Goal: Information Seeking & Learning: Learn about a topic

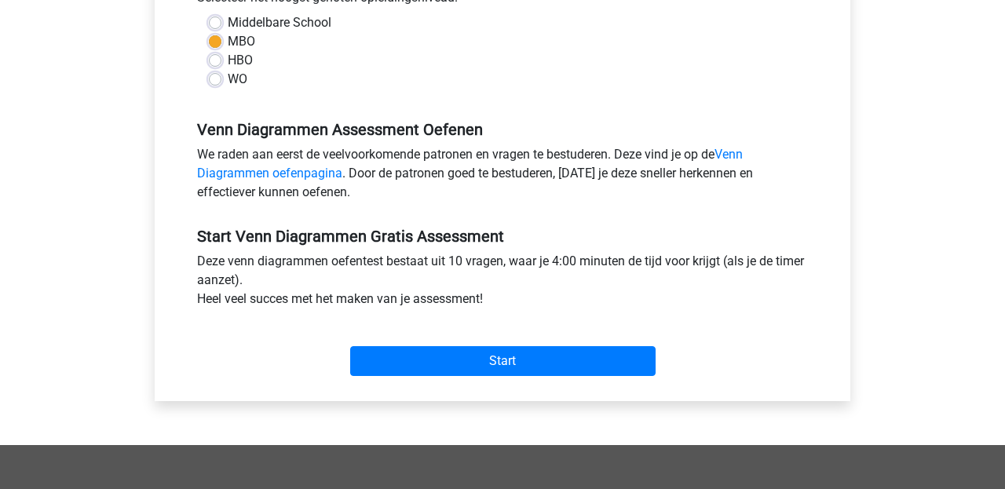
scroll to position [381, 0]
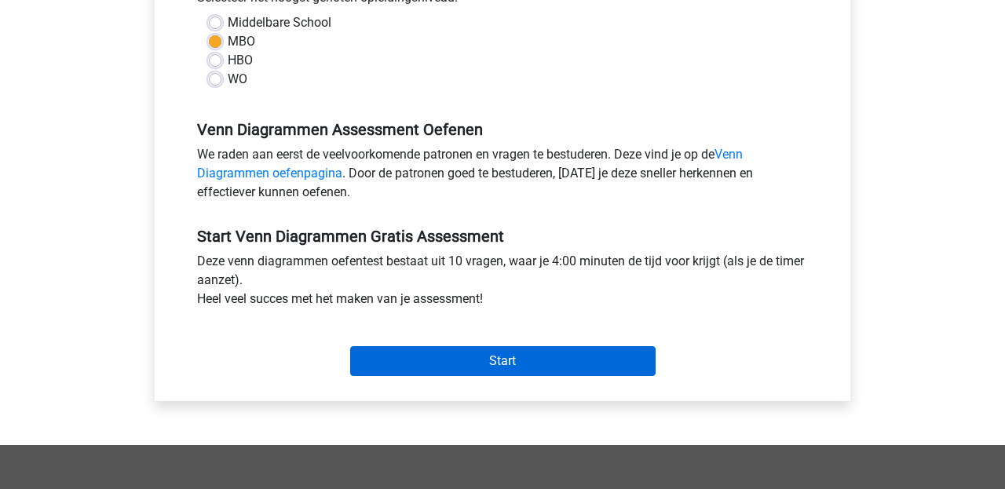
click at [460, 363] on input "Start" at bounding box center [503, 361] width 306 height 30
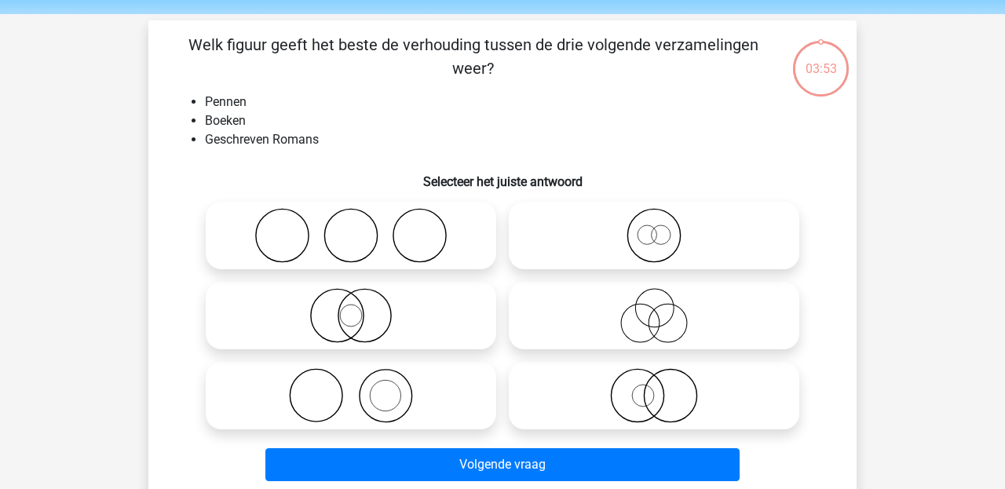
scroll to position [53, 0]
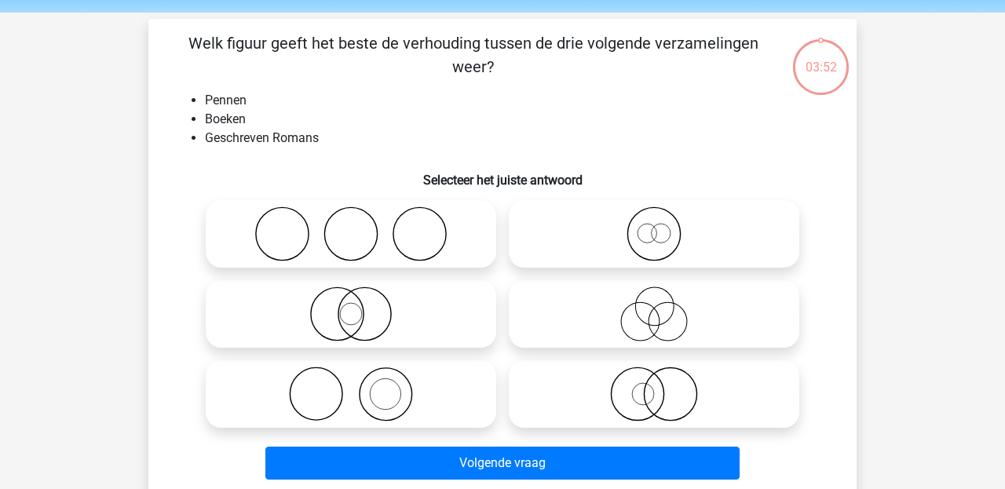
click at [389, 387] on icon at bounding box center [351, 394] width 278 height 55
click at [361, 386] on input "radio" at bounding box center [356, 381] width 10 height 10
radio input "true"
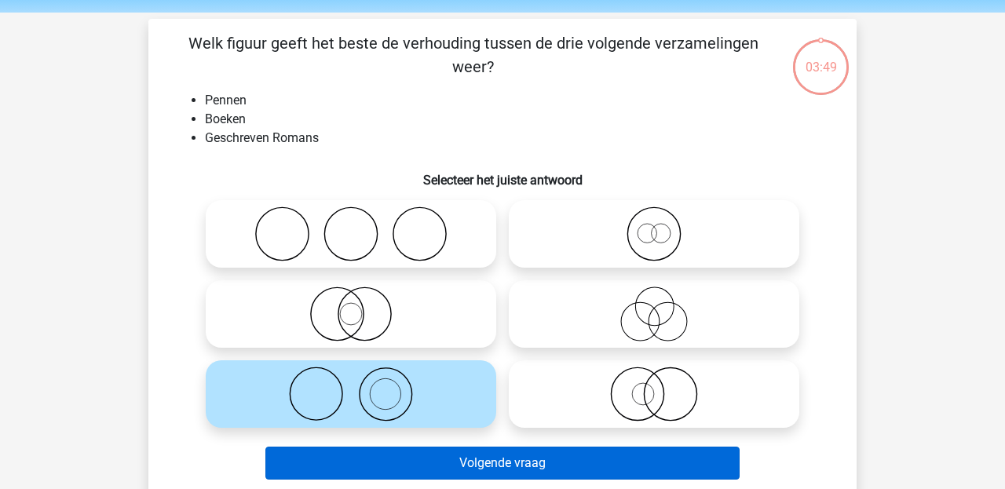
click at [413, 465] on button "Volgende vraag" at bounding box center [503, 463] width 475 height 33
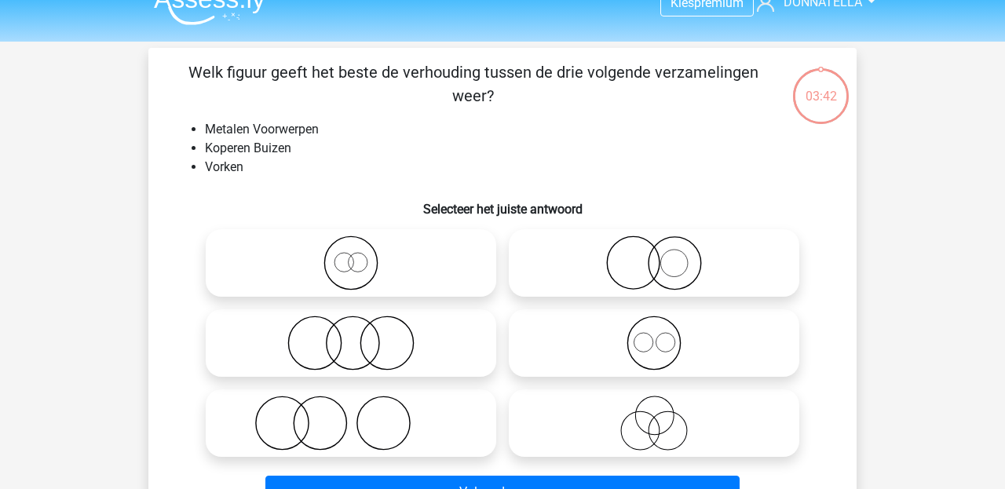
scroll to position [24, 0]
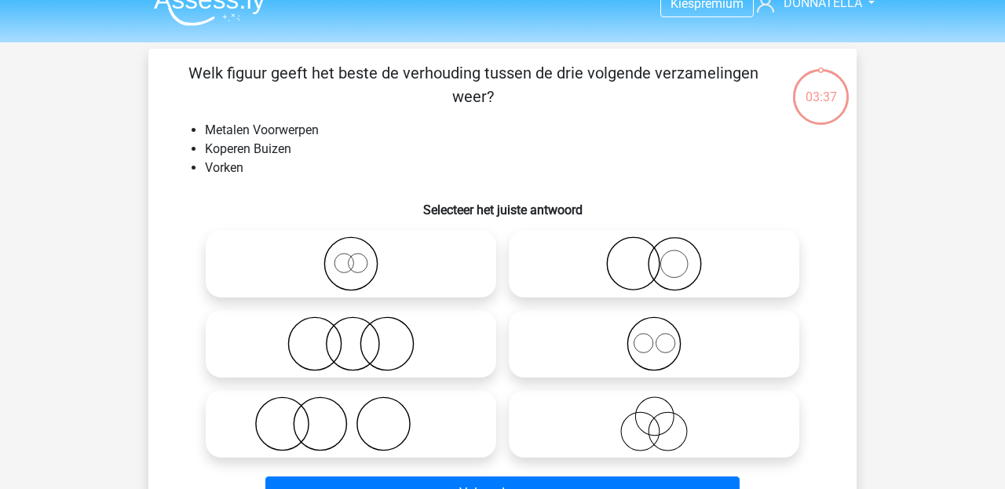
click at [430, 334] on icon at bounding box center [351, 344] width 278 height 55
click at [361, 334] on input "radio" at bounding box center [356, 331] width 10 height 10
radio input "true"
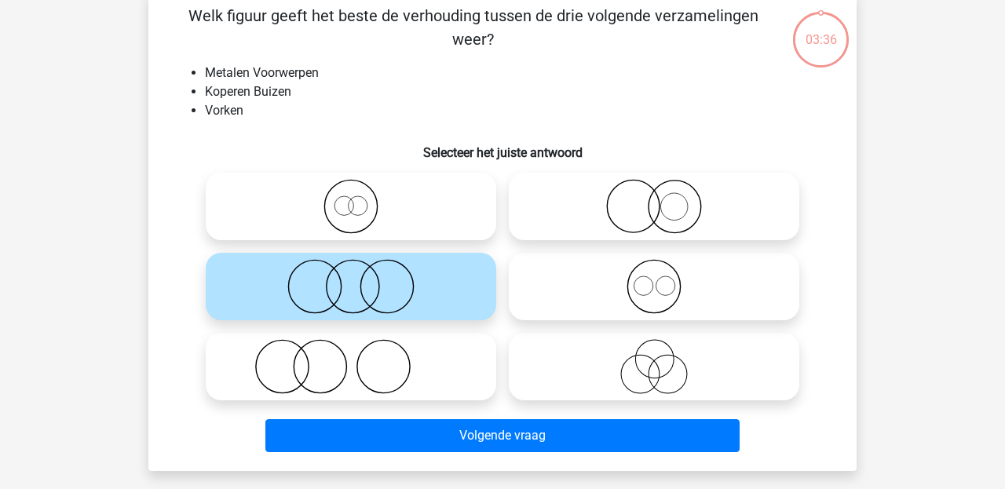
scroll to position [84, 0]
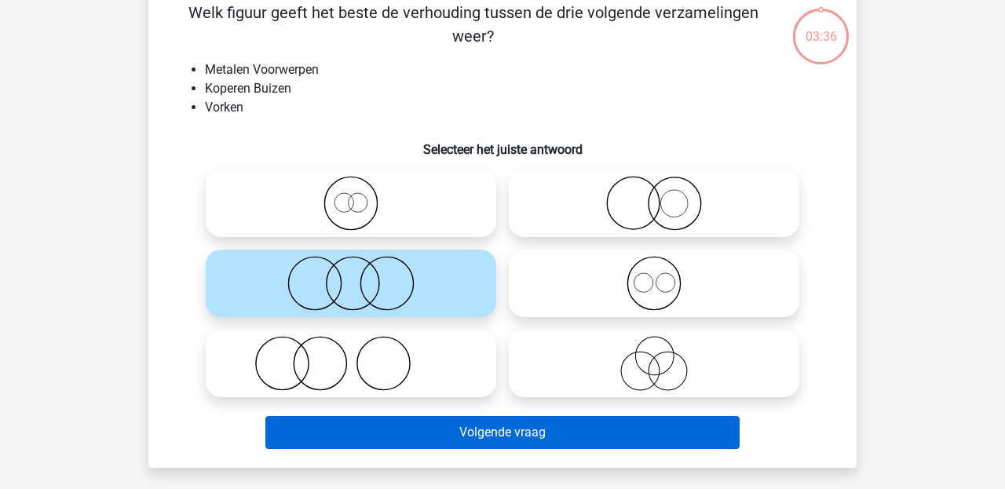
click at [459, 437] on button "Volgende vraag" at bounding box center [503, 432] width 475 height 33
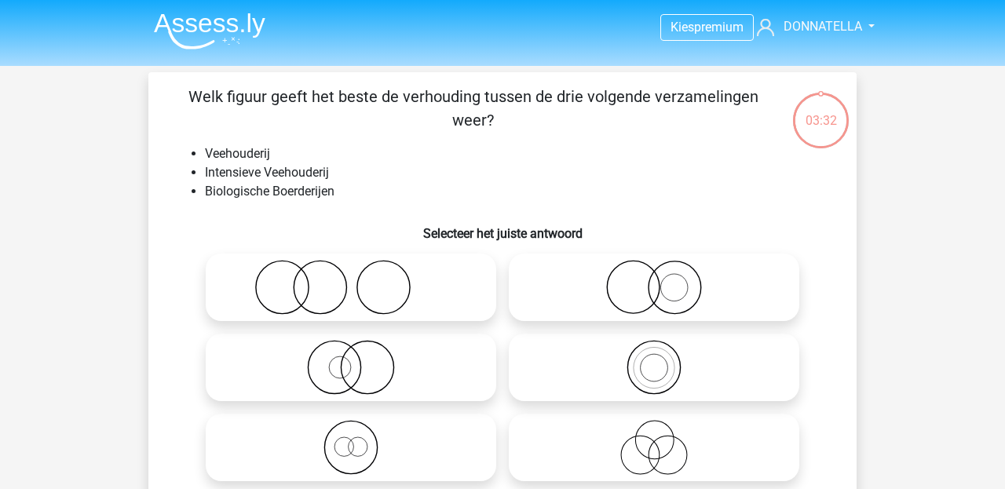
scroll to position [27, 0]
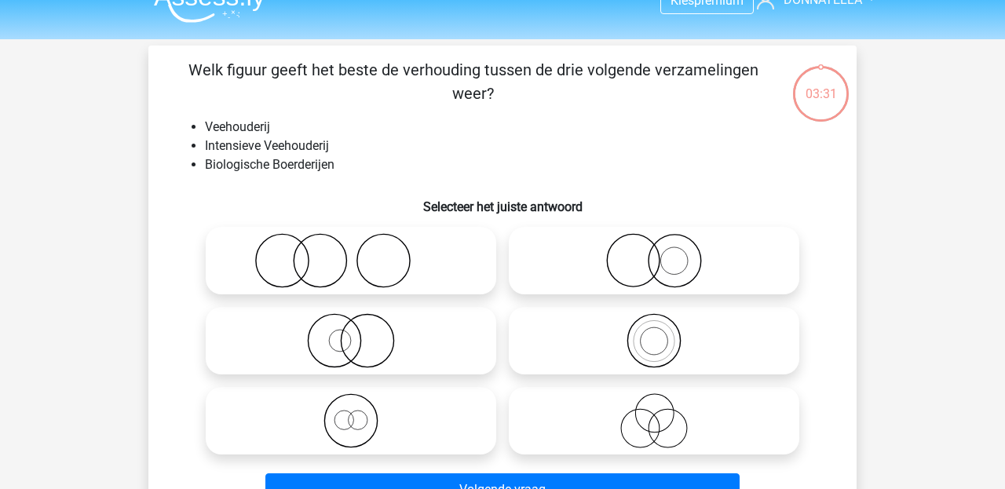
click at [415, 342] on icon at bounding box center [351, 340] width 278 height 55
click at [361, 333] on input "radio" at bounding box center [356, 328] width 10 height 10
radio input "true"
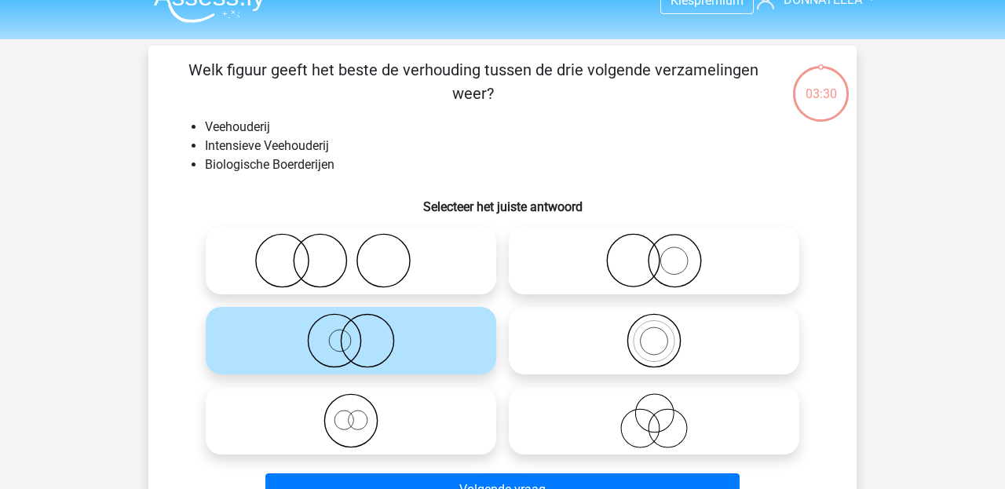
click at [642, 259] on icon at bounding box center [654, 260] width 278 height 55
click at [654, 253] on input "radio" at bounding box center [659, 248] width 10 height 10
radio input "true"
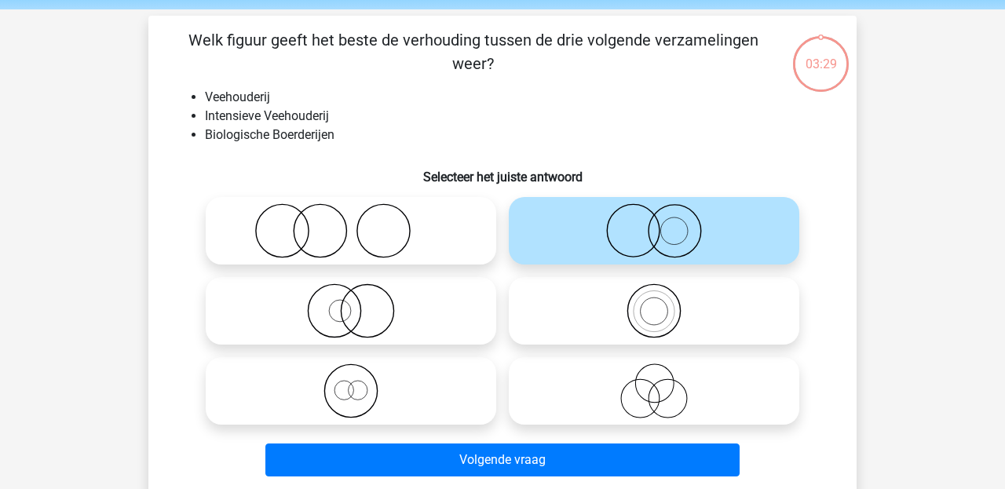
scroll to position [59, 0]
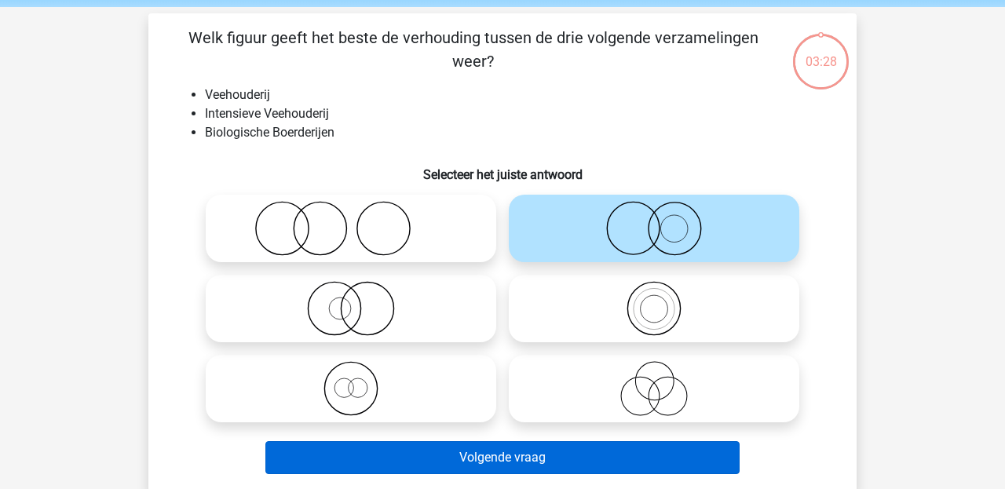
click at [584, 457] on button "Volgende vraag" at bounding box center [503, 457] width 475 height 33
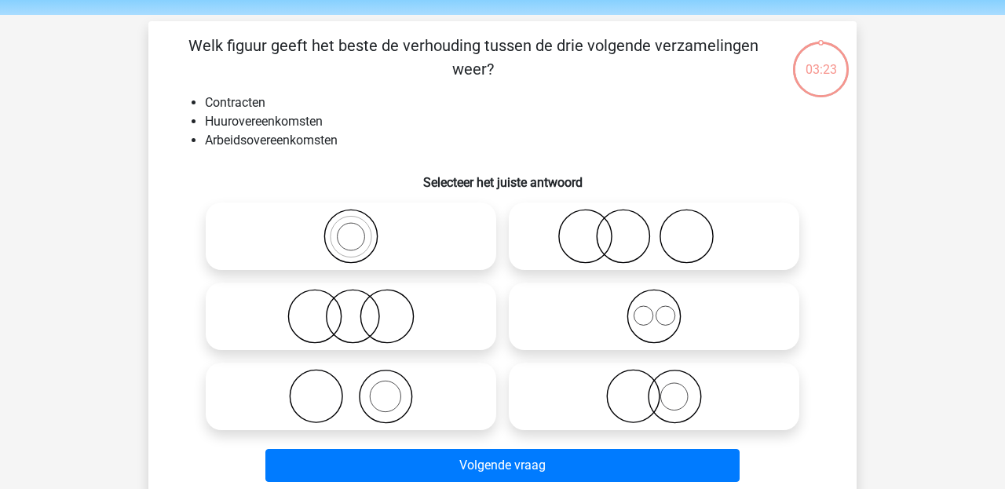
scroll to position [55, 0]
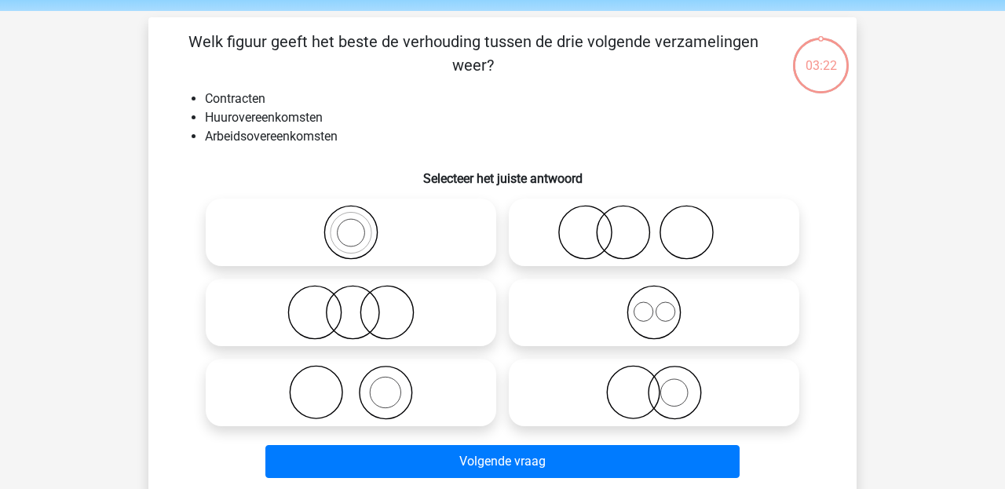
click at [601, 416] on icon at bounding box center [654, 392] width 278 height 55
click at [654, 385] on input "radio" at bounding box center [659, 380] width 10 height 10
radio input "true"
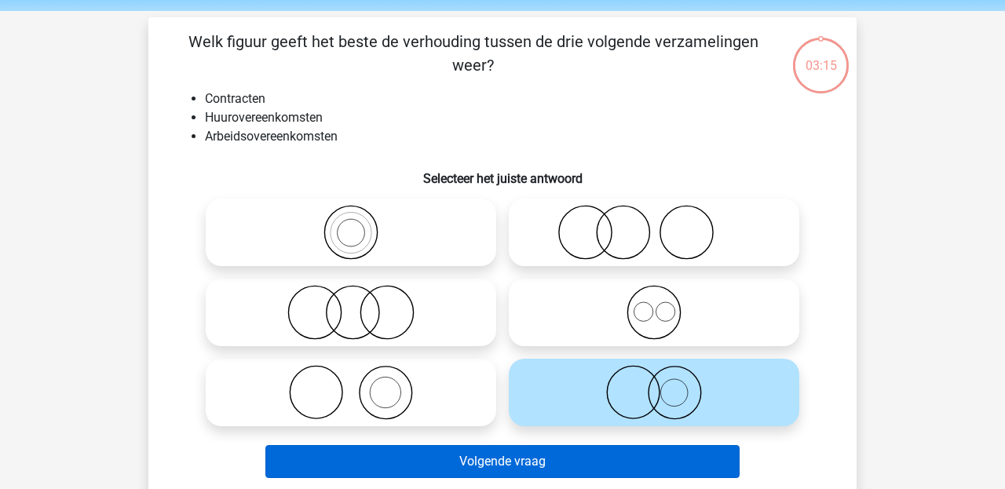
click at [581, 455] on button "Volgende vraag" at bounding box center [503, 461] width 475 height 33
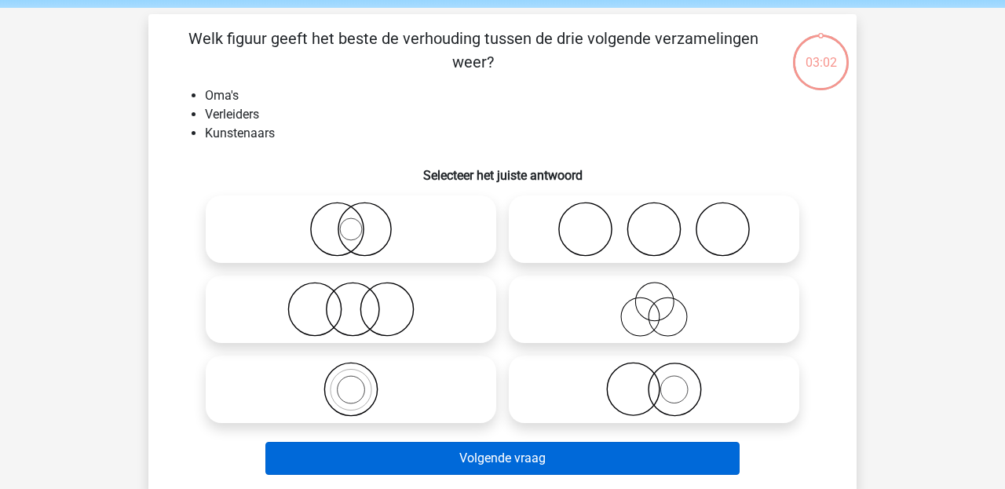
scroll to position [59, 0]
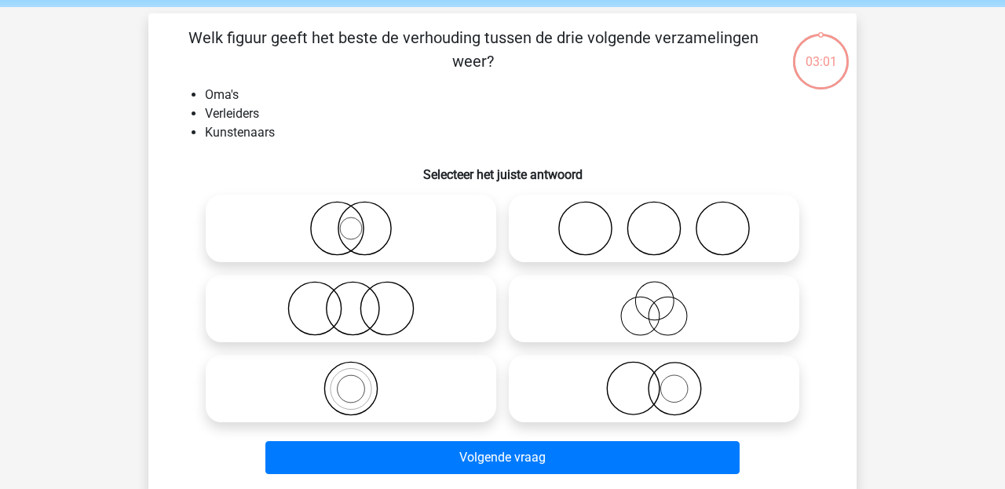
click at [603, 394] on icon at bounding box center [654, 388] width 278 height 55
click at [654, 381] on input "radio" at bounding box center [659, 376] width 10 height 10
radio input "true"
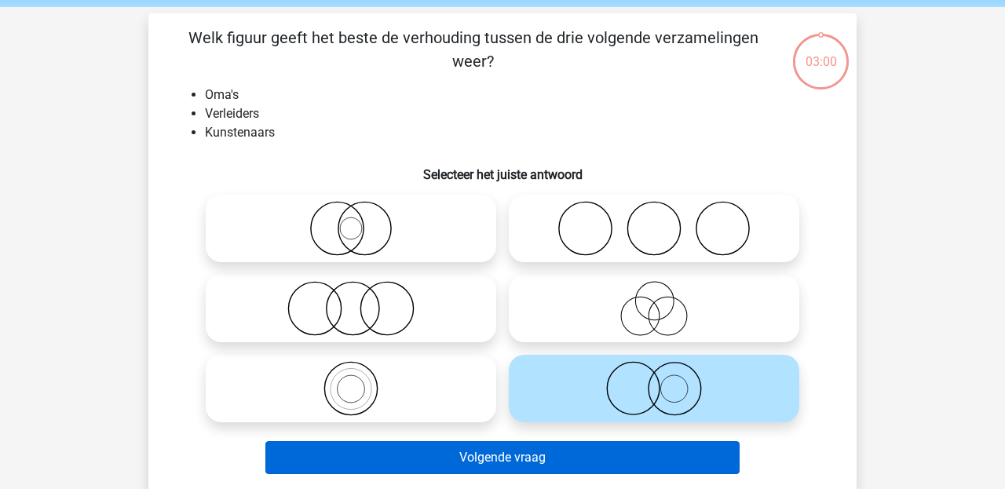
click at [592, 452] on button "Volgende vraag" at bounding box center [503, 457] width 475 height 33
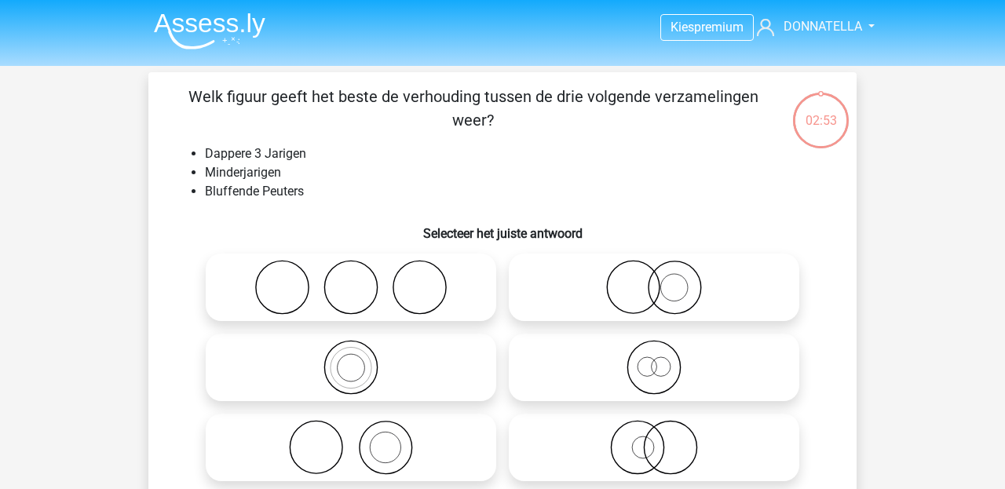
click at [668, 291] on icon at bounding box center [654, 287] width 278 height 55
click at [665, 280] on input "radio" at bounding box center [659, 274] width 10 height 10
radio input "true"
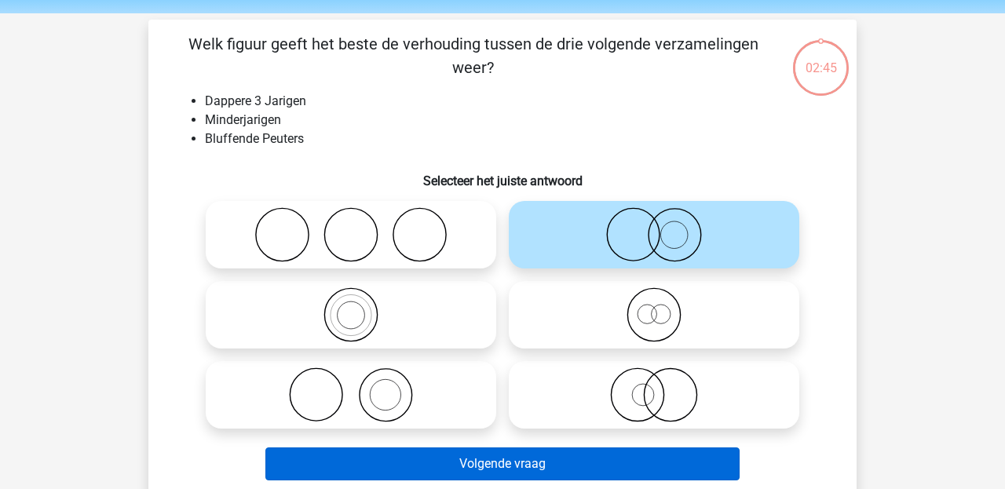
scroll to position [60, 0]
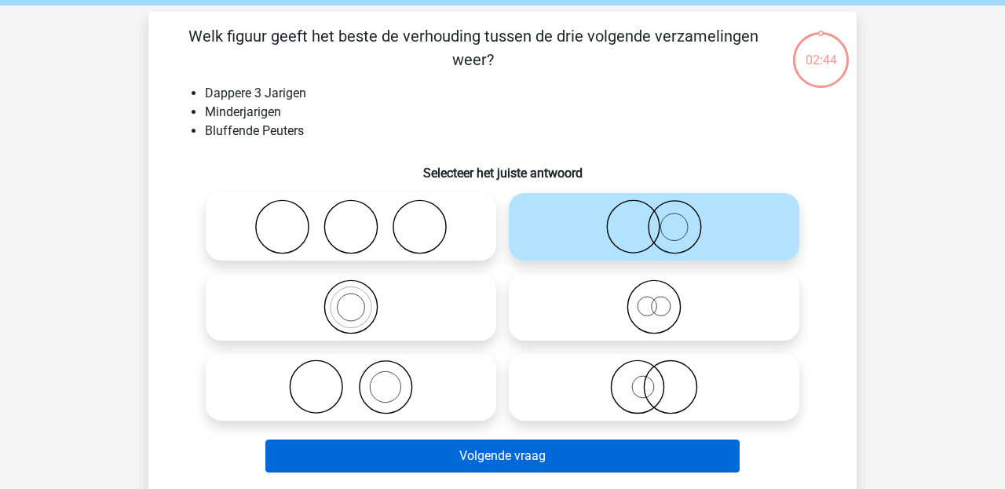
click at [579, 456] on button "Volgende vraag" at bounding box center [503, 456] width 475 height 33
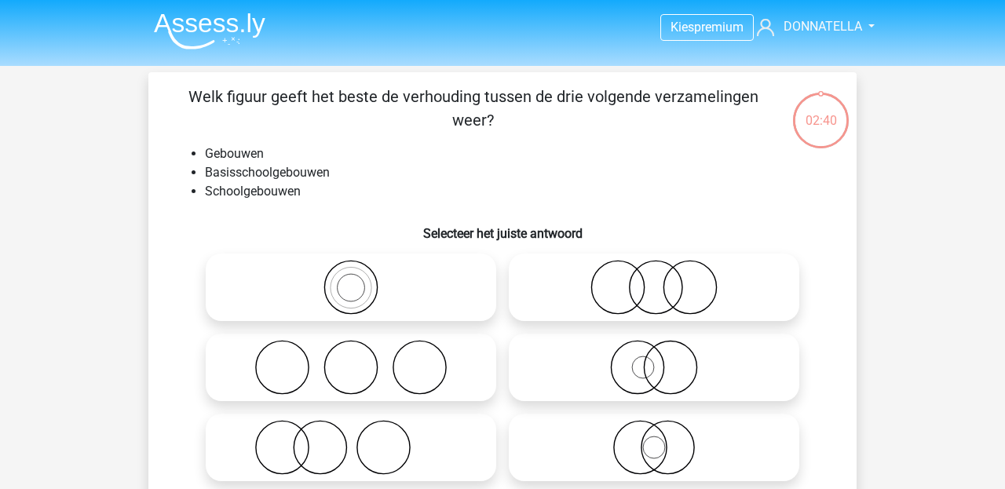
click at [444, 364] on icon at bounding box center [351, 367] width 278 height 55
click at [361, 360] on input "radio" at bounding box center [356, 355] width 10 height 10
radio input "true"
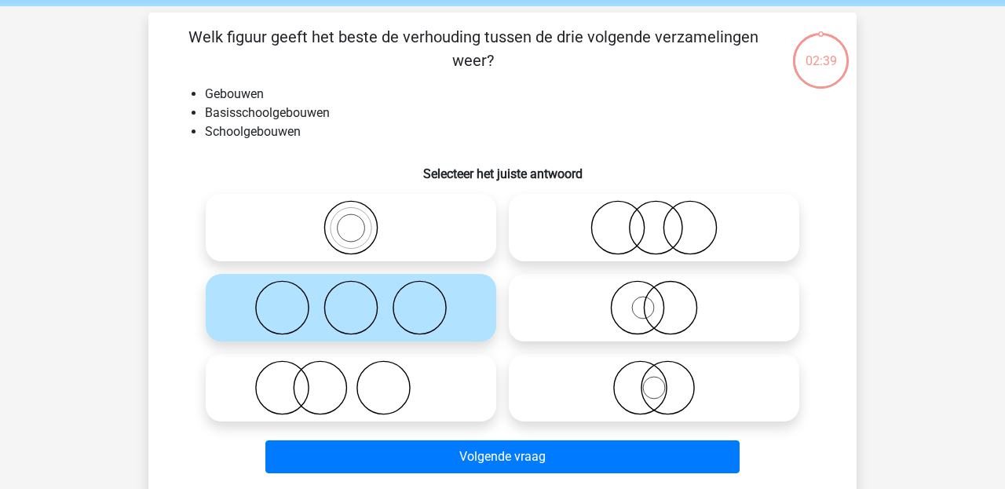
scroll to position [61, 0]
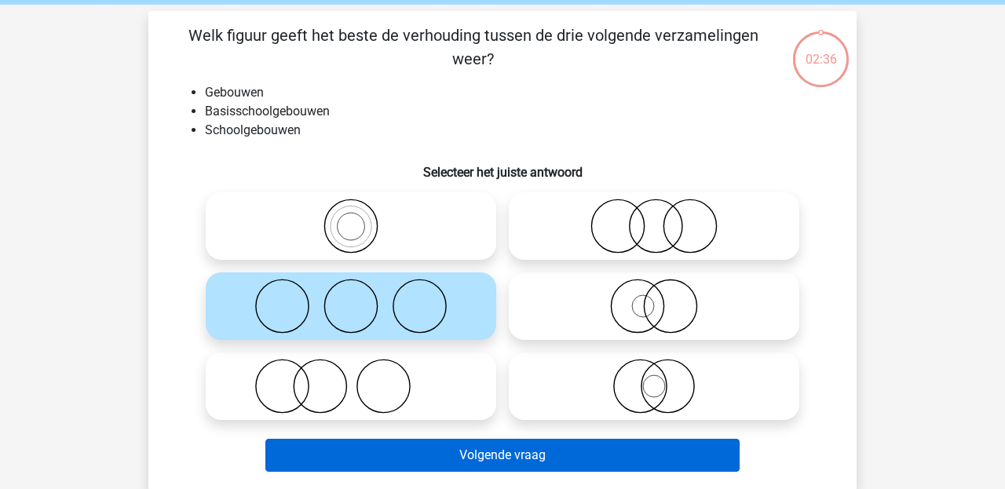
click at [412, 456] on button "Volgende vraag" at bounding box center [503, 455] width 475 height 33
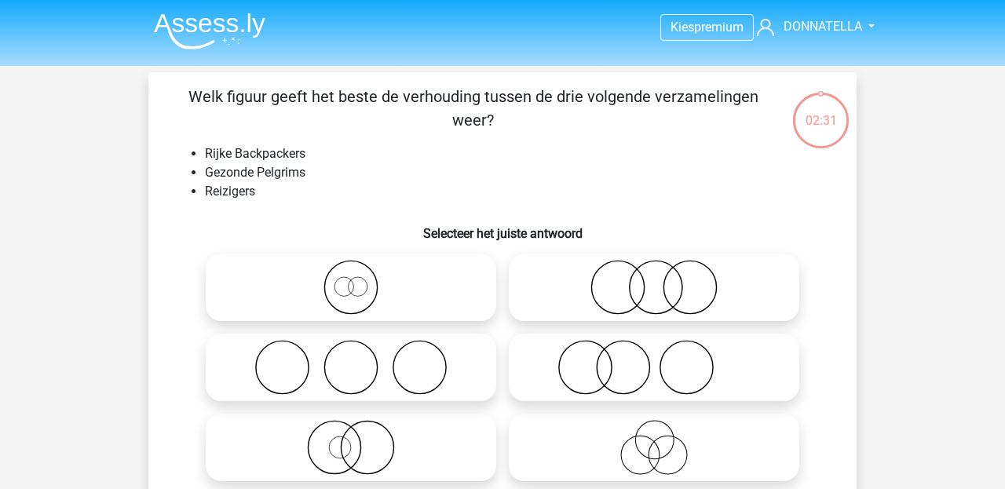
click at [366, 302] on icon at bounding box center [351, 287] width 278 height 55
click at [361, 280] on input "radio" at bounding box center [356, 274] width 10 height 10
radio input "true"
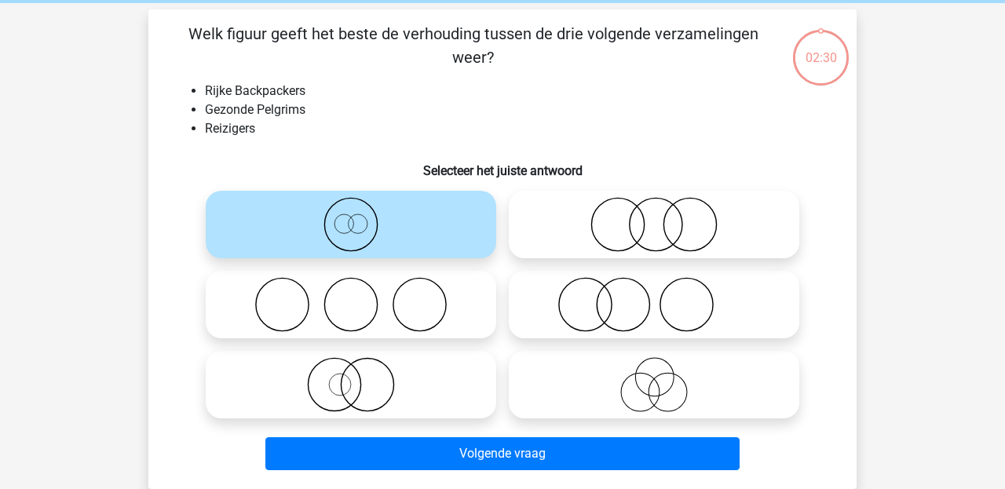
scroll to position [68, 0]
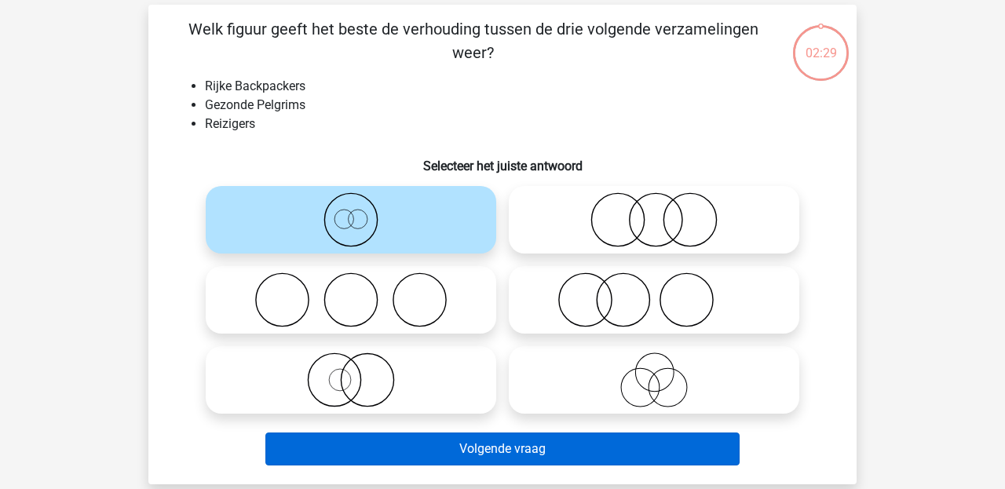
click at [430, 445] on button "Volgende vraag" at bounding box center [503, 449] width 475 height 33
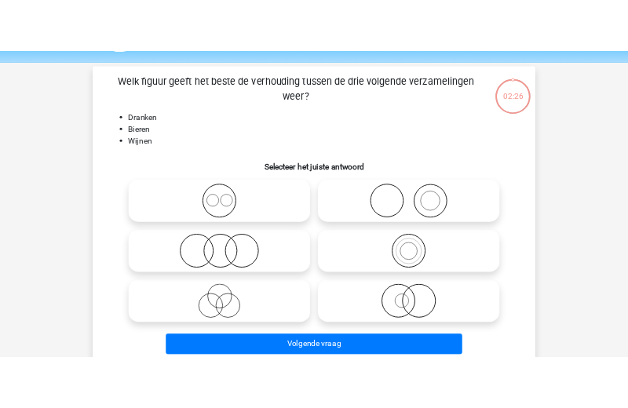
scroll to position [49, 0]
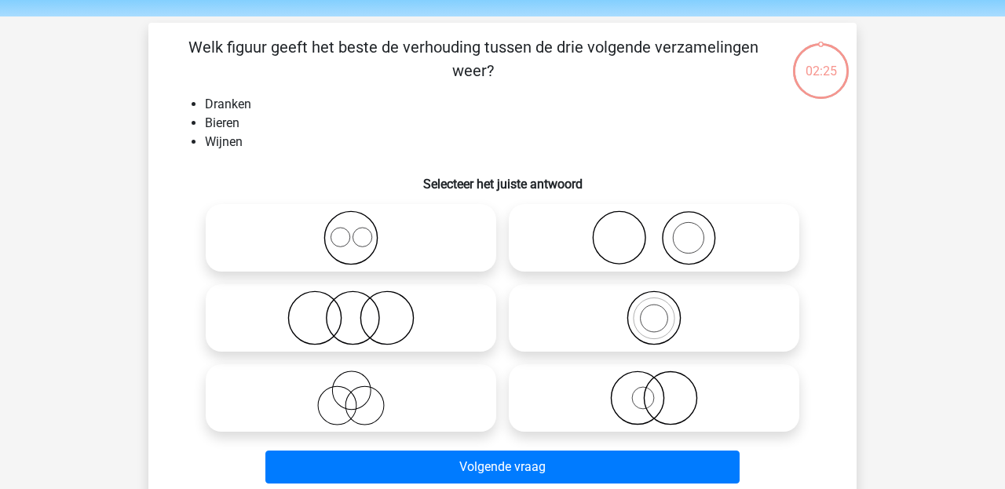
click at [443, 229] on icon at bounding box center [351, 238] width 278 height 55
click at [361, 229] on input "radio" at bounding box center [356, 225] width 10 height 10
radio input "true"
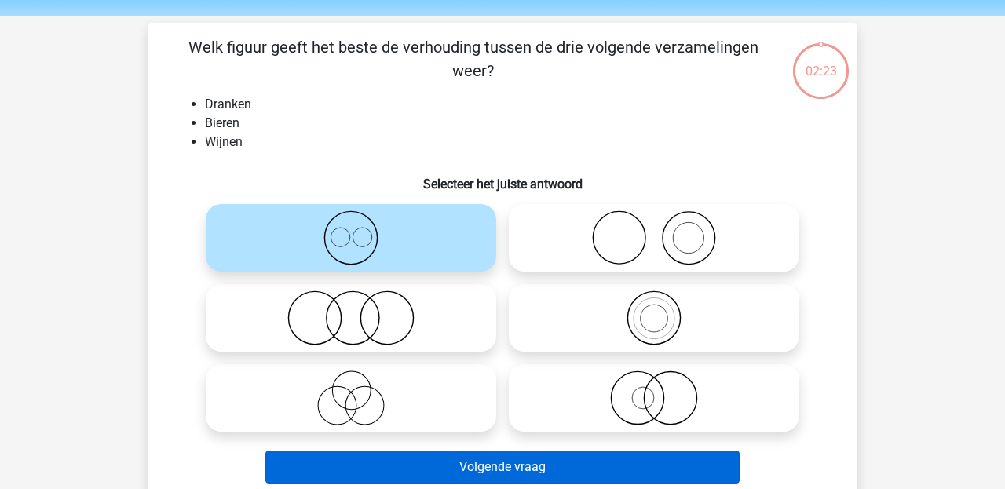
click at [468, 456] on button "Volgende vraag" at bounding box center [503, 467] width 475 height 33
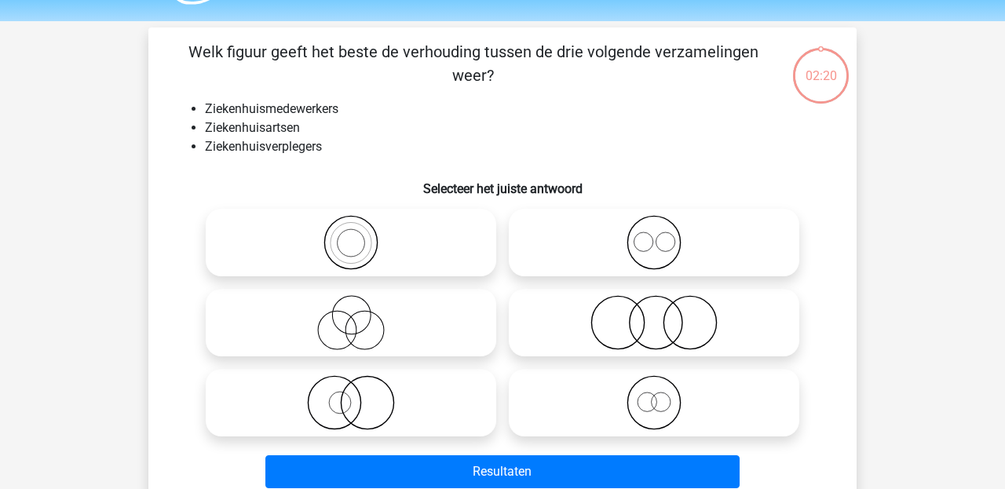
scroll to position [53, 0]
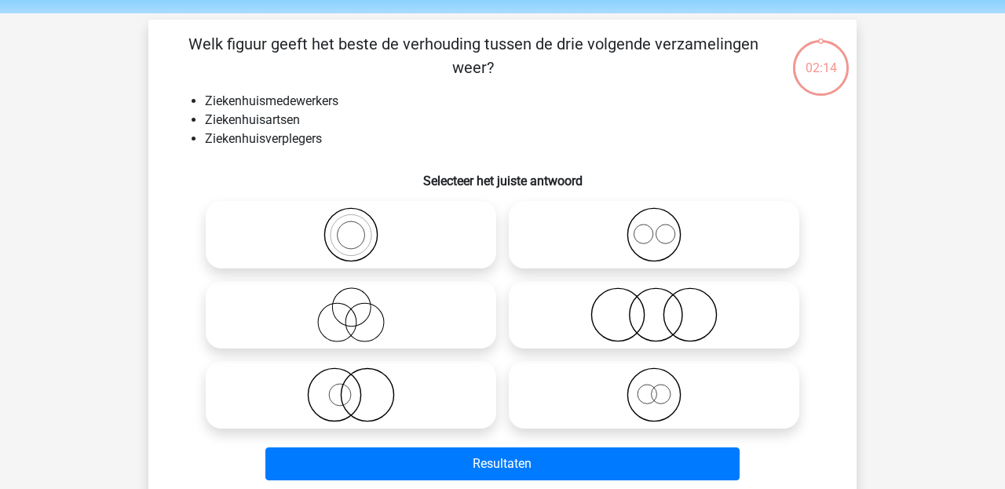
click at [609, 247] on icon at bounding box center [654, 234] width 278 height 55
click at [654, 227] on input "radio" at bounding box center [659, 222] width 10 height 10
radio input "true"
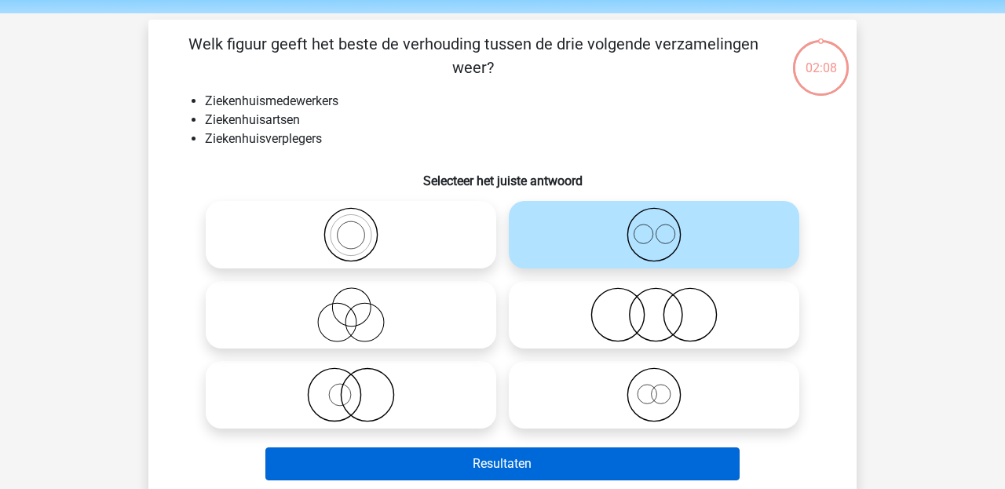
click at [584, 455] on button "Resultaten" at bounding box center [503, 464] width 475 height 33
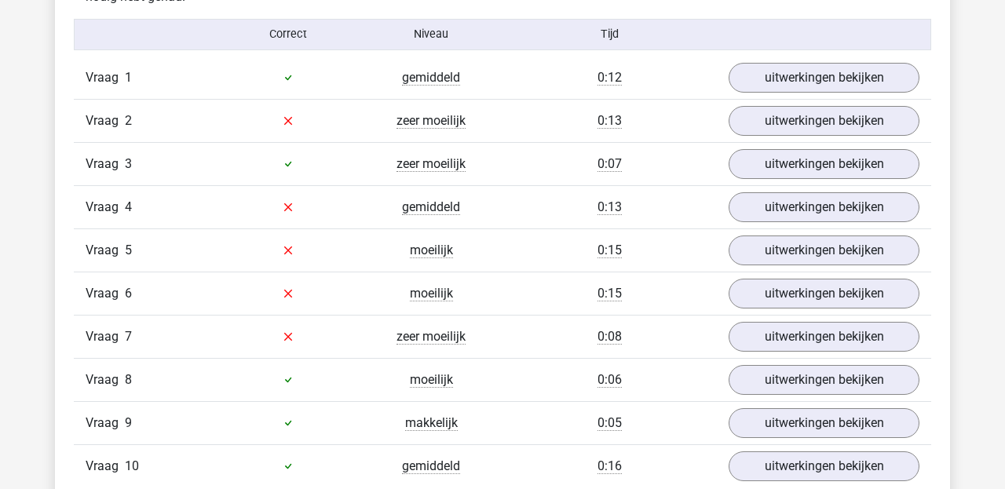
scroll to position [1299, 0]
click at [809, 122] on link "uitwerkingen bekijken" at bounding box center [824, 120] width 219 height 35
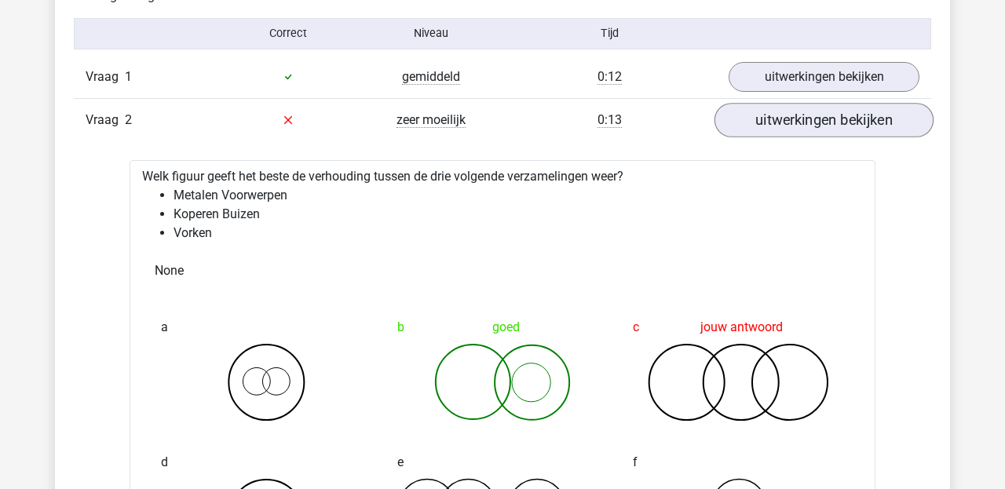
click at [806, 115] on link "uitwerkingen bekijken" at bounding box center [824, 120] width 219 height 35
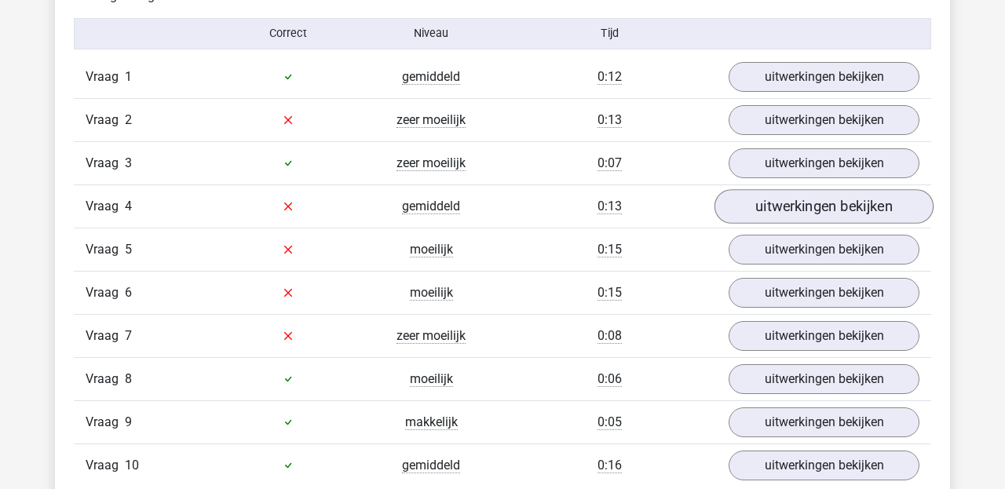
click at [790, 207] on link "uitwerkingen bekijken" at bounding box center [824, 206] width 219 height 35
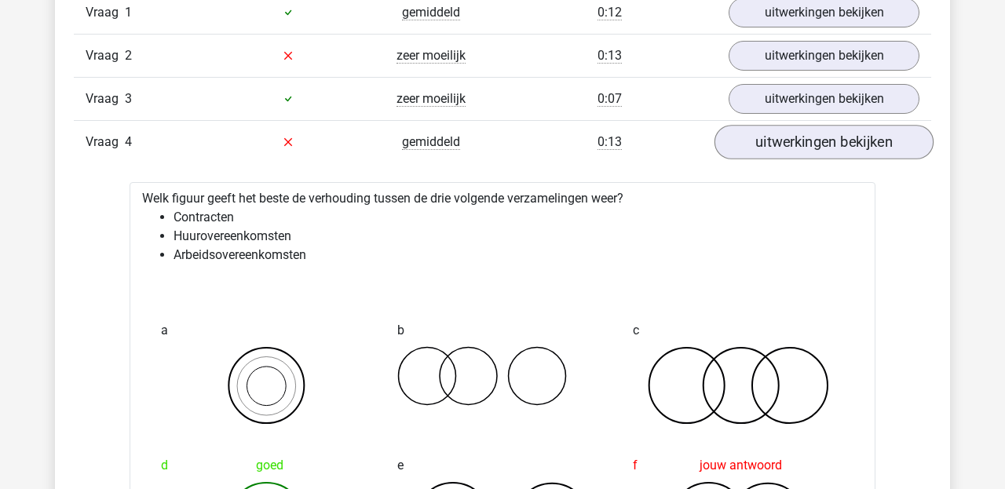
scroll to position [1360, 0]
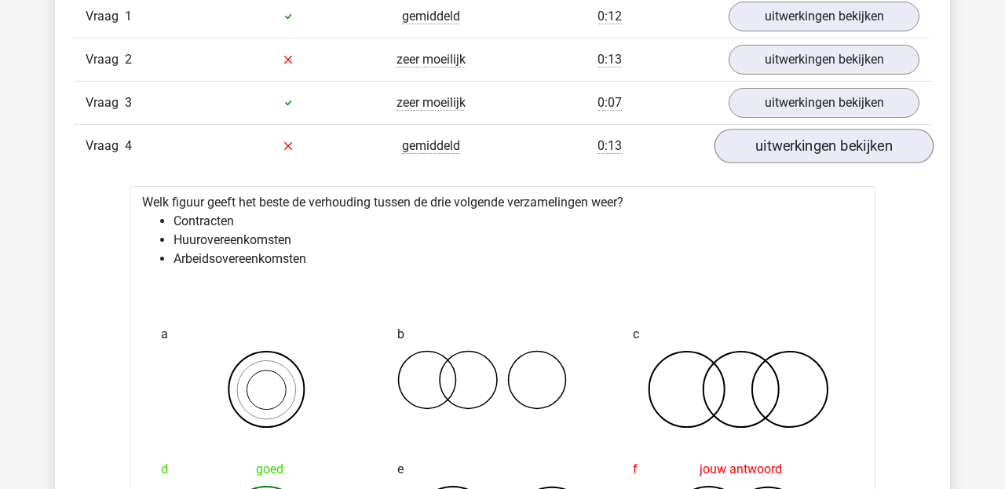
click at [798, 142] on link "uitwerkingen bekijken" at bounding box center [824, 146] width 219 height 35
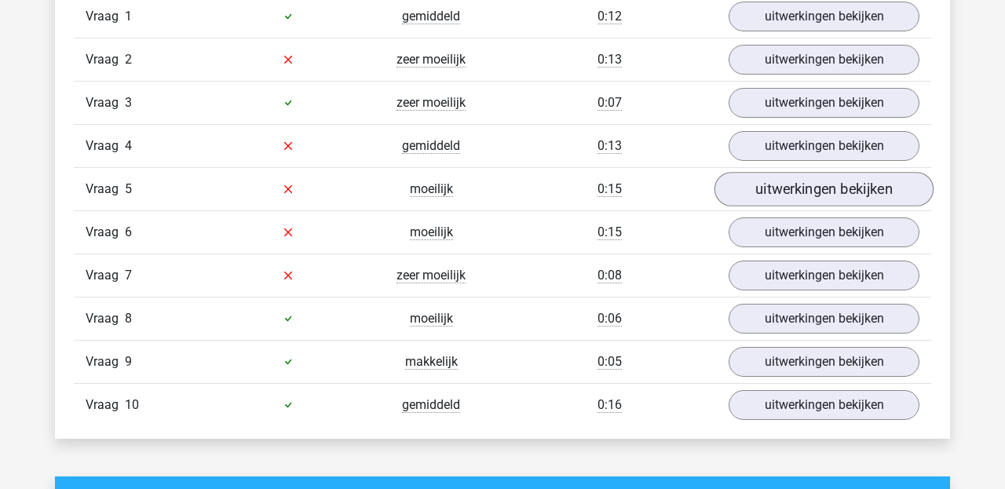
click at [791, 195] on link "uitwerkingen bekijken" at bounding box center [824, 189] width 219 height 35
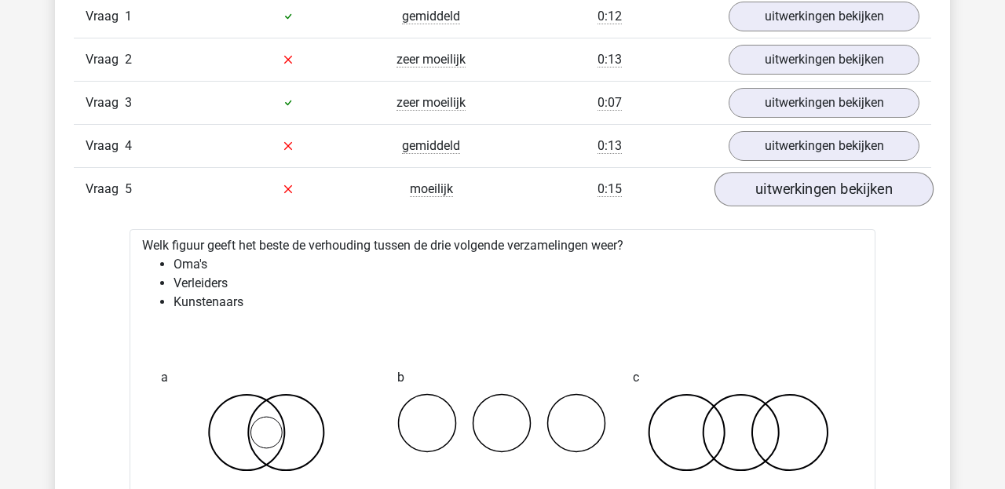
click at [786, 185] on link "uitwerkingen bekijken" at bounding box center [824, 189] width 219 height 35
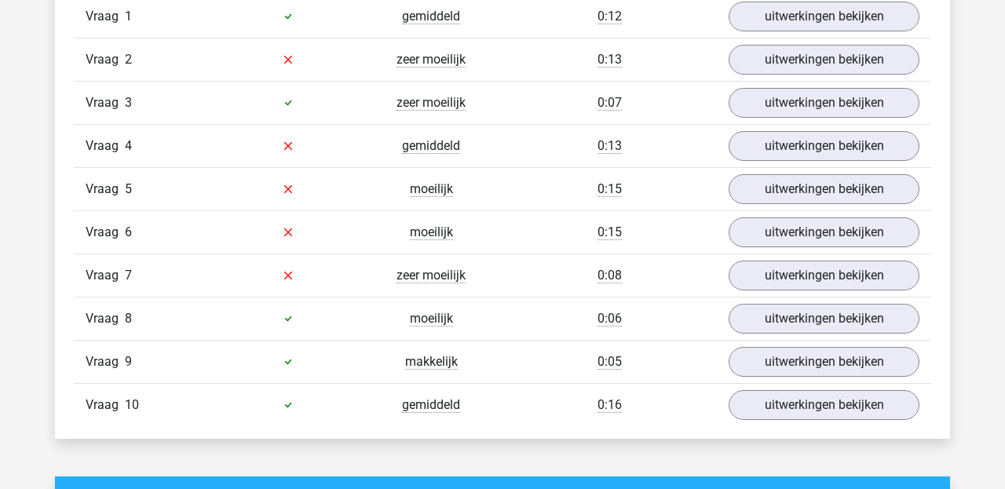
click at [771, 251] on div "Vraag 6 moeilijk 0:15 uitwerkingen bekijken" at bounding box center [503, 232] width 858 height 43
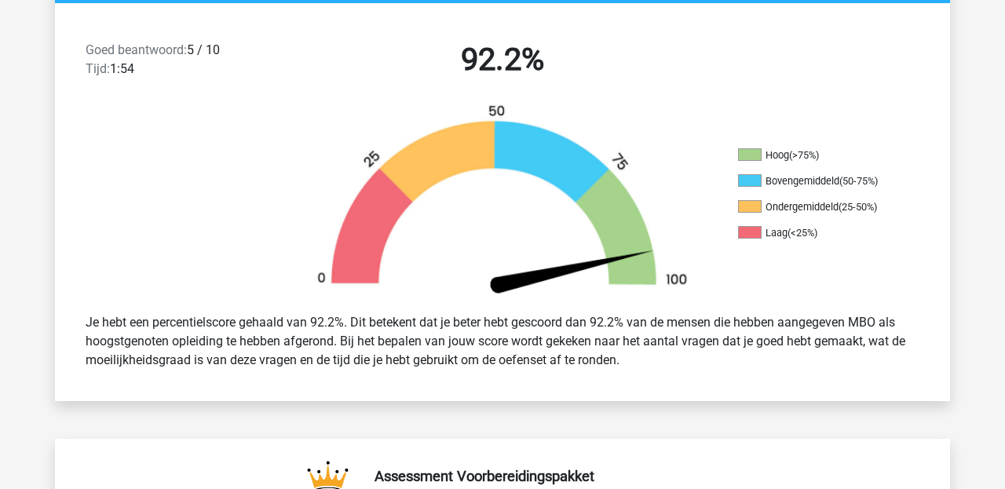
scroll to position [391, 0]
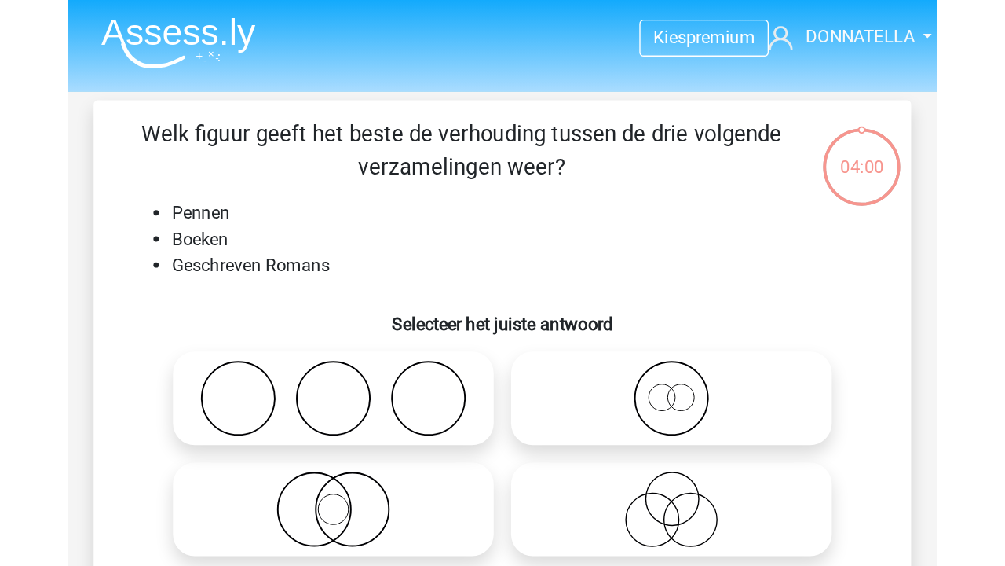
scroll to position [68, 0]
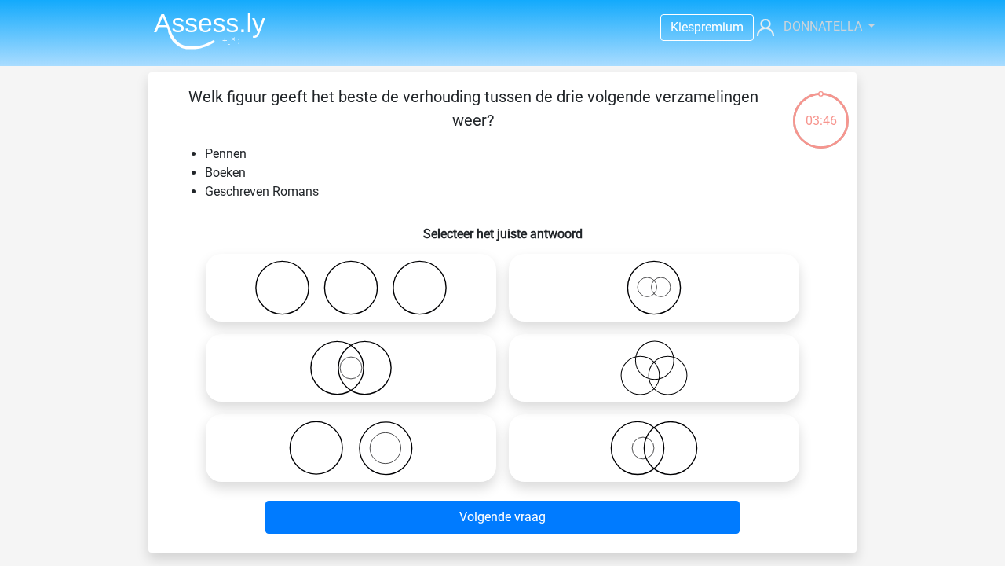
click at [815, 26] on span "DONNATELLA" at bounding box center [823, 26] width 79 height 15
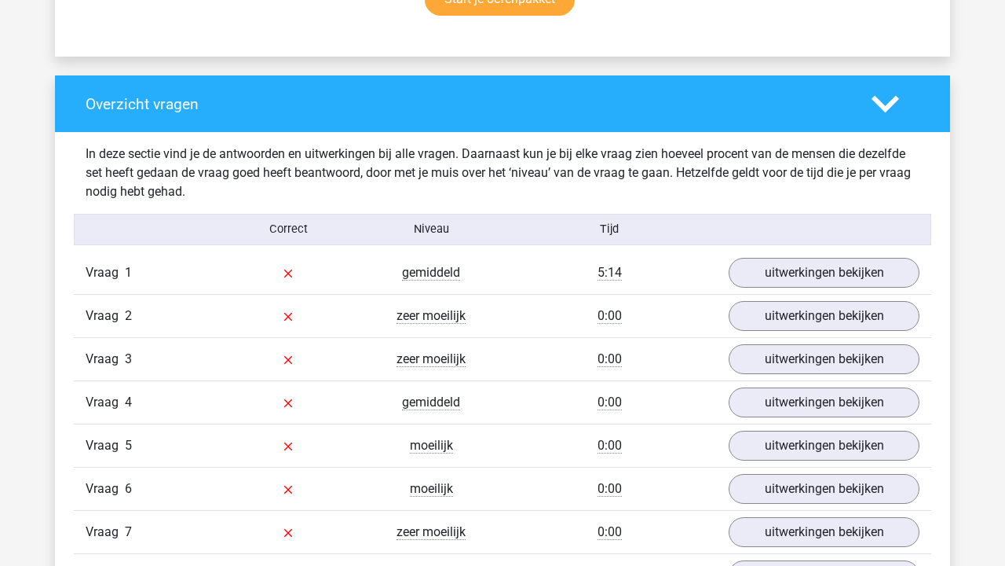
scroll to position [47, 0]
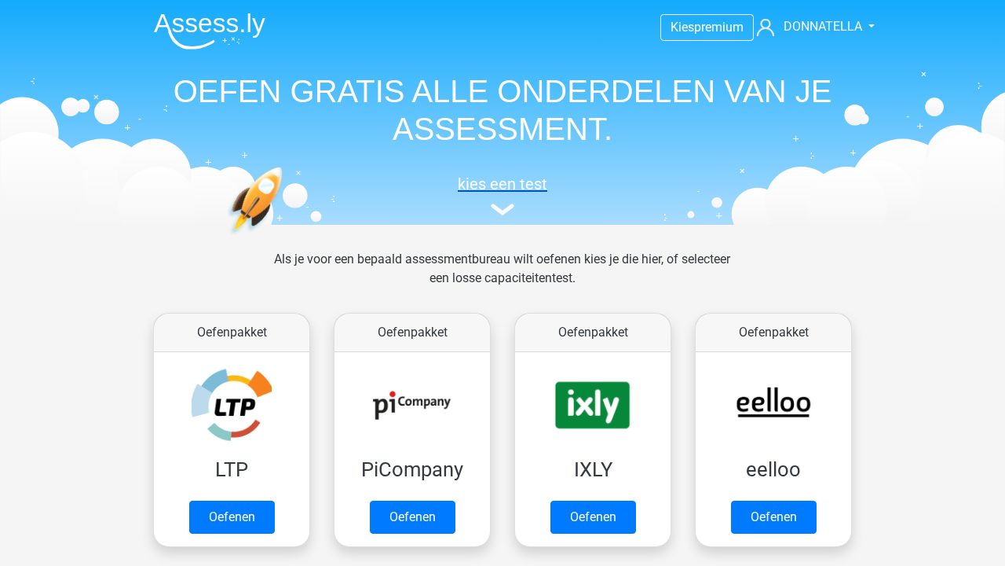
click at [500, 193] on h5 "kies een test" at bounding box center [502, 183] width 723 height 19
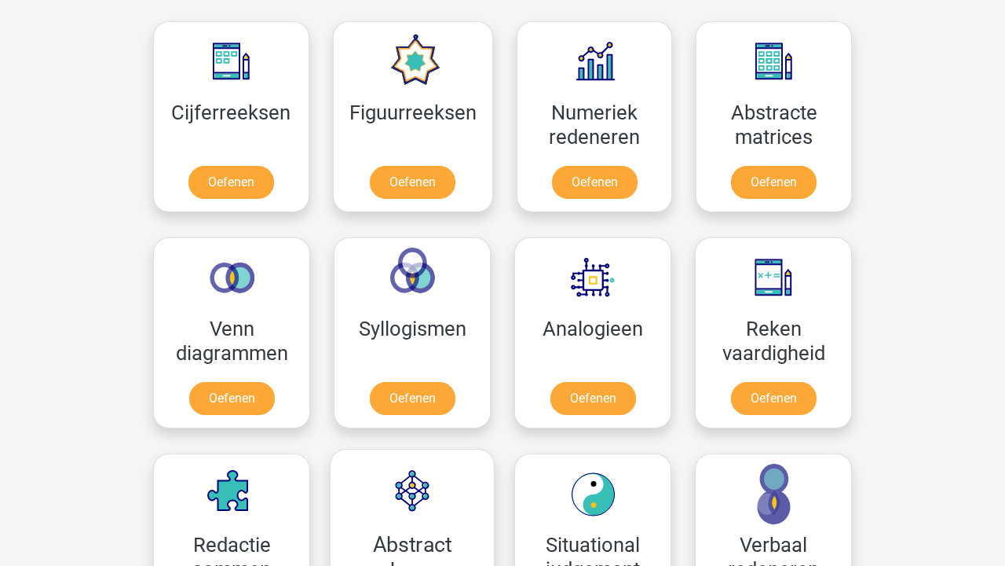
scroll to position [713, 0]
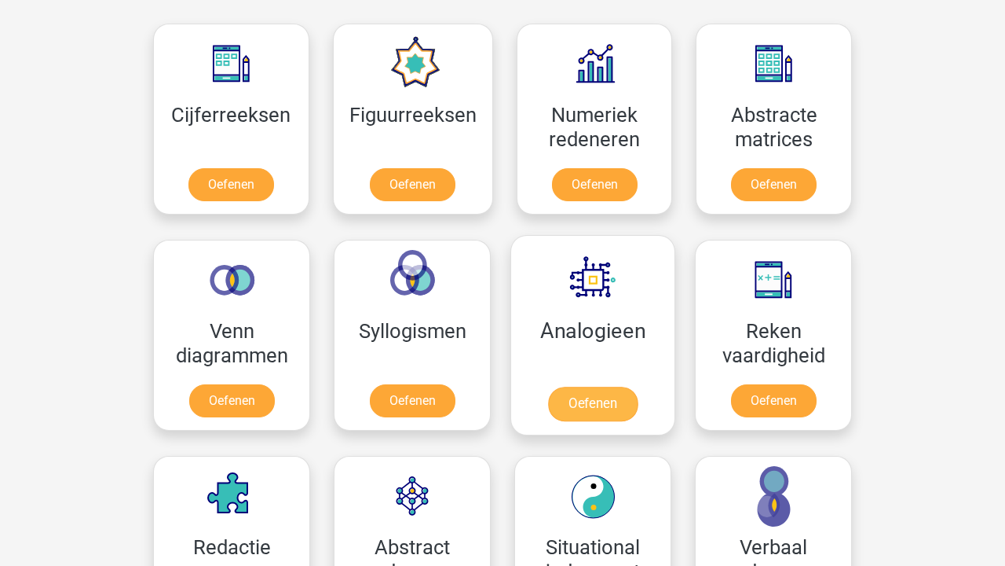
click at [592, 398] on link "Oefenen" at bounding box center [593, 403] width 90 height 35
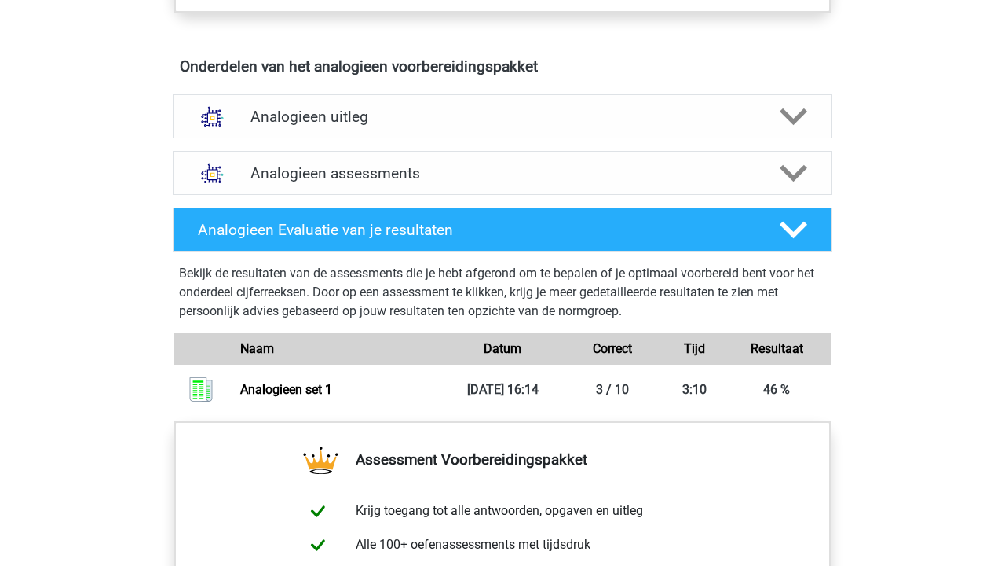
scroll to position [815, 0]
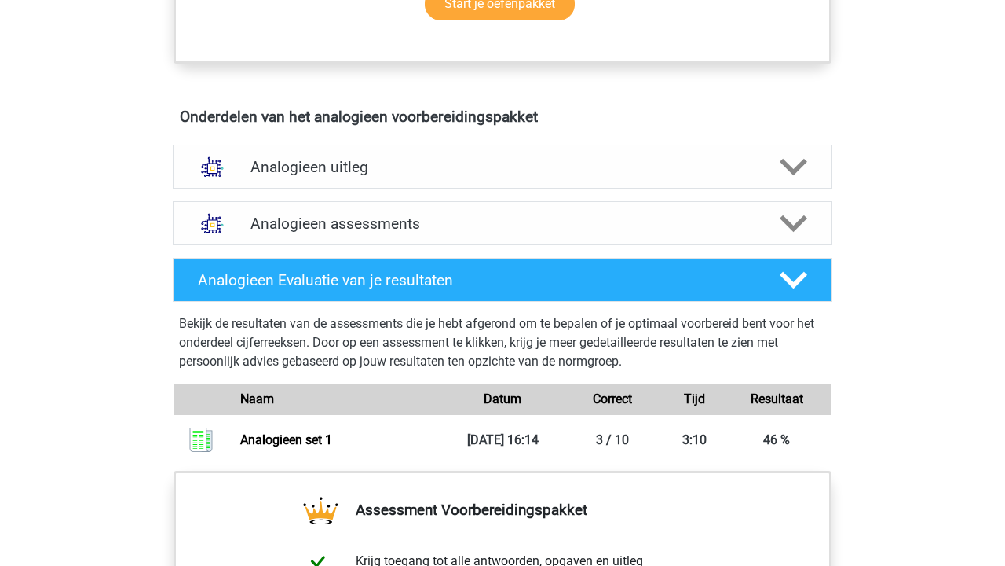
click at [805, 222] on icon at bounding box center [793, 223] width 27 height 27
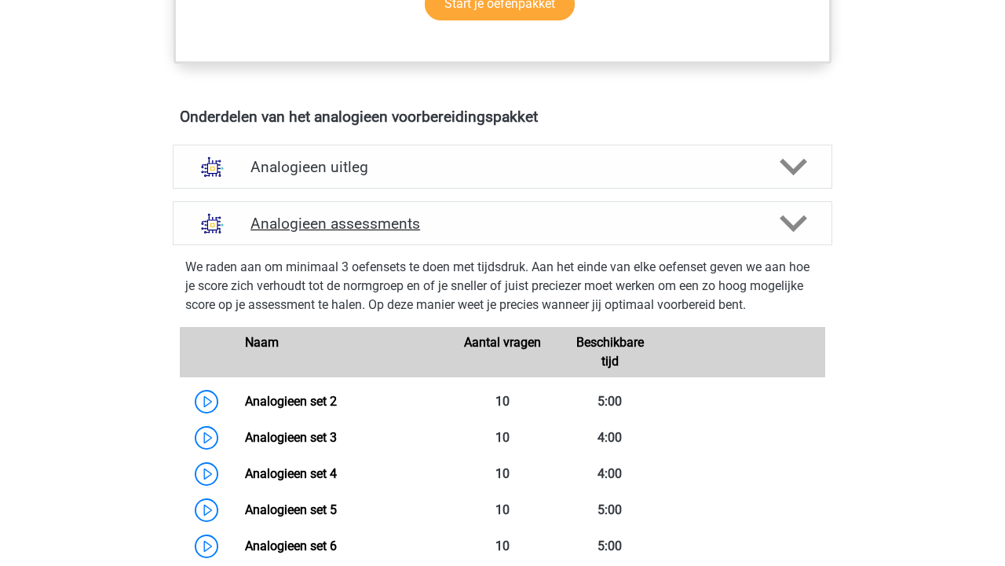
click at [800, 221] on polygon at bounding box center [793, 222] width 27 height 17
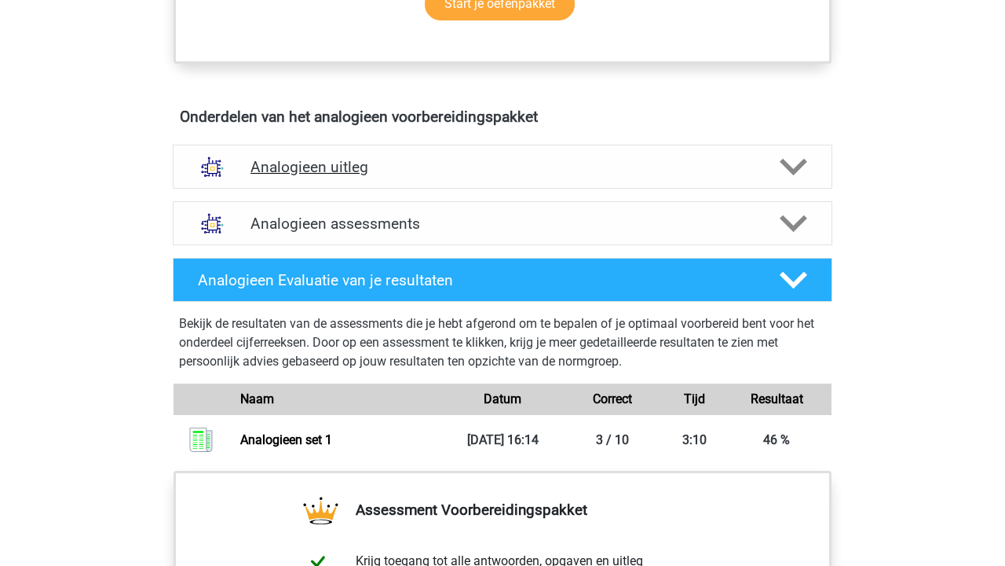
click at [793, 174] on polygon at bounding box center [793, 166] width 27 height 17
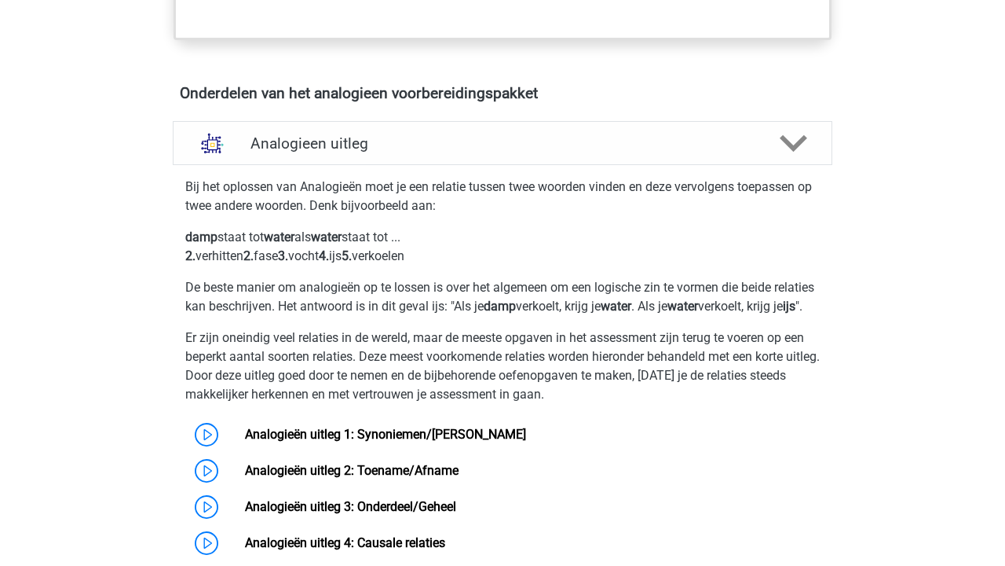
scroll to position [834, 0]
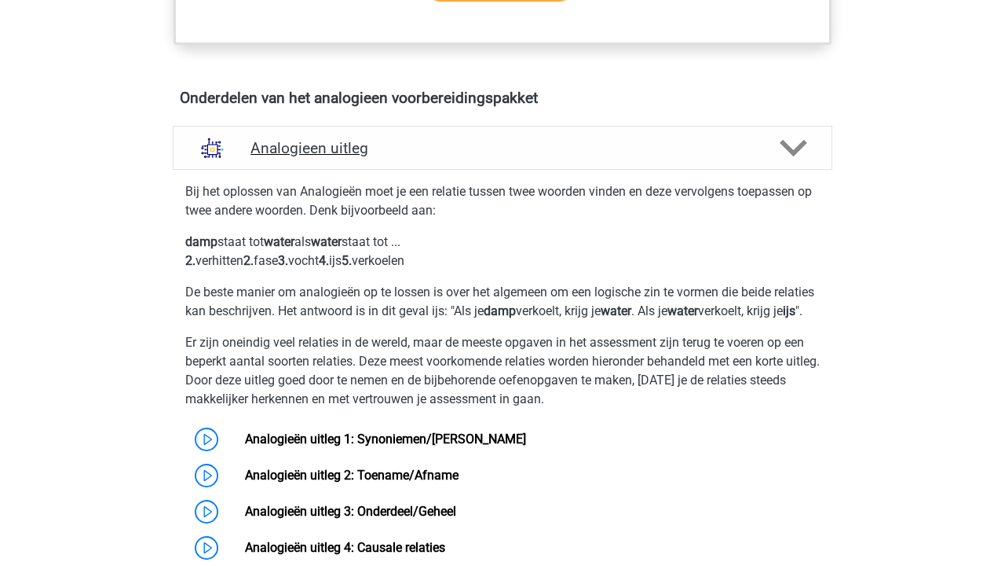
click at [799, 142] on icon at bounding box center [793, 147] width 27 height 27
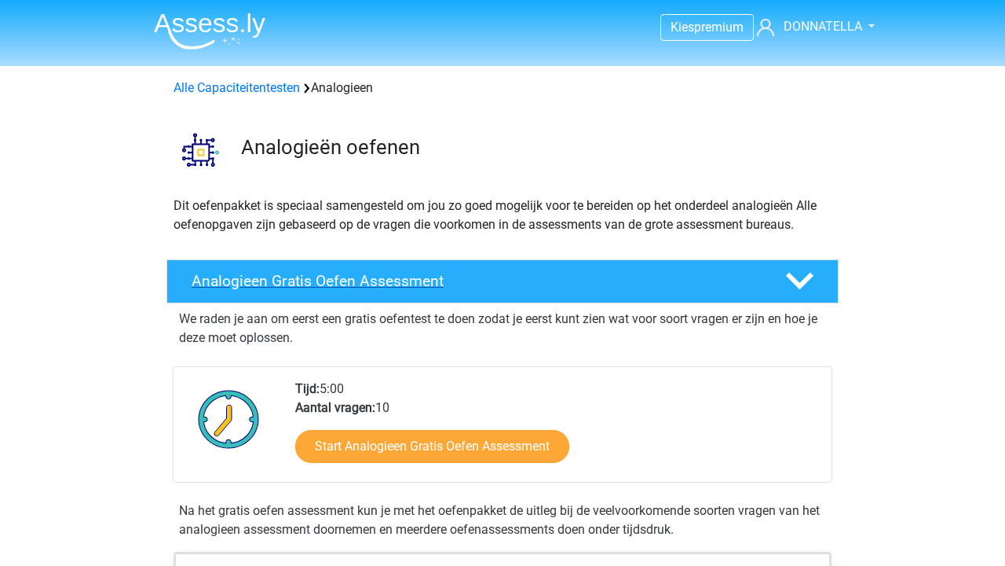
scroll to position [0, 0]
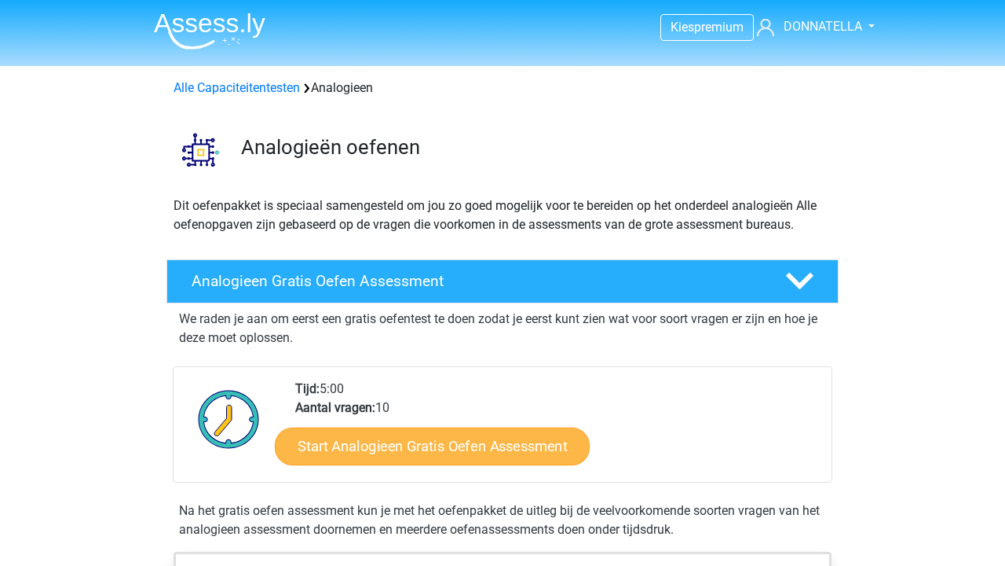
click at [479, 458] on link "Start Analogieen Gratis Oefen Assessment" at bounding box center [432, 446] width 315 height 38
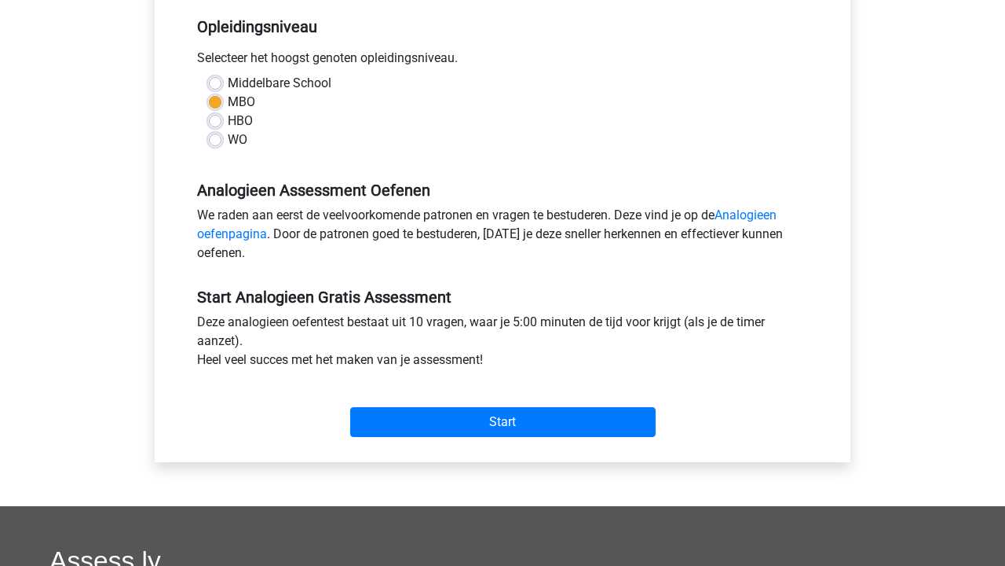
scroll to position [321, 0]
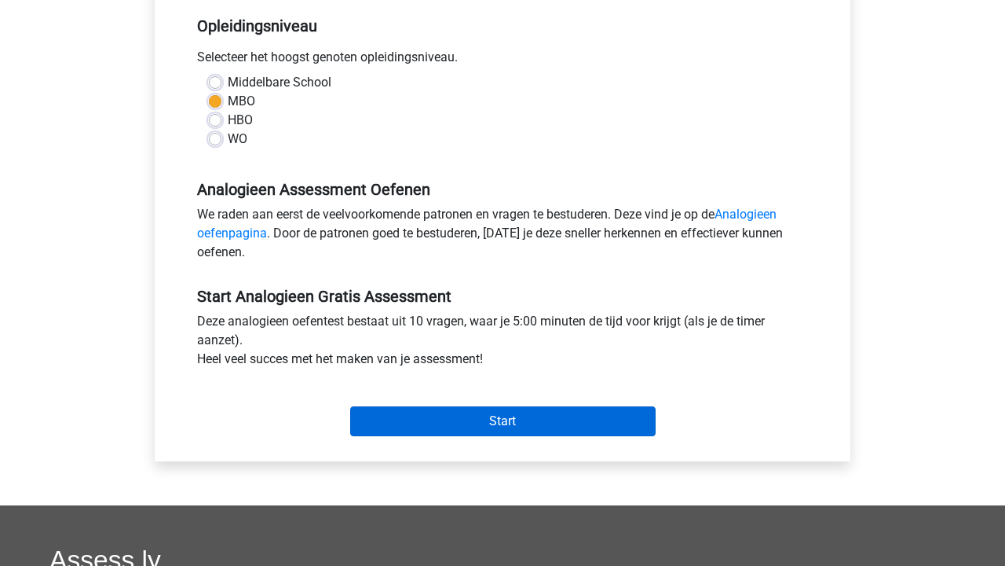
click at [500, 423] on input "Start" at bounding box center [503, 421] width 306 height 30
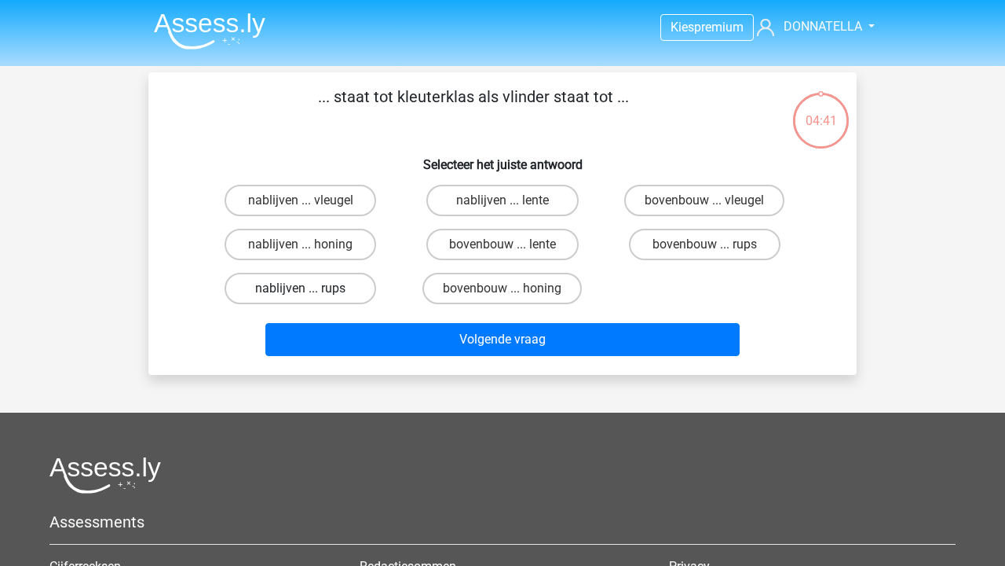
click at [292, 285] on label "nablijven ... rups" at bounding box center [301, 288] width 152 height 31
click at [301, 288] on input "nablijven ... rups" at bounding box center [306, 293] width 10 height 10
radio input "true"
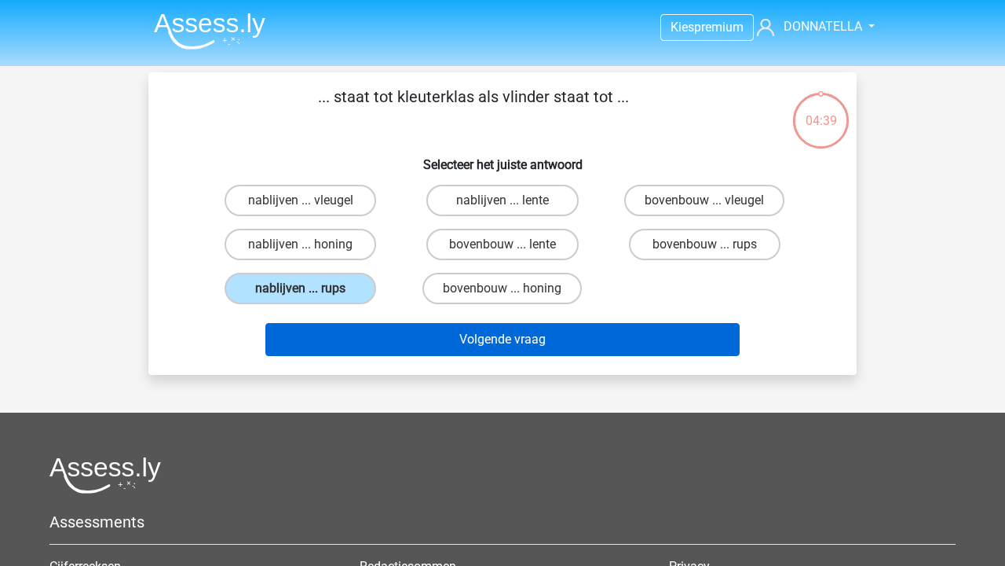
click at [390, 344] on button "Volgende vraag" at bounding box center [503, 339] width 475 height 33
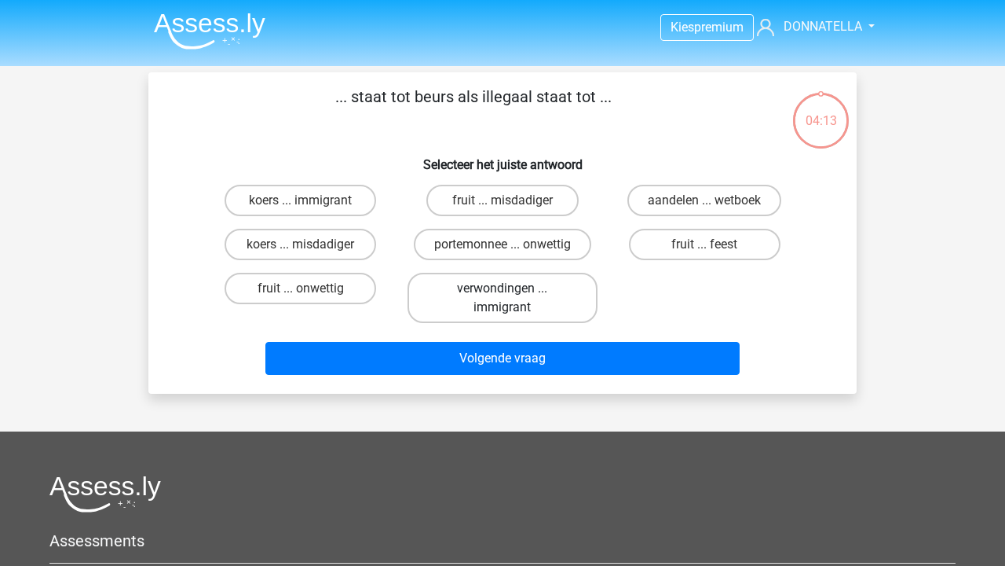
click at [446, 299] on label "verwondingen ... immigrant" at bounding box center [502, 298] width 189 height 50
click at [503, 299] on input "verwondingen ... immigrant" at bounding box center [508, 293] width 10 height 10
radio input "true"
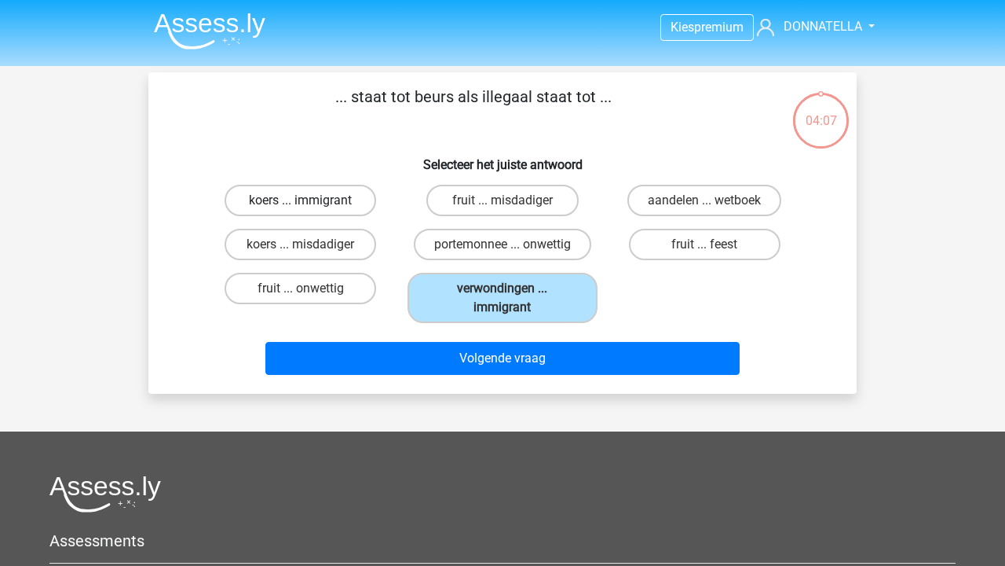
click at [318, 204] on label "koers ... immigrant" at bounding box center [301, 200] width 152 height 31
click at [311, 204] on input "koers ... immigrant" at bounding box center [306, 205] width 10 height 10
radio input "true"
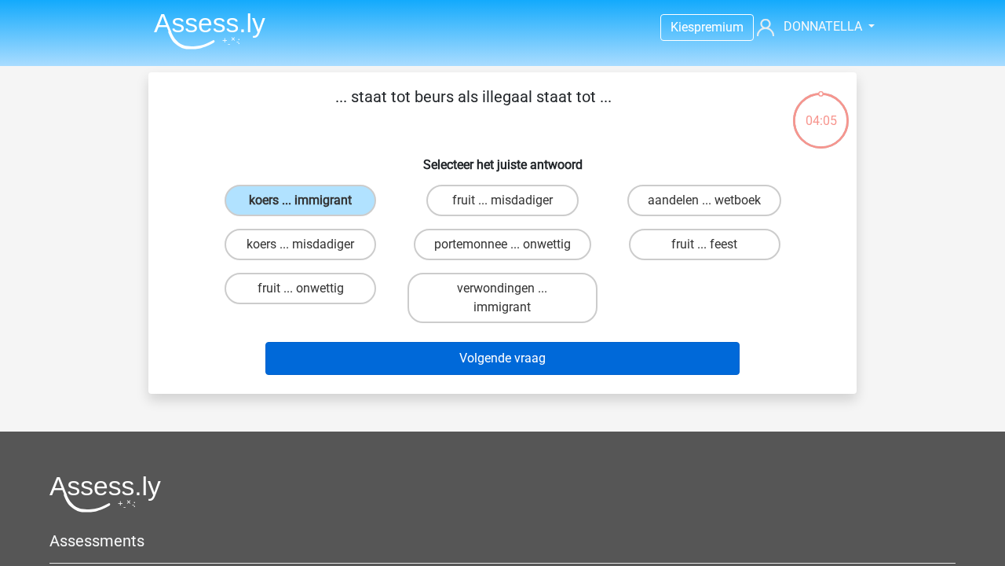
click at [412, 367] on button "Volgende vraag" at bounding box center [503, 358] width 475 height 33
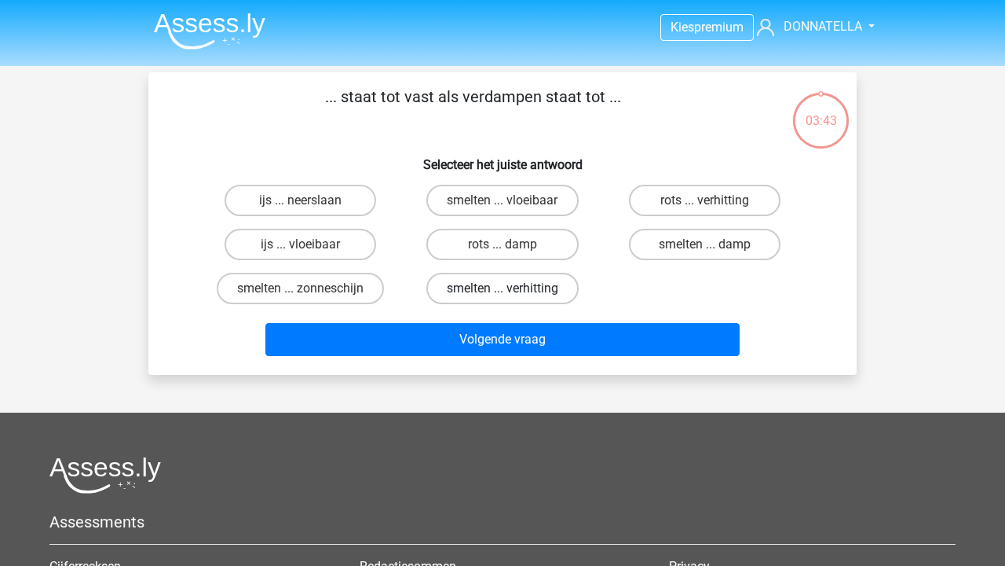
click at [519, 294] on label "smelten ... verhitting" at bounding box center [503, 288] width 152 height 31
click at [513, 294] on input "smelten ... verhitting" at bounding box center [508, 293] width 10 height 10
radio input "true"
click at [657, 199] on label "rots ... verhitting" at bounding box center [705, 200] width 152 height 31
click at [705, 200] on input "rots ... verhitting" at bounding box center [710, 205] width 10 height 10
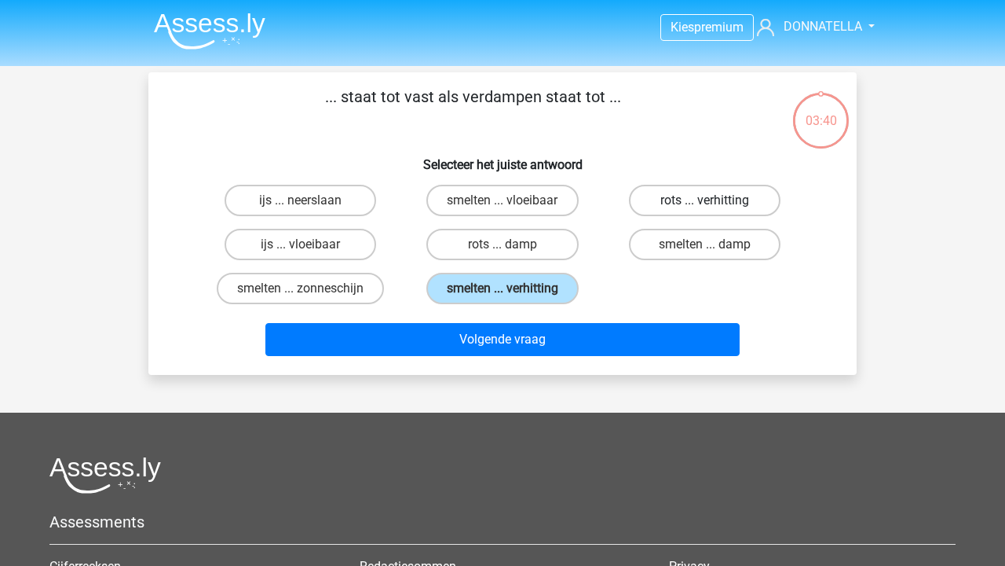
radio input "true"
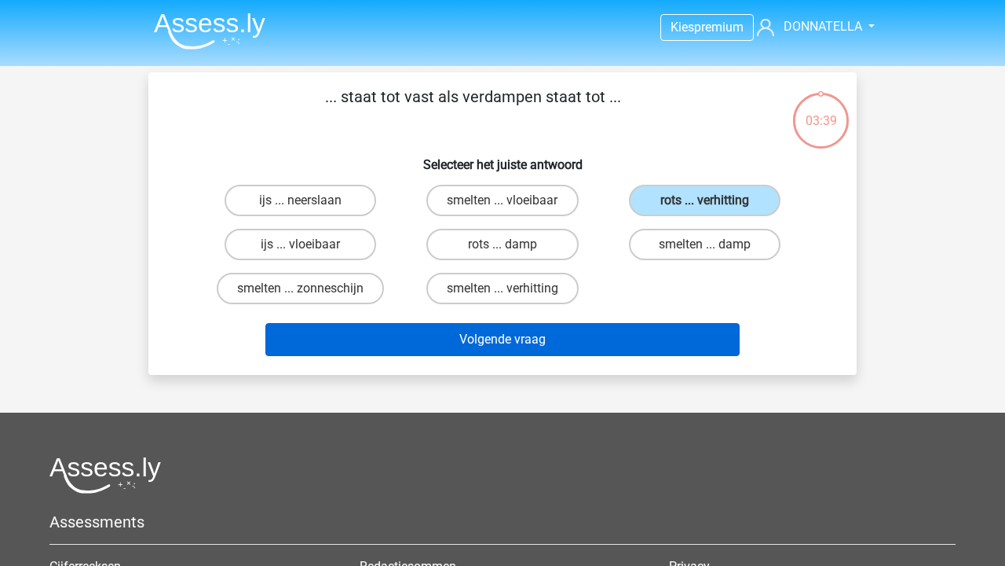
click at [606, 342] on button "Volgende vraag" at bounding box center [503, 339] width 475 height 33
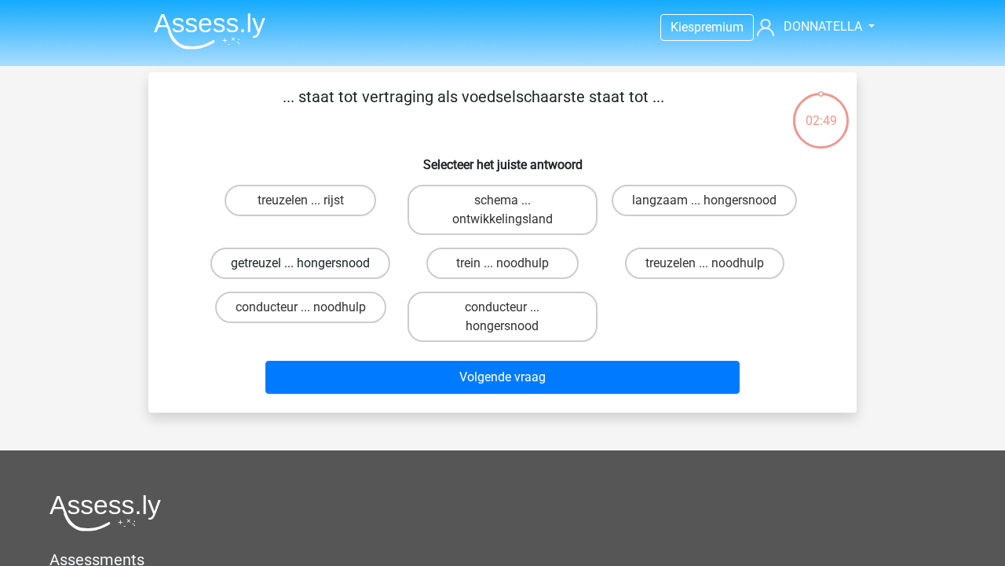
click at [332, 257] on label "getreuzel ... hongersnood" at bounding box center [301, 262] width 180 height 31
click at [311, 263] on input "getreuzel ... hongersnood" at bounding box center [306, 268] width 10 height 10
radio input "true"
click at [715, 198] on label "langzaam ... hongersnood" at bounding box center [704, 200] width 185 height 31
click at [715, 200] on input "langzaam ... hongersnood" at bounding box center [710, 205] width 10 height 10
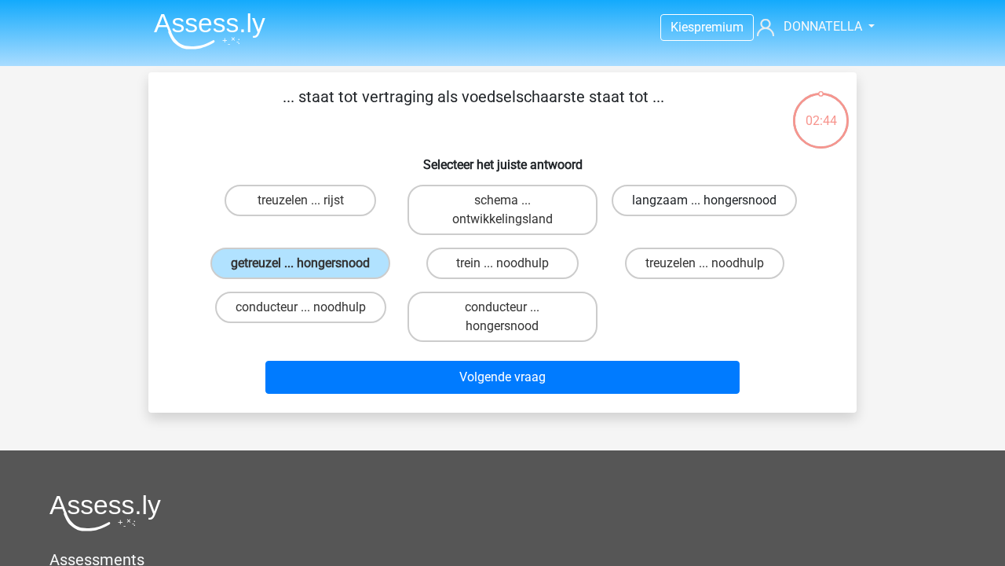
radio input "true"
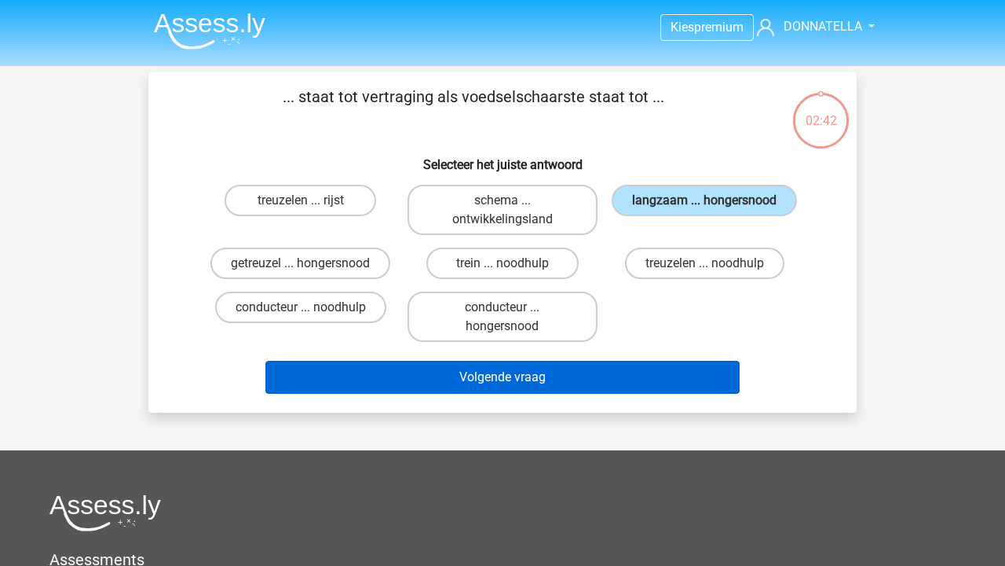
click at [603, 379] on button "Volgende vraag" at bounding box center [503, 377] width 475 height 33
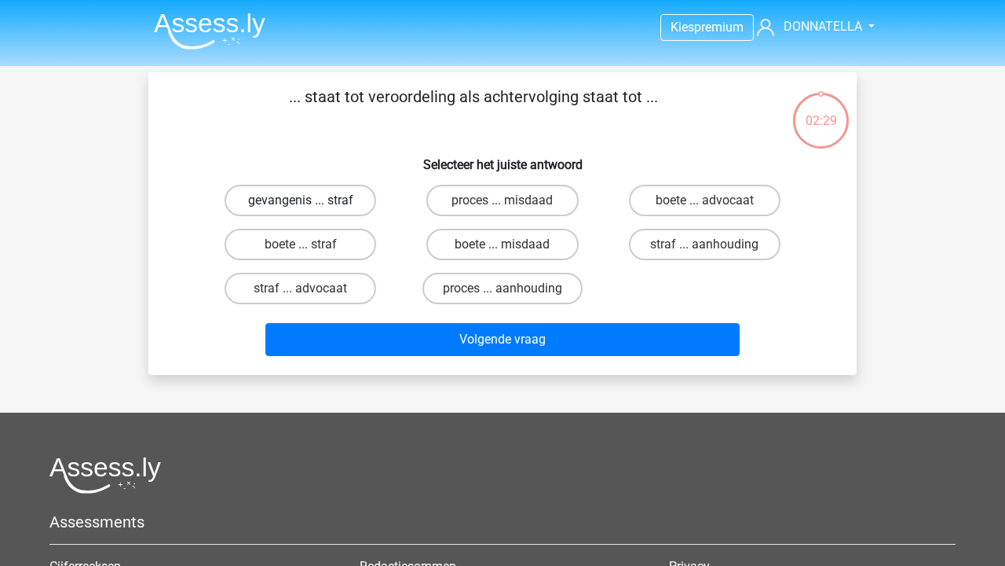
click at [329, 204] on label "gevangenis ... straf" at bounding box center [301, 200] width 152 height 31
click at [311, 204] on input "gevangenis ... straf" at bounding box center [306, 205] width 10 height 10
radio input "true"
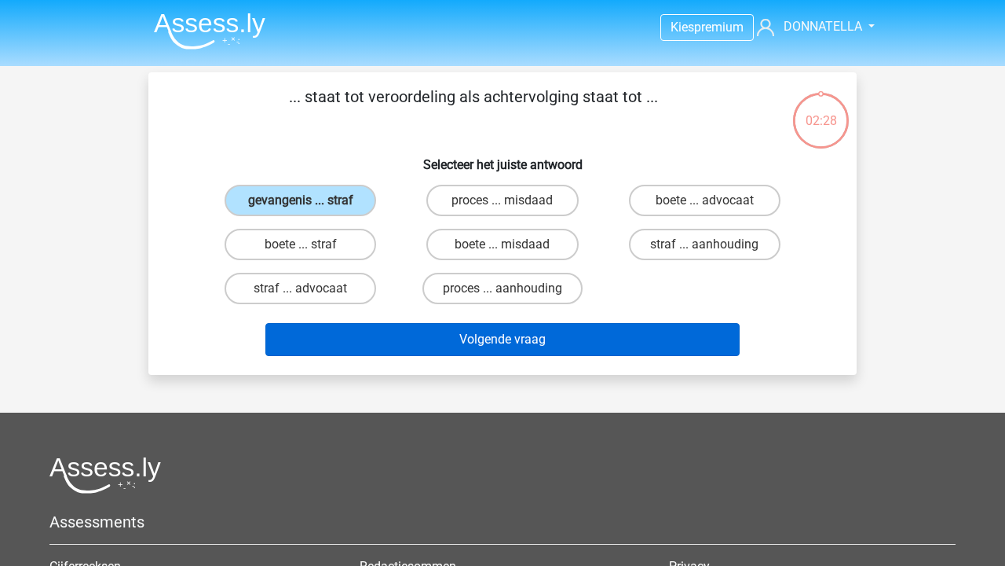
click at [469, 347] on button "Volgende vraag" at bounding box center [503, 339] width 475 height 33
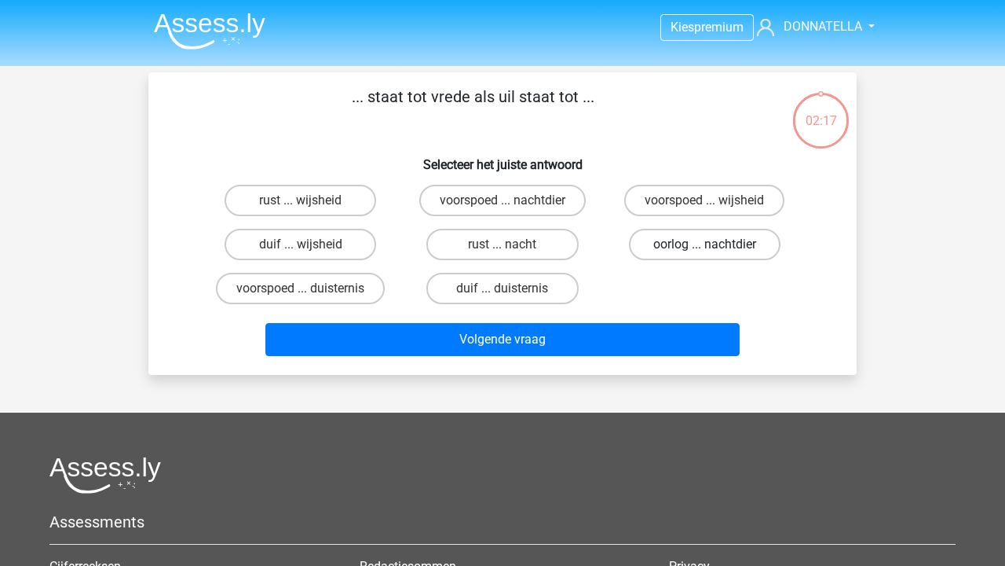
click at [655, 251] on label "oorlog ... nachtdier" at bounding box center [705, 244] width 152 height 31
click at [705, 251] on input "oorlog ... nachtdier" at bounding box center [710, 249] width 10 height 10
radio input "true"
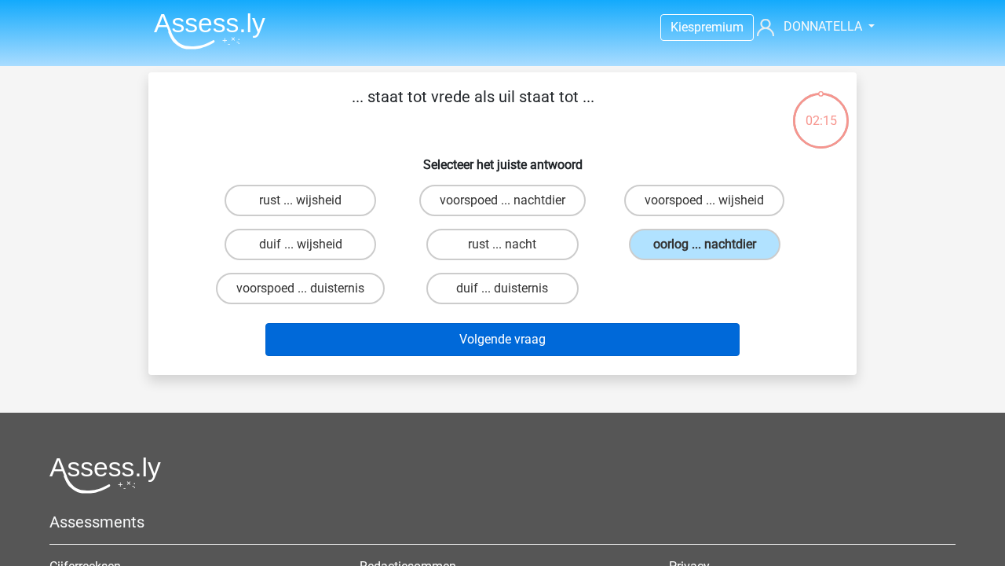
click at [551, 333] on button "Volgende vraag" at bounding box center [503, 339] width 475 height 33
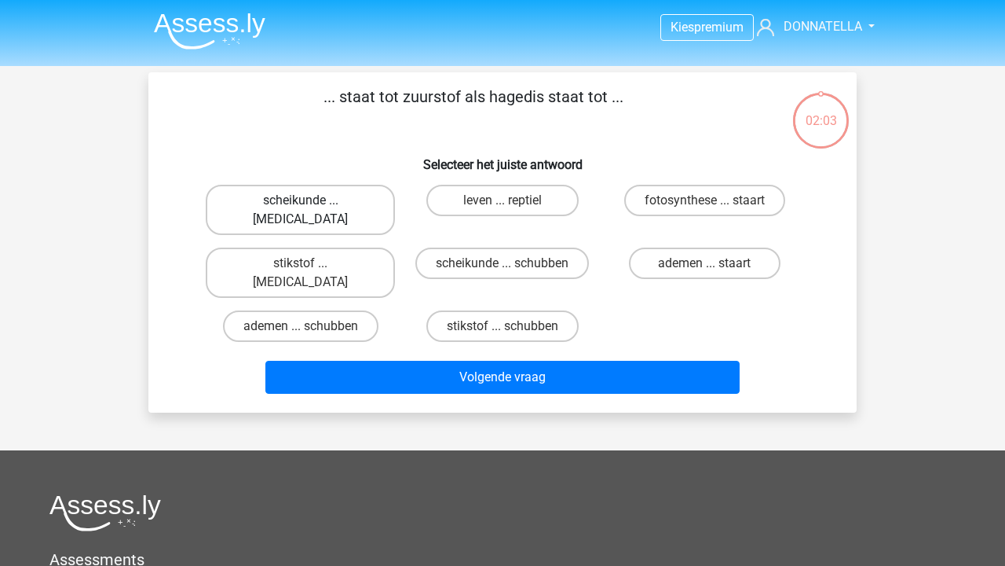
click at [341, 214] on label "scheikunde ... [MEDICAL_DATA]" at bounding box center [300, 210] width 189 height 50
click at [311, 211] on input "scheikunde ... [MEDICAL_DATA]" at bounding box center [306, 205] width 10 height 10
radio input "true"
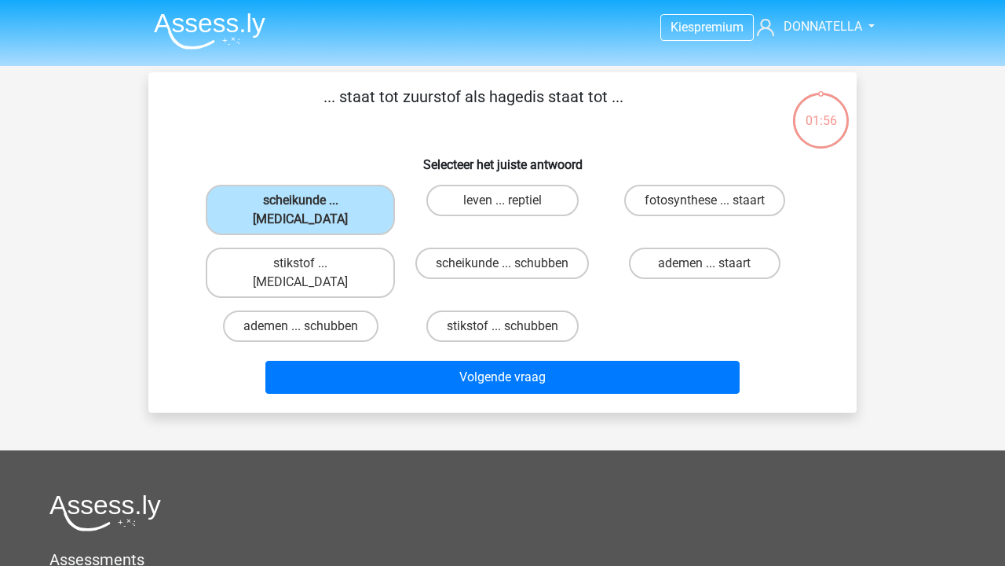
drag, startPoint x: 461, startPoint y: 330, endPoint x: 408, endPoint y: 148, distance: 189.9
click at [408, 147] on div "... staat tot zuurstof als hagedis staat tot ... Selecteer het juiste antwoord …" at bounding box center [503, 242] width 696 height 315
click at [476, 361] on div "Volgende vraag" at bounding box center [503, 380] width 606 height 39
click at [511, 207] on input "leven ... reptiel" at bounding box center [508, 205] width 10 height 10
radio input "true"
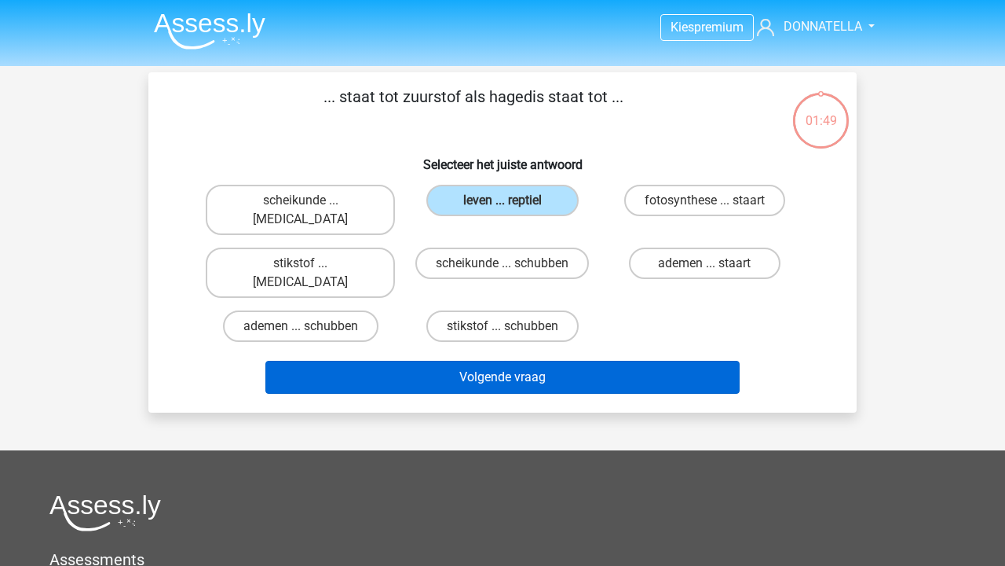
click at [512, 361] on button "Volgende vraag" at bounding box center [503, 377] width 475 height 33
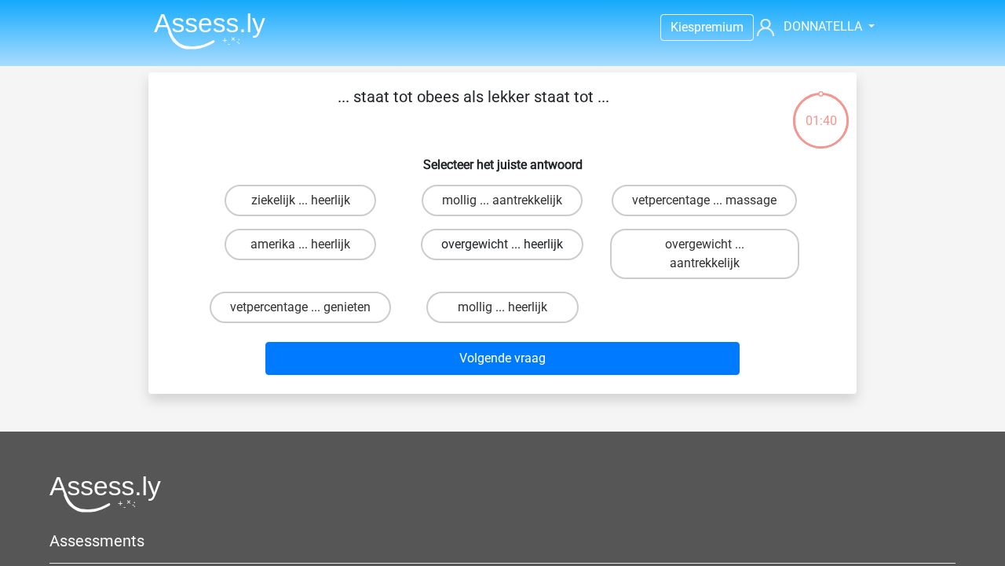
click at [478, 245] on label "overgewicht ... heerlijk" at bounding box center [502, 244] width 163 height 31
click at [503, 245] on input "overgewicht ... heerlijk" at bounding box center [508, 249] width 10 height 10
radio input "true"
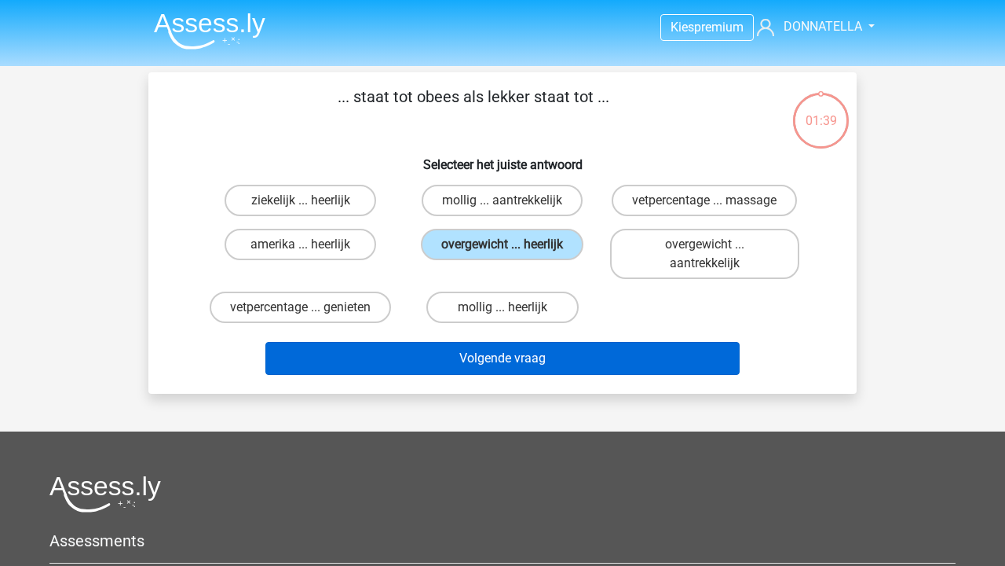
click at [502, 355] on button "Volgende vraag" at bounding box center [503, 358] width 475 height 33
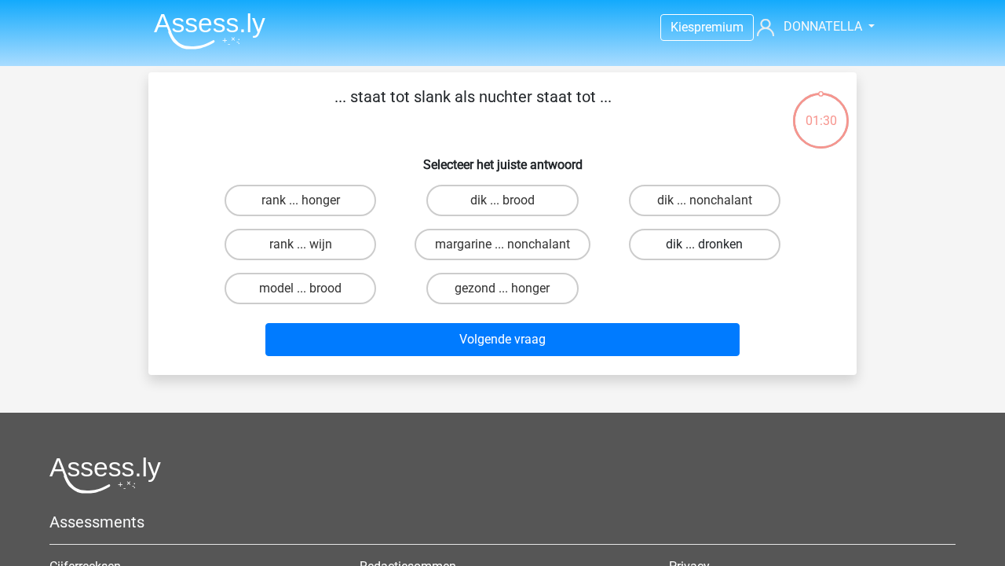
click at [691, 243] on label "dik ... dronken" at bounding box center [705, 244] width 152 height 31
click at [705, 244] on input "dik ... dronken" at bounding box center [710, 249] width 10 height 10
radio input "true"
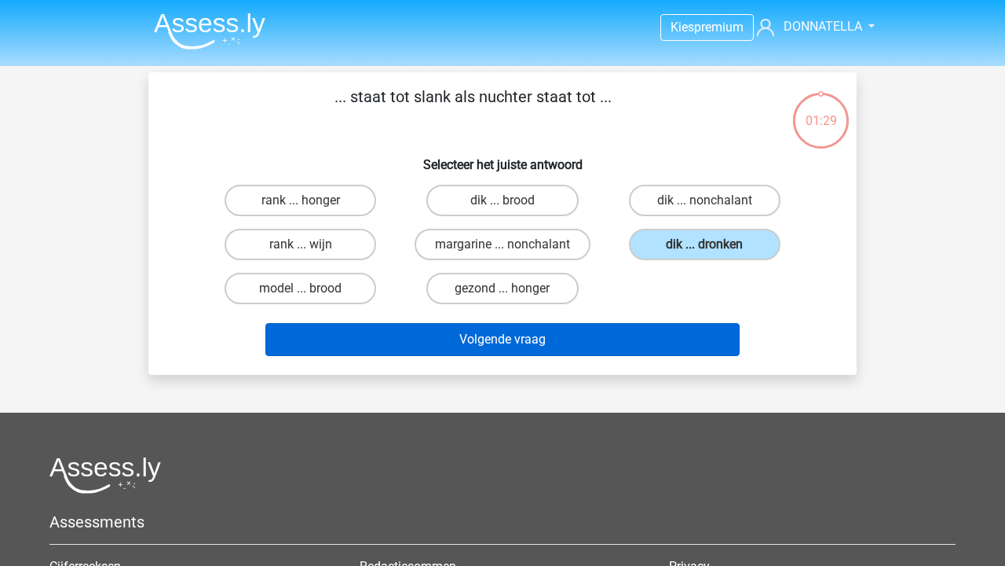
click at [617, 350] on button "Volgende vraag" at bounding box center [503, 339] width 475 height 33
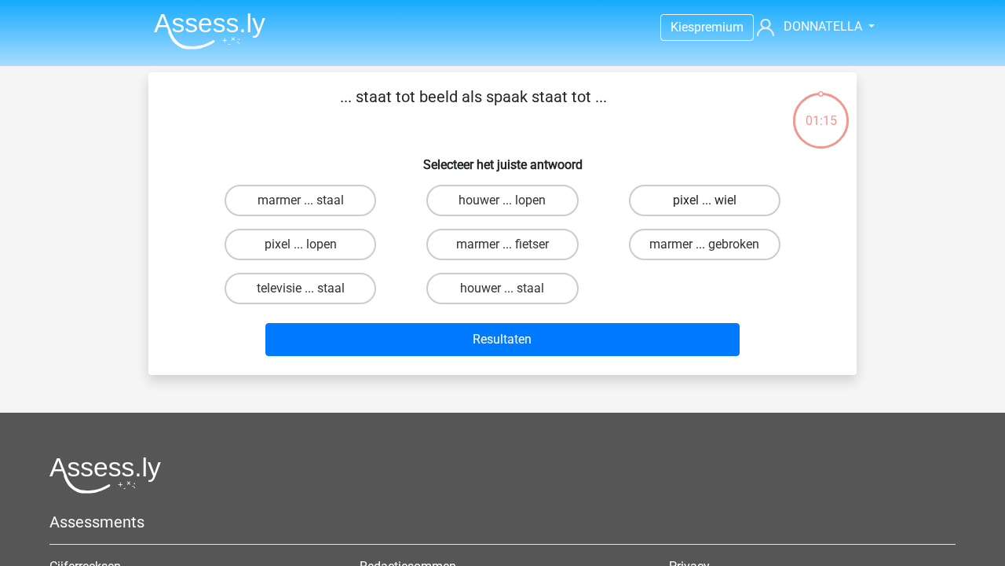
click at [696, 209] on label "pixel ... wiel" at bounding box center [705, 200] width 152 height 31
click at [705, 209] on input "pixel ... wiel" at bounding box center [710, 205] width 10 height 10
radio input "true"
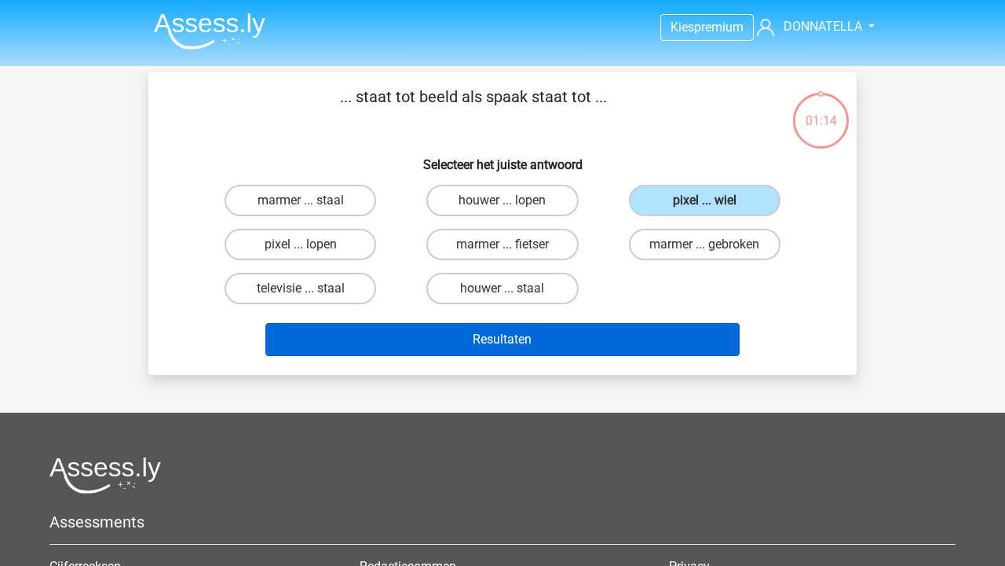
click at [618, 332] on button "Resultaten" at bounding box center [503, 339] width 475 height 33
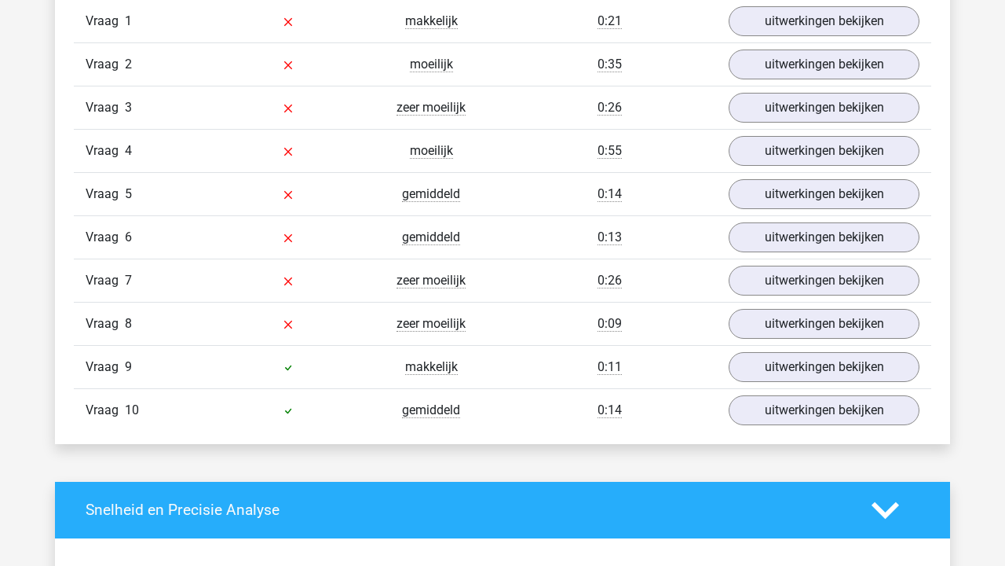
scroll to position [1311, 0]
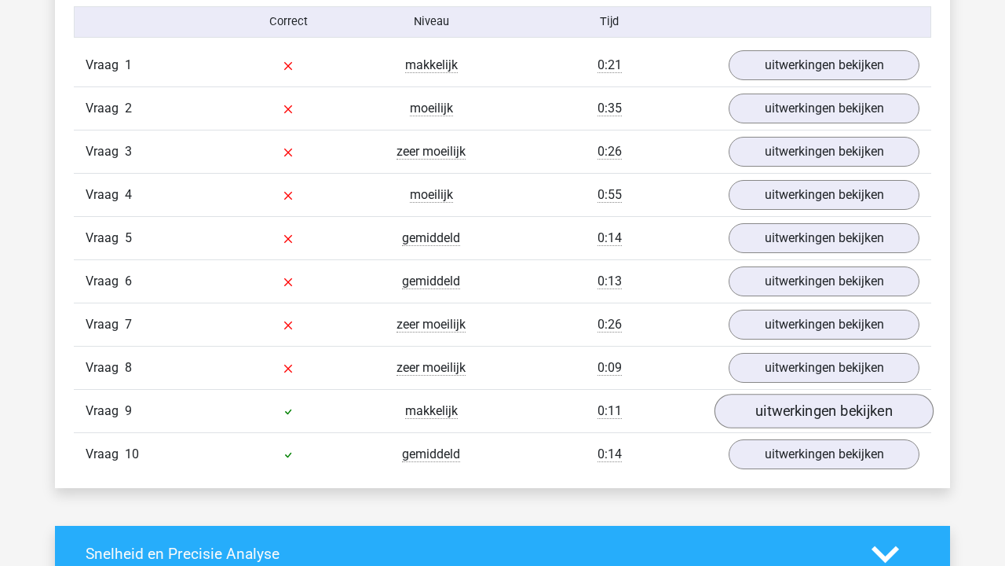
click at [795, 398] on link "uitwerkingen bekijken" at bounding box center [824, 411] width 219 height 35
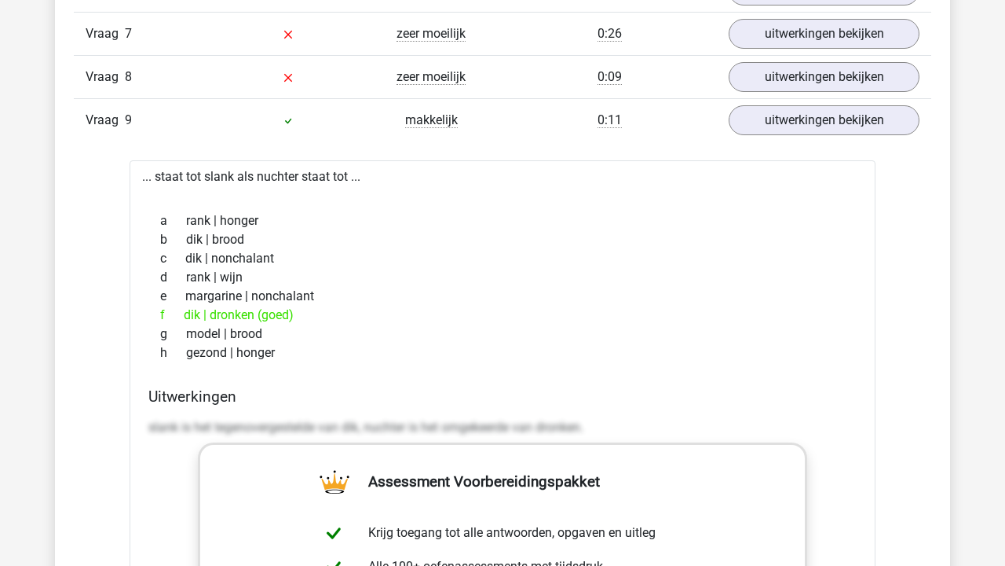
scroll to position [1599, 0]
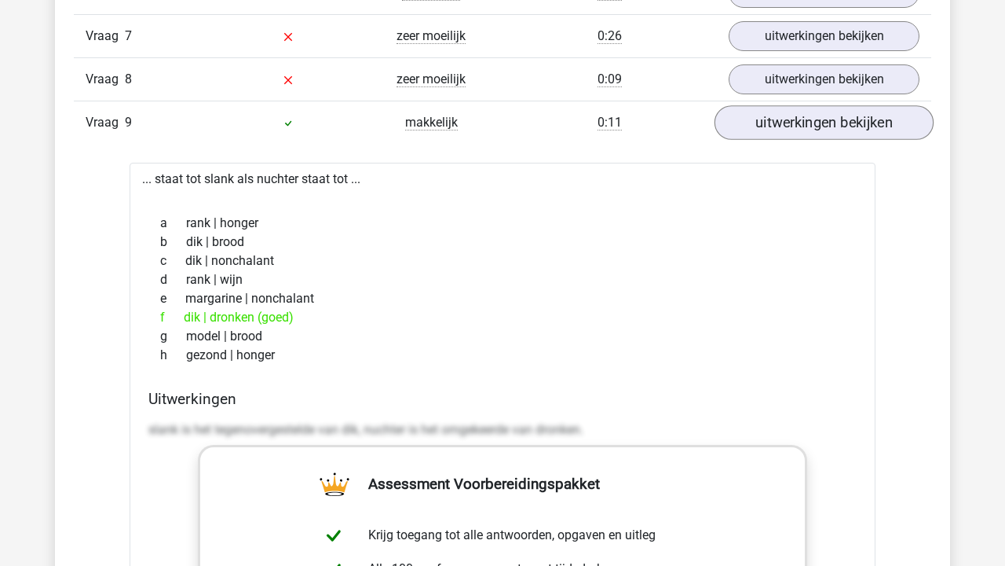
click at [838, 127] on link "uitwerkingen bekijken" at bounding box center [824, 122] width 219 height 35
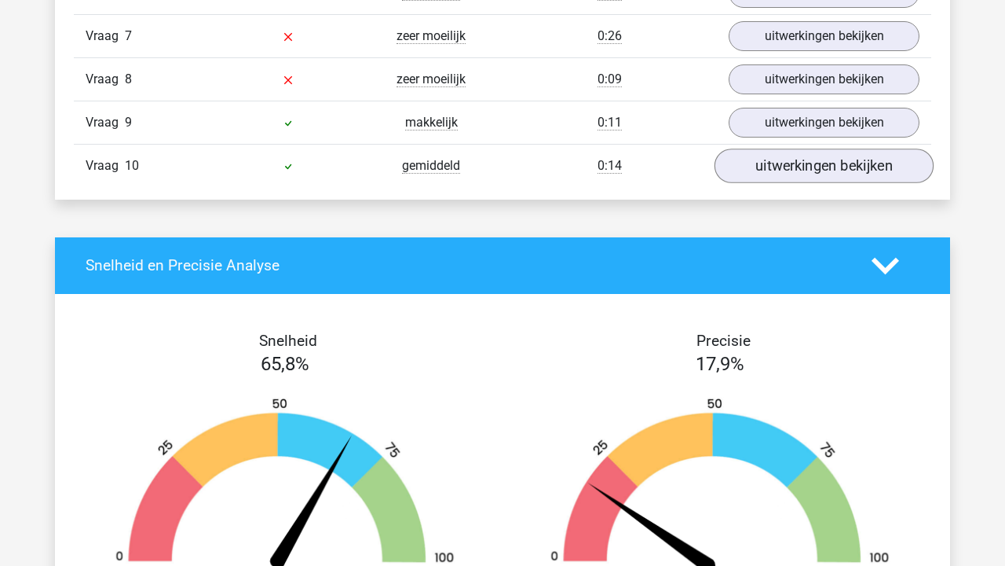
click at [839, 165] on link "uitwerkingen bekijken" at bounding box center [824, 165] width 219 height 35
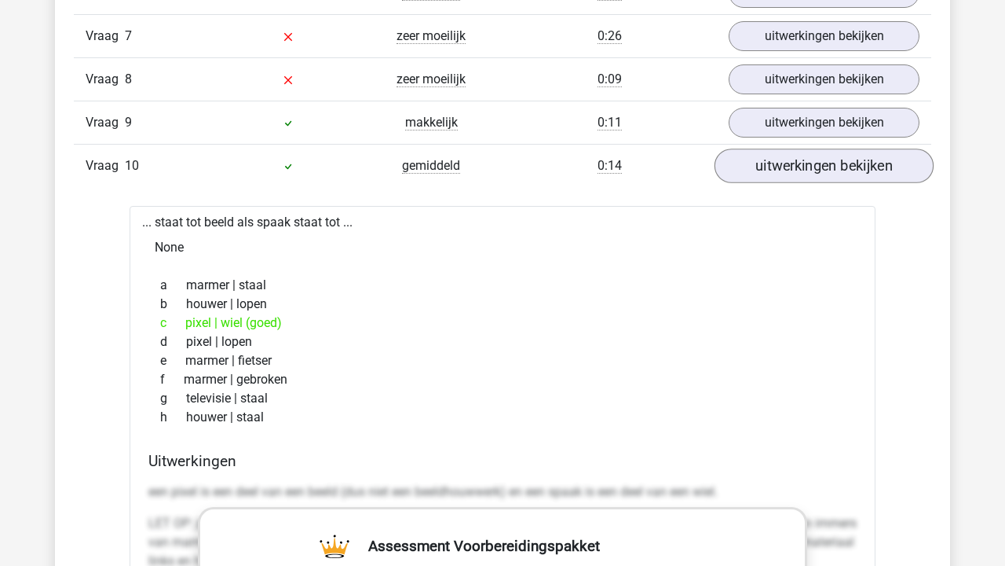
click at [839, 165] on link "uitwerkingen bekijken" at bounding box center [824, 165] width 219 height 35
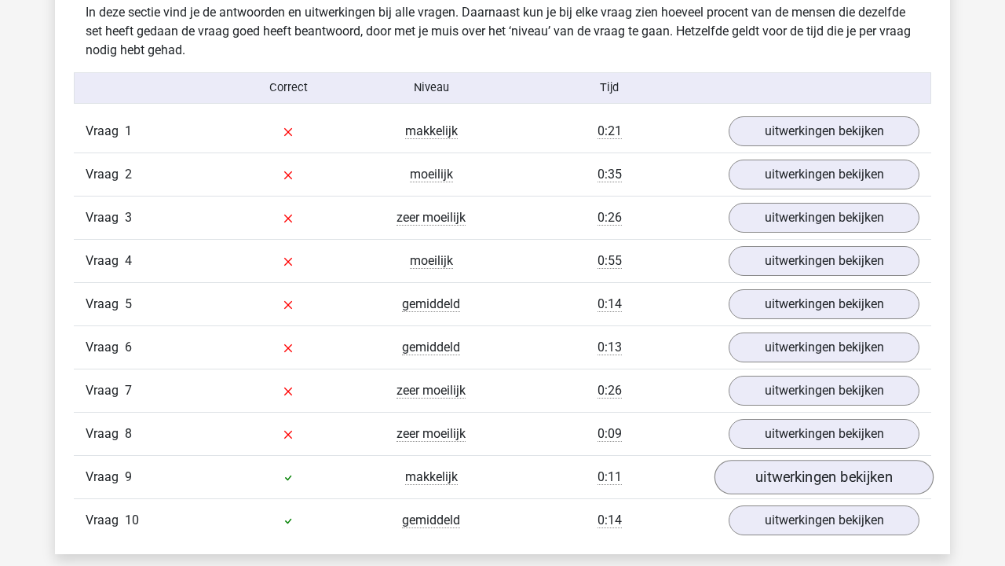
scroll to position [1244, 0]
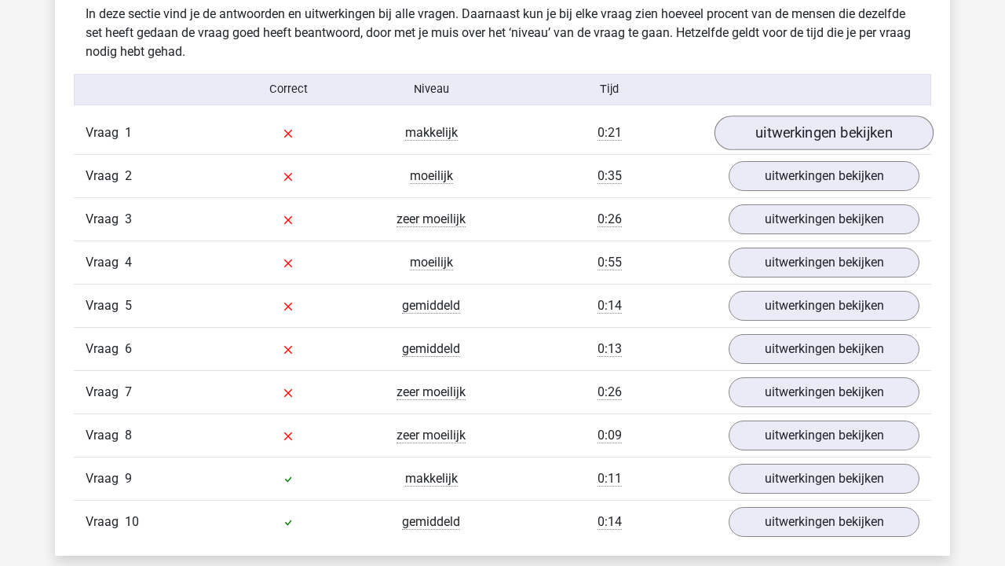
click at [868, 131] on link "uitwerkingen bekijken" at bounding box center [824, 132] width 219 height 35
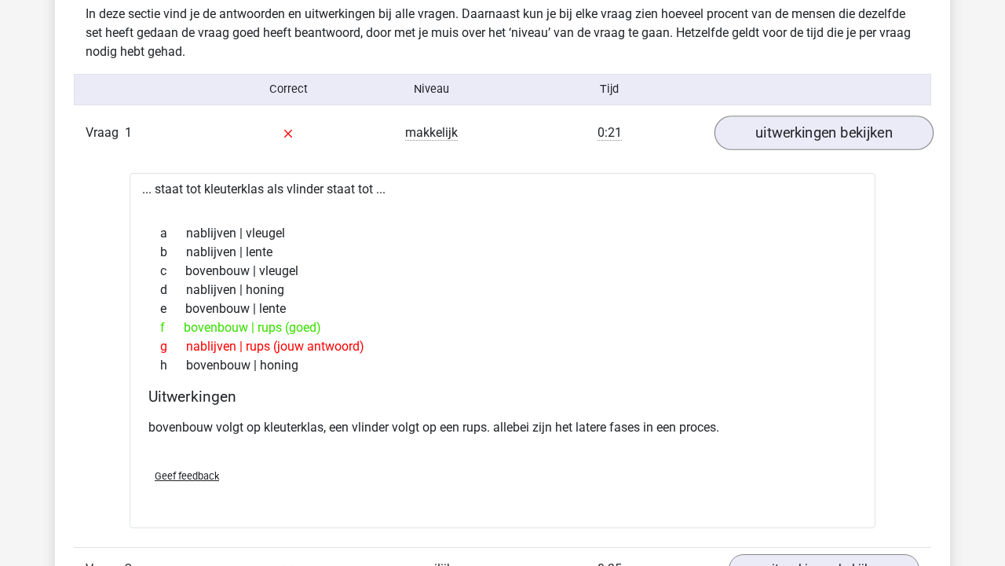
click at [867, 131] on link "uitwerkingen bekijken" at bounding box center [824, 132] width 219 height 35
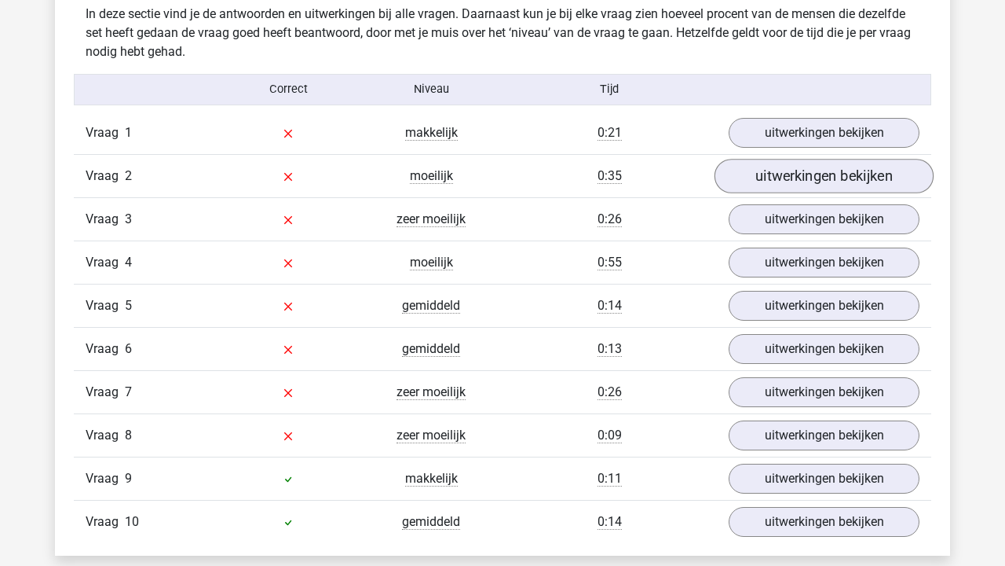
click at [863, 182] on link "uitwerkingen bekijken" at bounding box center [824, 176] width 219 height 35
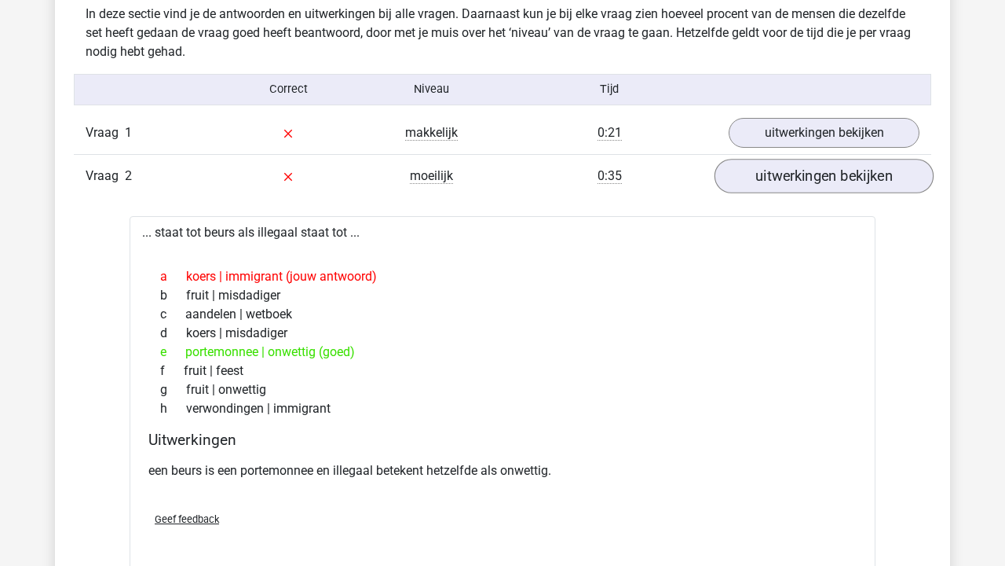
click at [863, 182] on link "uitwerkingen bekijken" at bounding box center [824, 176] width 219 height 35
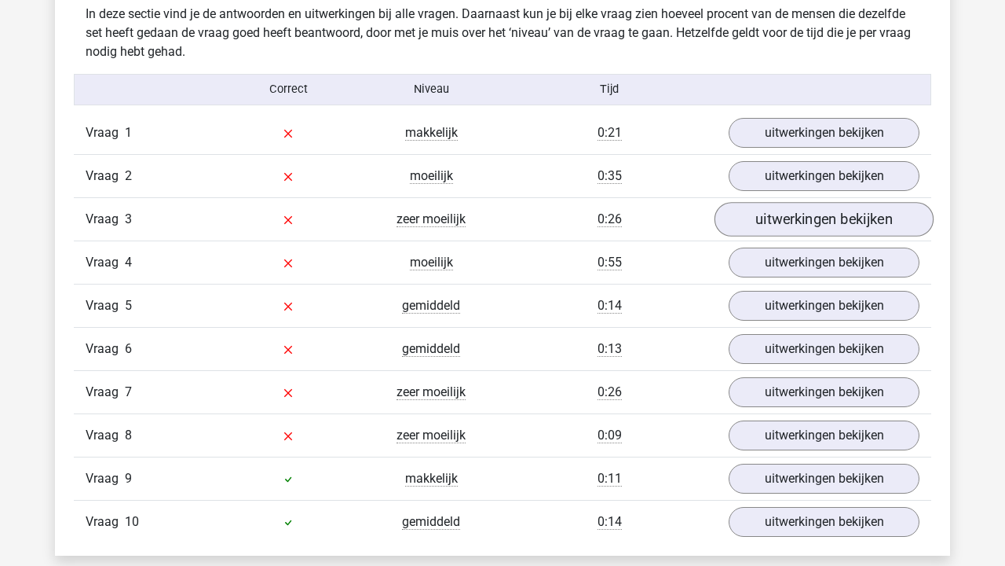
click at [859, 229] on link "uitwerkingen bekijken" at bounding box center [824, 219] width 219 height 35
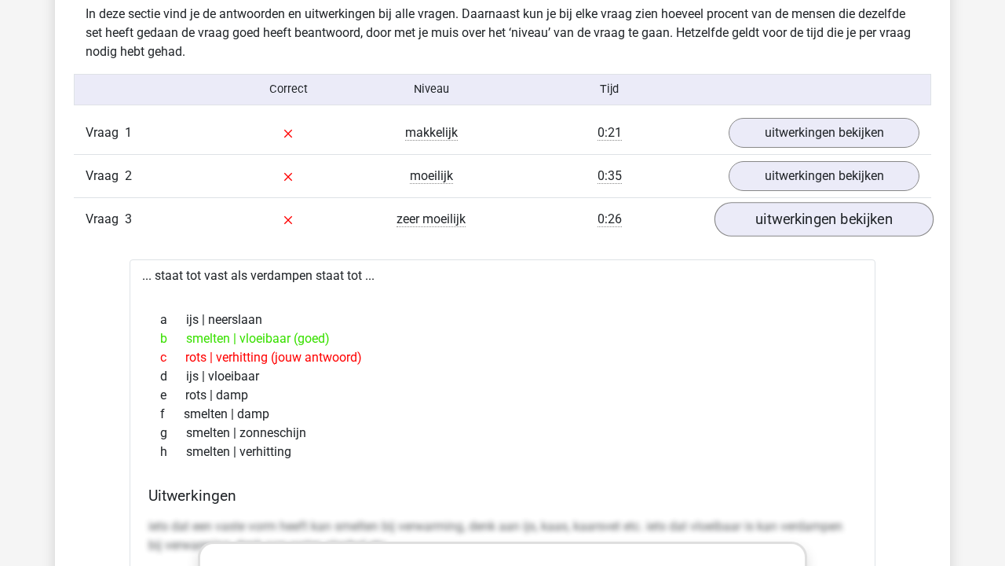
click at [859, 229] on link "uitwerkingen bekijken" at bounding box center [824, 219] width 219 height 35
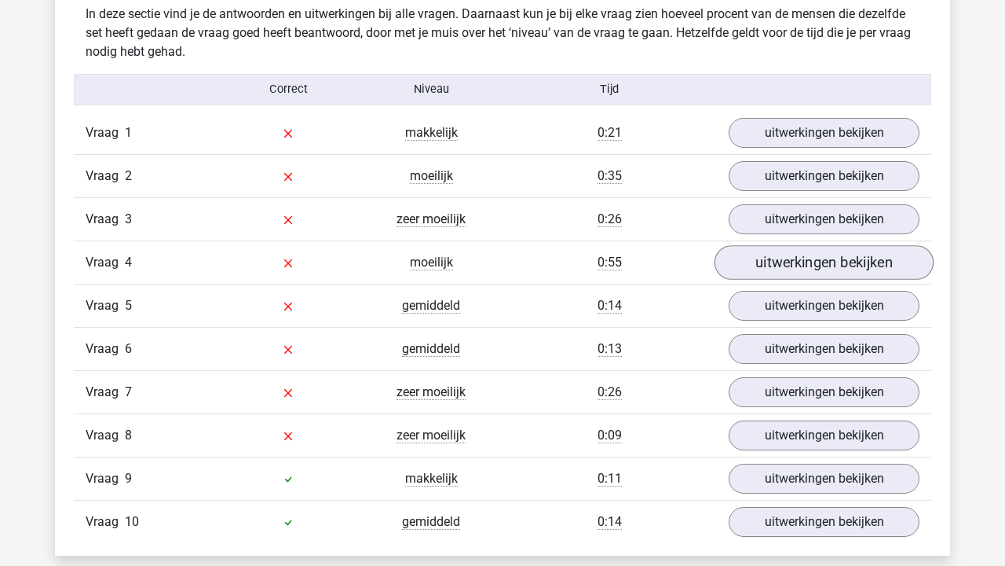
click at [854, 258] on link "uitwerkingen bekijken" at bounding box center [824, 262] width 219 height 35
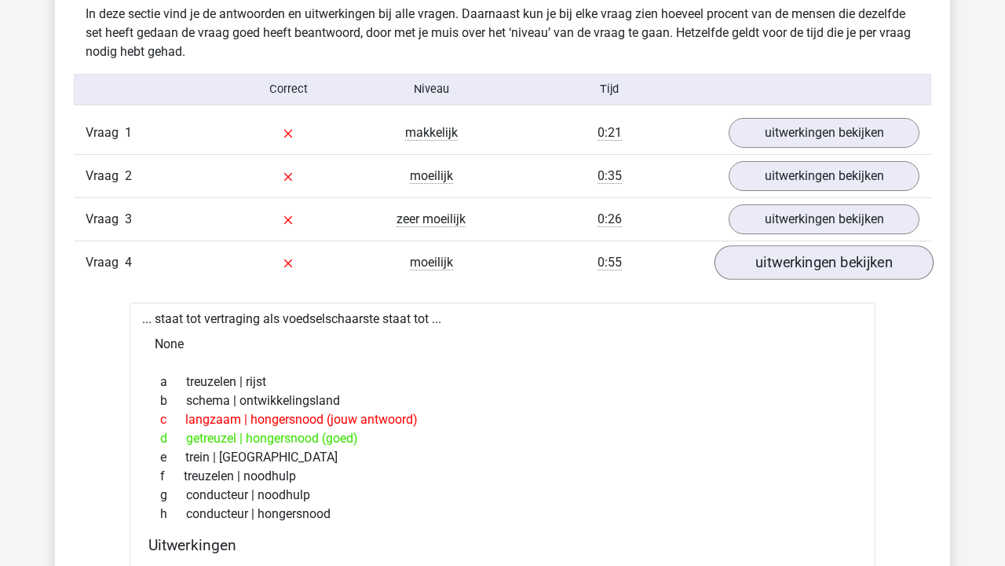
click at [854, 258] on link "uitwerkingen bekijken" at bounding box center [824, 262] width 219 height 35
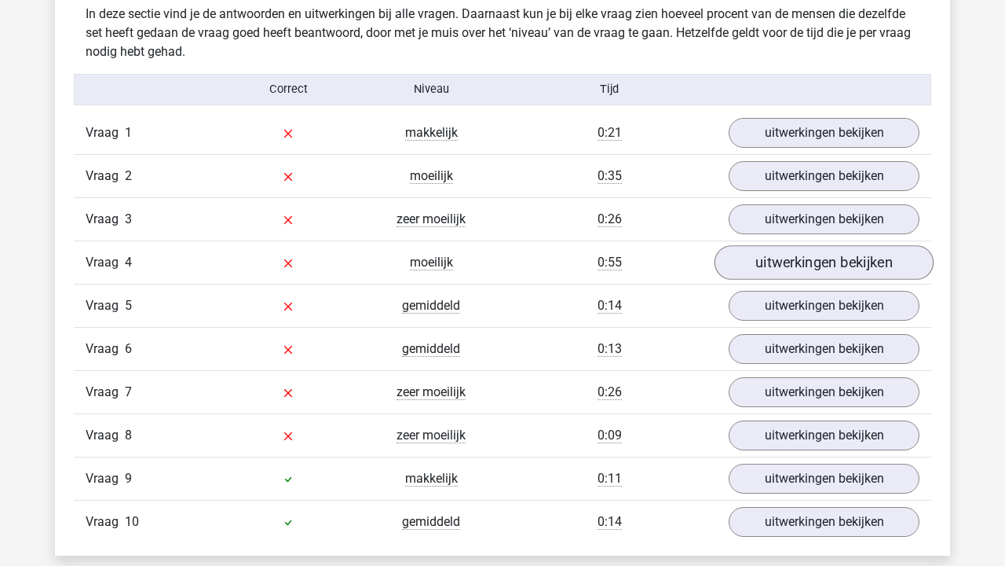
click at [854, 258] on link "uitwerkingen bekijken" at bounding box center [824, 262] width 219 height 35
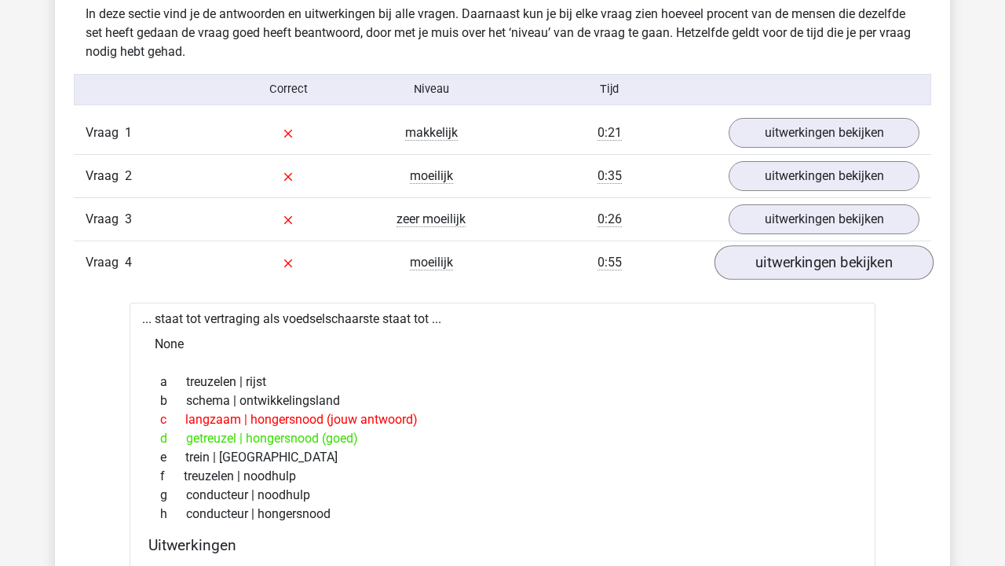
click at [854, 258] on link "uitwerkingen bekijken" at bounding box center [824, 262] width 219 height 35
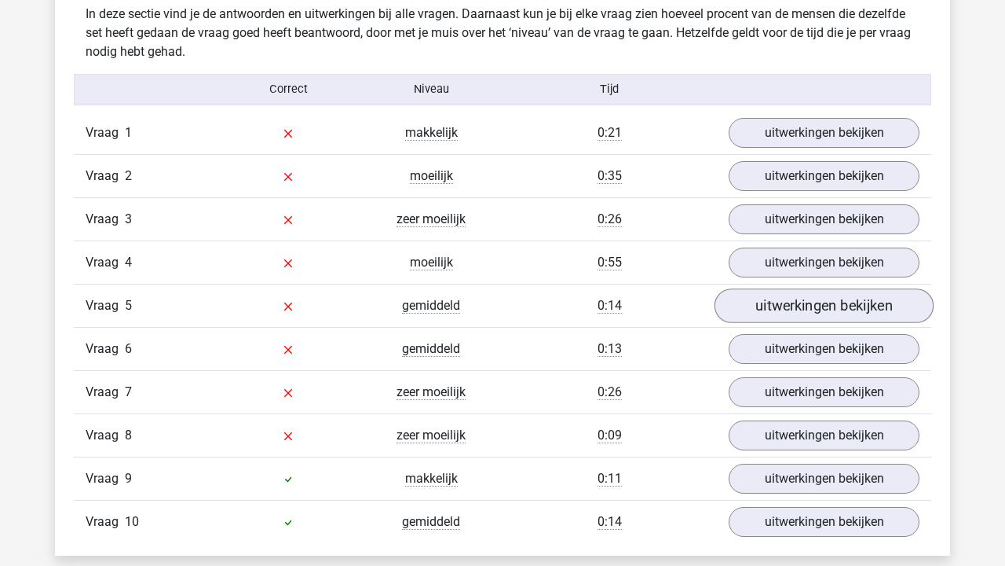
click at [855, 295] on link "uitwerkingen bekijken" at bounding box center [824, 305] width 219 height 35
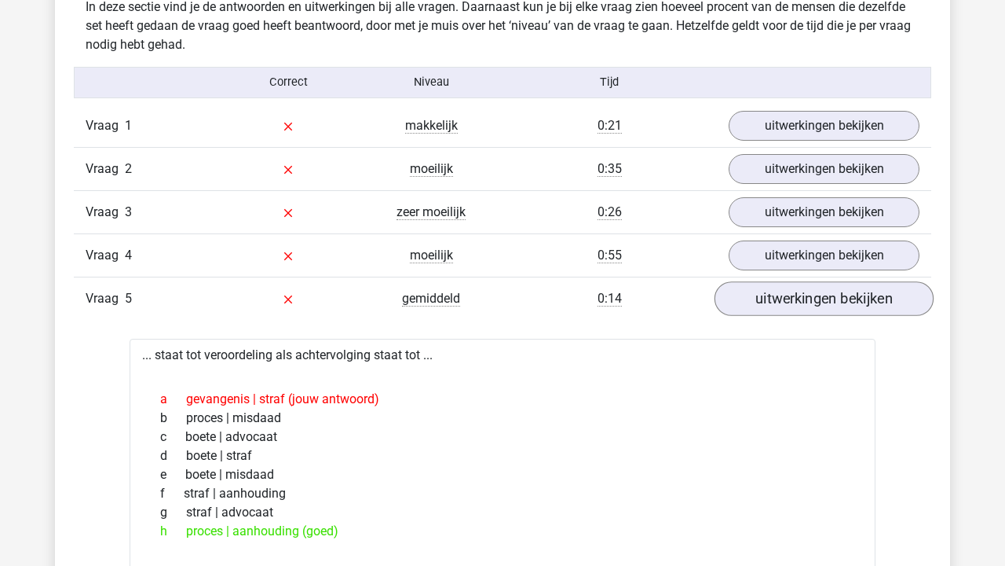
scroll to position [1256, 0]
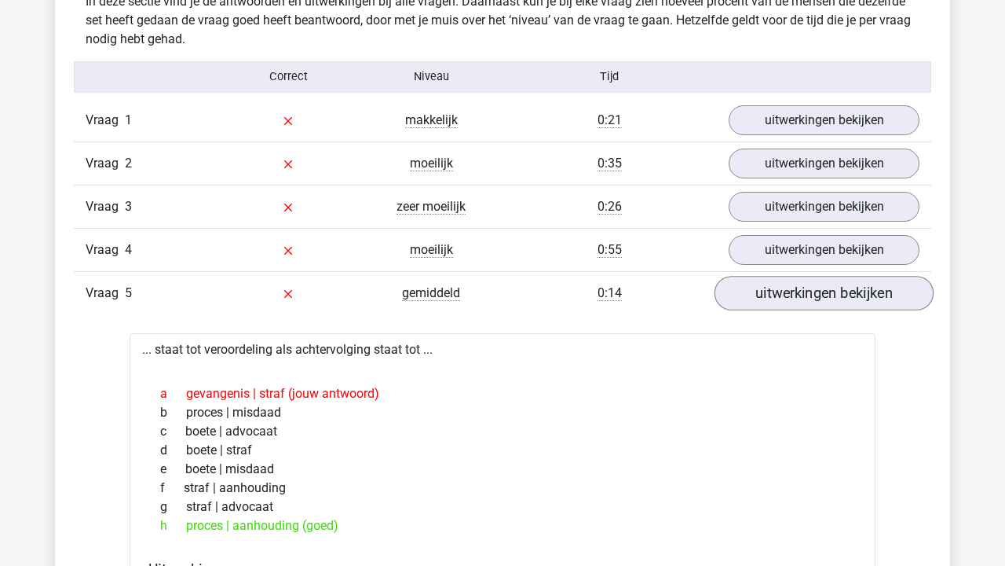
click at [832, 277] on link "uitwerkingen bekijken" at bounding box center [824, 293] width 219 height 35
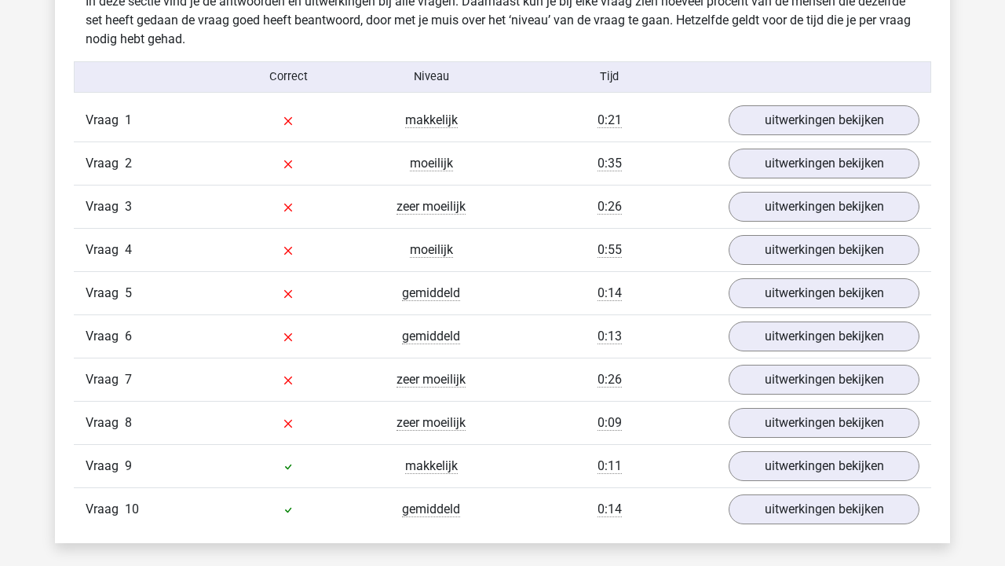
click at [828, 357] on div "Vraag 7 zeer moeilijk 0:26 uitwerkingen bekijken" at bounding box center [503, 378] width 858 height 43
click at [828, 326] on link "uitwerkingen bekijken" at bounding box center [824, 336] width 219 height 35
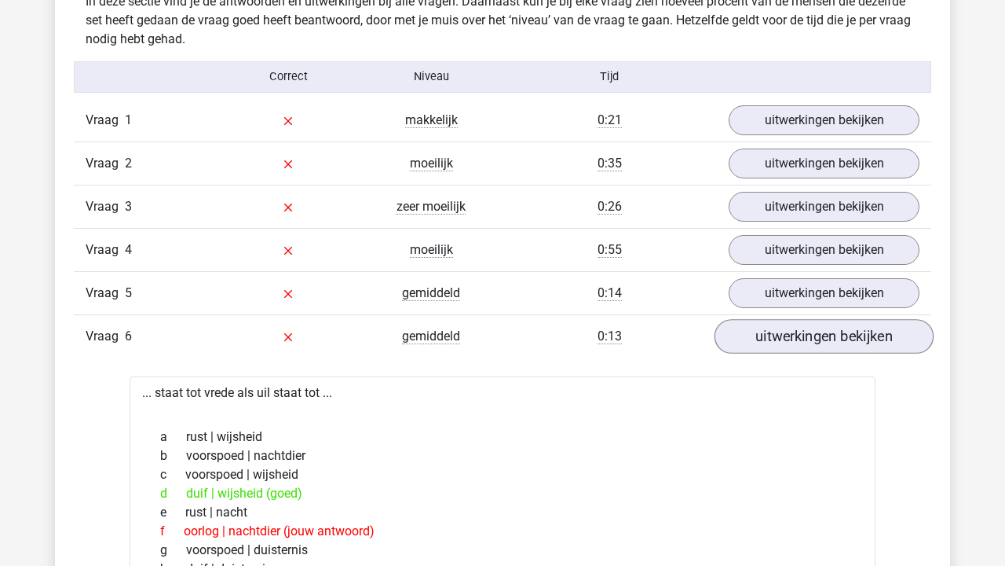
click at [828, 326] on link "uitwerkingen bekijken" at bounding box center [824, 336] width 219 height 35
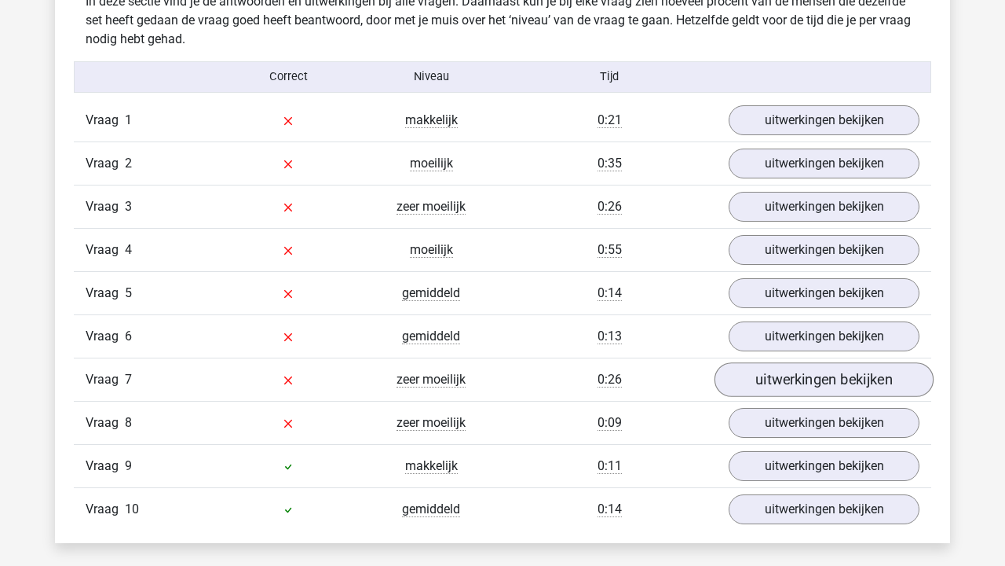
click at [806, 379] on link "uitwerkingen bekijken" at bounding box center [824, 379] width 219 height 35
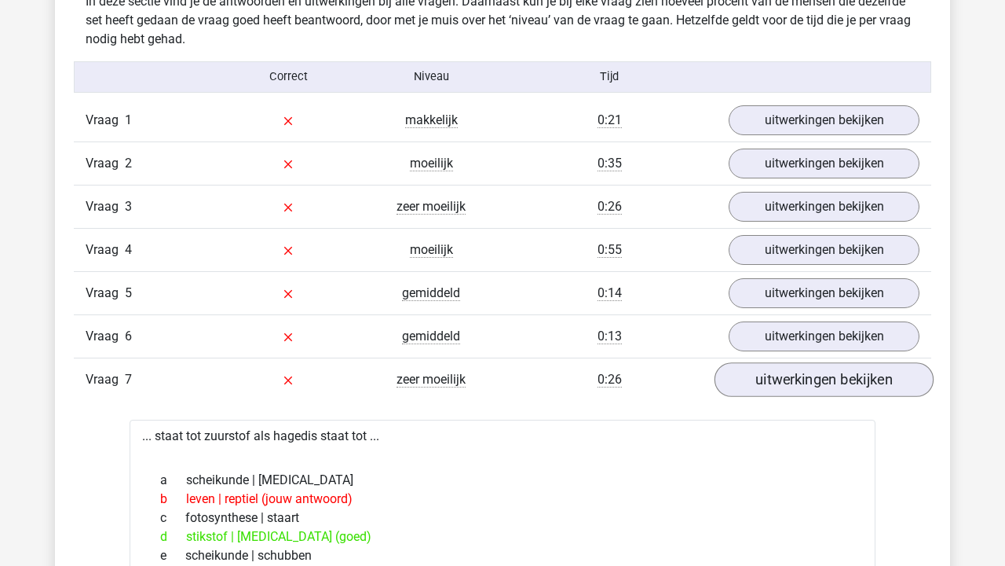
click at [806, 379] on link "uitwerkingen bekijken" at bounding box center [824, 379] width 219 height 35
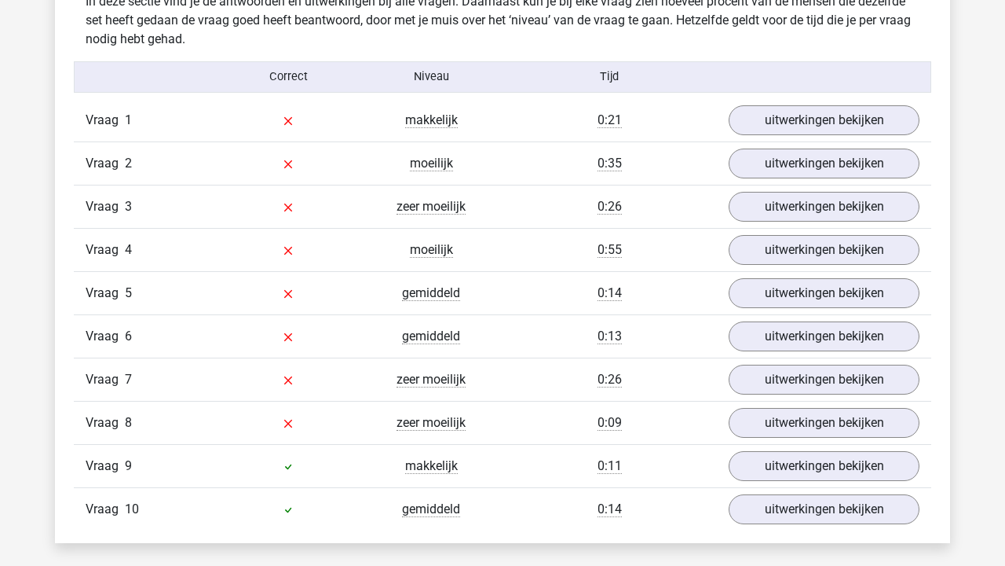
scroll to position [1255, 0]
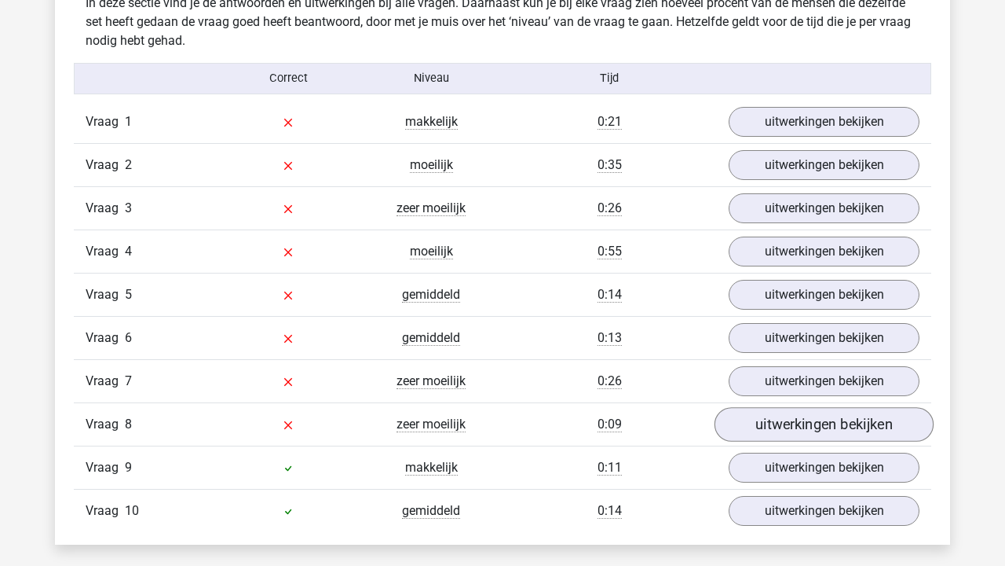
click at [807, 420] on link "uitwerkingen bekijken" at bounding box center [824, 424] width 219 height 35
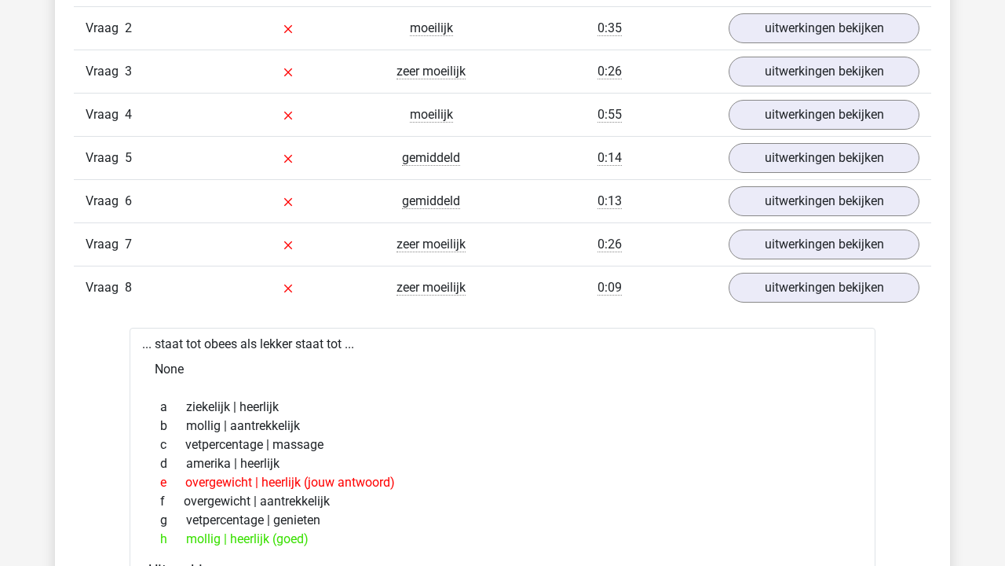
scroll to position [1394, 0]
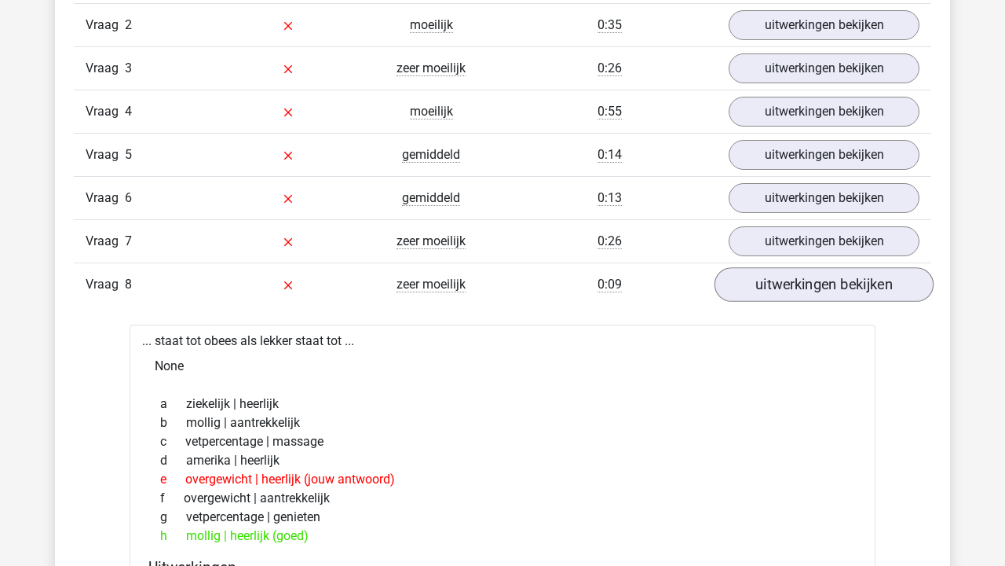
click at [859, 281] on link "uitwerkingen bekijken" at bounding box center [824, 284] width 219 height 35
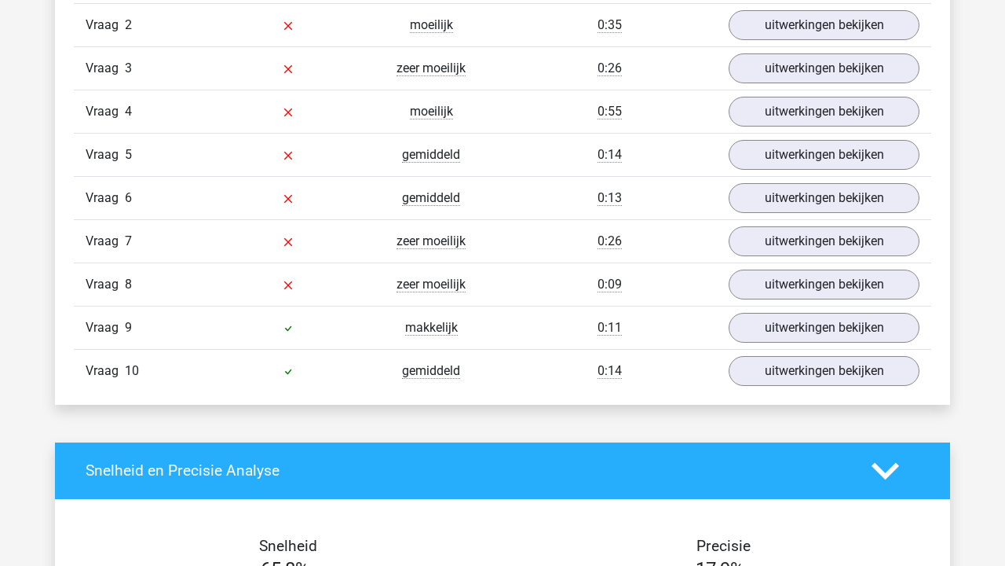
click at [839, 303] on div "Vraag 8 zeer moeilijk 0:09 uitwerkingen bekijken" at bounding box center [503, 283] width 858 height 43
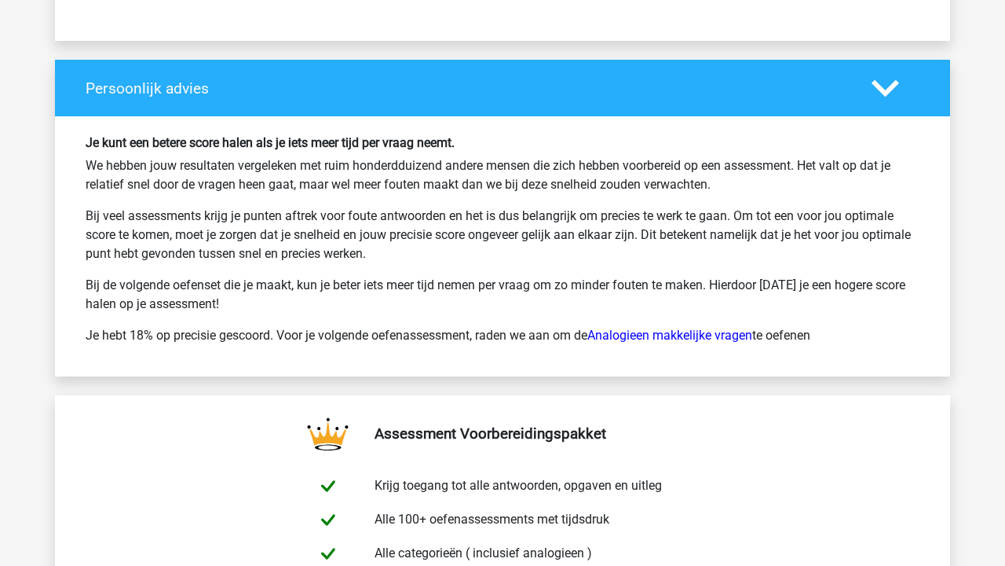
scroll to position [2308, 0]
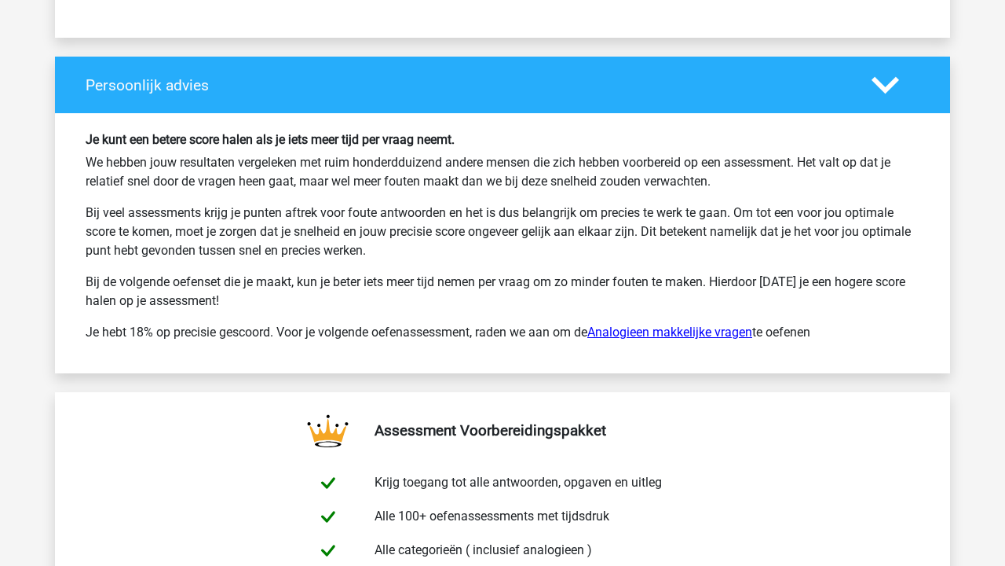
click at [703, 333] on link "Analogieen makkelijke vragen" at bounding box center [670, 331] width 165 height 15
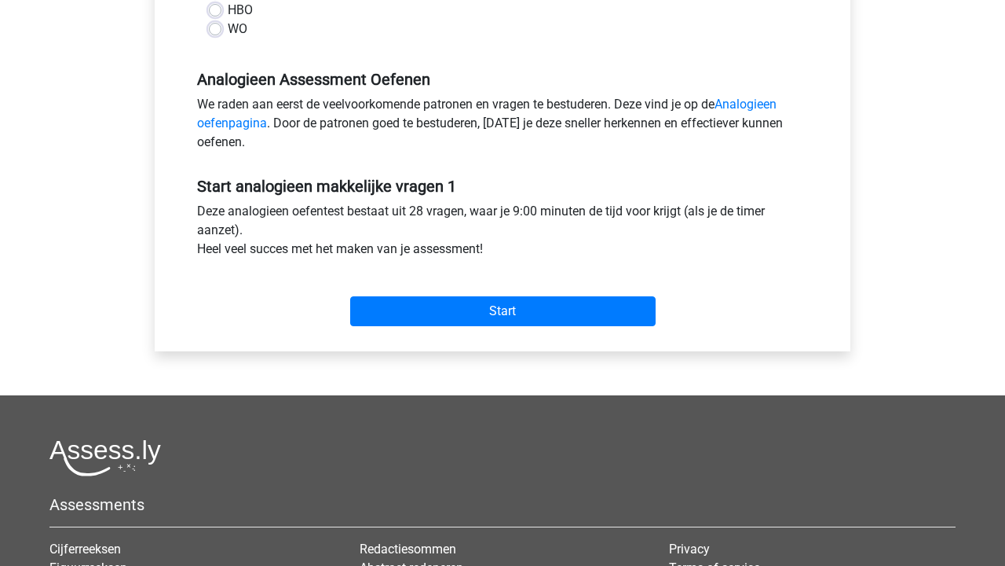
scroll to position [433, 0]
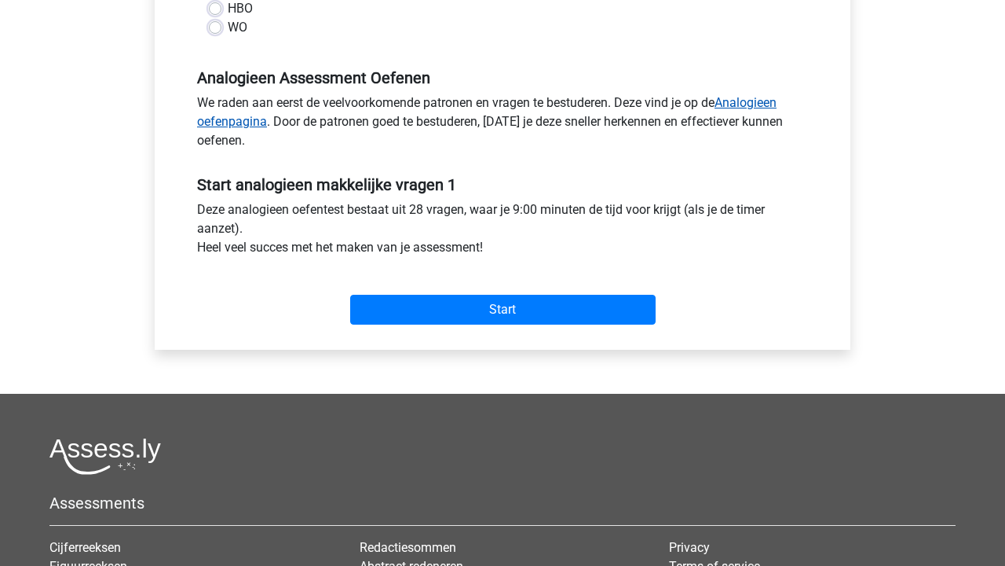
click at [758, 104] on link "Analogieen oefenpagina" at bounding box center [487, 112] width 580 height 34
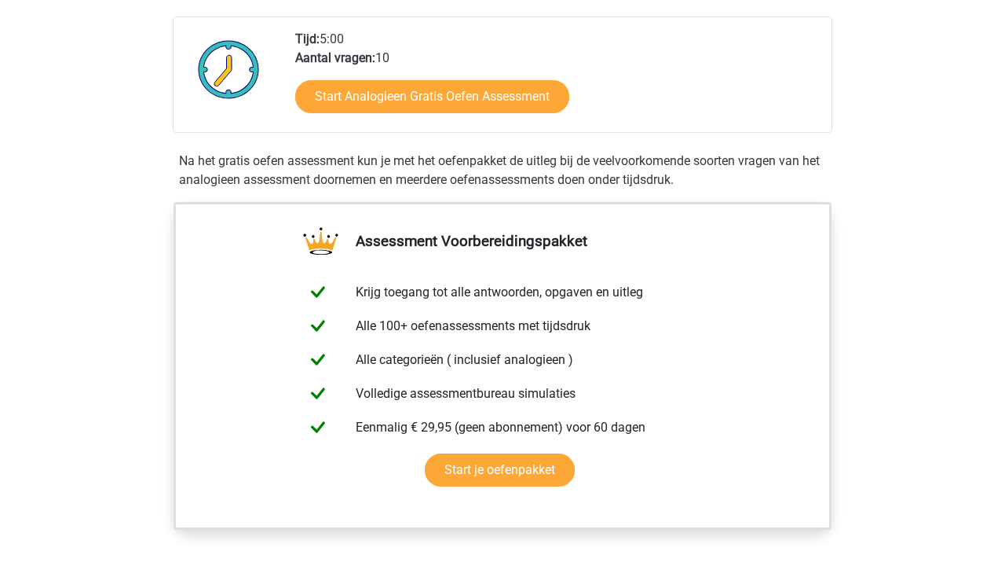
scroll to position [654, 0]
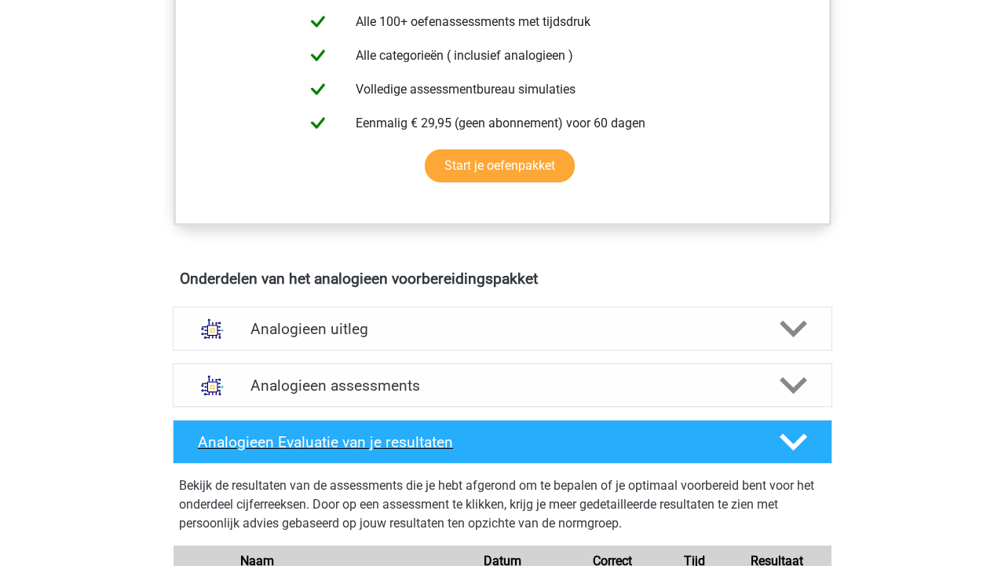
click at [802, 441] on polygon at bounding box center [793, 441] width 27 height 17
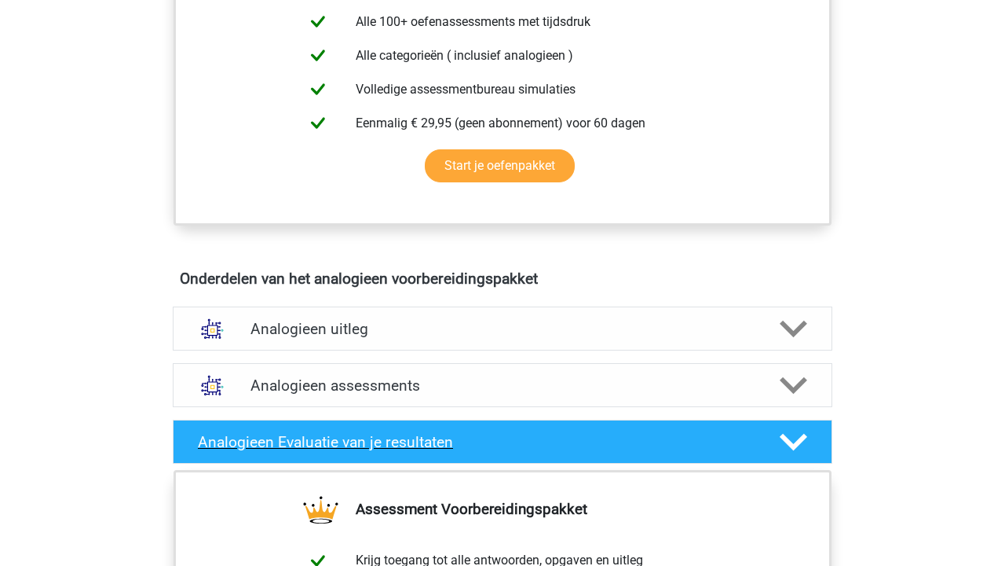
click at [802, 441] on polygon at bounding box center [793, 441] width 27 height 17
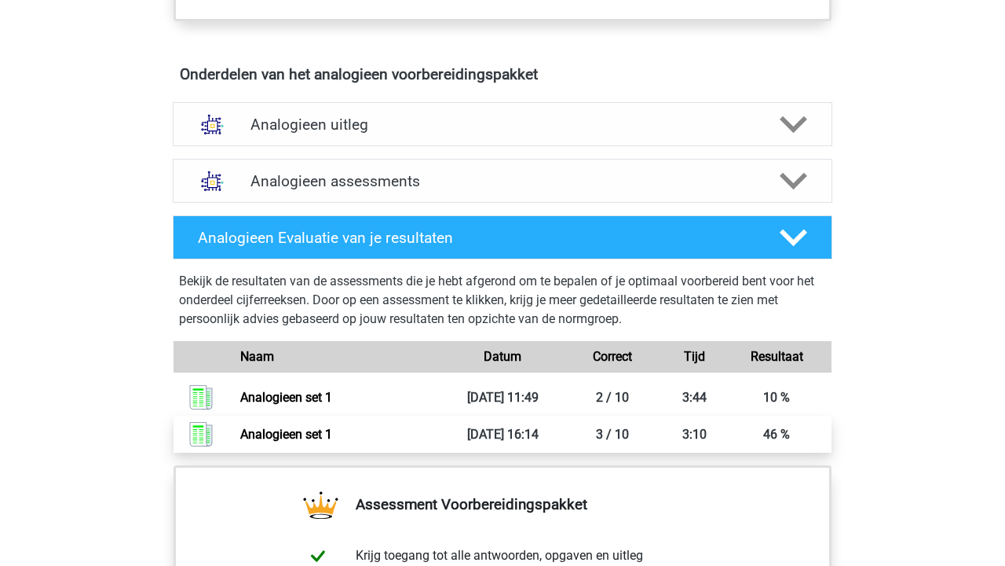
scroll to position [857, 0]
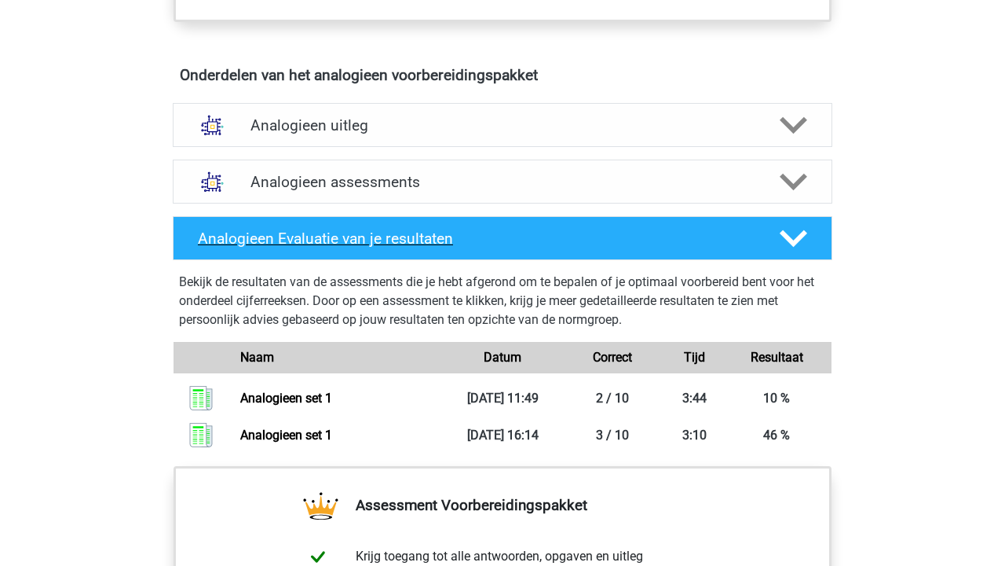
click at [794, 239] on icon at bounding box center [793, 238] width 27 height 27
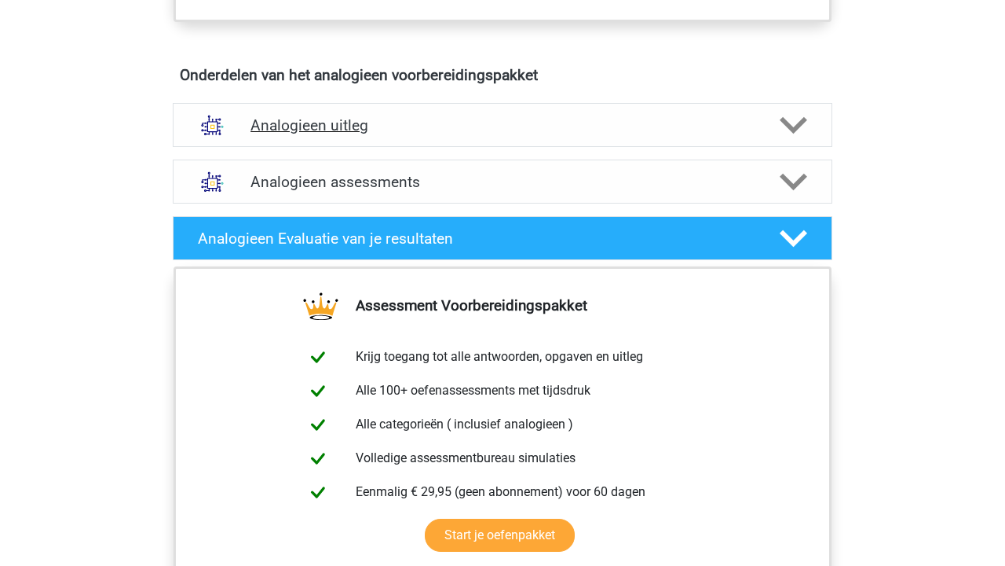
click at [804, 129] on icon at bounding box center [793, 125] width 27 height 27
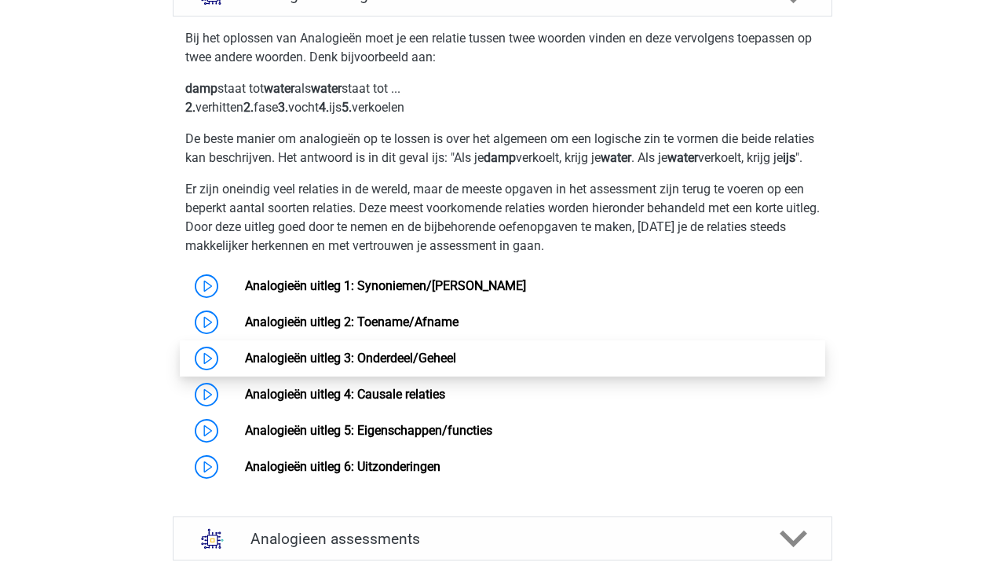
scroll to position [987, 0]
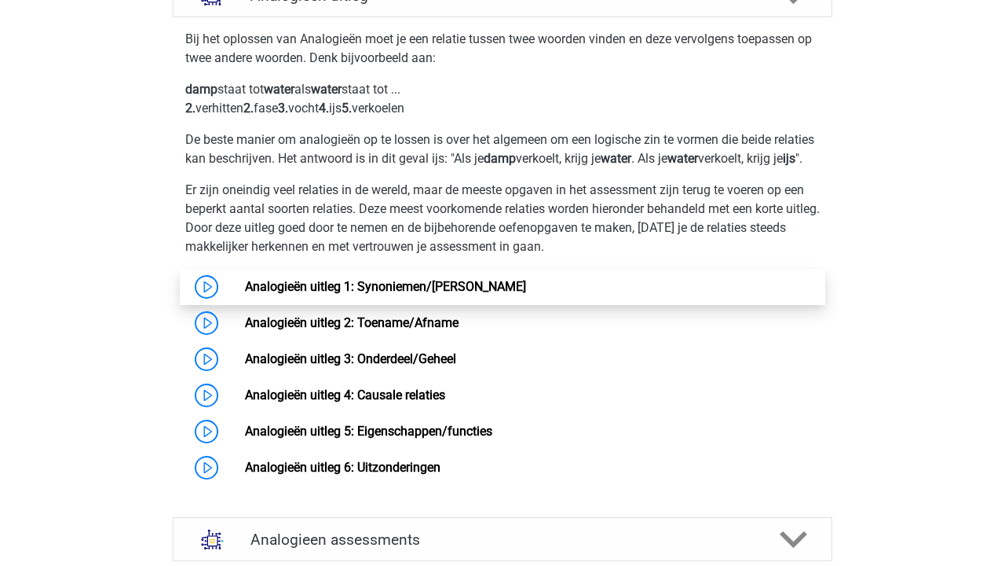
click at [526, 294] on link "Analogieën uitleg 1: Synoniemen/Antoniemen" at bounding box center [385, 286] width 281 height 15
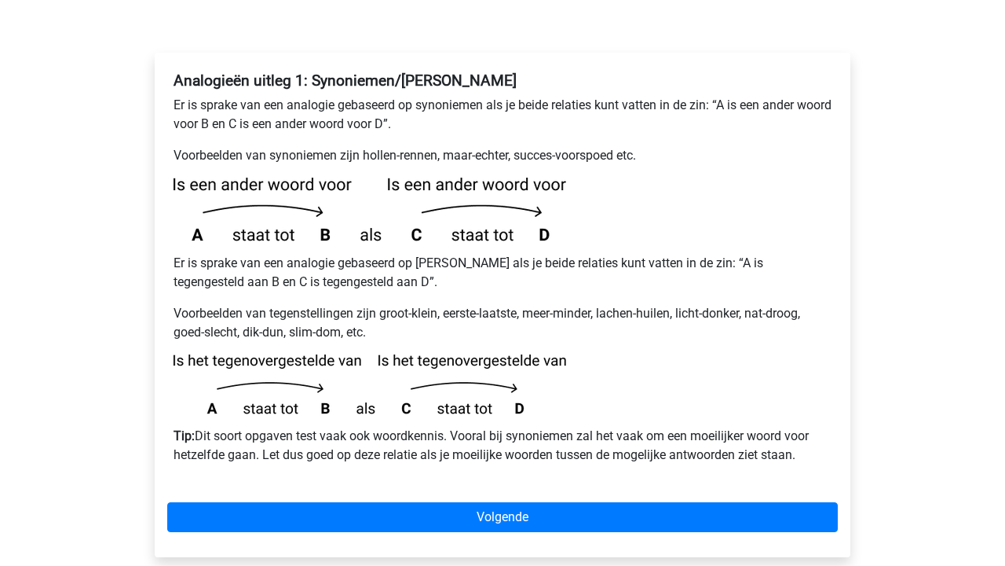
scroll to position [256, 0]
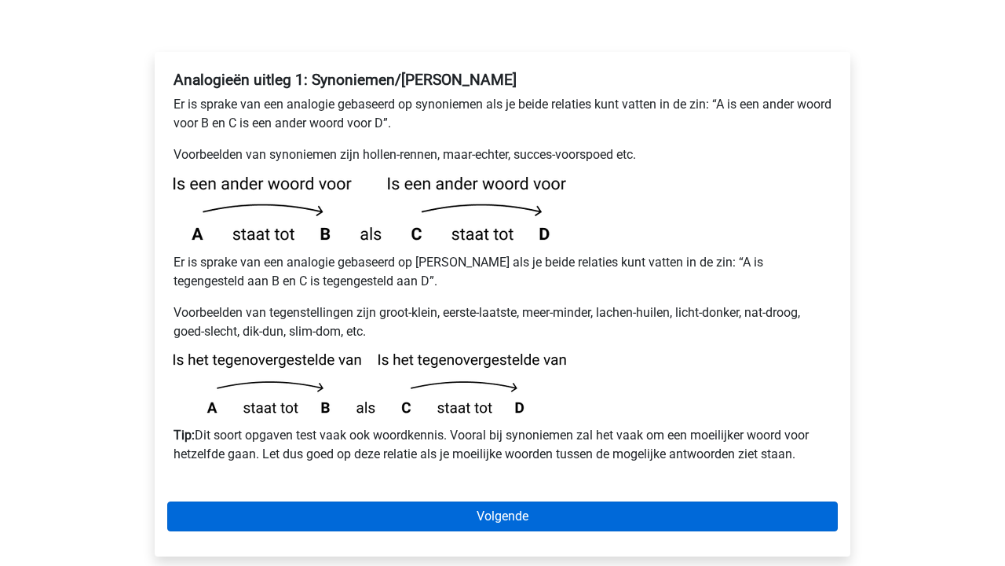
click at [712, 501] on link "Volgende" at bounding box center [502, 516] width 671 height 30
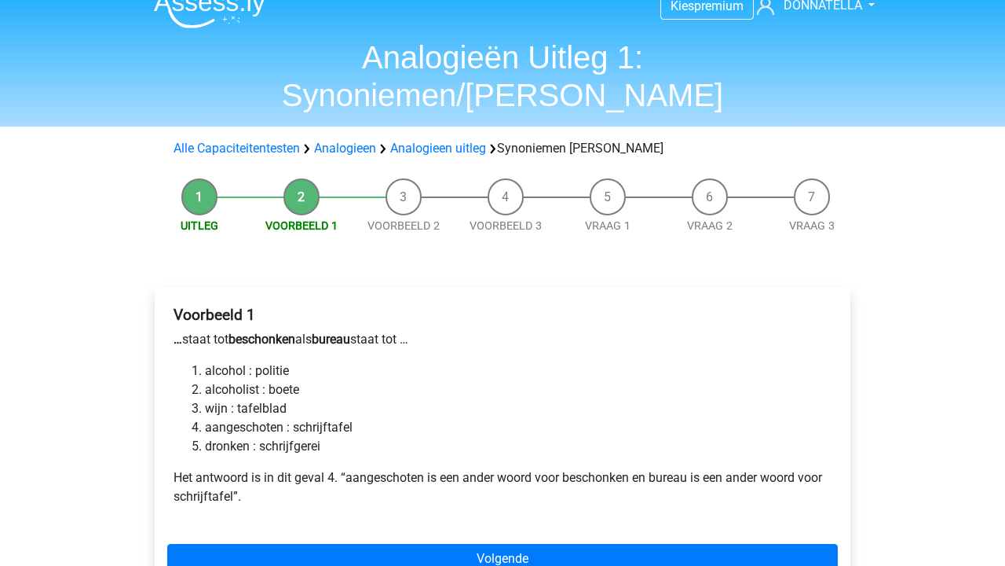
scroll to position [18, 0]
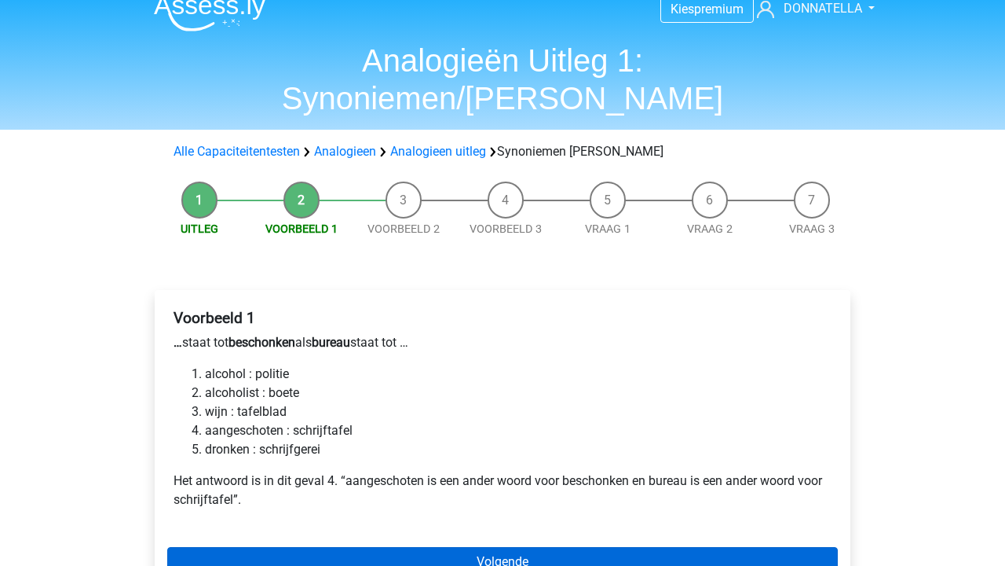
click at [693, 547] on link "Volgende" at bounding box center [502, 562] width 671 height 30
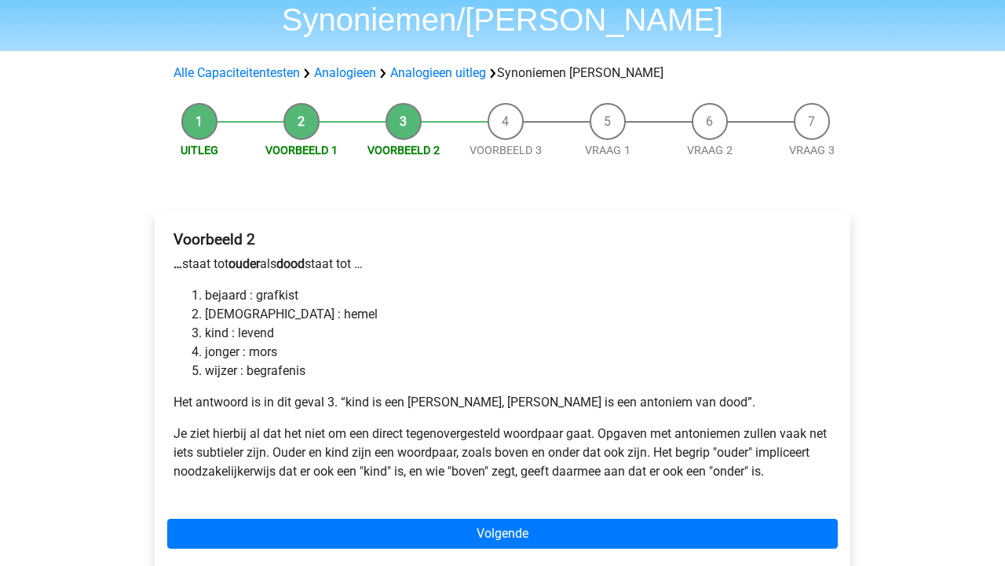
scroll to position [96, 0]
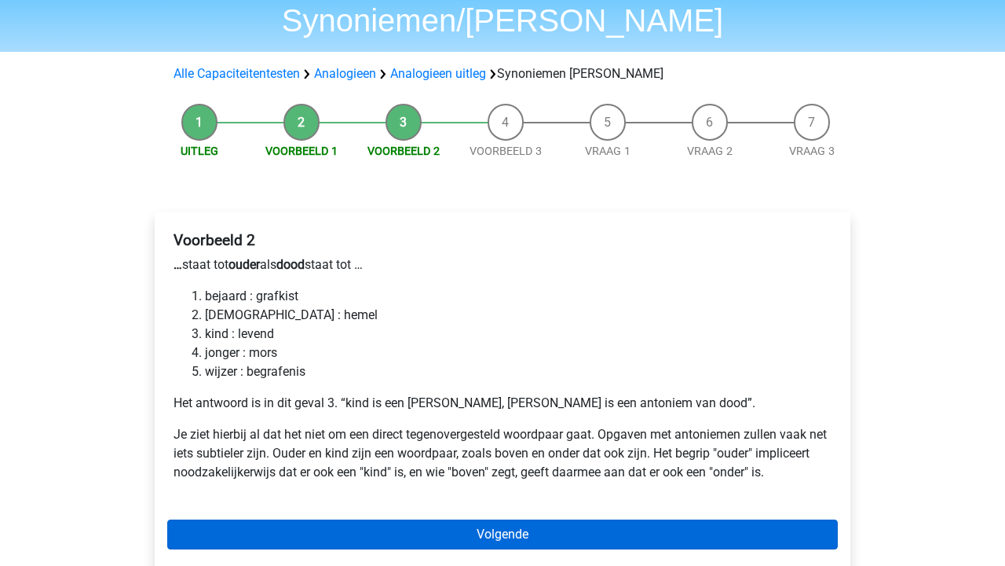
click at [637, 519] on link "Volgende" at bounding box center [502, 534] width 671 height 30
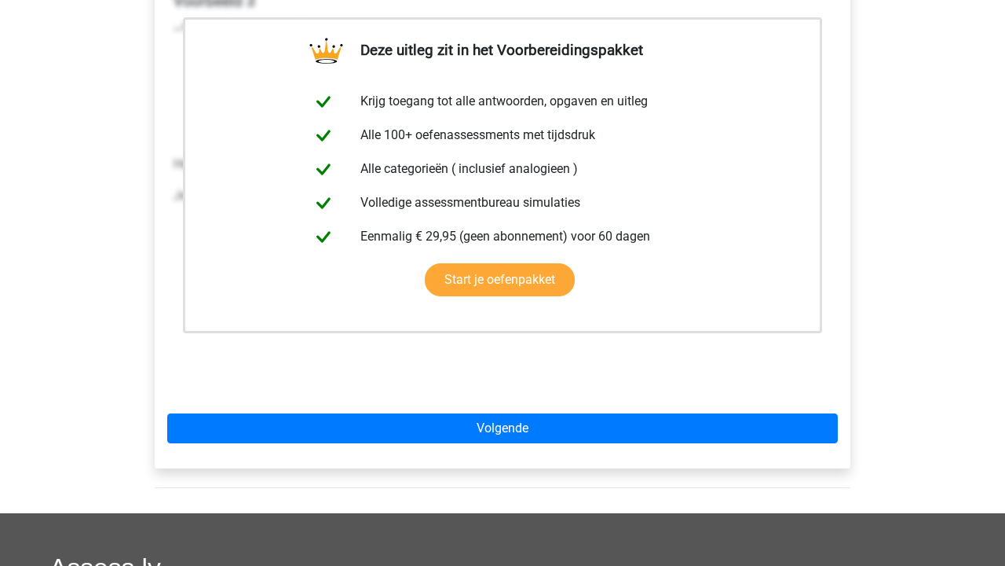
scroll to position [335, 0]
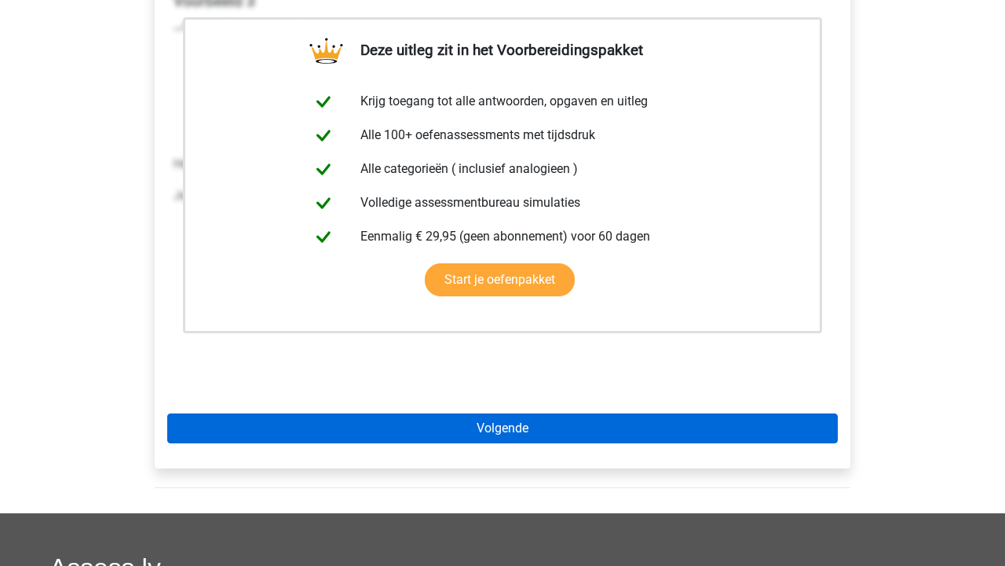
click at [496, 413] on link "Volgende" at bounding box center [502, 428] width 671 height 30
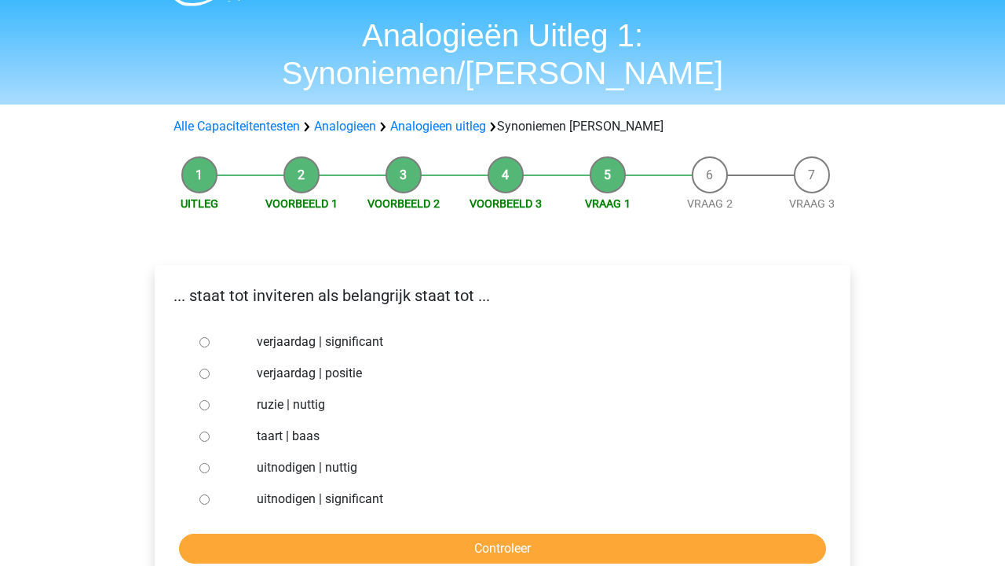
scroll to position [44, 0]
click at [257, 331] on label "verjaardag | significant" at bounding box center [529, 340] width 544 height 19
click at [210, 336] on input "verjaardag | significant" at bounding box center [205, 341] width 10 height 10
radio input "true"
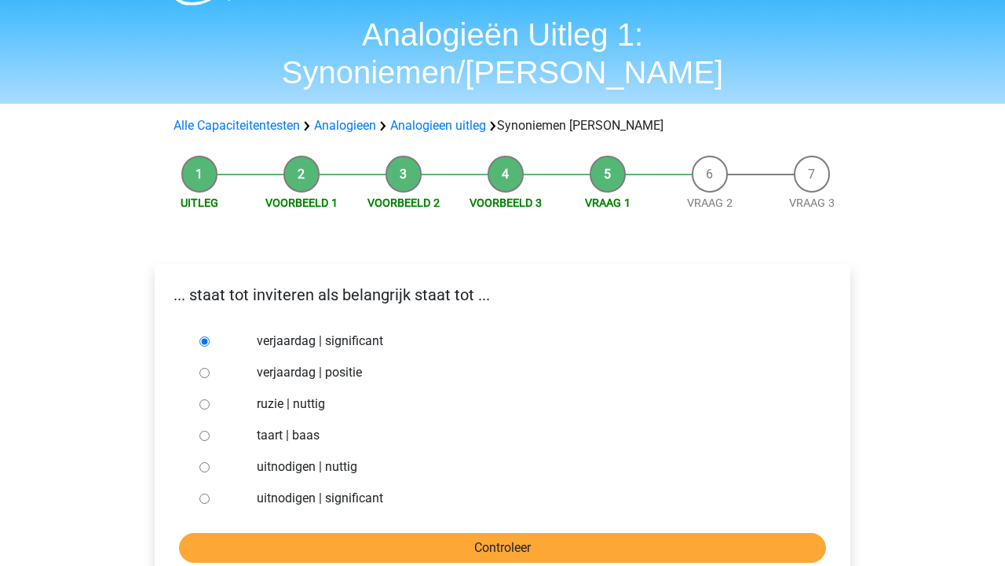
click at [406, 533] on input "Controleer" at bounding box center [502, 548] width 647 height 30
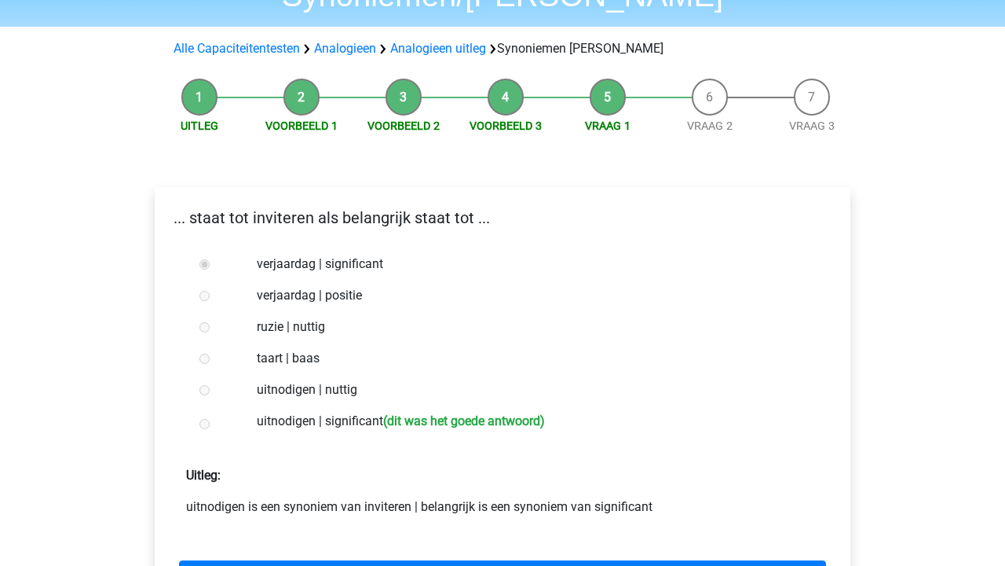
scroll to position [127, 0]
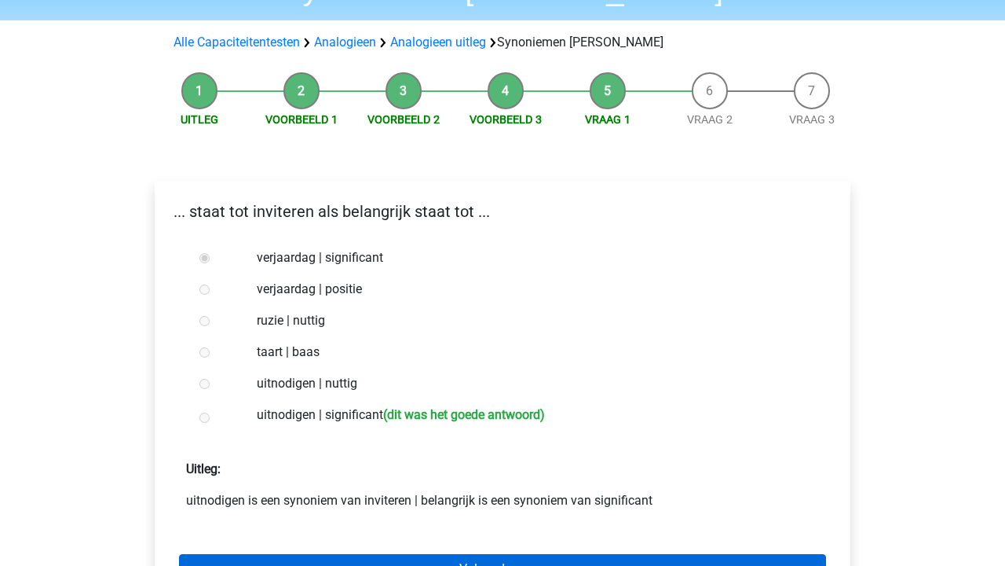
click at [526, 554] on link "Volgende vraag" at bounding box center [502, 569] width 647 height 30
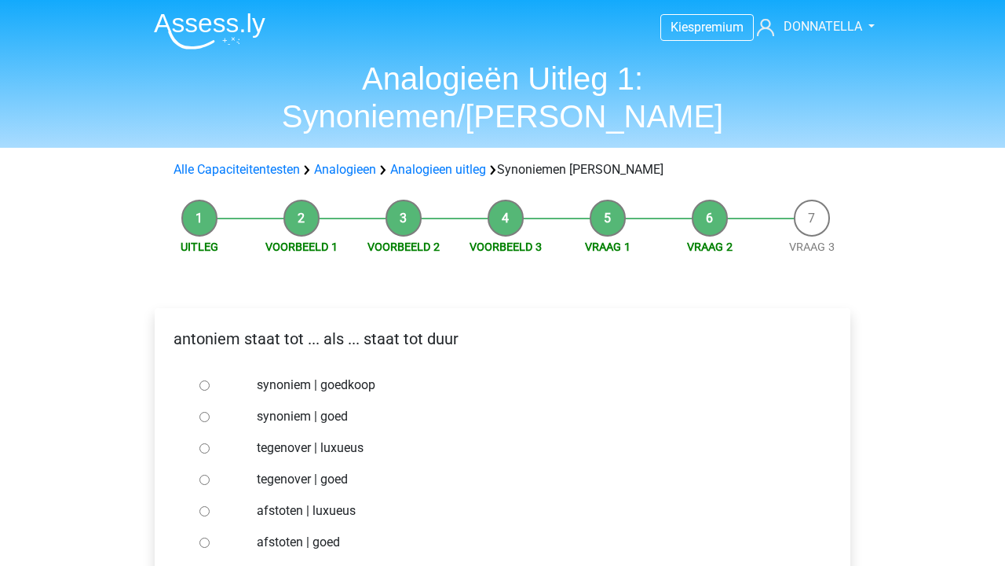
click at [204, 380] on input "synoniem | goedkoop" at bounding box center [205, 385] width 10 height 10
radio input "true"
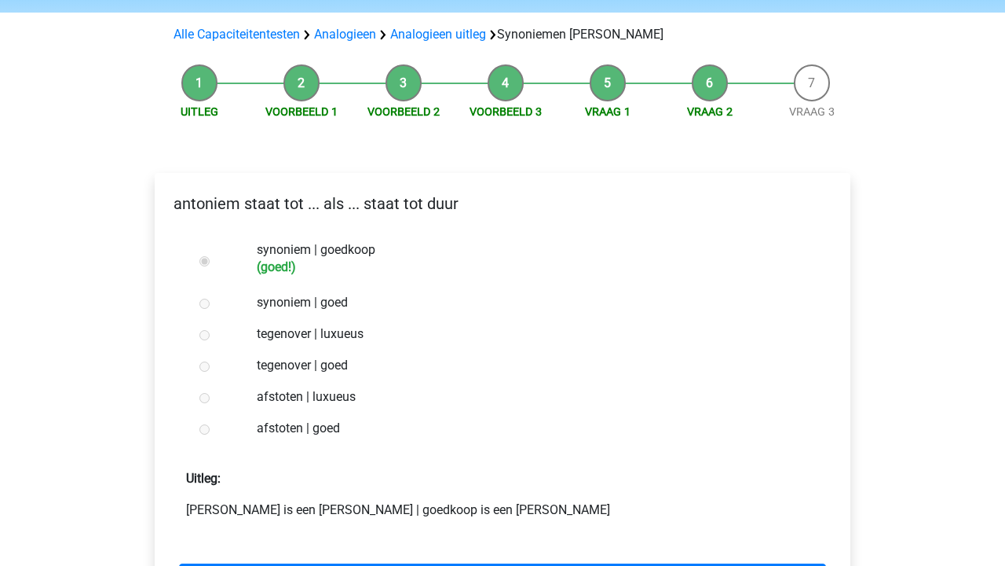
scroll to position [134, 0]
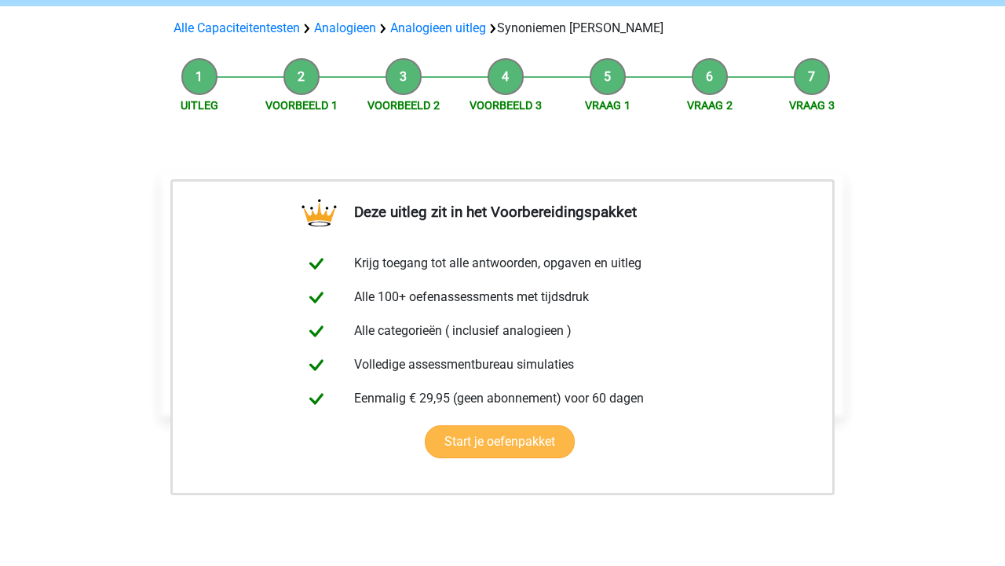
scroll to position [141, 0]
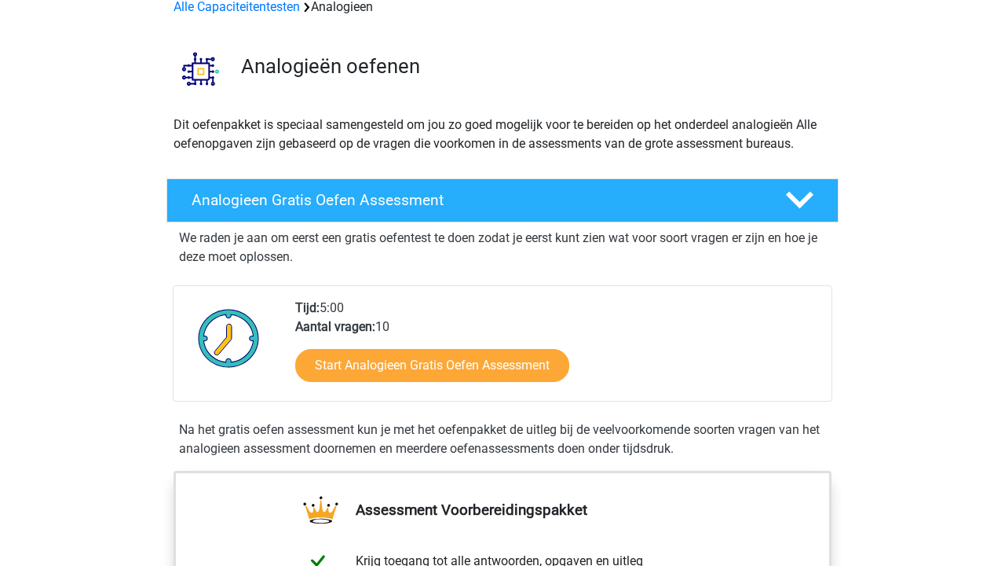
scroll to position [81, 0]
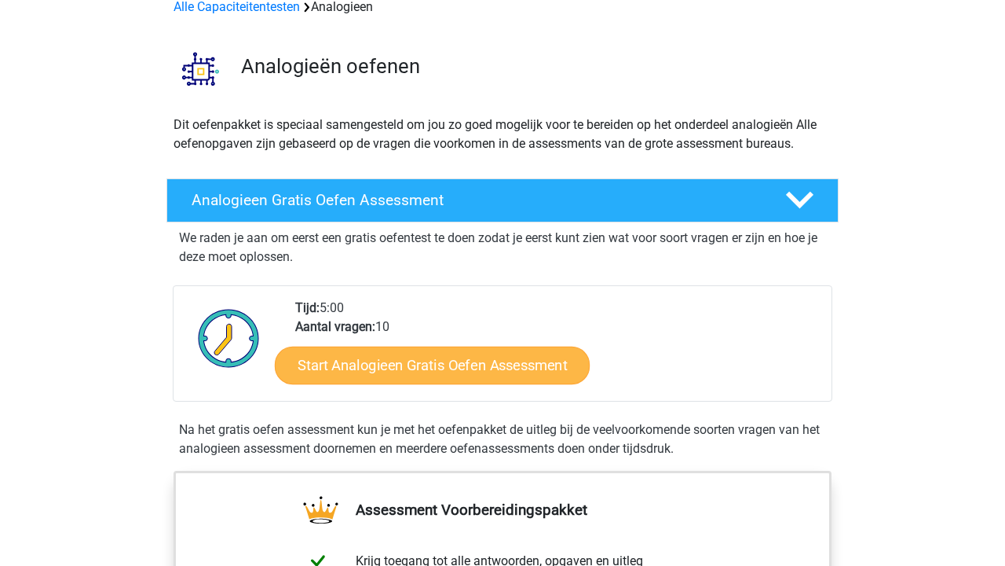
click at [530, 367] on link "Start Analogieen Gratis Oefen Assessment" at bounding box center [432, 365] width 315 height 38
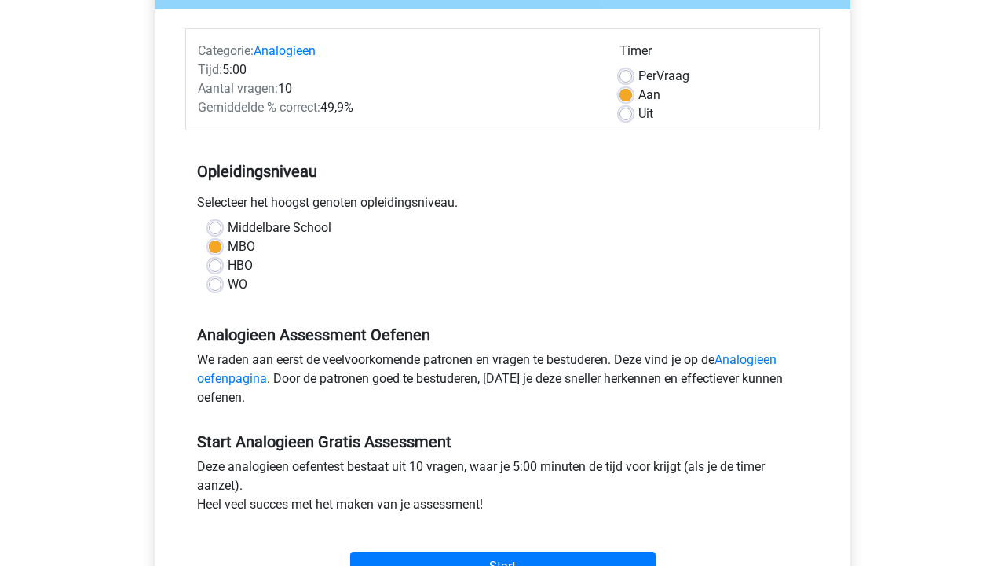
scroll to position [171, 0]
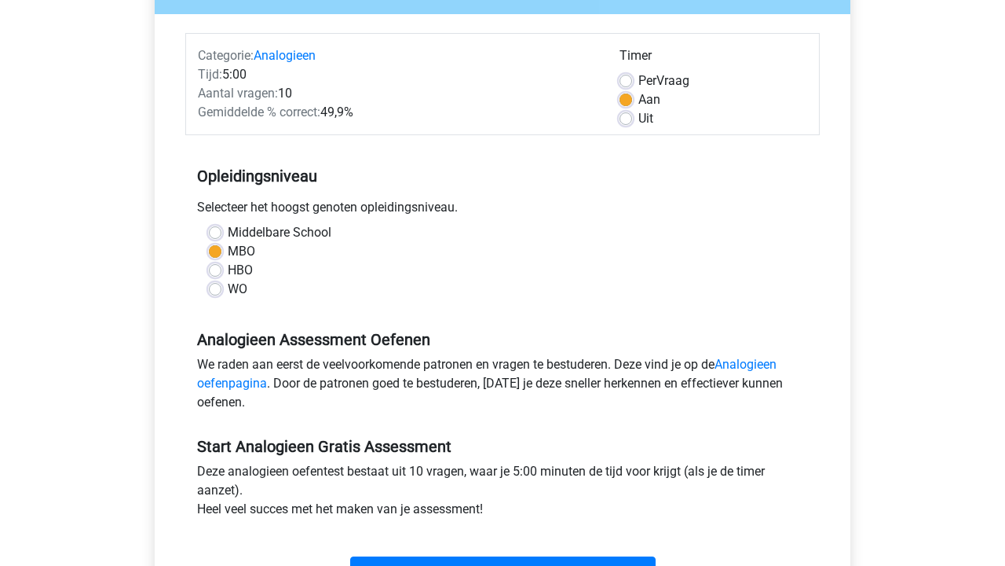
click at [639, 79] on label "Per Vraag" at bounding box center [664, 80] width 51 height 19
click at [628, 79] on input "Per Vraag" at bounding box center [626, 79] width 13 height 16
radio input "true"
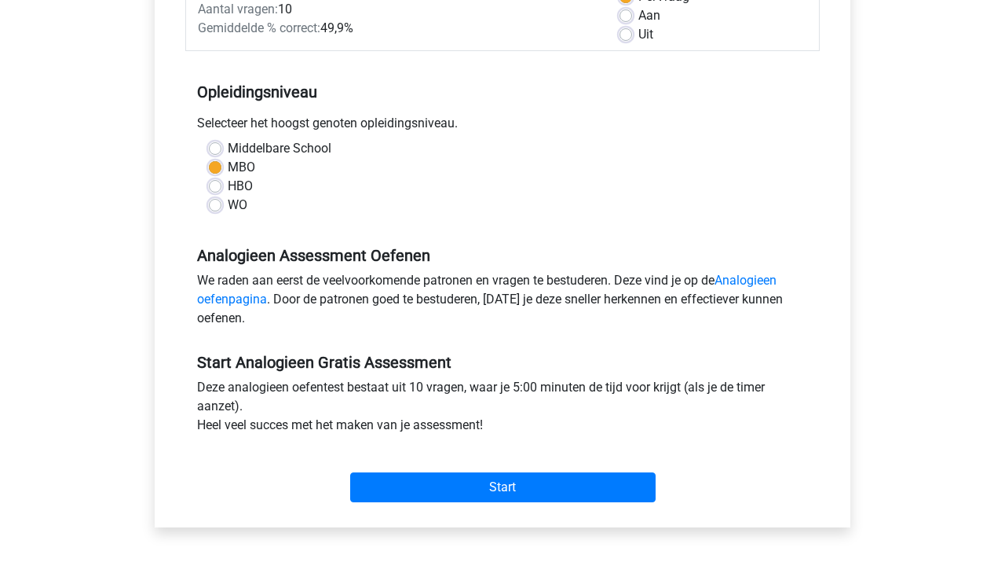
scroll to position [254, 0]
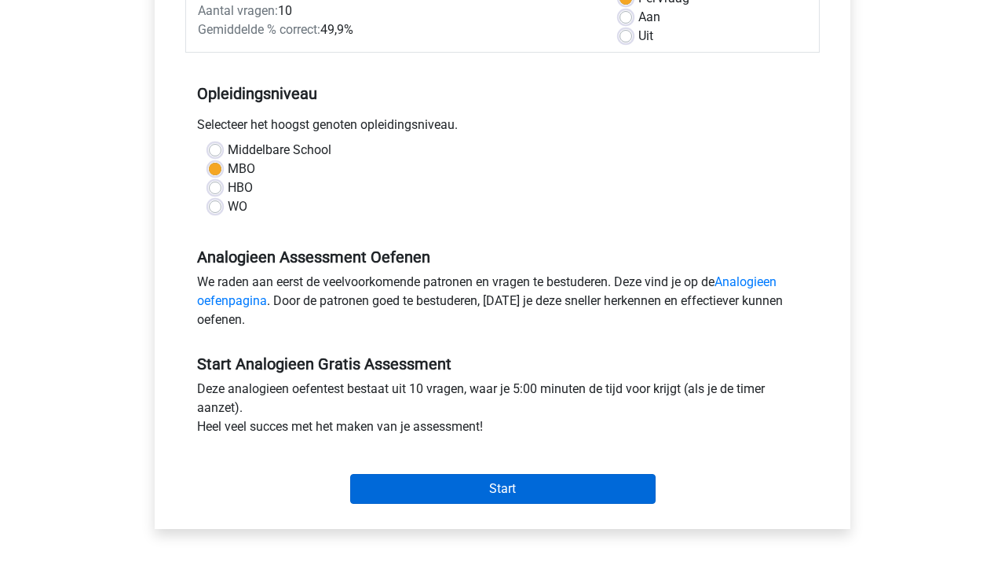
click at [570, 489] on input "Start" at bounding box center [503, 489] width 306 height 30
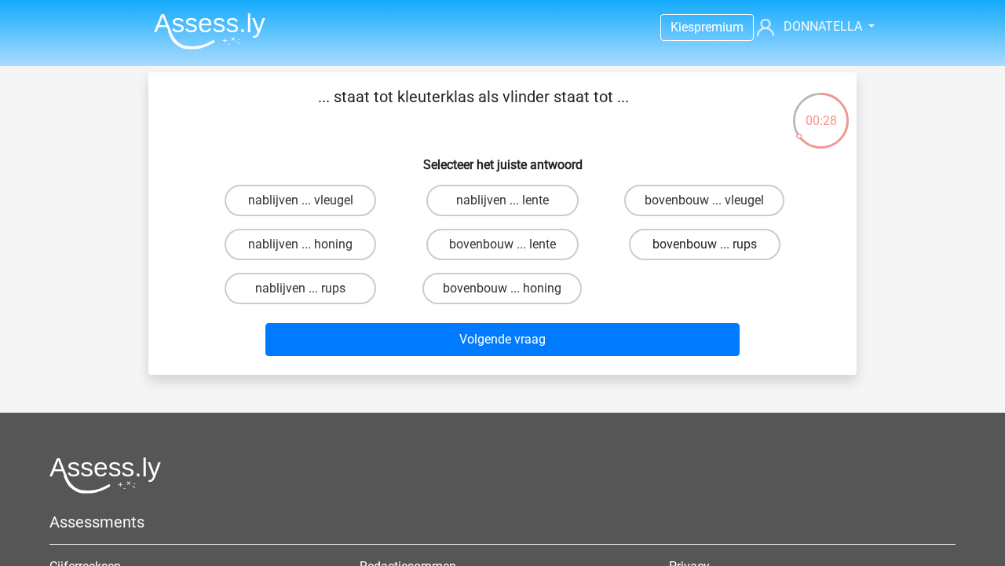
click at [717, 246] on label "bovenbouw ... rups" at bounding box center [705, 244] width 152 height 31
click at [715, 246] on input "bovenbouw ... rups" at bounding box center [710, 249] width 10 height 10
radio input "true"
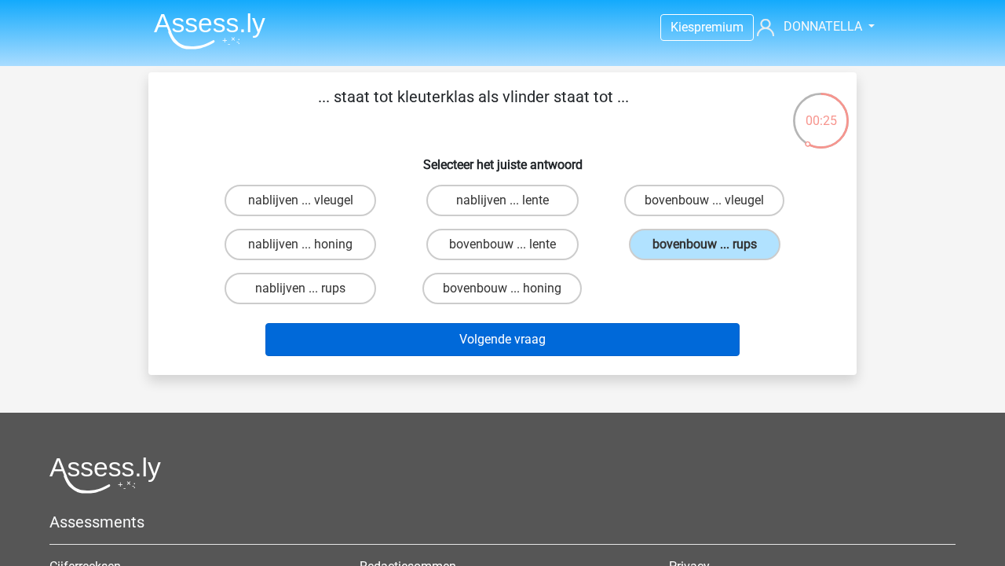
click at [577, 345] on button "Volgende vraag" at bounding box center [503, 339] width 475 height 33
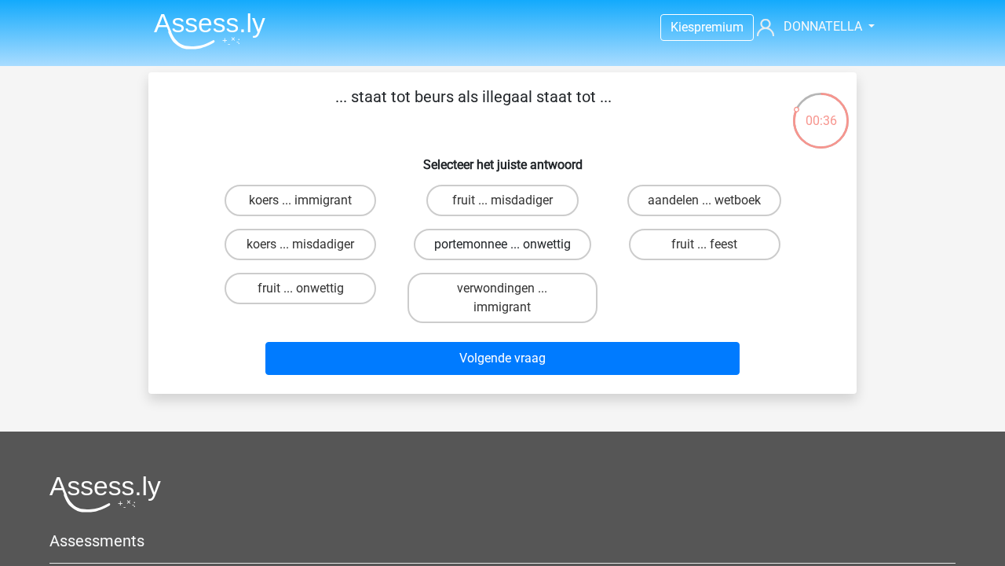
click at [561, 244] on label "portemonnee ... onwettig" at bounding box center [503, 244] width 178 height 31
click at [513, 244] on input "portemonnee ... onwettig" at bounding box center [508, 249] width 10 height 10
radio input "true"
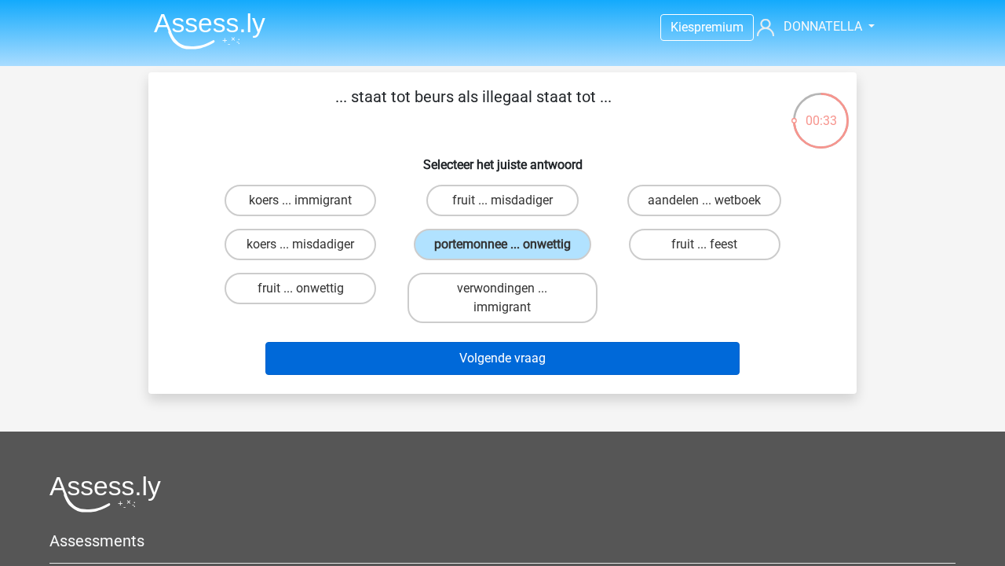
click at [558, 371] on button "Volgende vraag" at bounding box center [503, 358] width 475 height 33
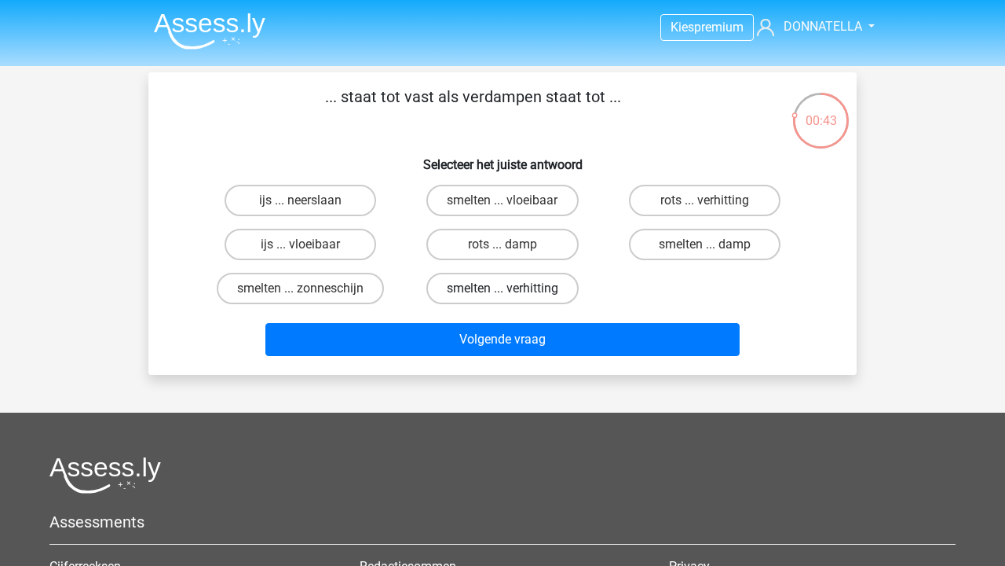
click at [554, 296] on label "smelten ... verhitting" at bounding box center [503, 288] width 152 height 31
click at [513, 296] on input "smelten ... verhitting" at bounding box center [508, 293] width 10 height 10
radio input "true"
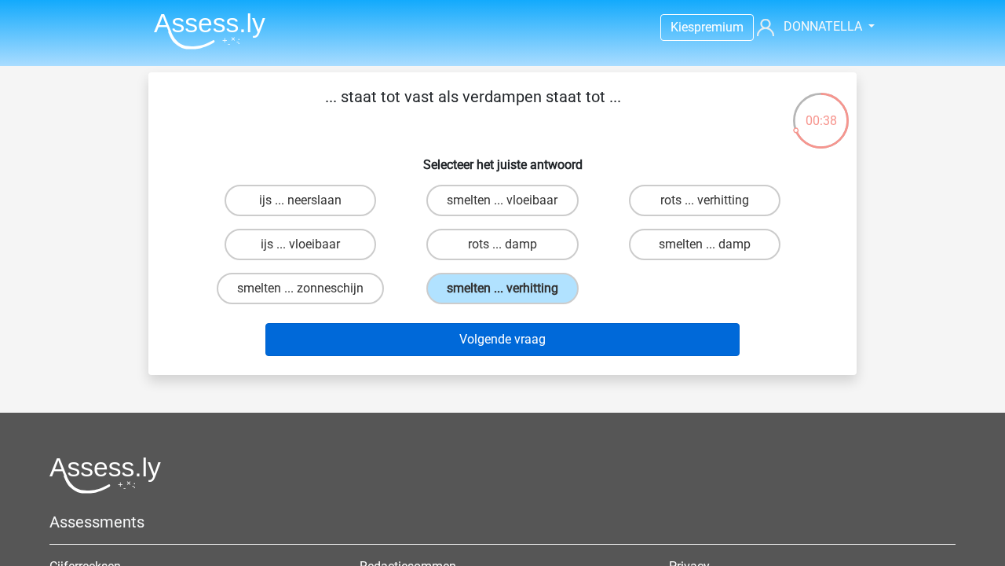
click at [554, 331] on button "Volgende vraag" at bounding box center [503, 339] width 475 height 33
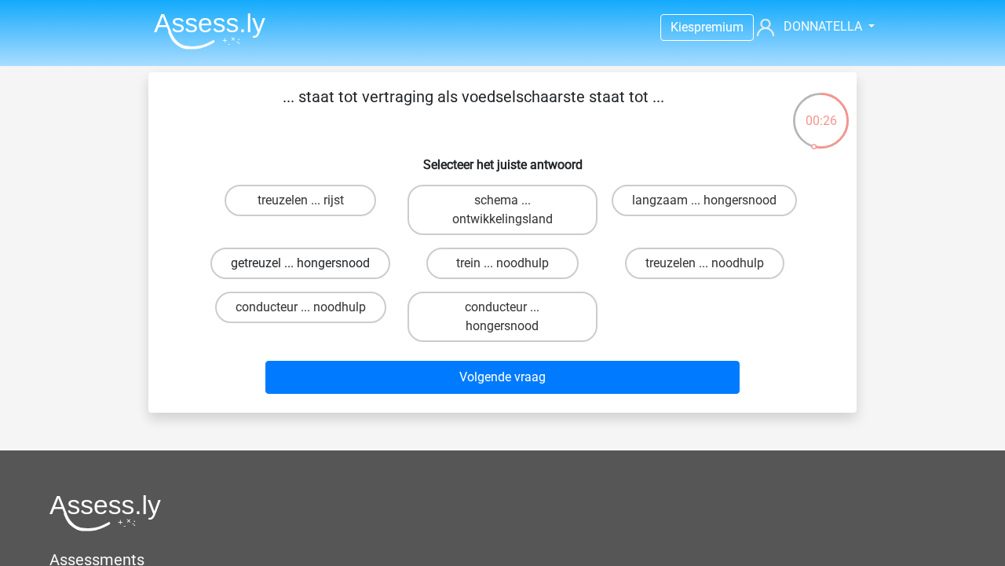
click at [328, 273] on label "getreuzel ... hongersnood" at bounding box center [301, 262] width 180 height 31
click at [311, 273] on input "getreuzel ... hongersnood" at bounding box center [306, 268] width 10 height 10
radio input "true"
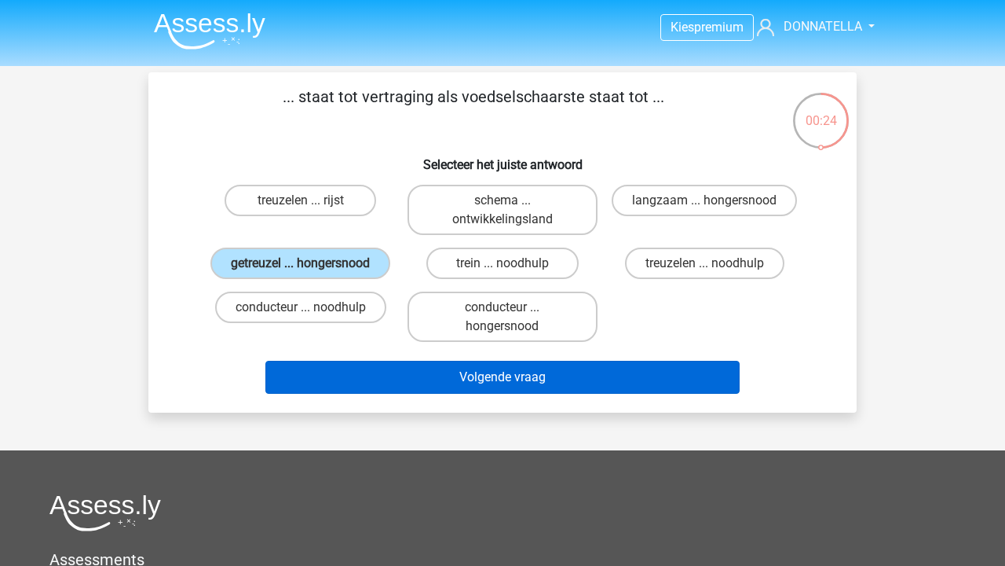
click at [379, 394] on button "Volgende vraag" at bounding box center [503, 377] width 475 height 33
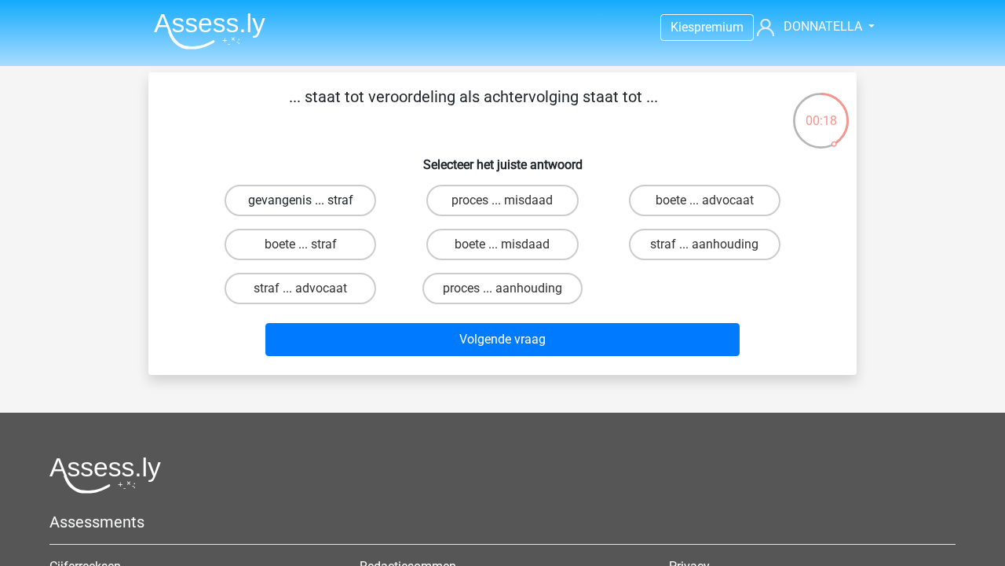
click at [303, 199] on label "gevangenis ... straf" at bounding box center [301, 200] width 152 height 31
click at [303, 200] on input "gevangenis ... straf" at bounding box center [306, 205] width 10 height 10
radio input "true"
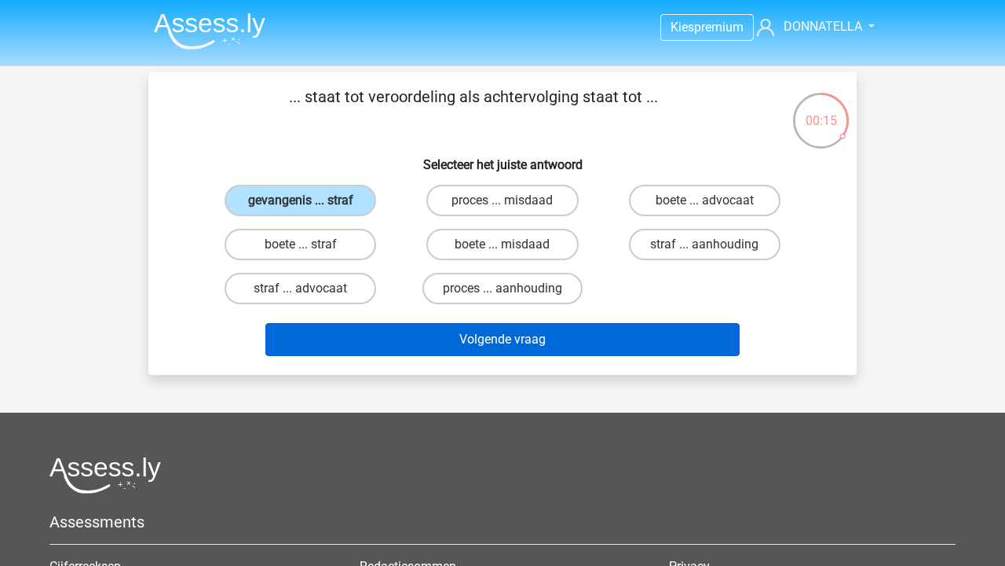
click at [398, 349] on button "Volgende vraag" at bounding box center [503, 339] width 475 height 33
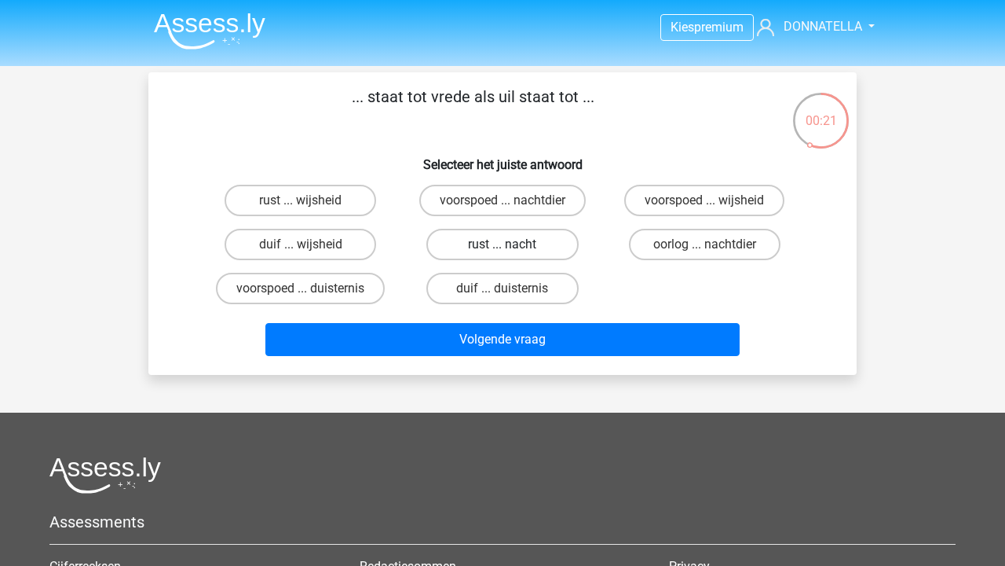
click at [457, 233] on label "rust ... nacht" at bounding box center [503, 244] width 152 height 31
click at [503, 244] on input "rust ... nacht" at bounding box center [508, 249] width 10 height 10
radio input "true"
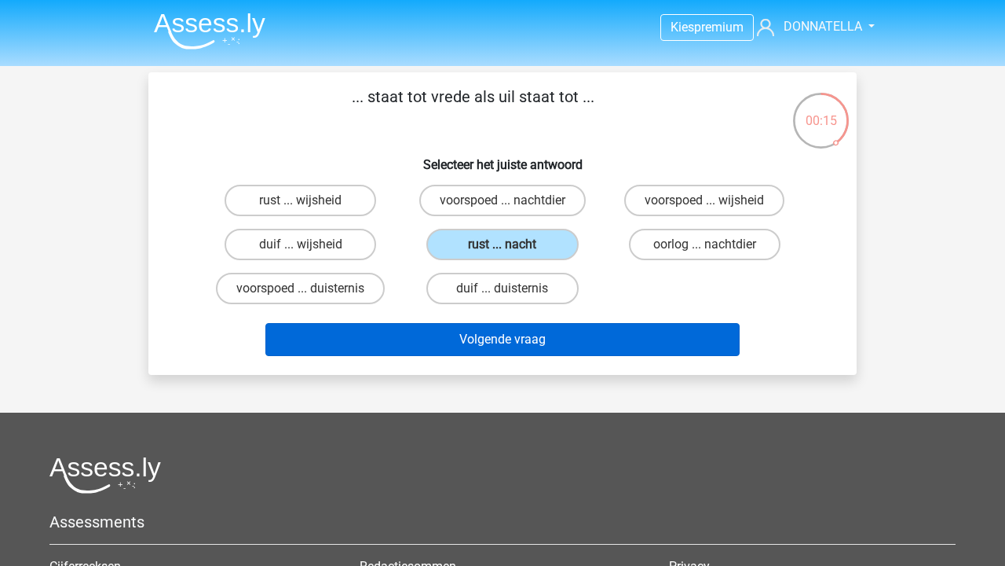
click at [455, 331] on button "Volgende vraag" at bounding box center [503, 339] width 475 height 33
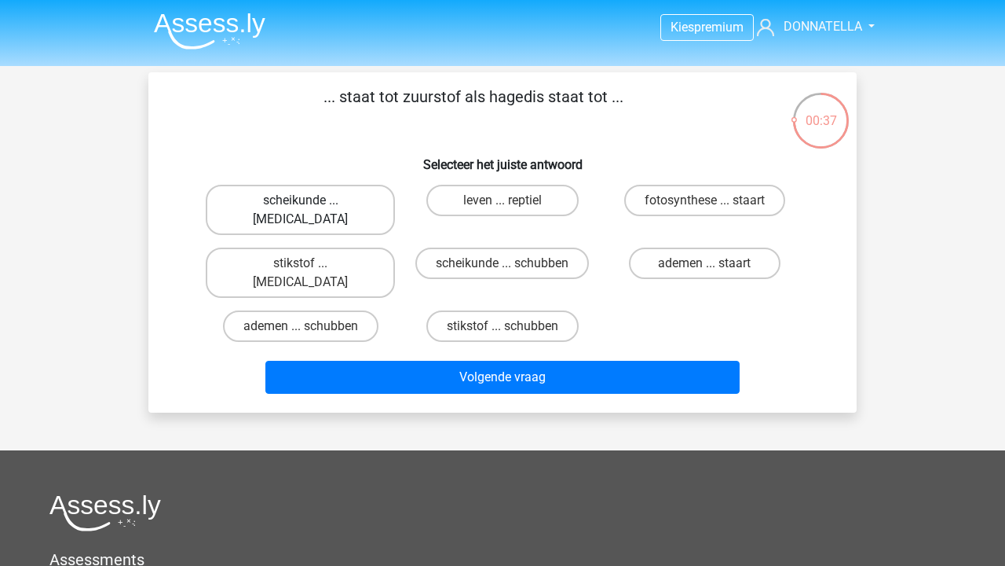
click at [342, 189] on label "scheikunde ... [MEDICAL_DATA]" at bounding box center [300, 210] width 189 height 50
click at [311, 200] on input "scheikunde ... [MEDICAL_DATA]" at bounding box center [306, 205] width 10 height 10
radio input "true"
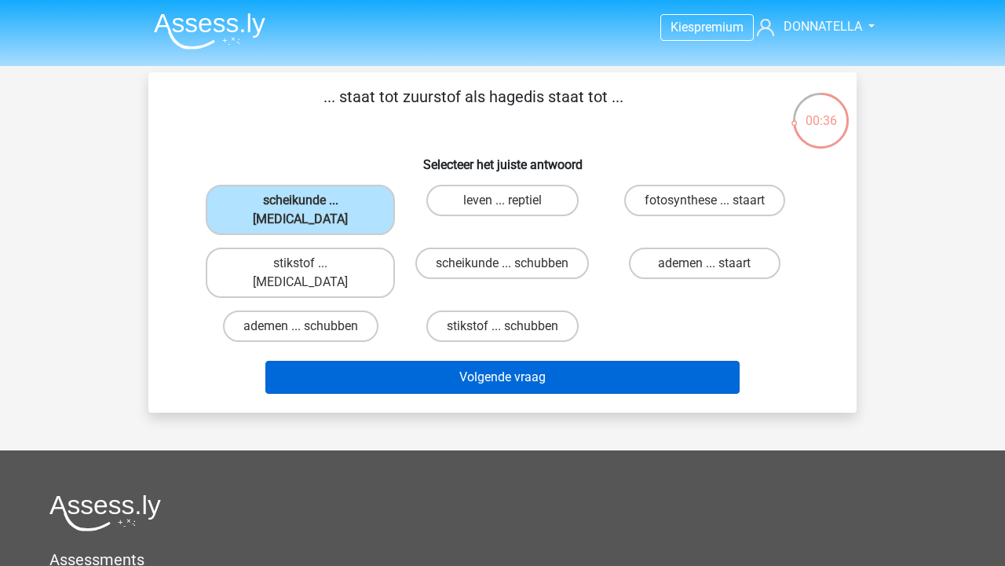
click at [400, 361] on button "Volgende vraag" at bounding box center [503, 377] width 475 height 33
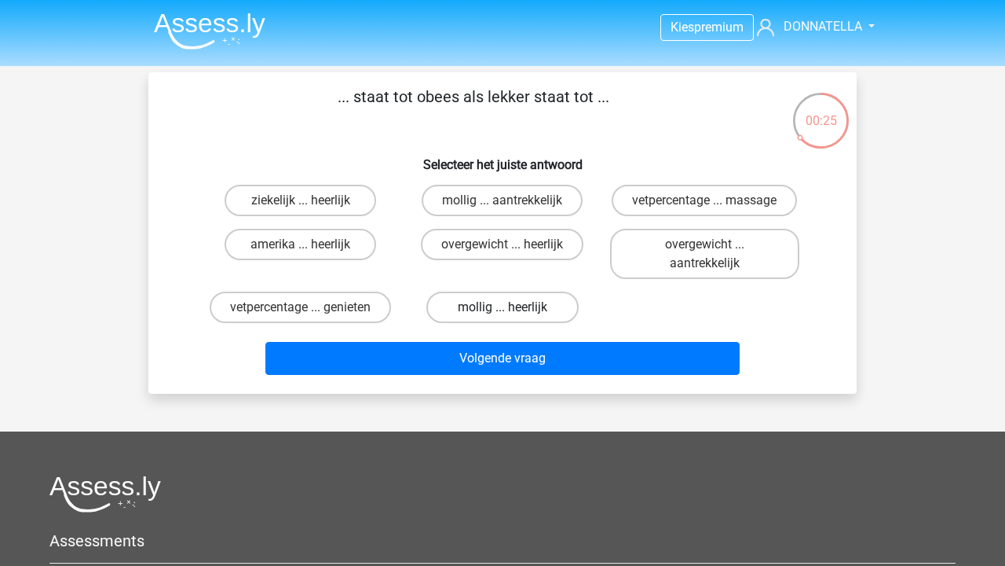
click at [483, 312] on label "mollig ... heerlijk" at bounding box center [503, 306] width 152 height 31
click at [503, 312] on input "mollig ... heerlijk" at bounding box center [508, 312] width 10 height 10
radio input "true"
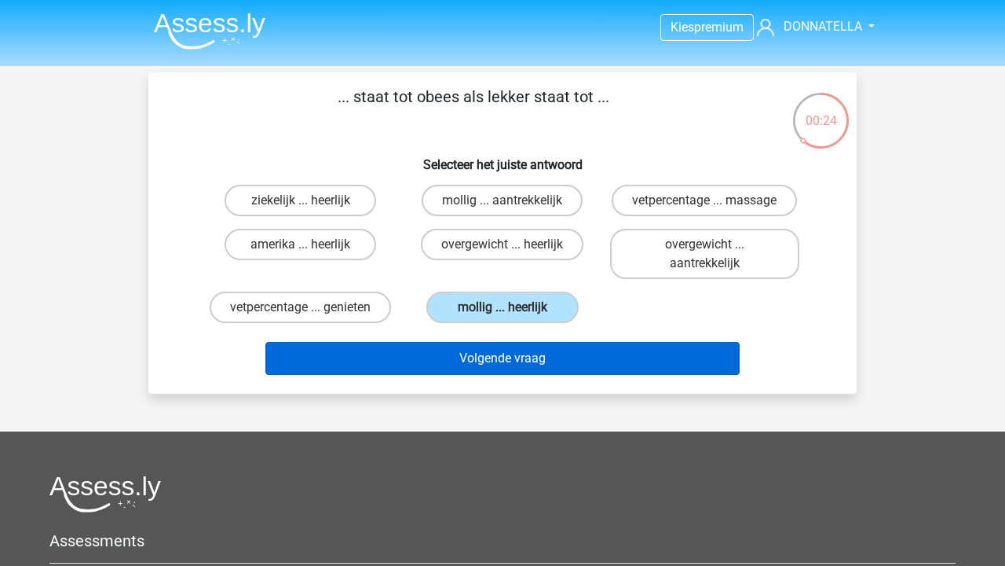
click at [500, 359] on button "Volgende vraag" at bounding box center [503, 358] width 475 height 33
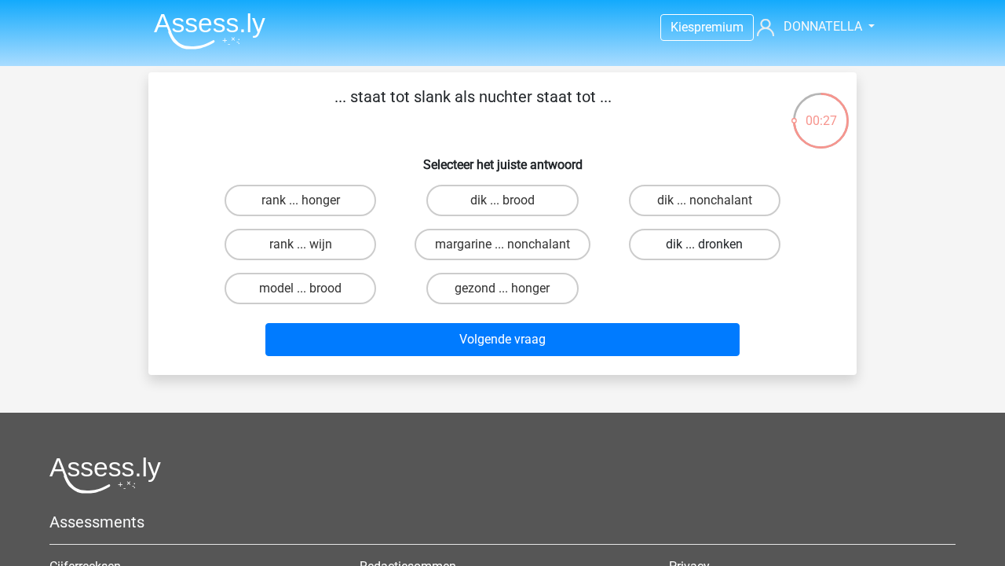
click at [667, 234] on label "dik ... dronken" at bounding box center [705, 244] width 152 height 31
click at [705, 244] on input "dik ... dronken" at bounding box center [710, 249] width 10 height 10
radio input "true"
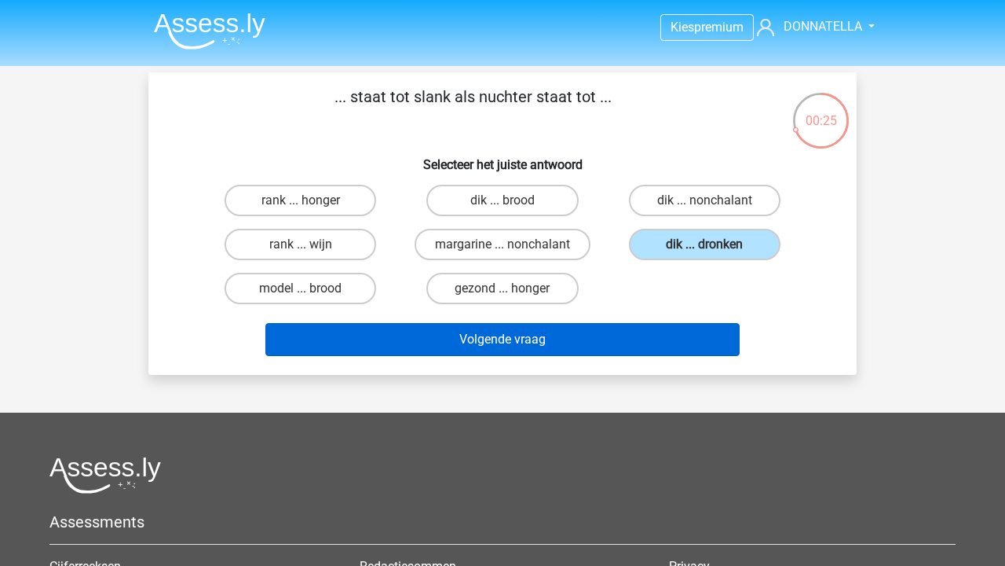
click at [615, 351] on button "Volgende vraag" at bounding box center [503, 339] width 475 height 33
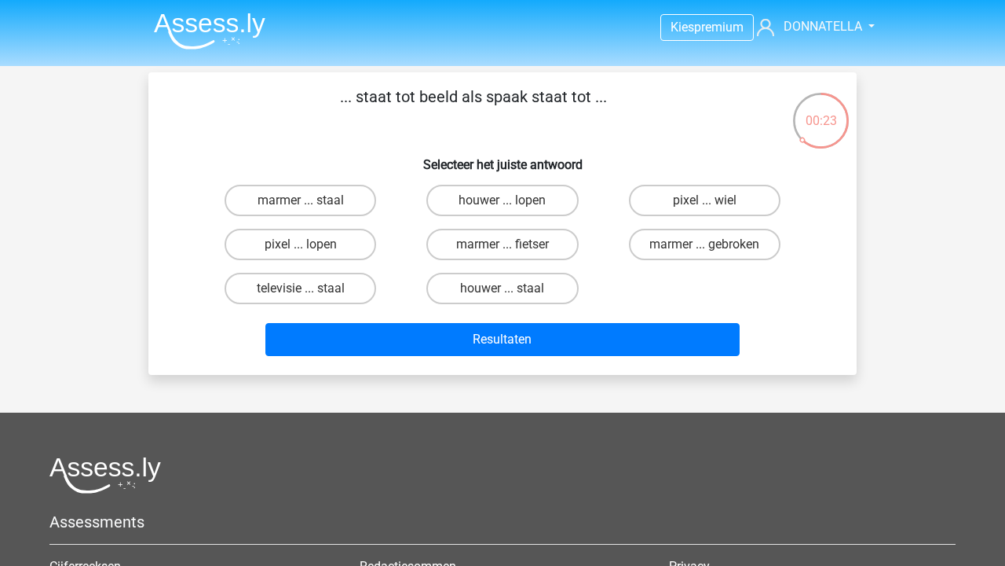
click at [712, 202] on input "pixel ... wiel" at bounding box center [710, 205] width 10 height 10
radio input "true"
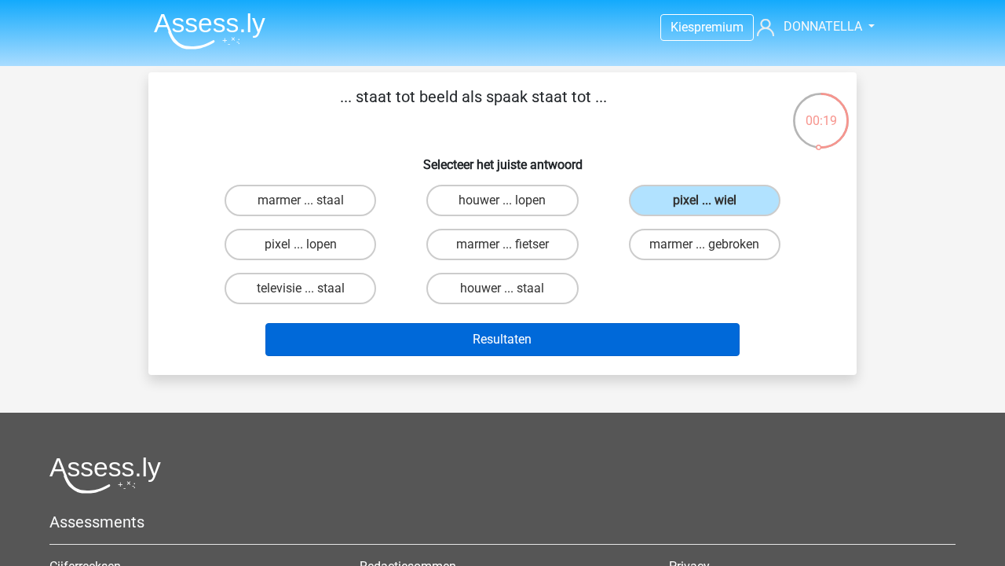
click at [595, 342] on button "Resultaten" at bounding box center [503, 339] width 475 height 33
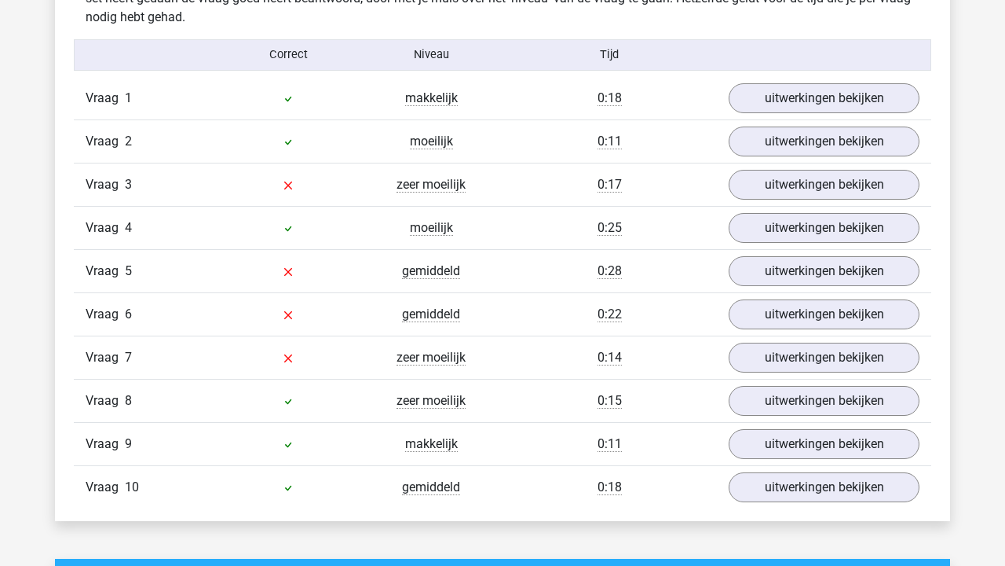
scroll to position [1276, 0]
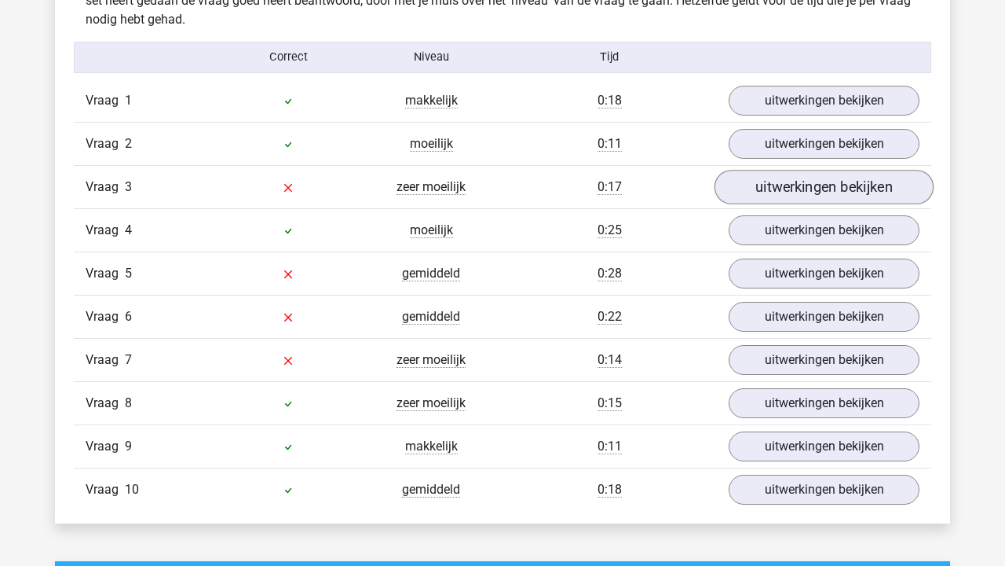
click at [800, 191] on link "uitwerkingen bekijken" at bounding box center [824, 187] width 219 height 35
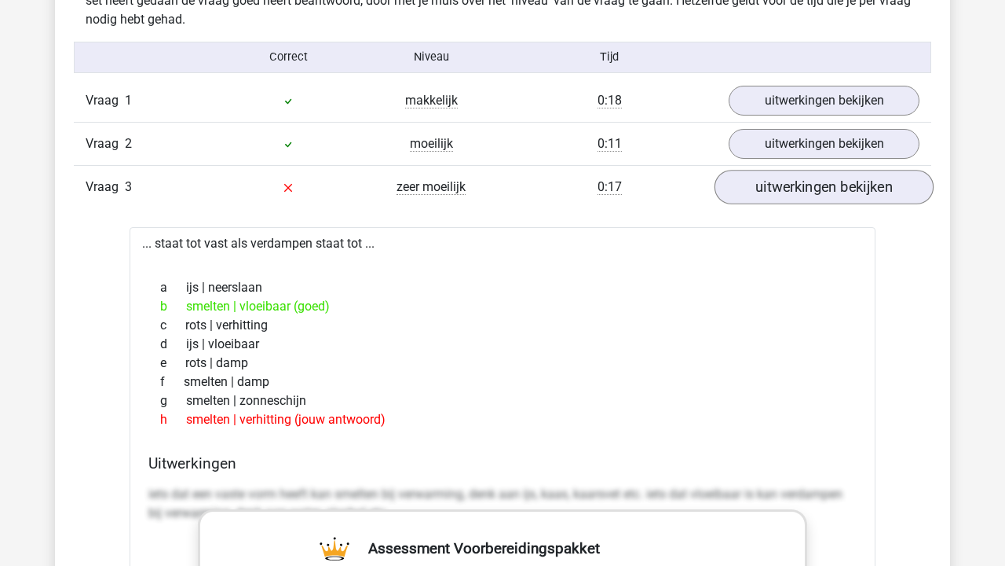
click at [800, 191] on link "uitwerkingen bekijken" at bounding box center [824, 187] width 219 height 35
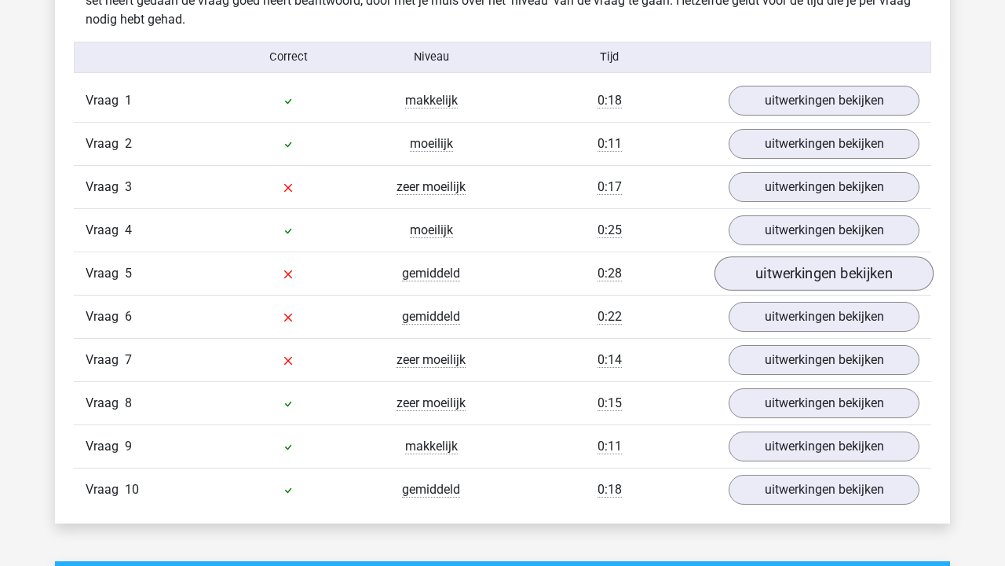
click at [791, 279] on link "uitwerkingen bekijken" at bounding box center [824, 273] width 219 height 35
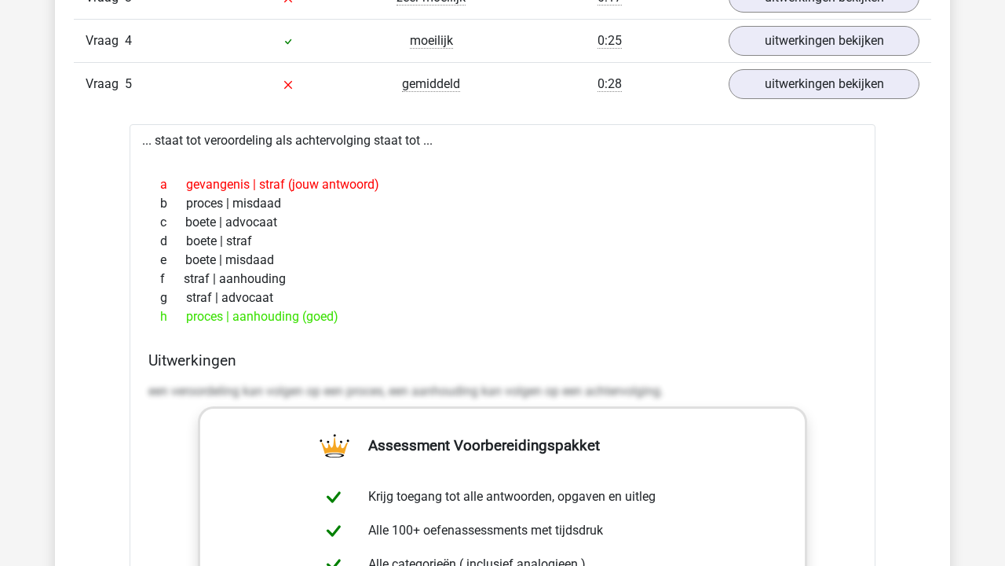
scroll to position [1427, 0]
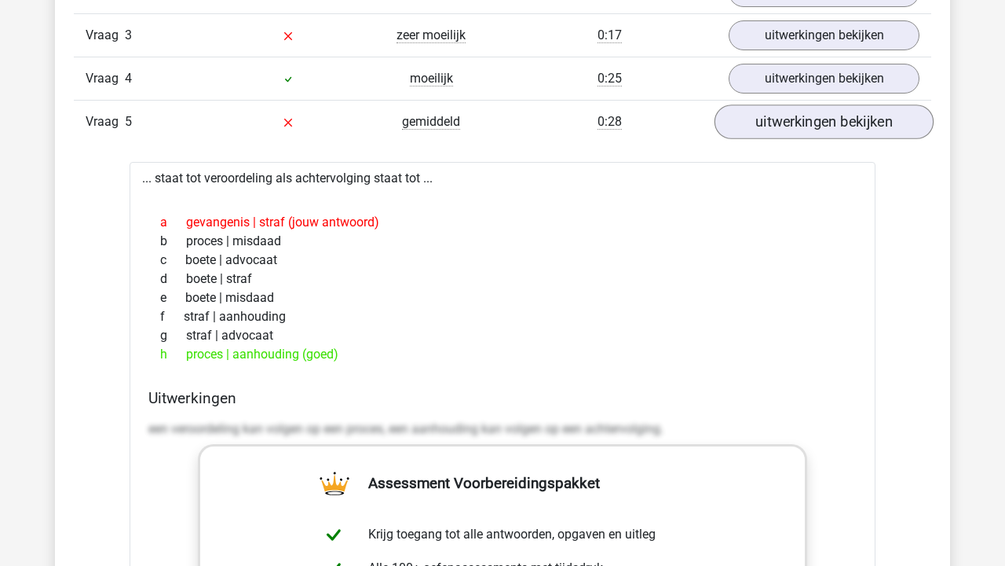
click at [833, 121] on link "uitwerkingen bekijken" at bounding box center [824, 121] width 219 height 35
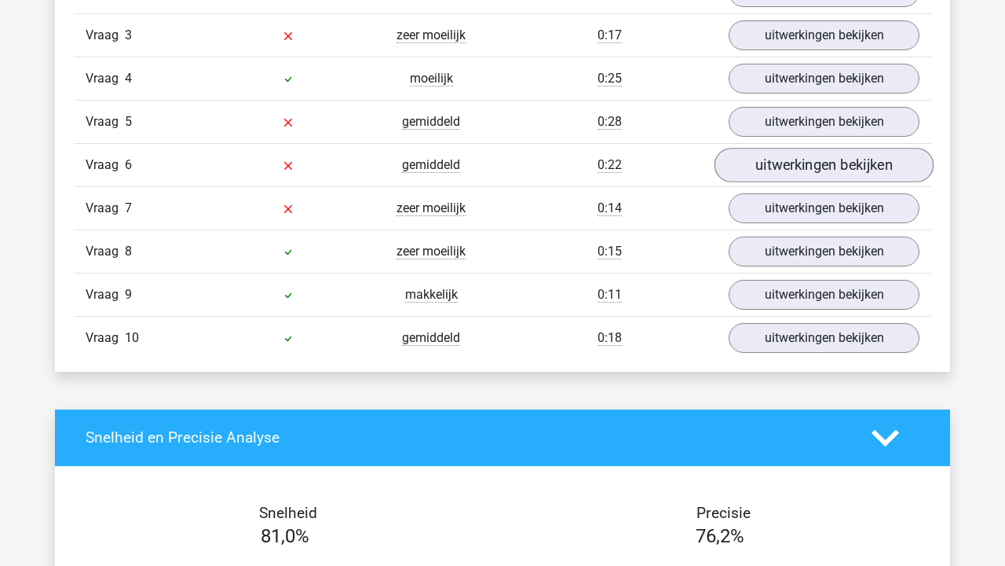
click at [815, 179] on div "Vraag 6 gemiddeld 0:22 uitwerkingen bekijken" at bounding box center [503, 164] width 858 height 43
click at [815, 173] on link "uitwerkingen bekijken" at bounding box center [824, 165] width 219 height 35
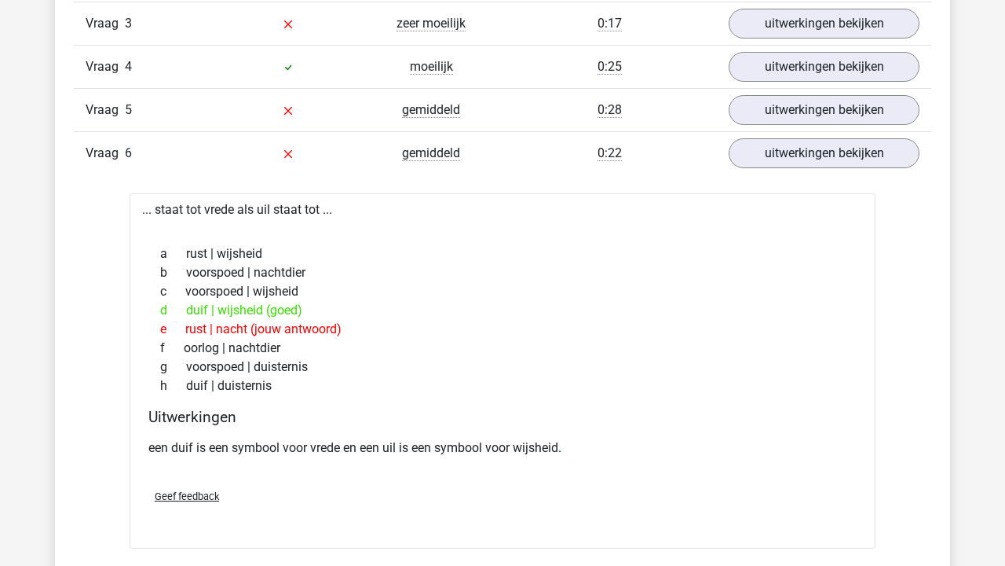
scroll to position [1465, 0]
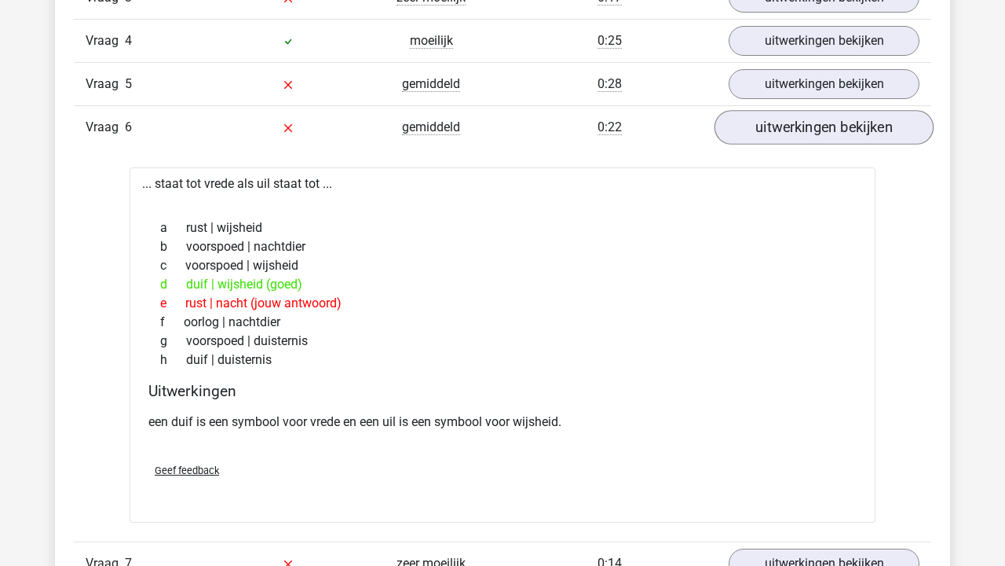
click at [839, 137] on link "uitwerkingen bekijken" at bounding box center [824, 127] width 219 height 35
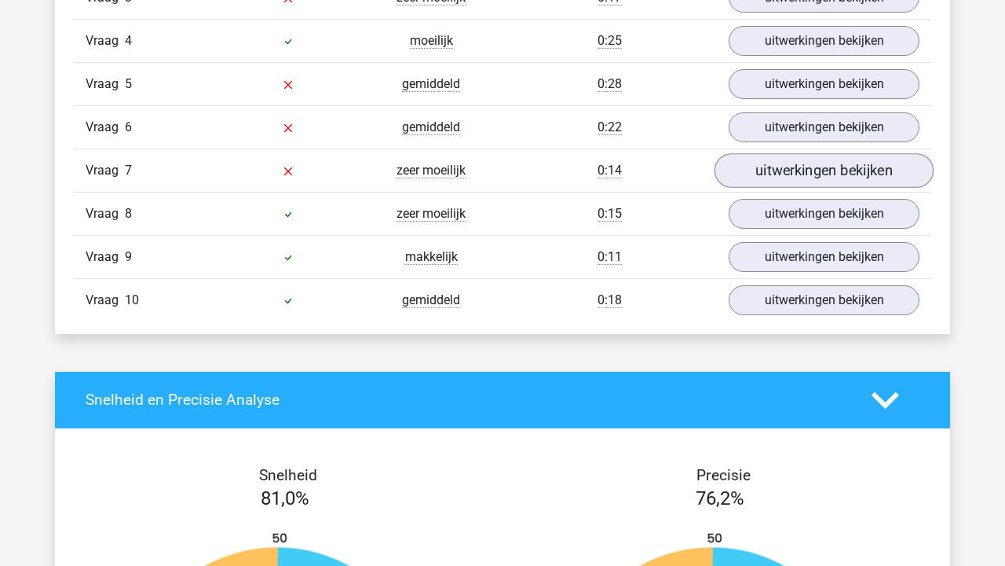
click at [835, 162] on link "uitwerkingen bekijken" at bounding box center [824, 170] width 219 height 35
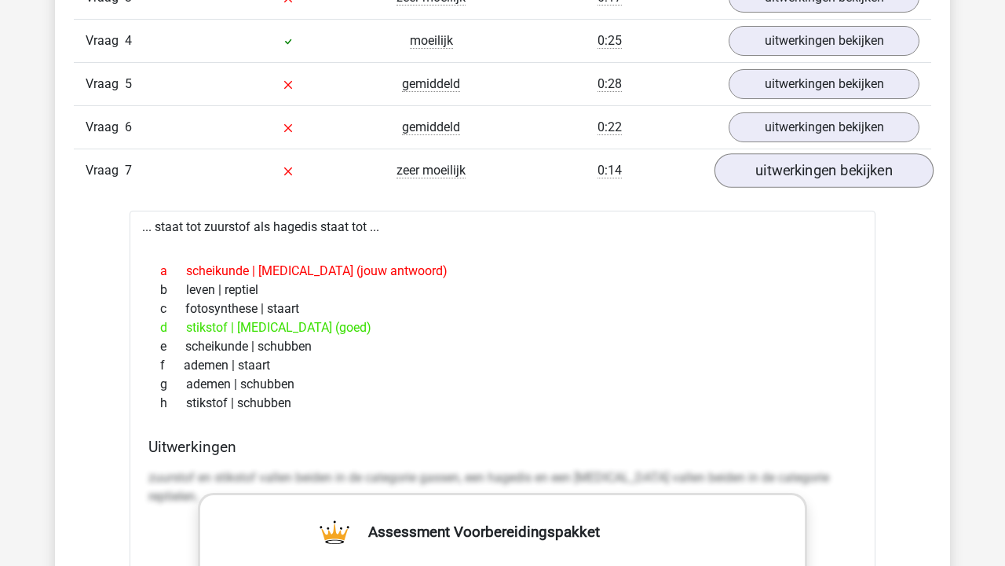
click at [812, 169] on link "uitwerkingen bekijken" at bounding box center [824, 170] width 219 height 35
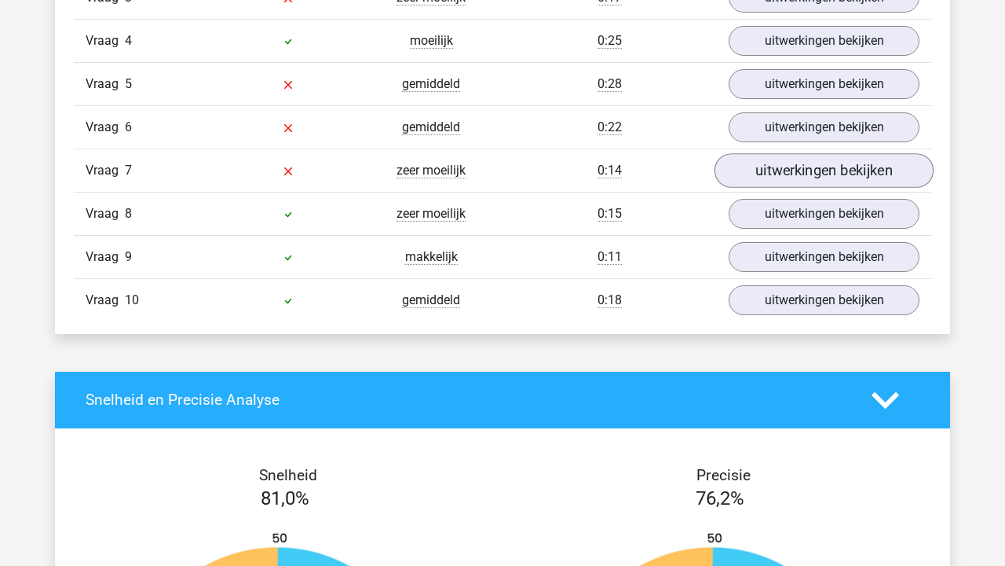
click at [812, 168] on link "uitwerkingen bekijken" at bounding box center [824, 170] width 219 height 35
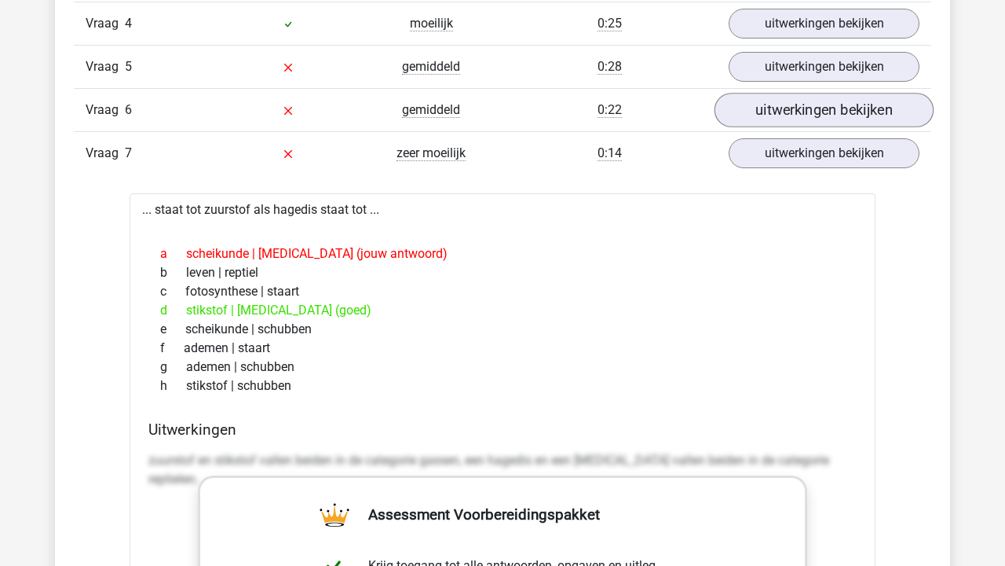
scroll to position [1481, 0]
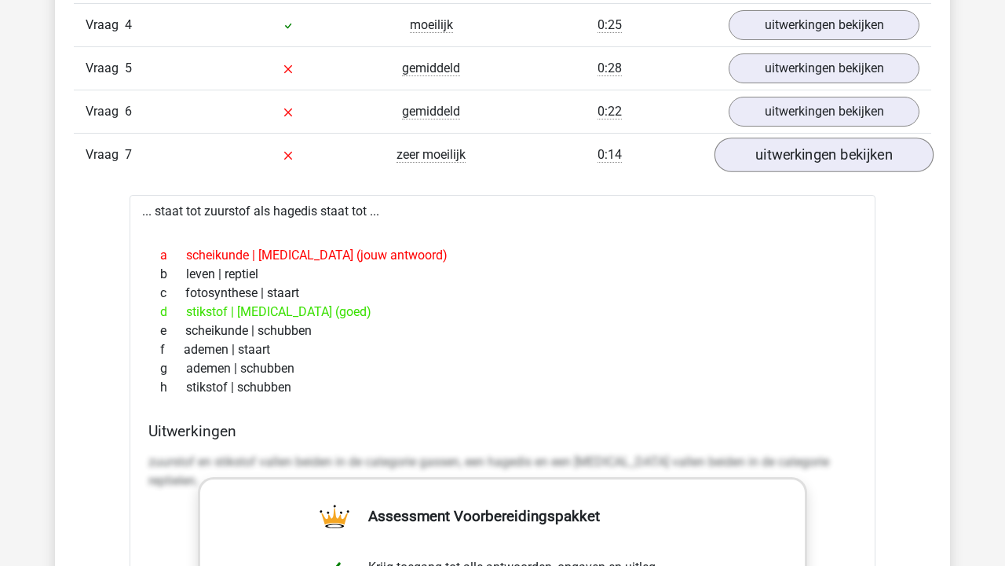
click at [822, 160] on link "uitwerkingen bekijken" at bounding box center [824, 154] width 219 height 35
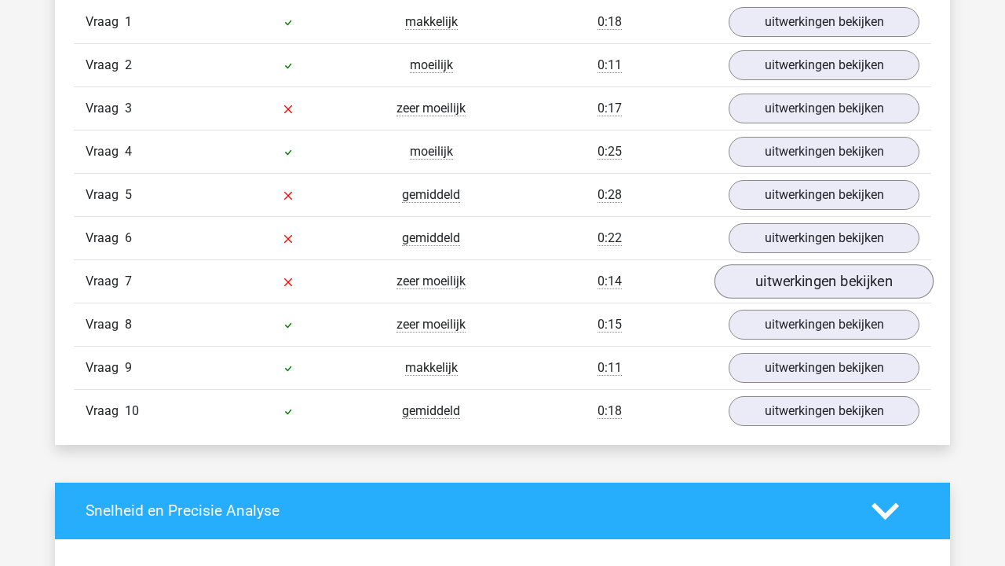
scroll to position [1351, 0]
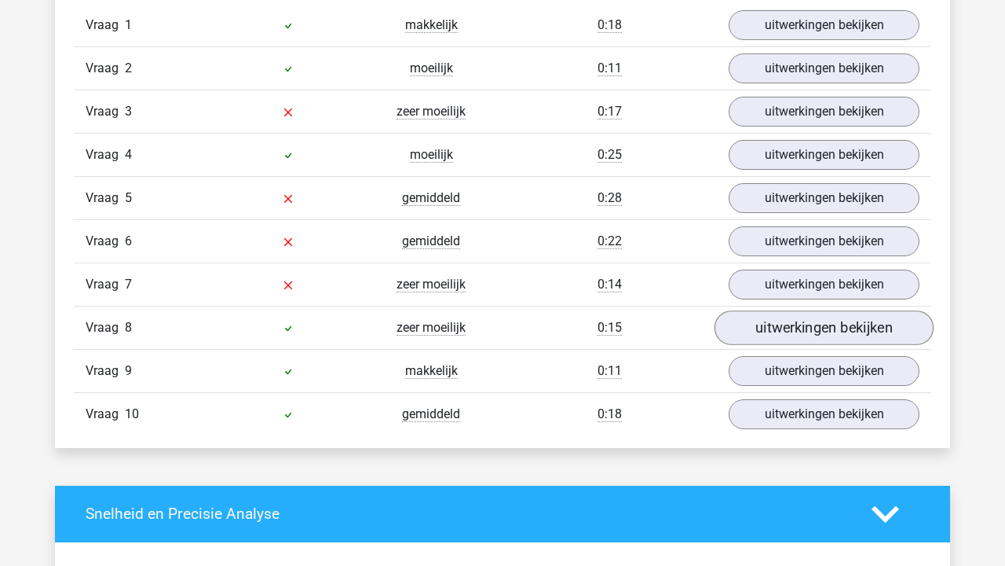
click at [829, 321] on link "uitwerkingen bekijken" at bounding box center [824, 327] width 219 height 35
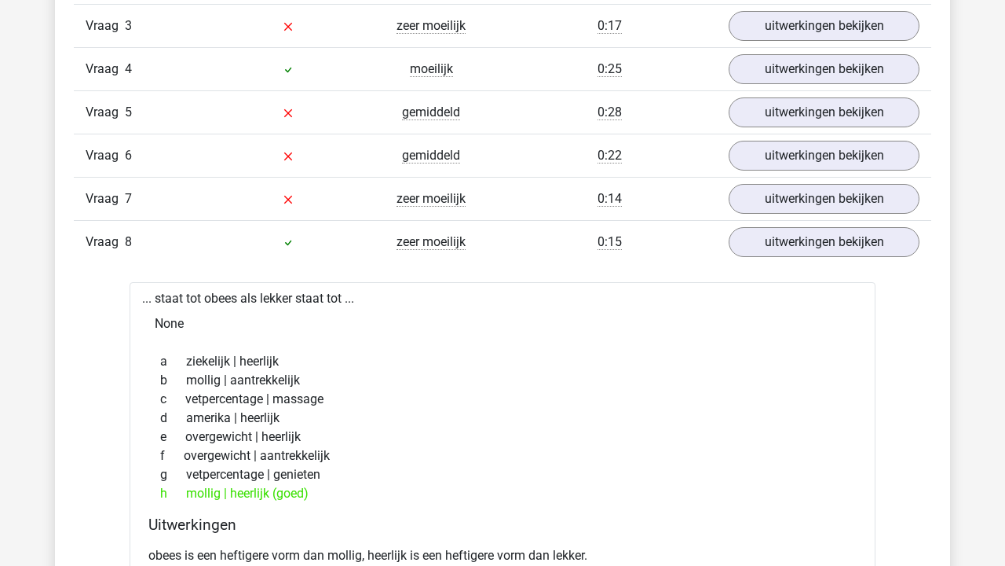
scroll to position [1441, 0]
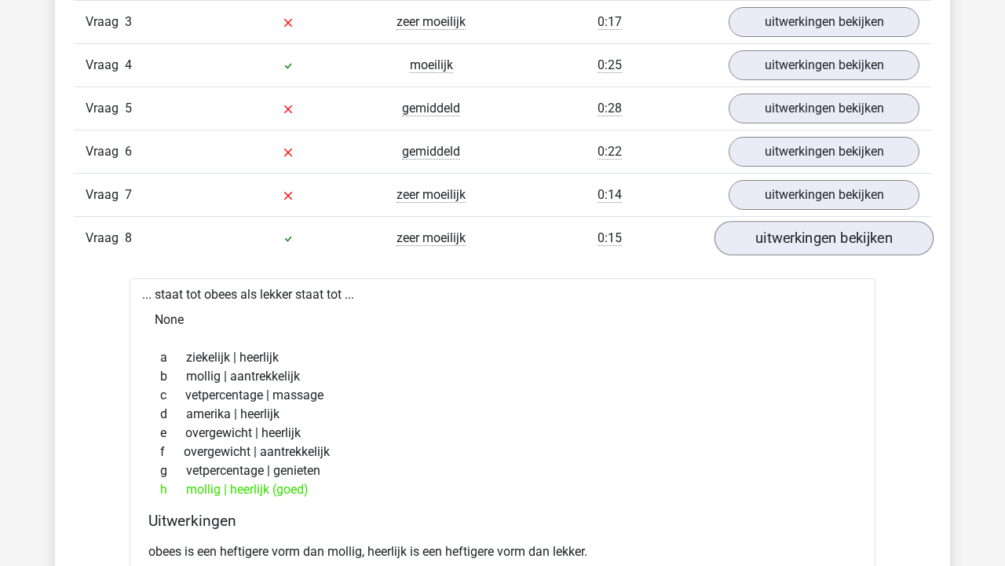
click at [842, 251] on link "uitwerkingen bekijken" at bounding box center [824, 238] width 219 height 35
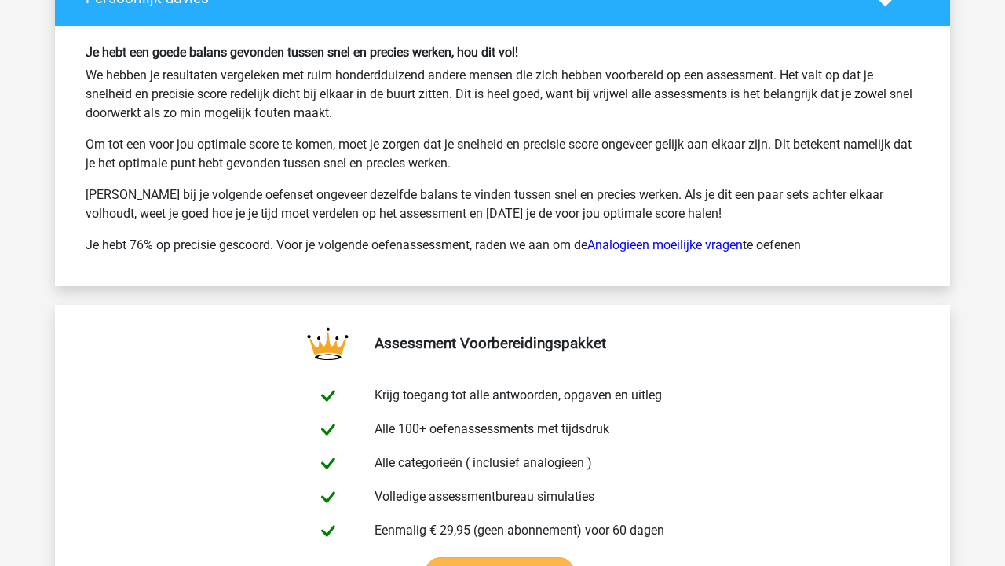
scroll to position [2396, 0]
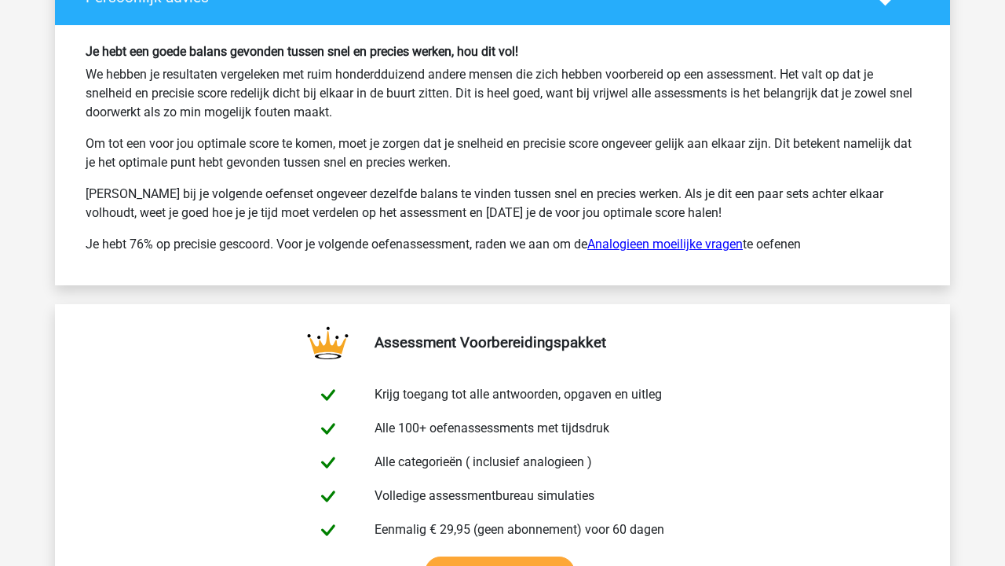
click at [687, 240] on link "Analogieen moeilijke vragen" at bounding box center [666, 243] width 156 height 15
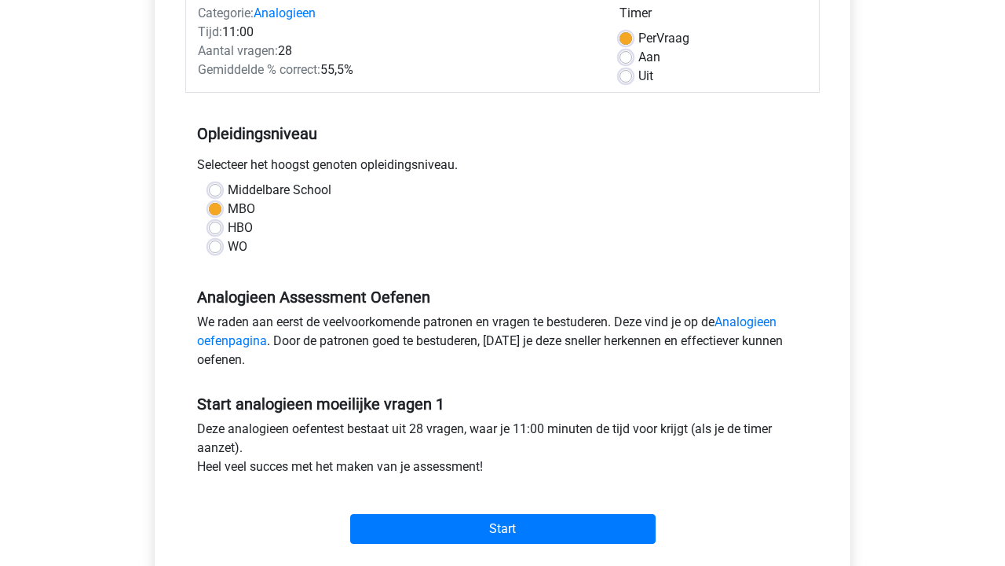
scroll to position [213, 0]
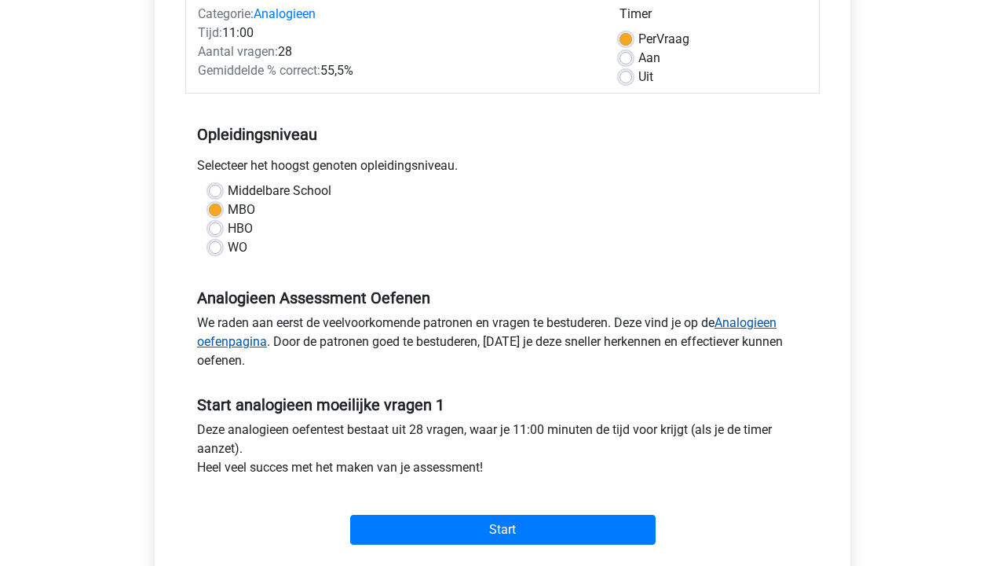
click at [758, 326] on link "Analogieen oefenpagina" at bounding box center [487, 332] width 580 height 34
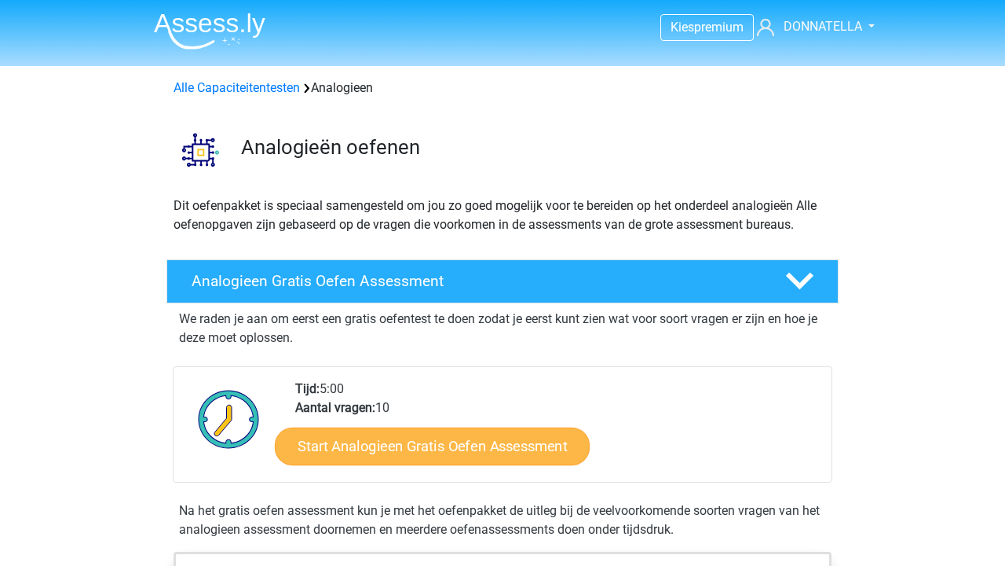
click at [481, 443] on link "Start Analogieen Gratis Oefen Assessment" at bounding box center [432, 446] width 315 height 38
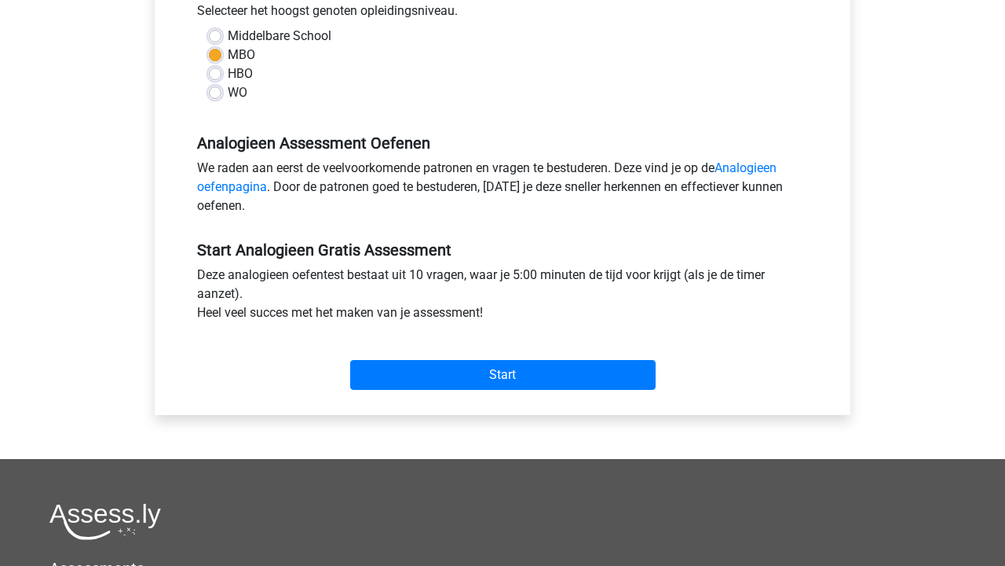
scroll to position [379, 0]
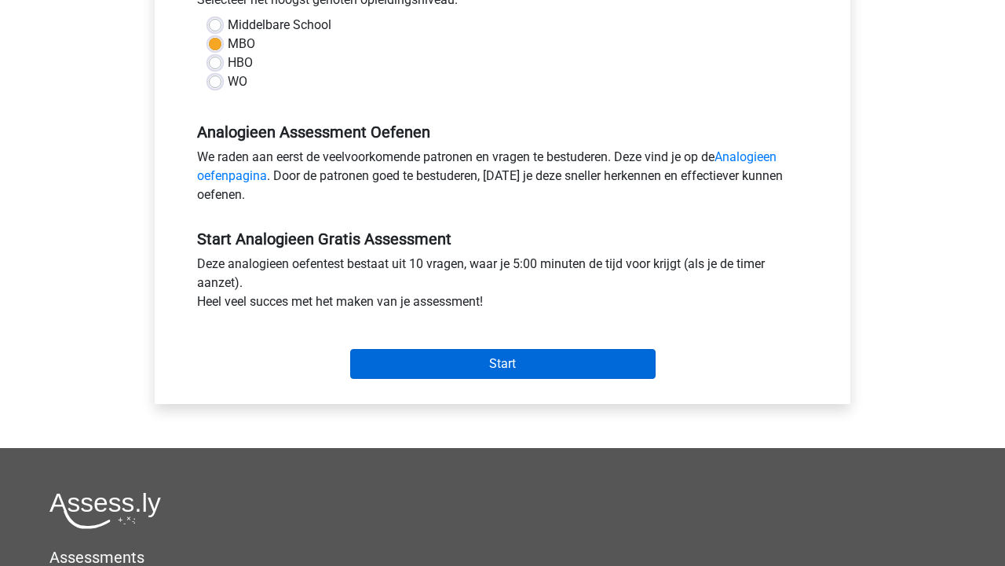
click at [526, 368] on input "Start" at bounding box center [503, 364] width 306 height 30
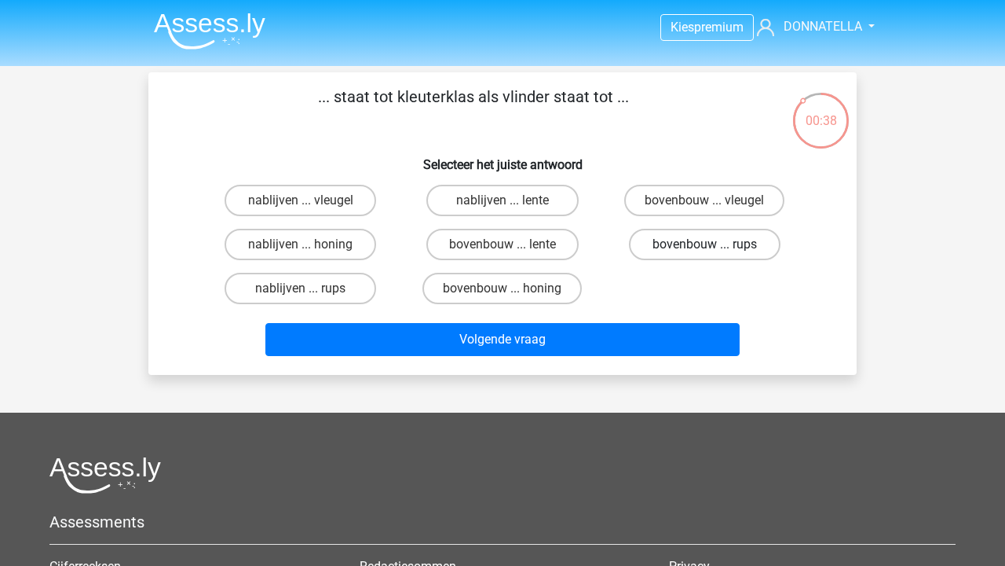
click at [688, 246] on label "bovenbouw ... rups" at bounding box center [705, 244] width 152 height 31
click at [705, 246] on input "bovenbouw ... rups" at bounding box center [710, 249] width 10 height 10
radio input "true"
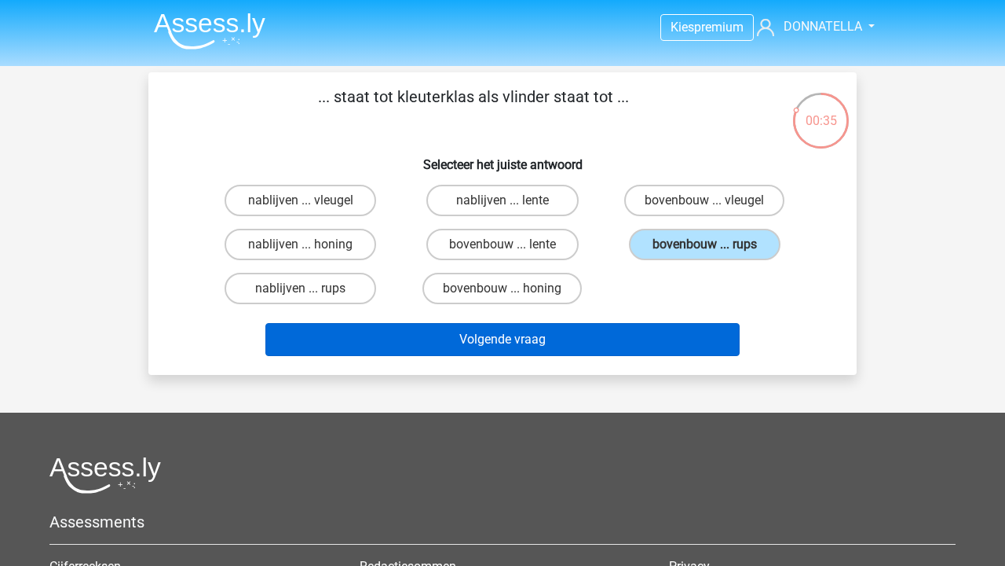
click at [639, 335] on button "Volgende vraag" at bounding box center [503, 339] width 475 height 33
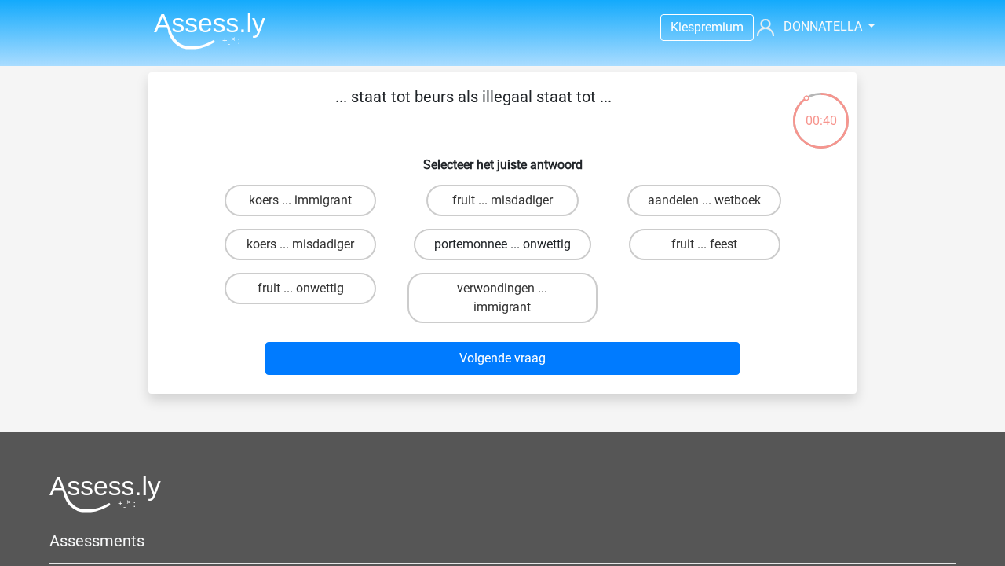
click at [567, 242] on label "portemonnee ... onwettig" at bounding box center [503, 244] width 178 height 31
click at [513, 244] on input "portemonnee ... onwettig" at bounding box center [508, 249] width 10 height 10
radio input "true"
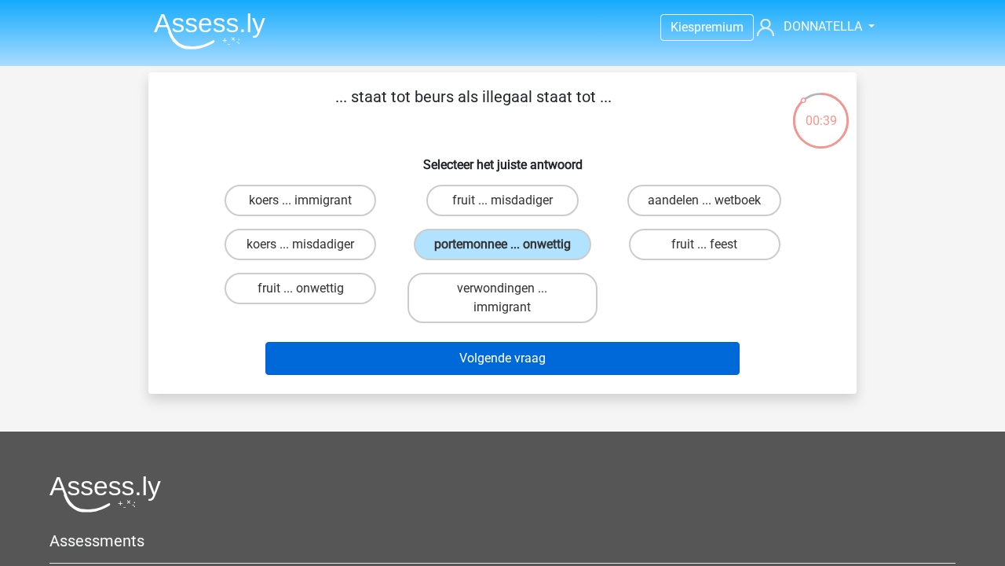
click at [535, 372] on button "Volgende vraag" at bounding box center [503, 358] width 475 height 33
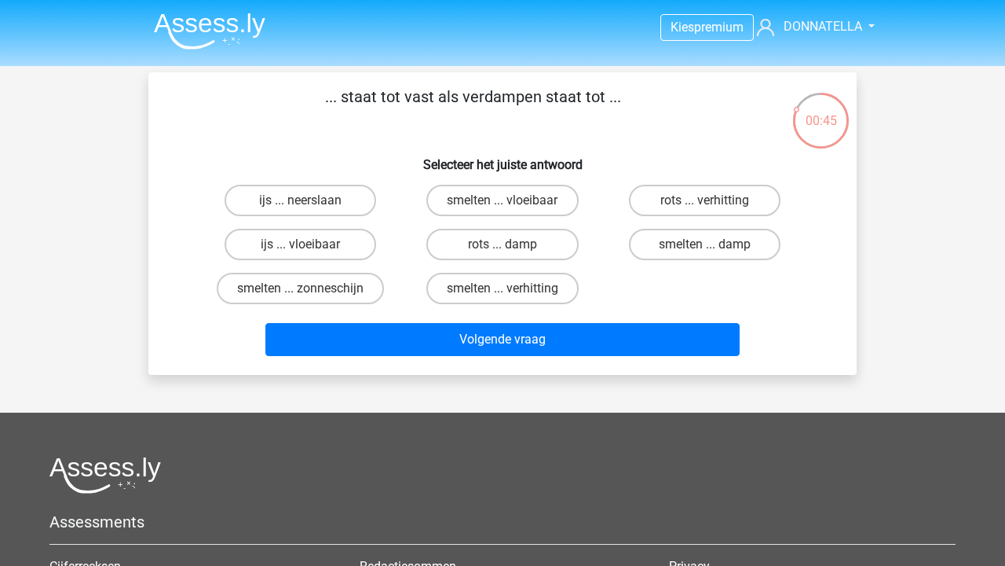
click at [511, 204] on input "smelten ... vloeibaar" at bounding box center [508, 205] width 10 height 10
radio input "true"
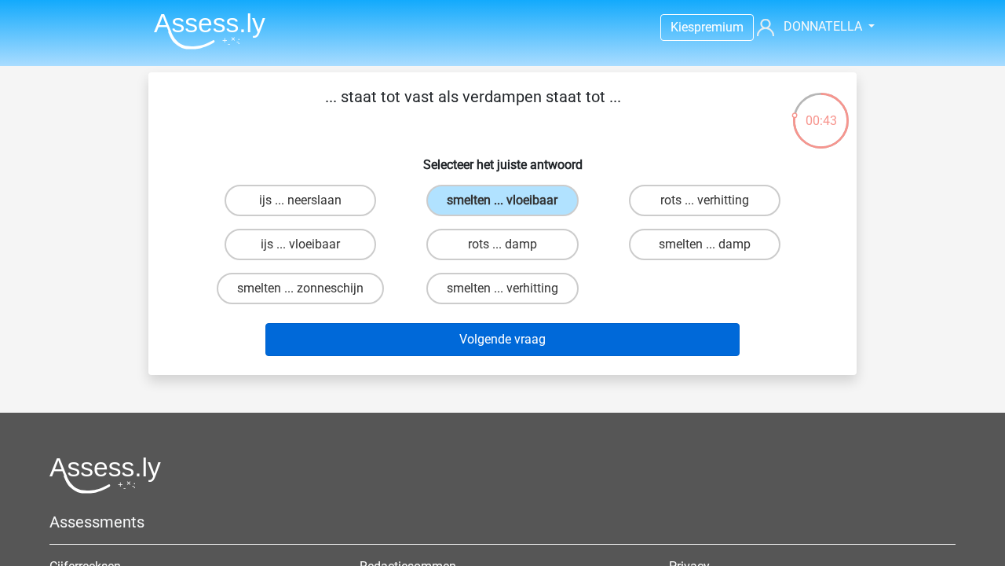
click at [533, 335] on button "Volgende vraag" at bounding box center [503, 339] width 475 height 33
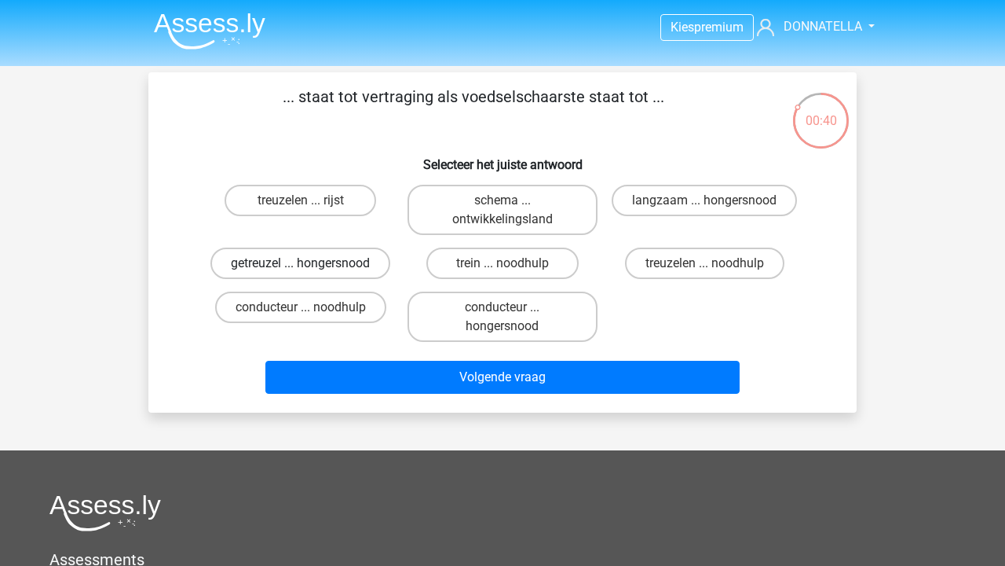
click at [361, 264] on label "getreuzel ... hongersnood" at bounding box center [301, 262] width 180 height 31
click at [311, 264] on input "getreuzel ... hongersnood" at bounding box center [306, 268] width 10 height 10
radio input "true"
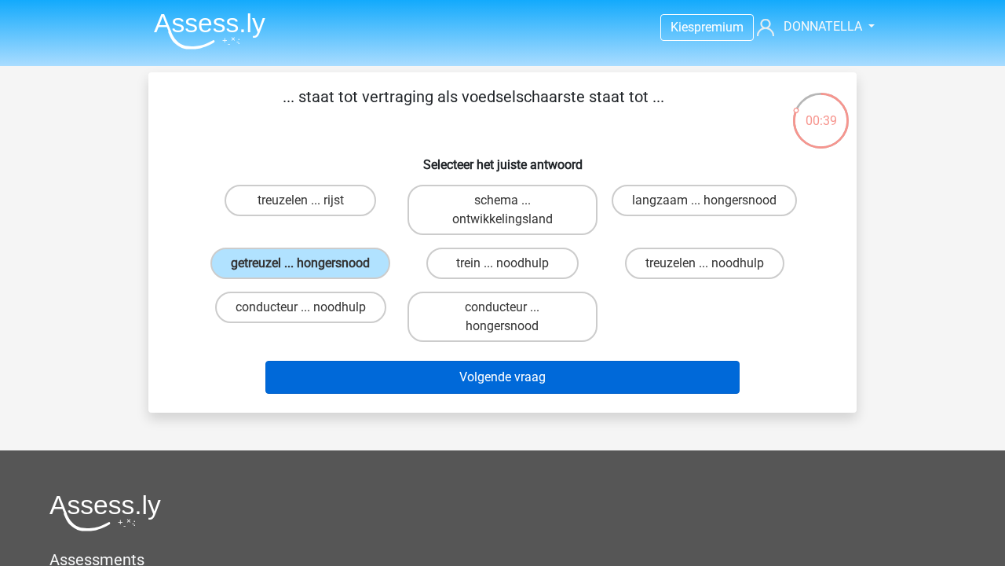
click at [362, 394] on button "Volgende vraag" at bounding box center [503, 377] width 475 height 33
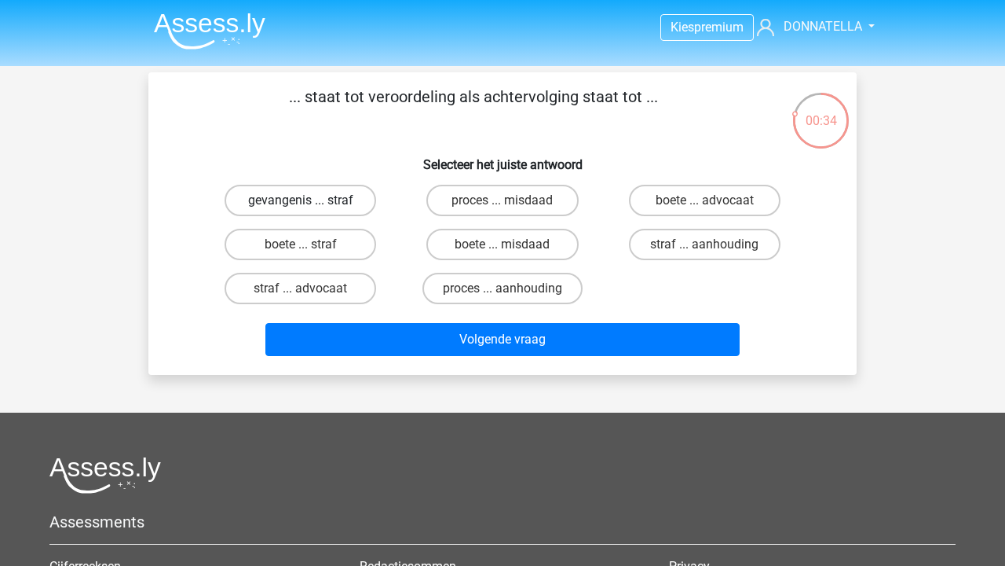
click at [270, 200] on label "gevangenis ... straf" at bounding box center [301, 200] width 152 height 31
click at [301, 200] on input "gevangenis ... straf" at bounding box center [306, 205] width 10 height 10
radio input "true"
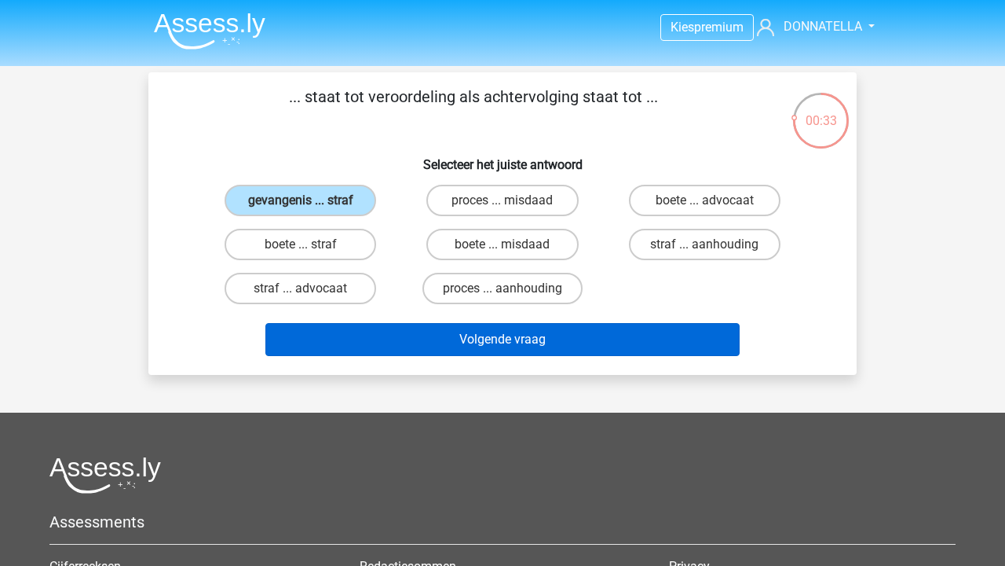
click at [295, 329] on button "Volgende vraag" at bounding box center [503, 339] width 475 height 33
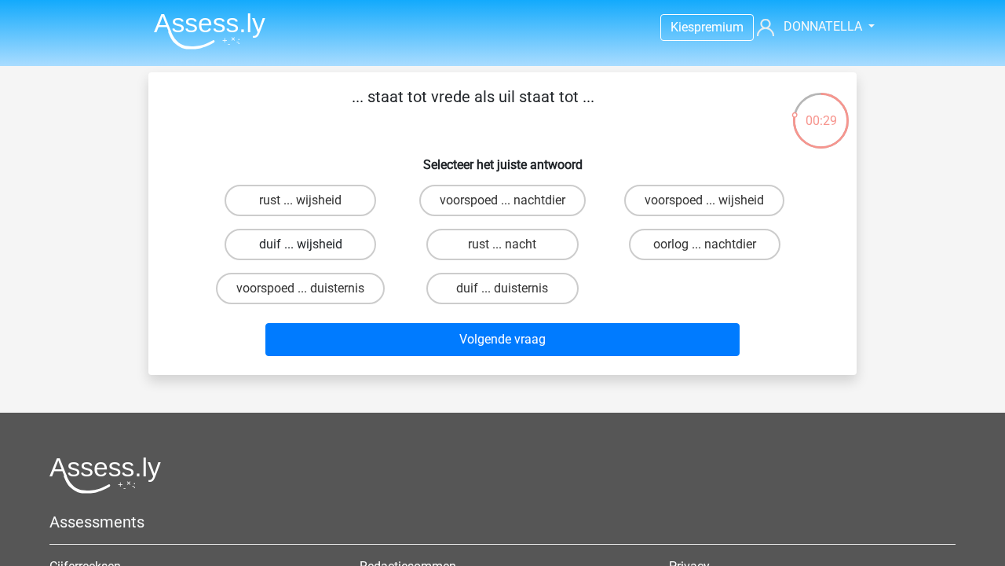
click at [353, 249] on label "duif ... wijsheid" at bounding box center [301, 244] width 152 height 31
click at [311, 249] on input "duif ... wijsheid" at bounding box center [306, 249] width 10 height 10
radio input "true"
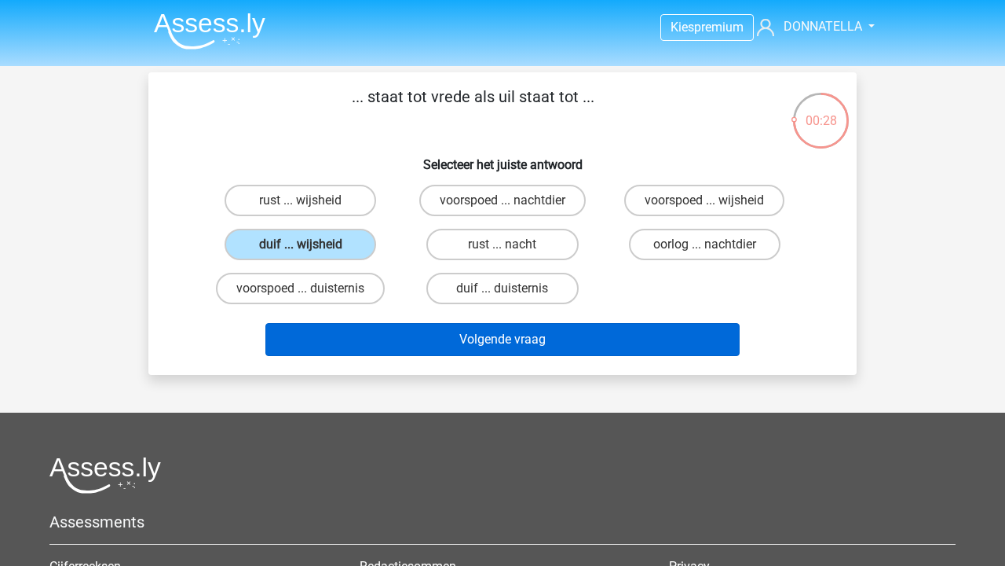
click at [405, 339] on button "Volgende vraag" at bounding box center [503, 339] width 475 height 33
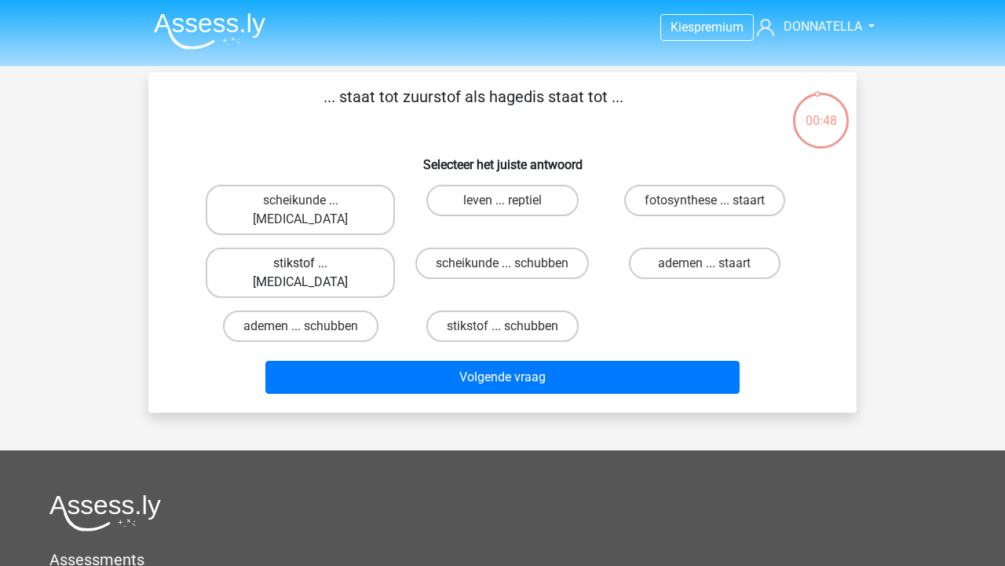
click at [343, 248] on label "stikstof ... [MEDICAL_DATA]" at bounding box center [300, 272] width 189 height 50
click at [311, 263] on input "stikstof ... [MEDICAL_DATA]" at bounding box center [306, 268] width 10 height 10
radio input "true"
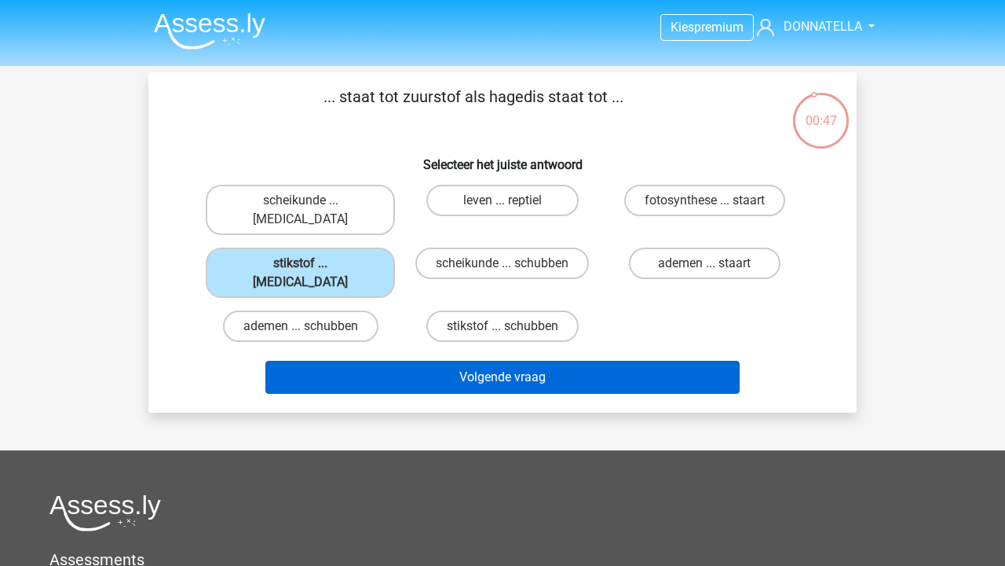
click at [406, 361] on button "Volgende vraag" at bounding box center [503, 377] width 475 height 33
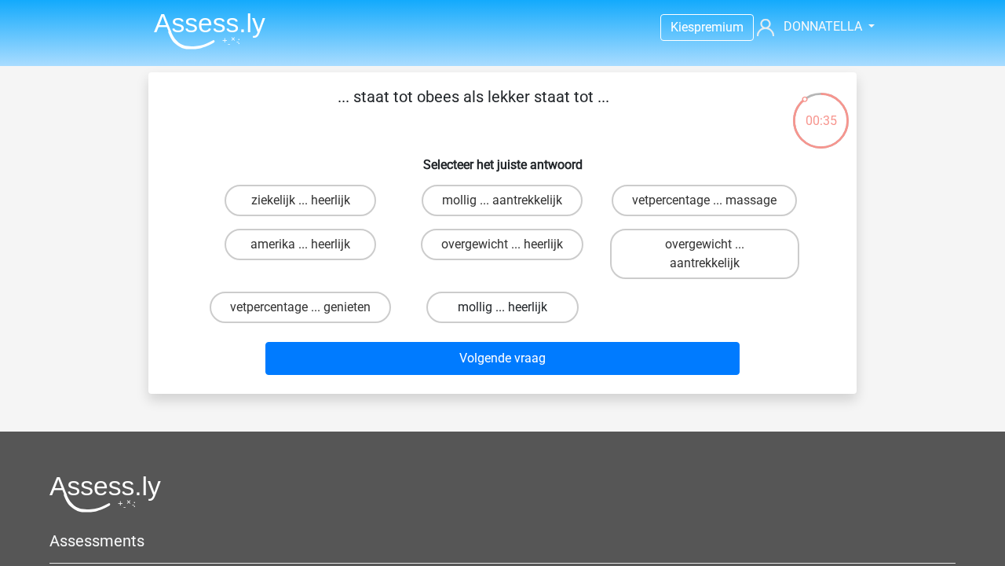
click at [476, 317] on label "mollig ... heerlijk" at bounding box center [503, 306] width 152 height 31
click at [503, 317] on input "mollig ... heerlijk" at bounding box center [508, 312] width 10 height 10
radio input "true"
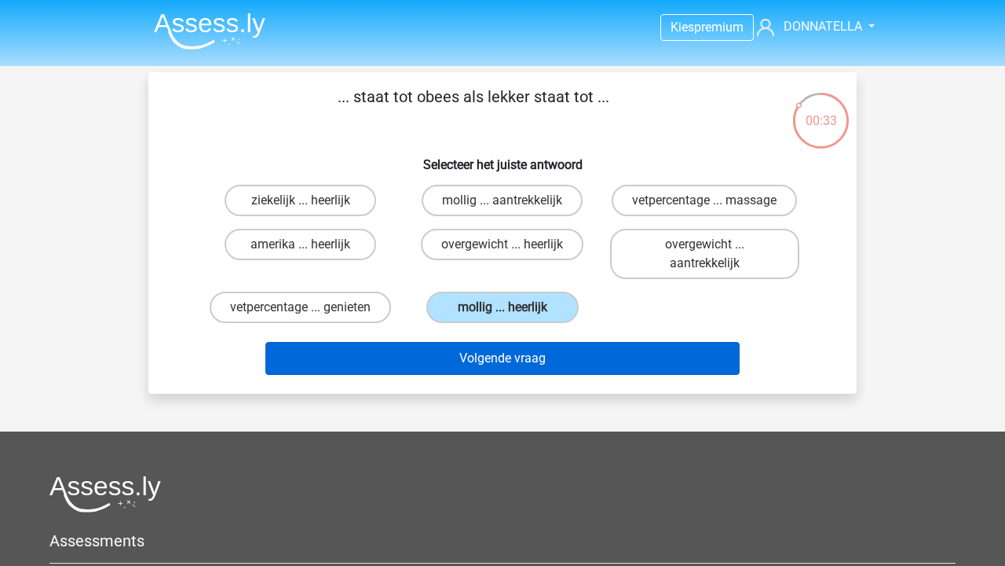
click at [475, 343] on button "Volgende vraag" at bounding box center [503, 358] width 475 height 33
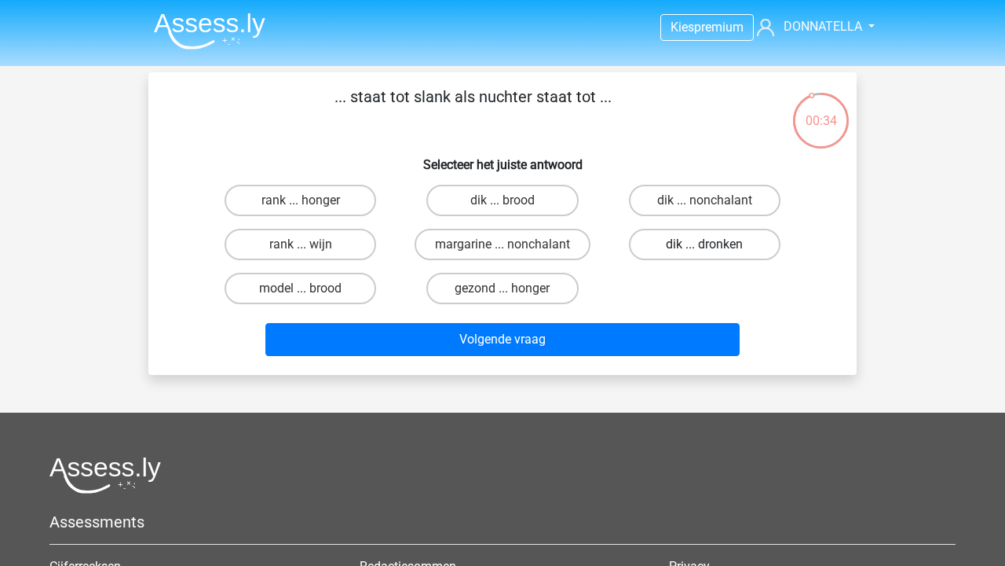
click at [693, 244] on label "dik ... dronken" at bounding box center [705, 244] width 152 height 31
click at [705, 244] on input "dik ... dronken" at bounding box center [710, 249] width 10 height 10
radio input "true"
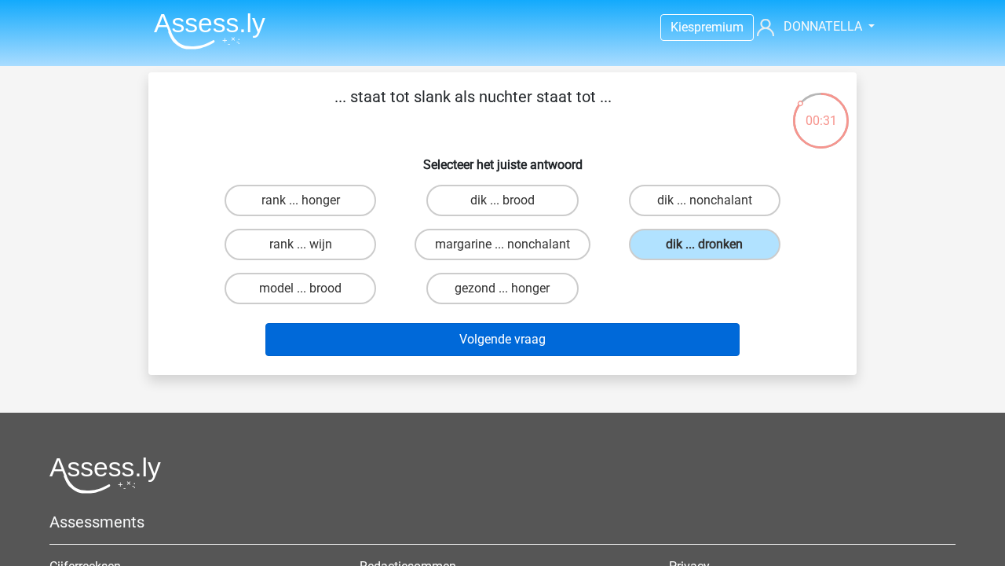
click at [608, 331] on button "Volgende vraag" at bounding box center [503, 339] width 475 height 33
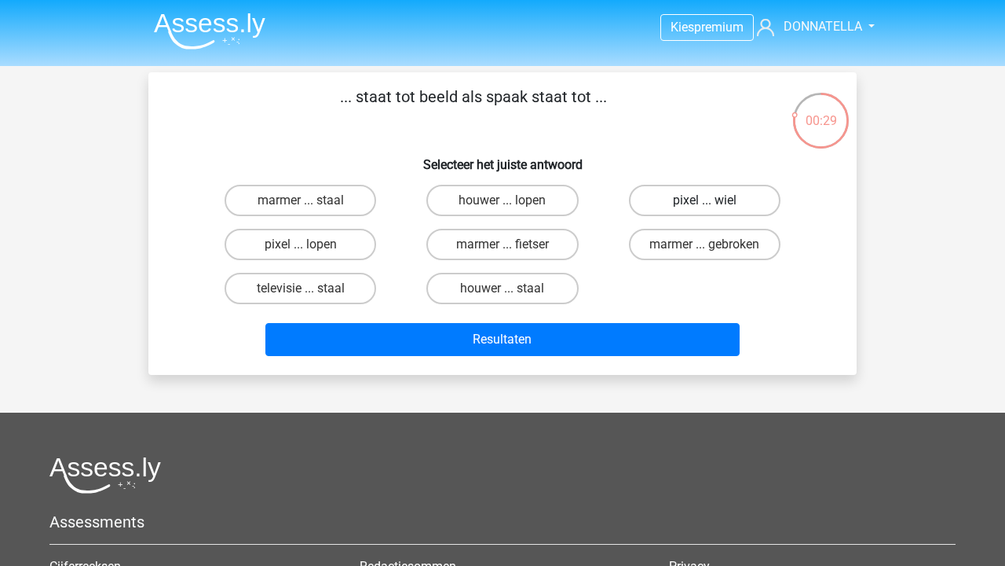
click at [697, 209] on label "pixel ... wiel" at bounding box center [705, 200] width 152 height 31
click at [705, 209] on input "pixel ... wiel" at bounding box center [710, 205] width 10 height 10
radio input "true"
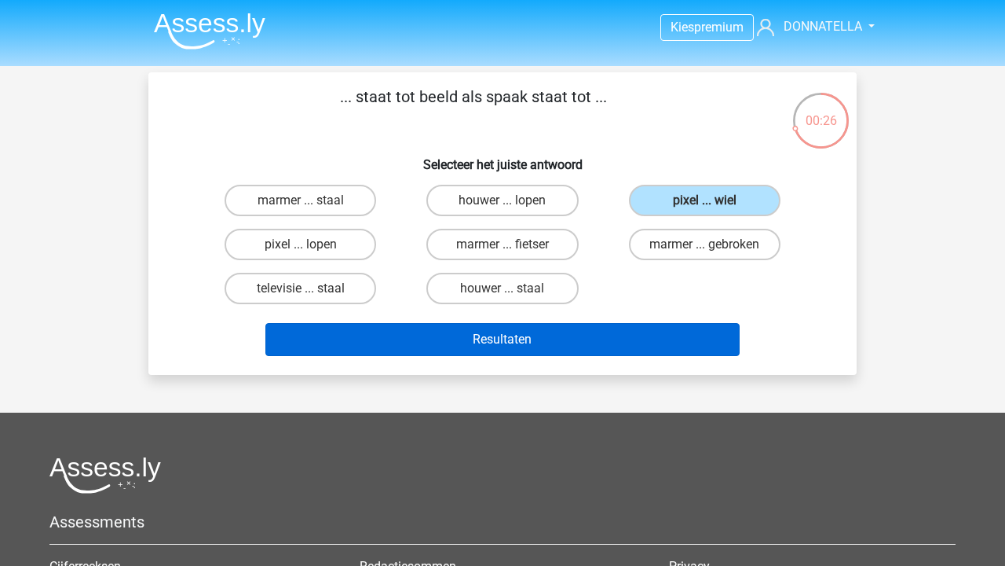
click at [502, 337] on button "Resultaten" at bounding box center [503, 339] width 475 height 33
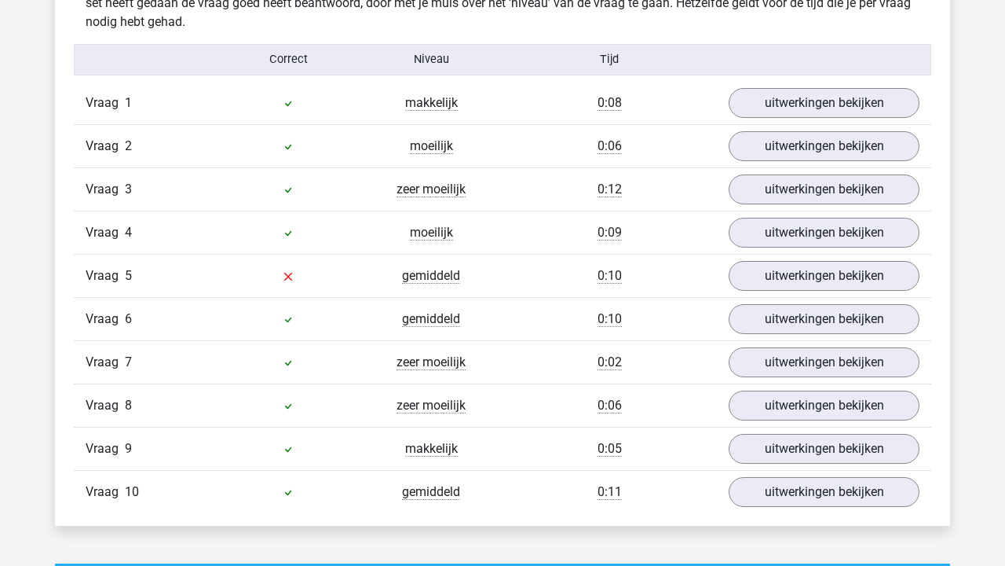
scroll to position [1271, 0]
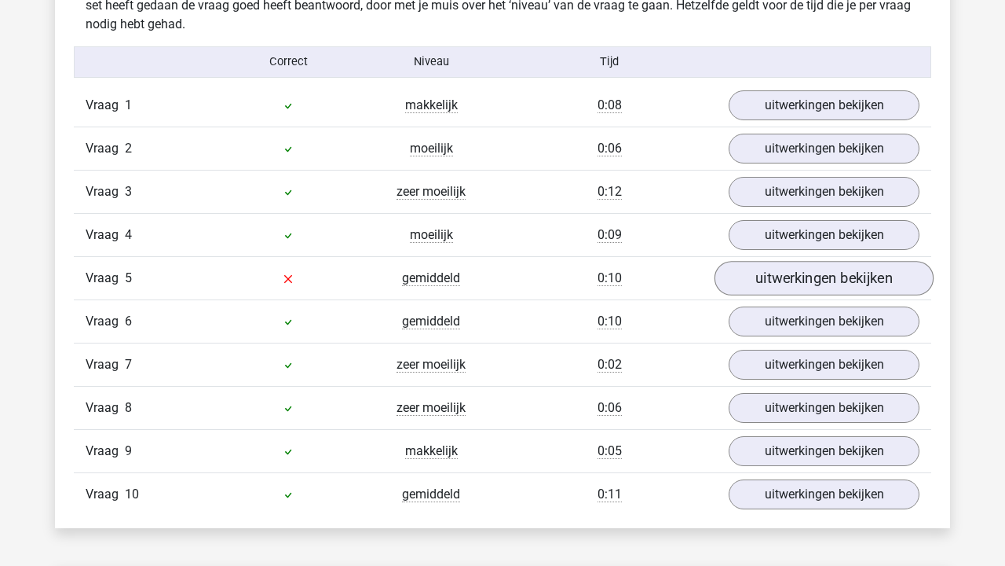
click at [757, 269] on link "uitwerkingen bekijken" at bounding box center [824, 278] width 219 height 35
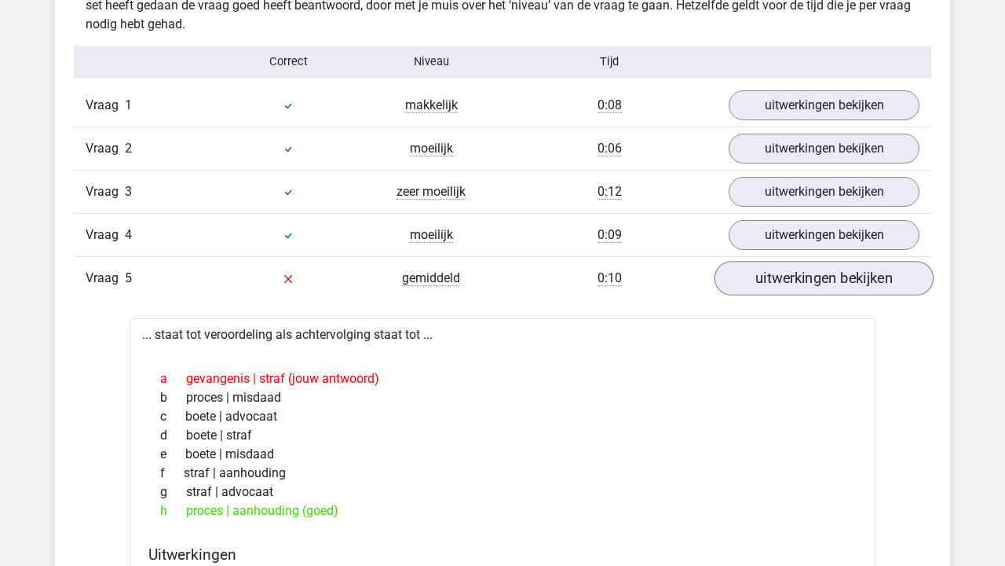
click at [758, 269] on link "uitwerkingen bekijken" at bounding box center [824, 278] width 219 height 35
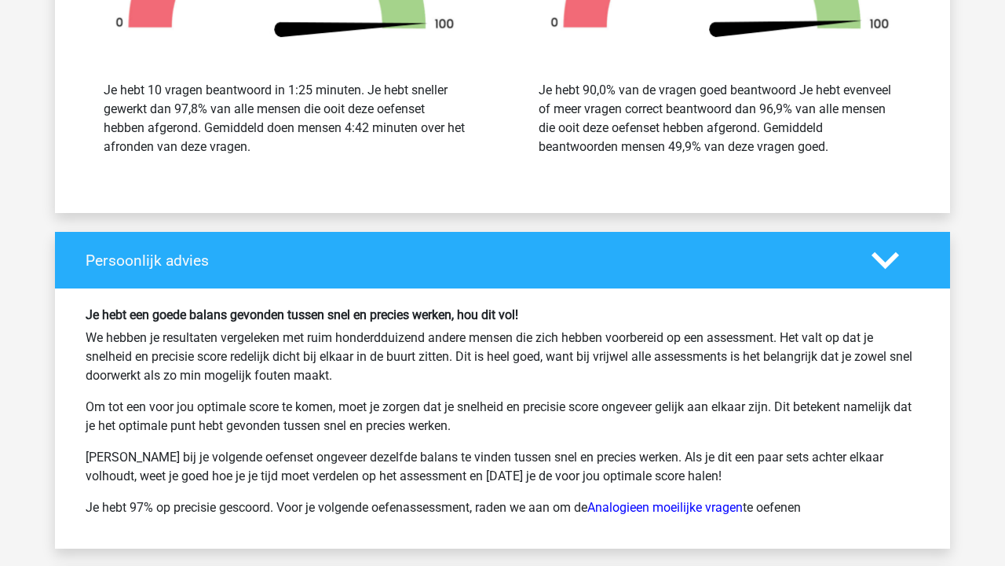
scroll to position [2127, 0]
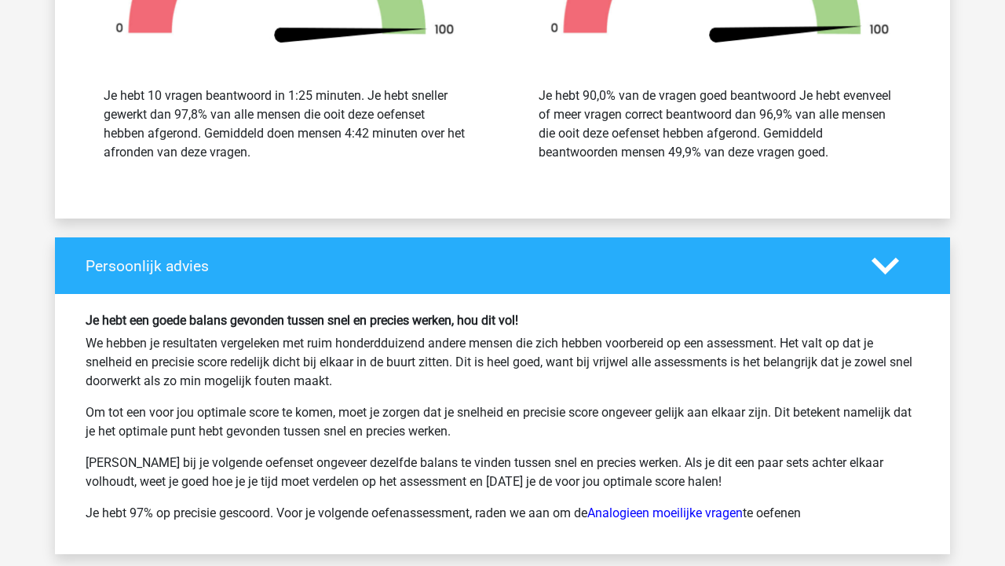
click at [885, 261] on icon at bounding box center [885, 265] width 27 height 27
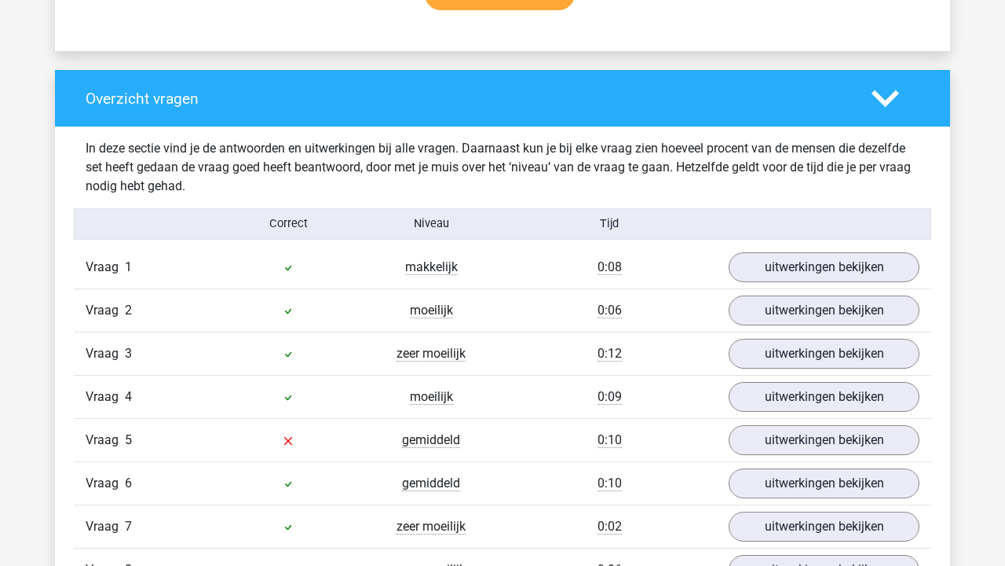
scroll to position [1104, 0]
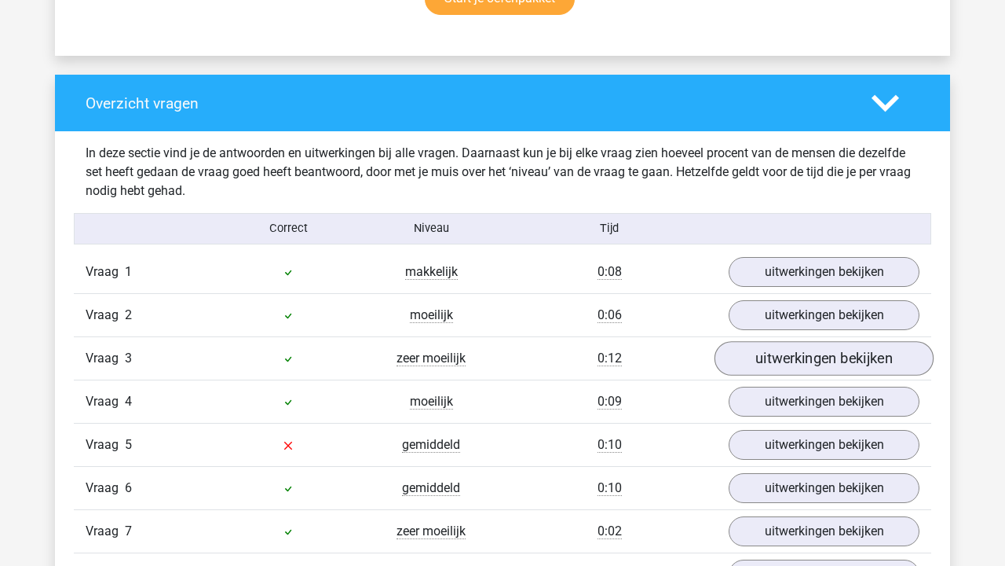
click at [770, 350] on link "uitwerkingen bekijken" at bounding box center [824, 358] width 219 height 35
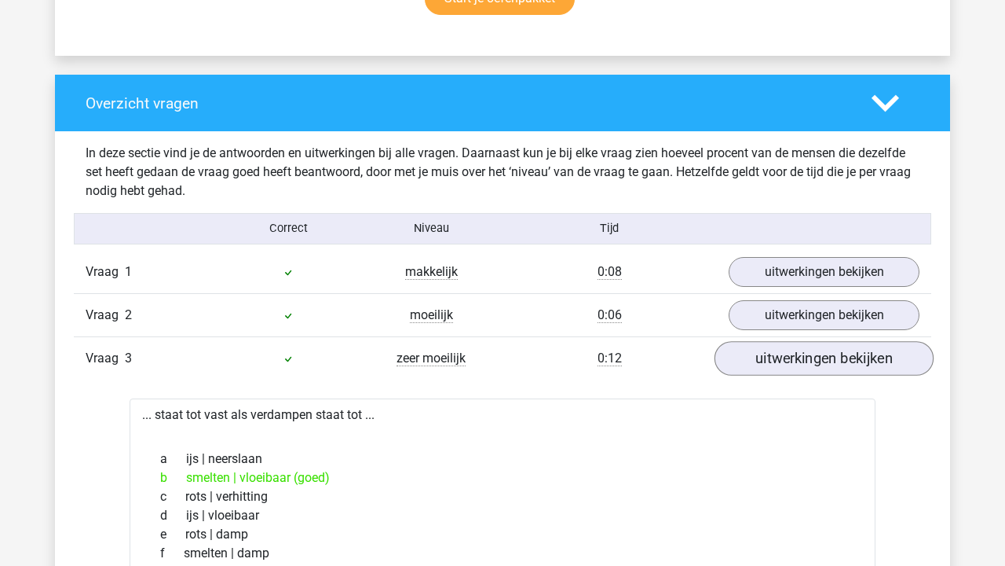
click at [770, 350] on link "uitwerkingen bekijken" at bounding box center [824, 358] width 219 height 35
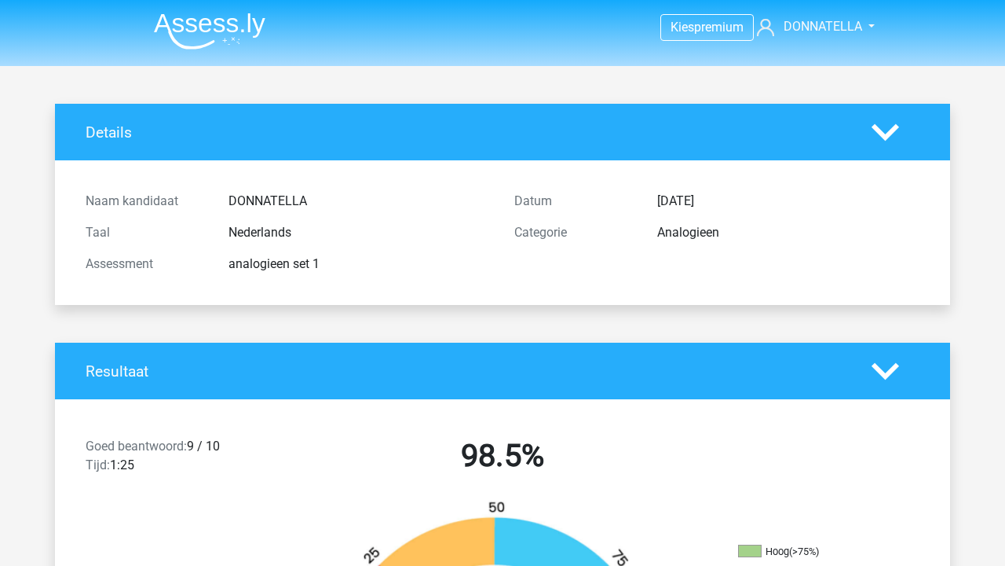
scroll to position [0, 0]
click at [884, 112] on div "Details" at bounding box center [503, 132] width 896 height 57
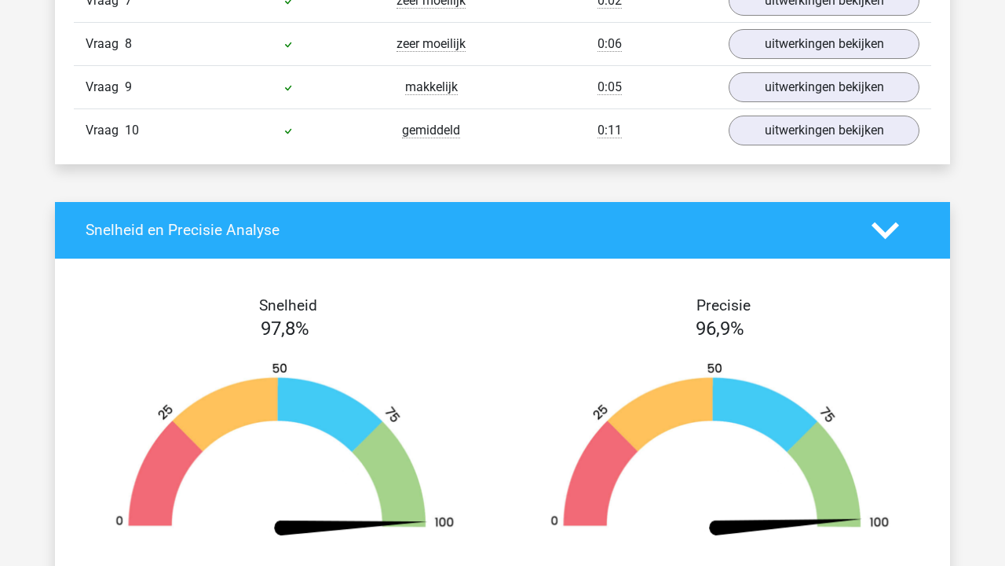
scroll to position [1618, 0]
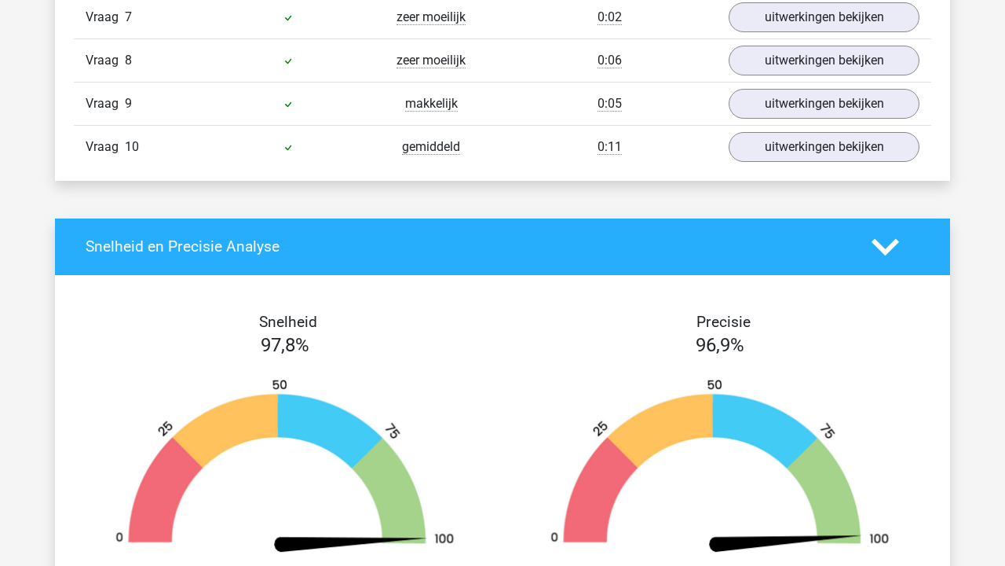
click at [885, 233] on icon at bounding box center [885, 246] width 27 height 27
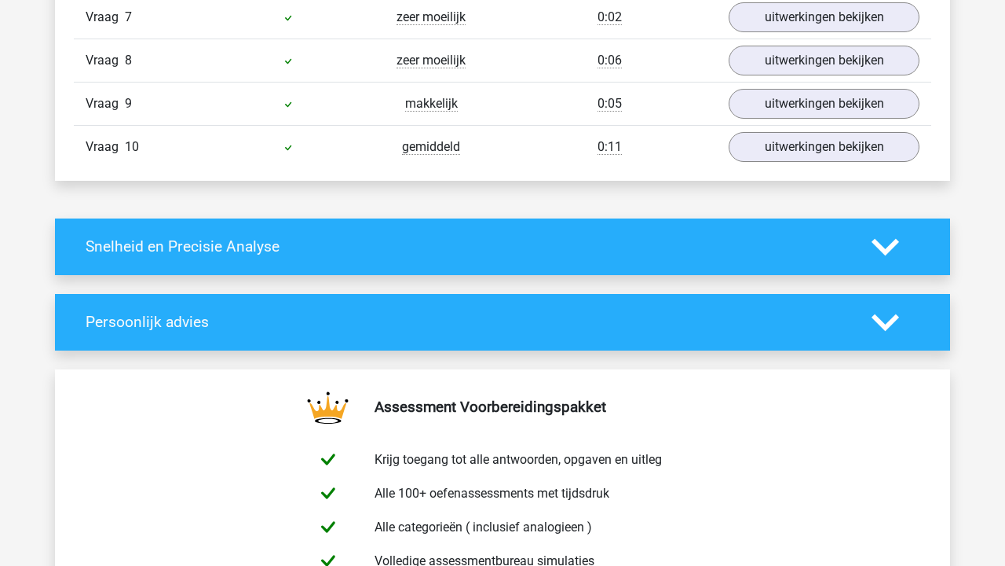
click at [901, 331] on div at bounding box center [895, 322] width 71 height 27
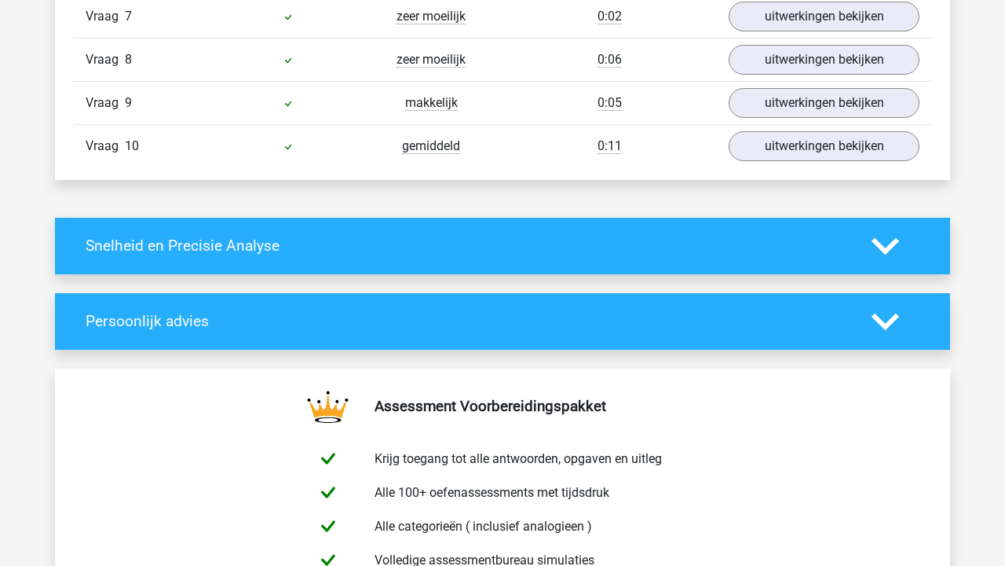
click at [881, 328] on icon at bounding box center [885, 321] width 27 height 27
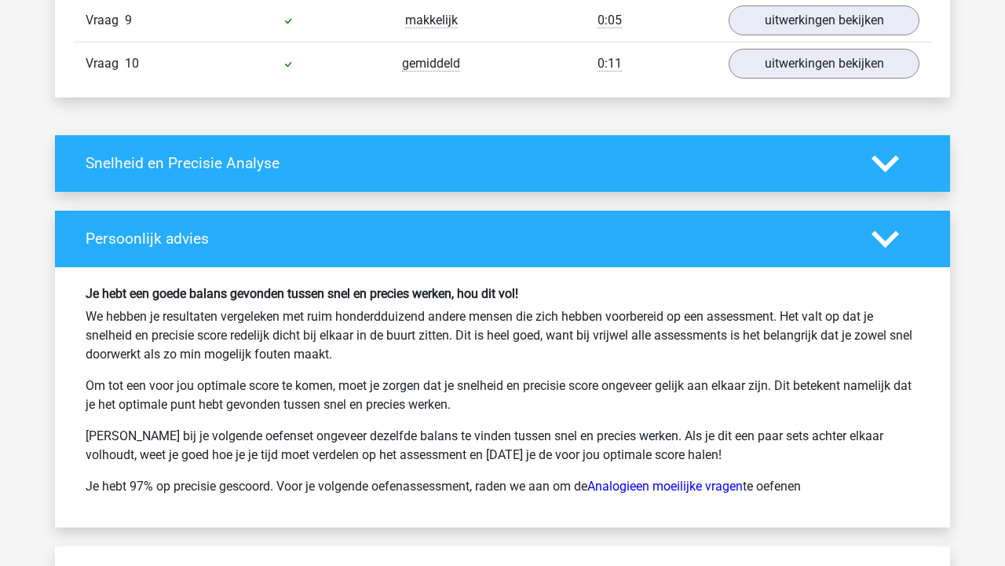
scroll to position [1722, 0]
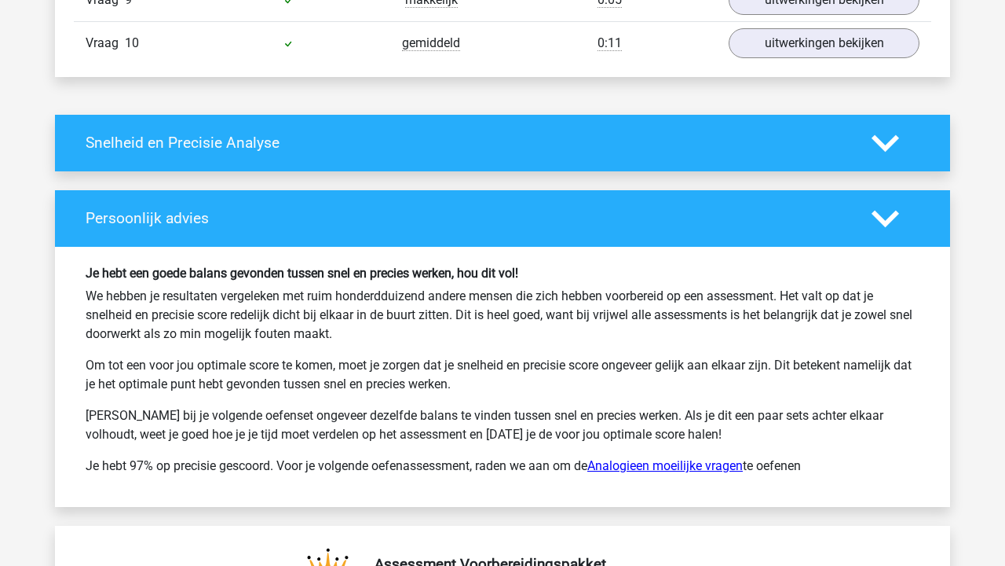
click at [734, 464] on link "Analogieen moeilijke vragen" at bounding box center [666, 465] width 156 height 15
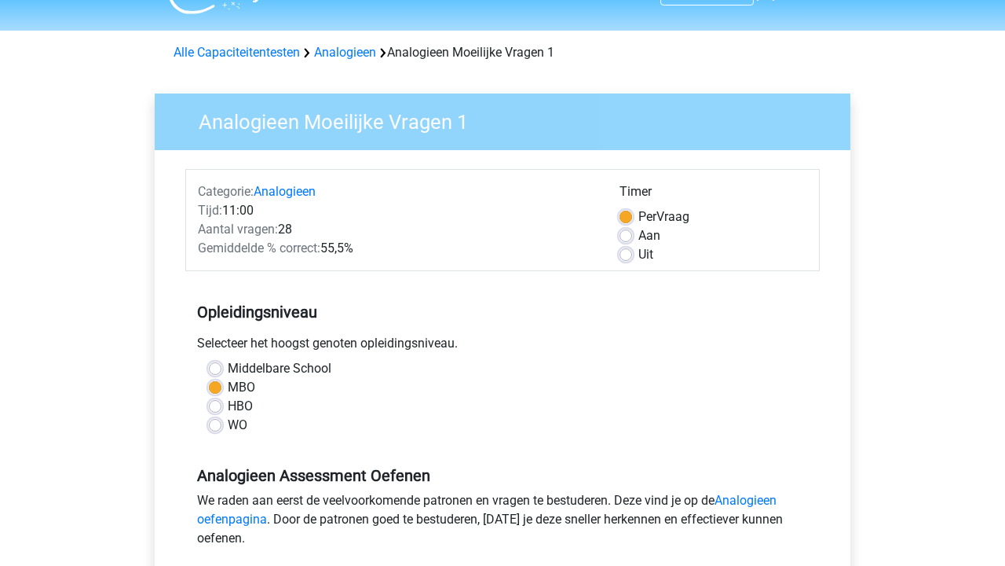
scroll to position [39, 0]
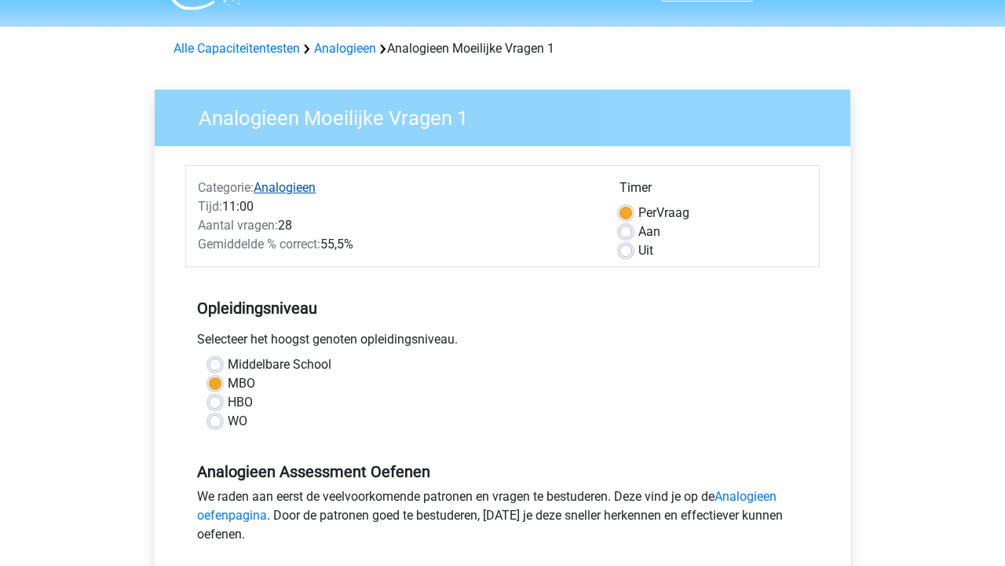
click at [290, 185] on link "Analogieen" at bounding box center [285, 187] width 62 height 15
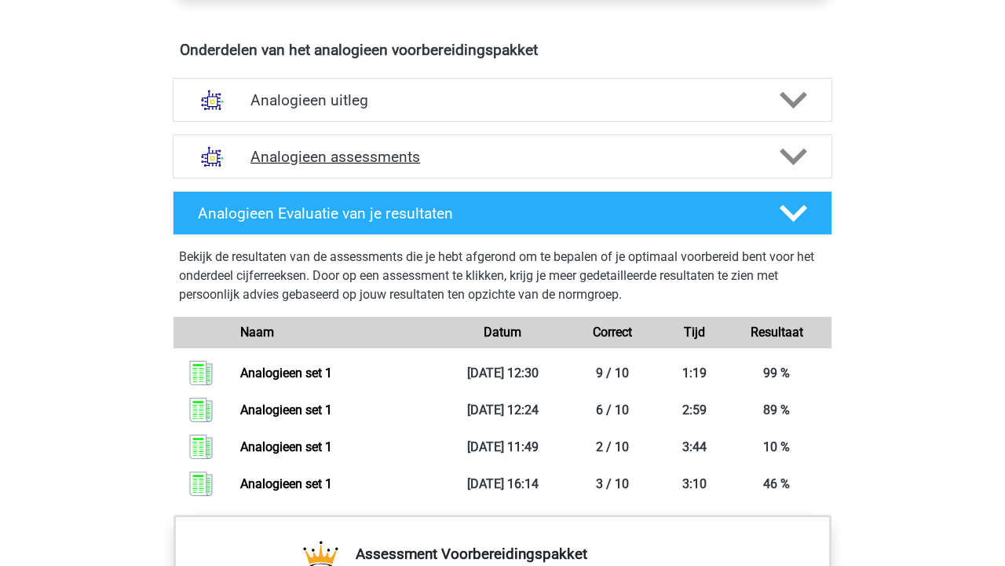
scroll to position [880, 0]
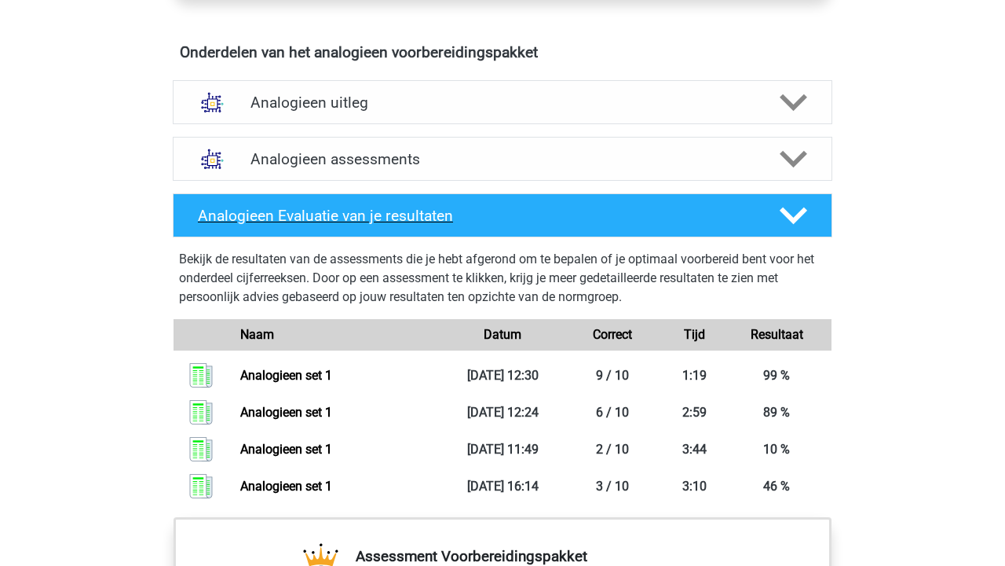
click at [804, 210] on polygon at bounding box center [793, 215] width 27 height 17
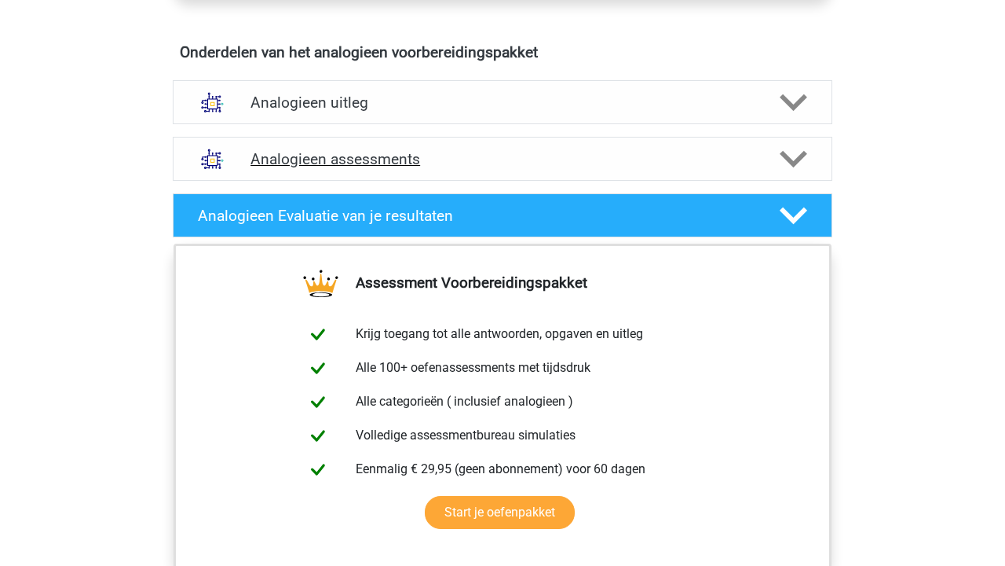
click at [797, 156] on icon at bounding box center [793, 158] width 27 height 27
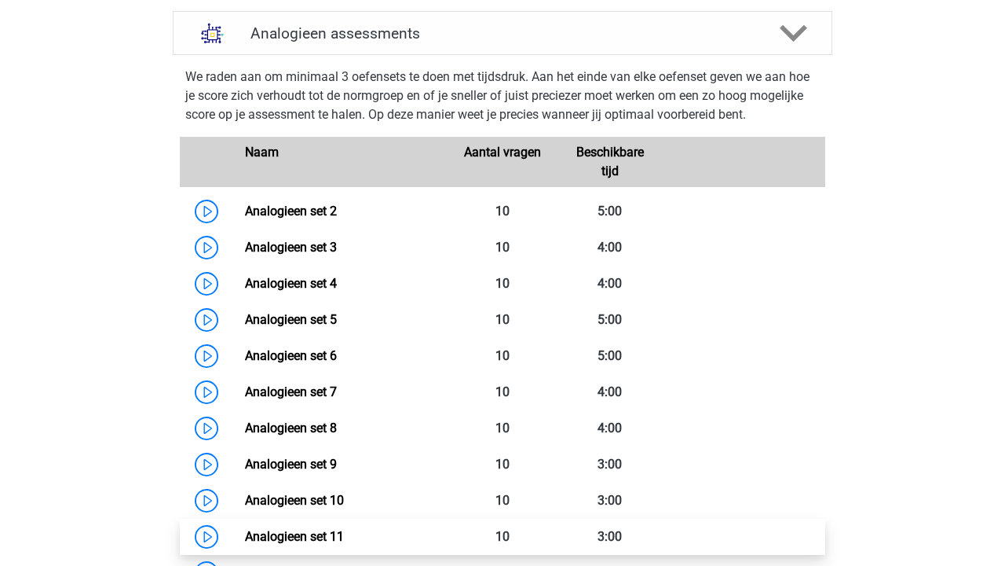
scroll to position [1006, 0]
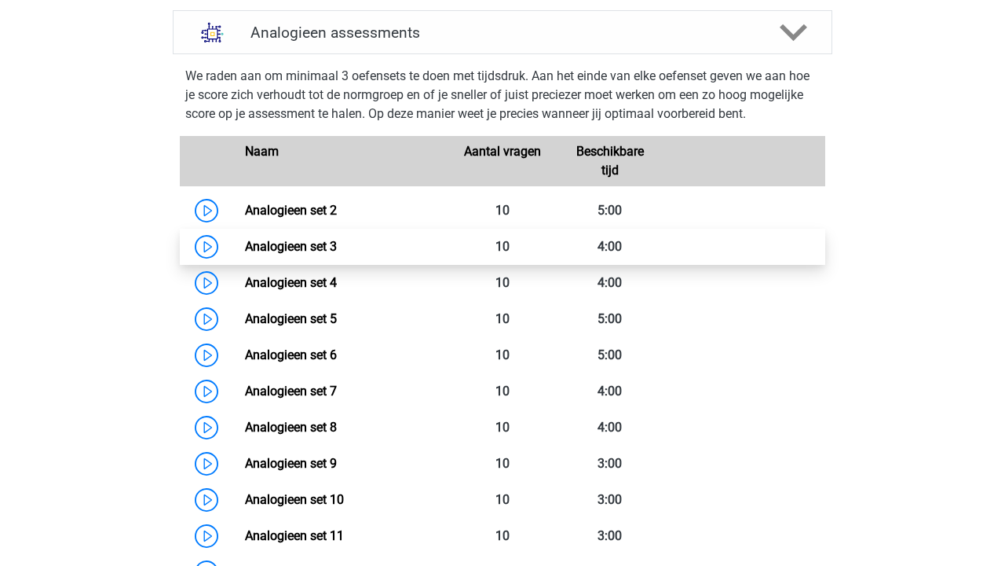
click at [337, 248] on link "Analogieen set 3" at bounding box center [291, 246] width 92 height 15
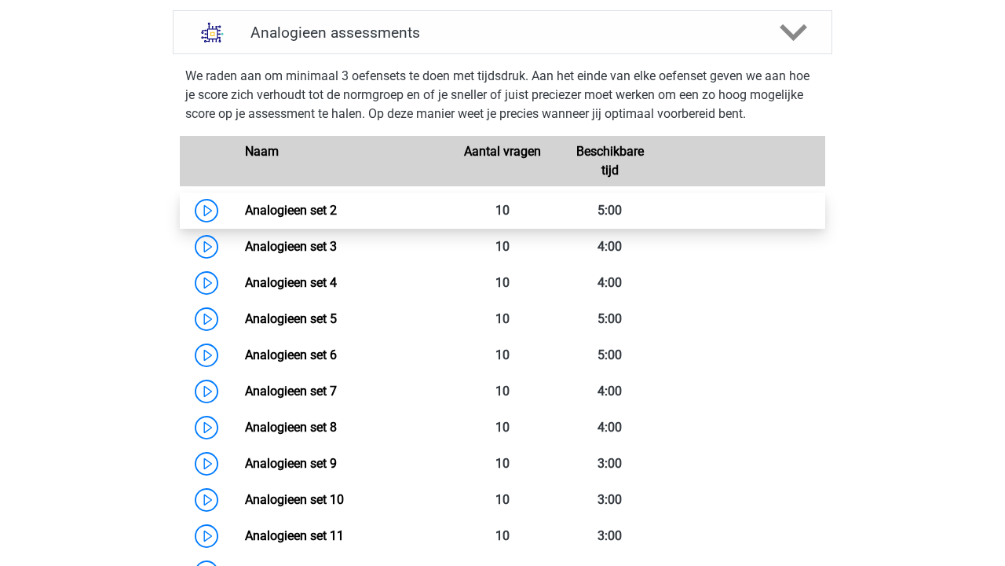
click at [337, 218] on link "Analogieen set 2" at bounding box center [291, 210] width 92 height 15
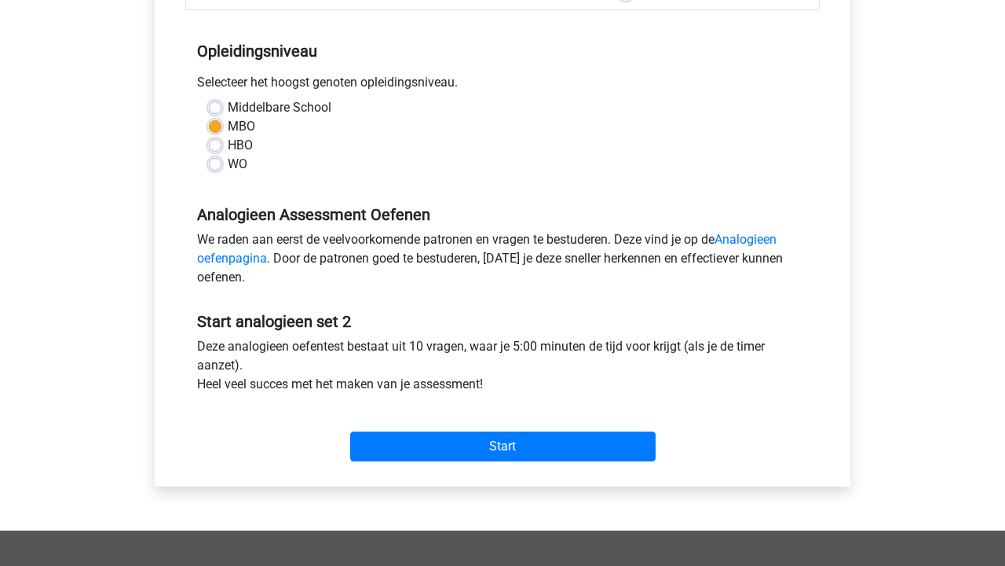
scroll to position [322, 0]
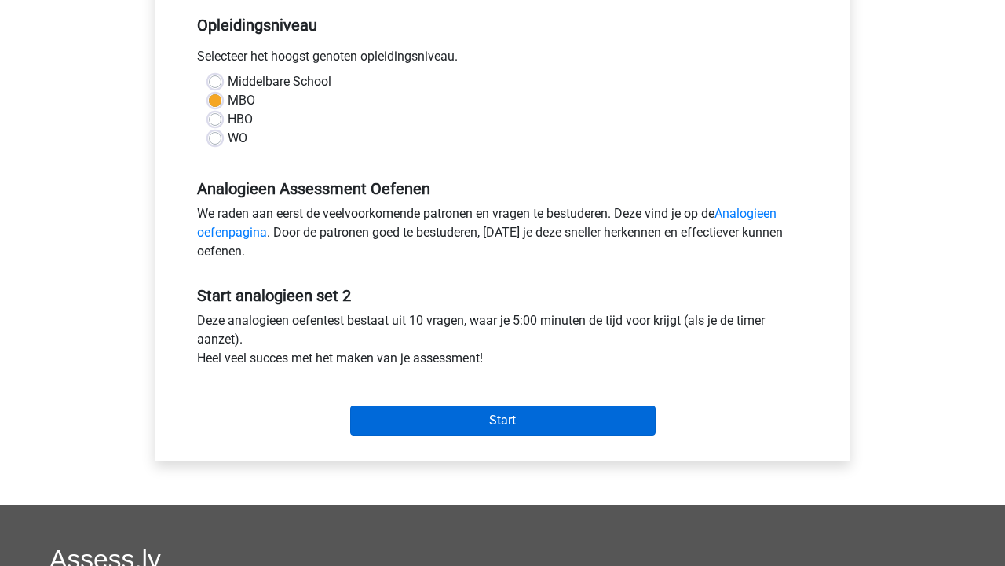
click at [441, 411] on input "Start" at bounding box center [503, 420] width 306 height 30
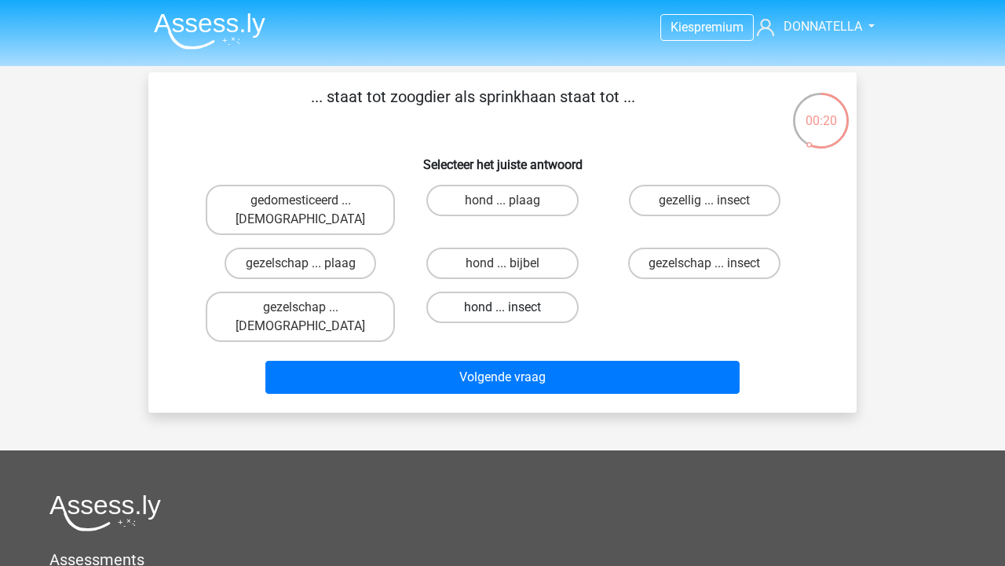
click at [489, 291] on label "hond ... insect" at bounding box center [503, 306] width 152 height 31
click at [503, 307] on input "hond ... insect" at bounding box center [508, 312] width 10 height 10
radio input "true"
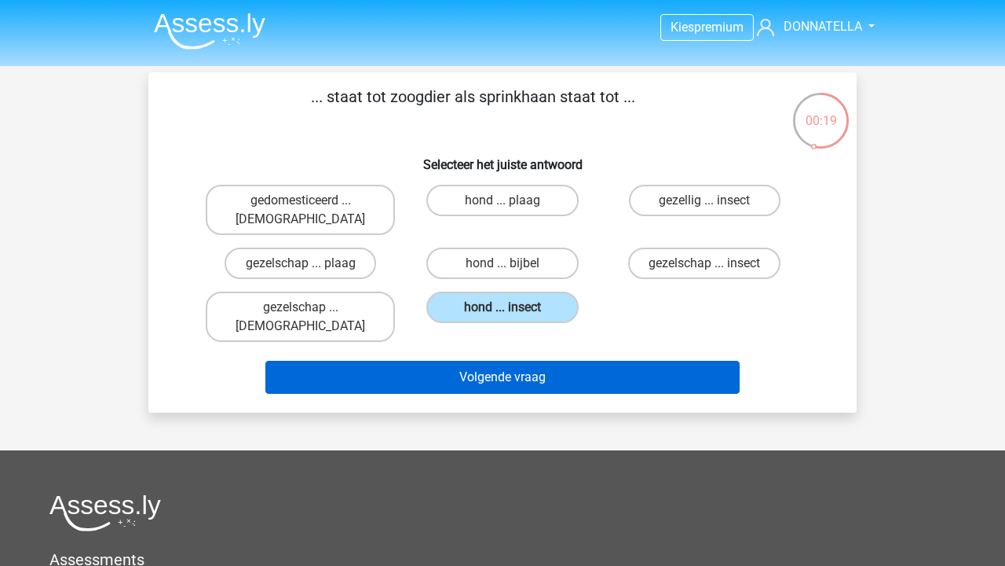
click at [498, 361] on button "Volgende vraag" at bounding box center [503, 377] width 475 height 33
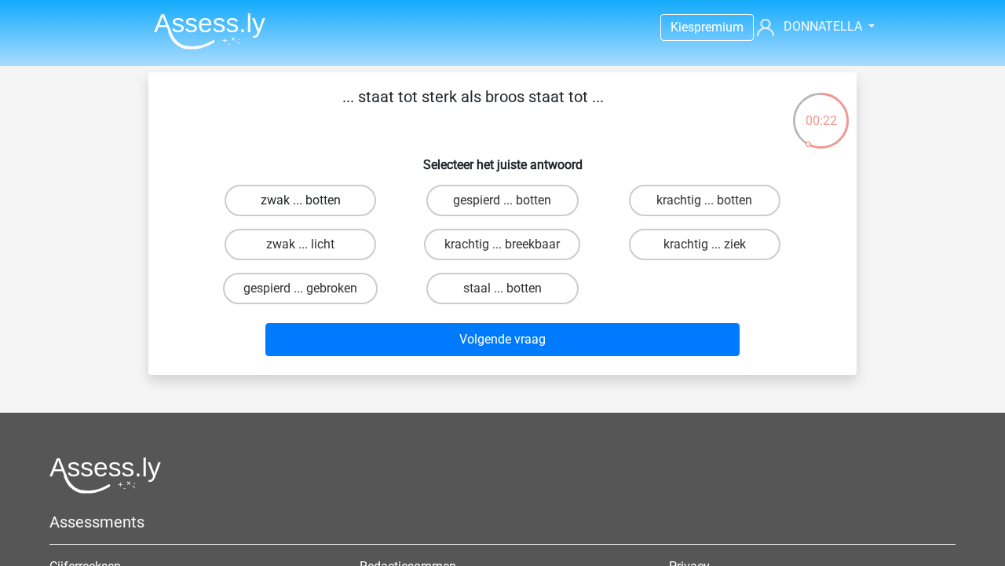
click at [334, 200] on label "zwak ... botten" at bounding box center [301, 200] width 152 height 31
click at [311, 200] on input "zwak ... botten" at bounding box center [306, 205] width 10 height 10
radio input "true"
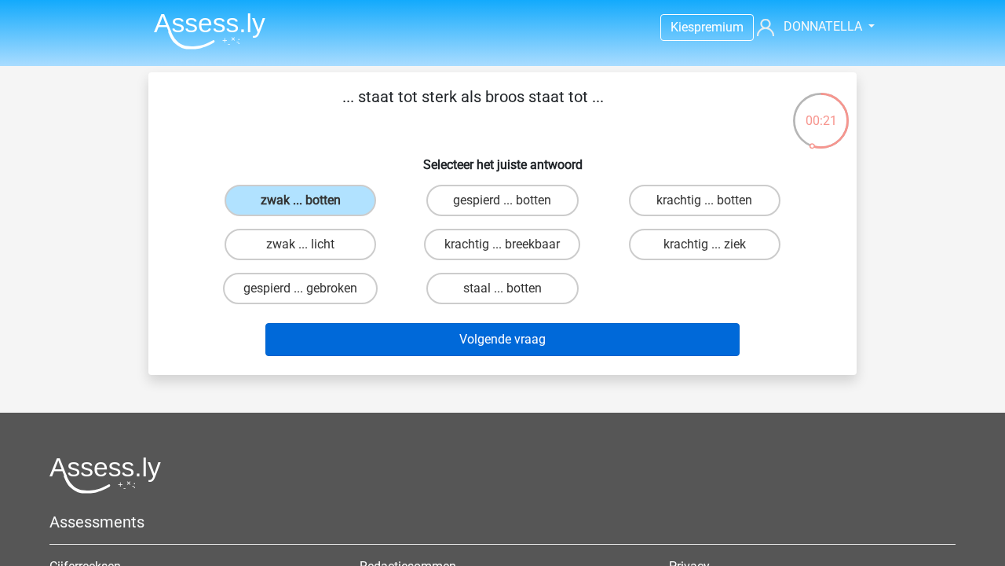
click at [419, 346] on button "Volgende vraag" at bounding box center [503, 339] width 475 height 33
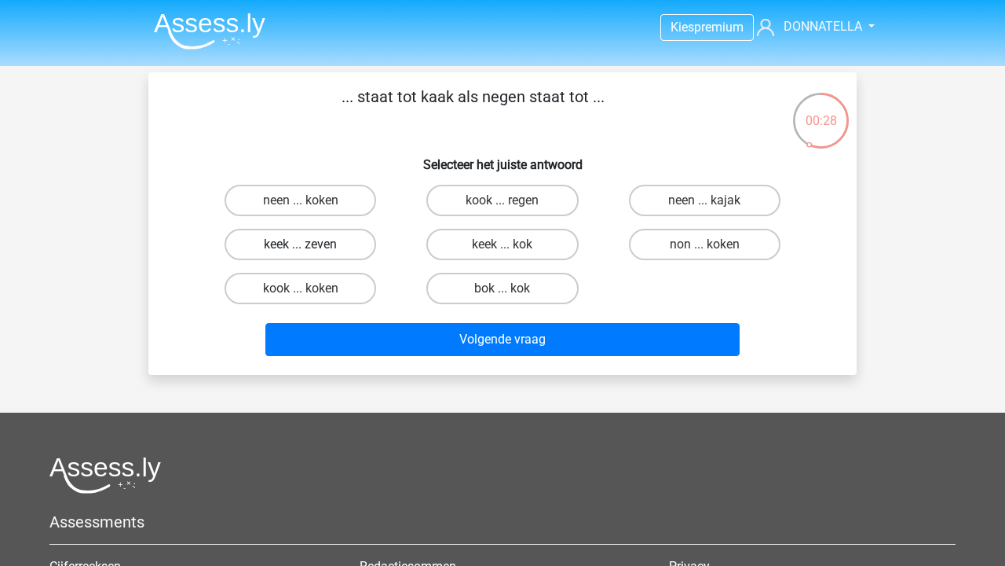
click at [345, 244] on label "keek ... zeven" at bounding box center [301, 244] width 152 height 31
click at [311, 244] on input "keek ... zeven" at bounding box center [306, 249] width 10 height 10
radio input "true"
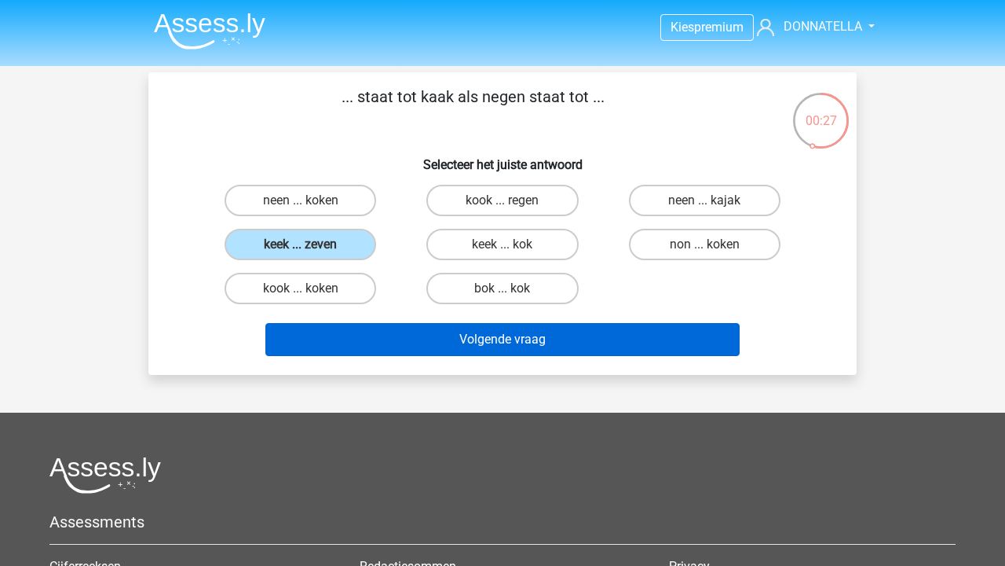
click at [408, 342] on button "Volgende vraag" at bounding box center [503, 339] width 475 height 33
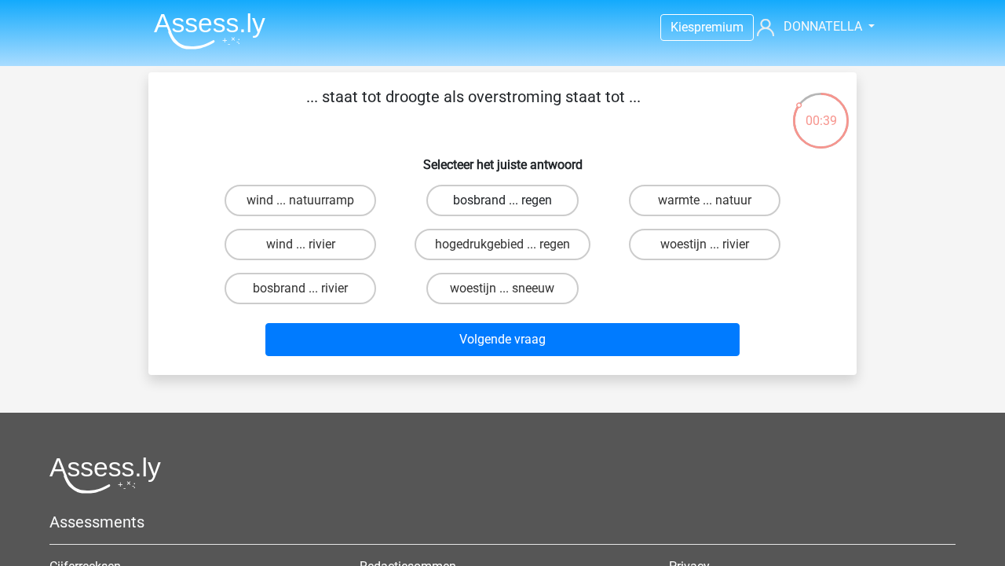
click at [523, 201] on label "bosbrand ... regen" at bounding box center [503, 200] width 152 height 31
click at [513, 201] on input "bosbrand ... regen" at bounding box center [508, 205] width 10 height 10
radio input "true"
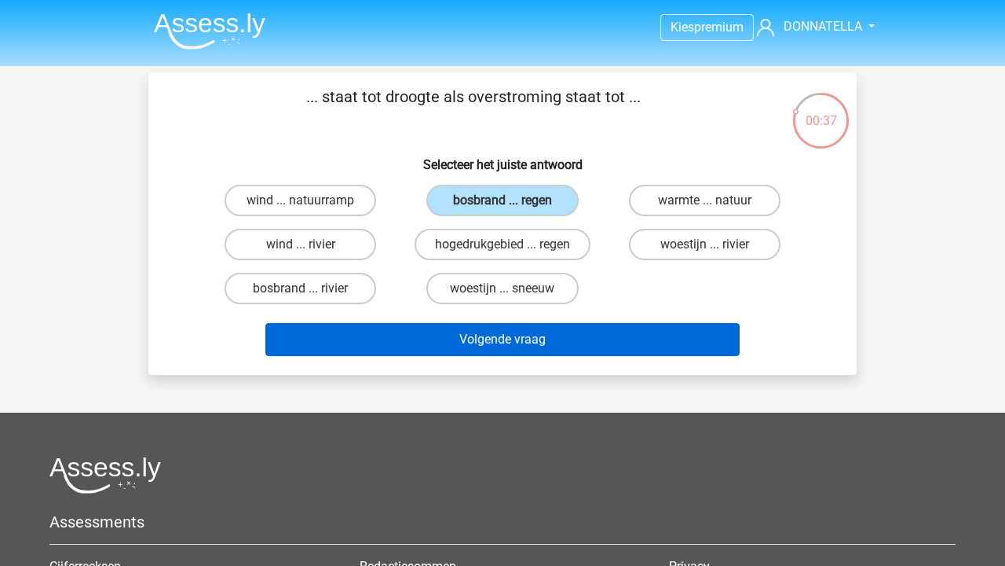
click at [511, 341] on button "Volgende vraag" at bounding box center [503, 339] width 475 height 33
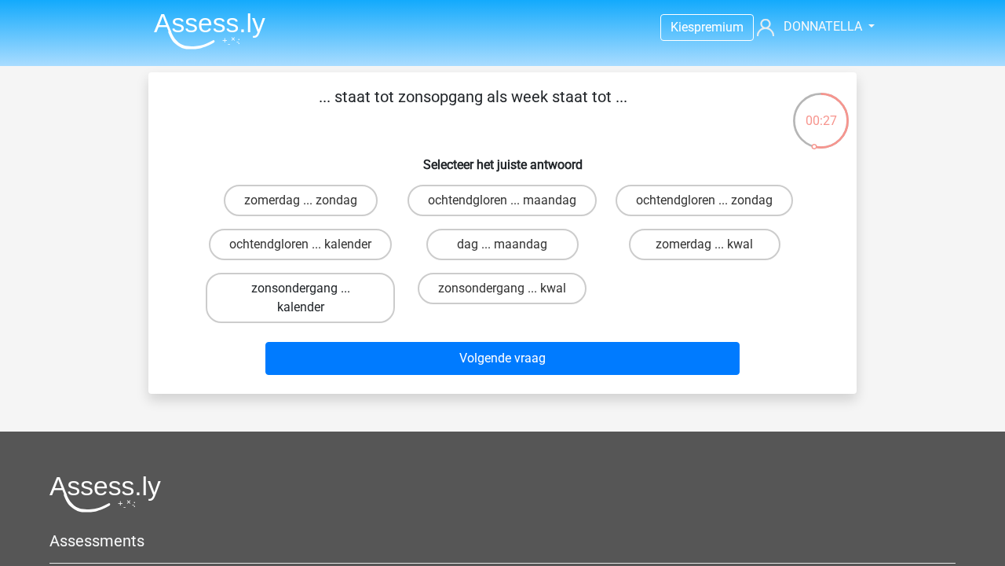
click at [350, 301] on label "zonsondergang ... kalender" at bounding box center [300, 298] width 189 height 50
click at [311, 299] on input "zonsondergang ... kalender" at bounding box center [306, 293] width 10 height 10
radio input "true"
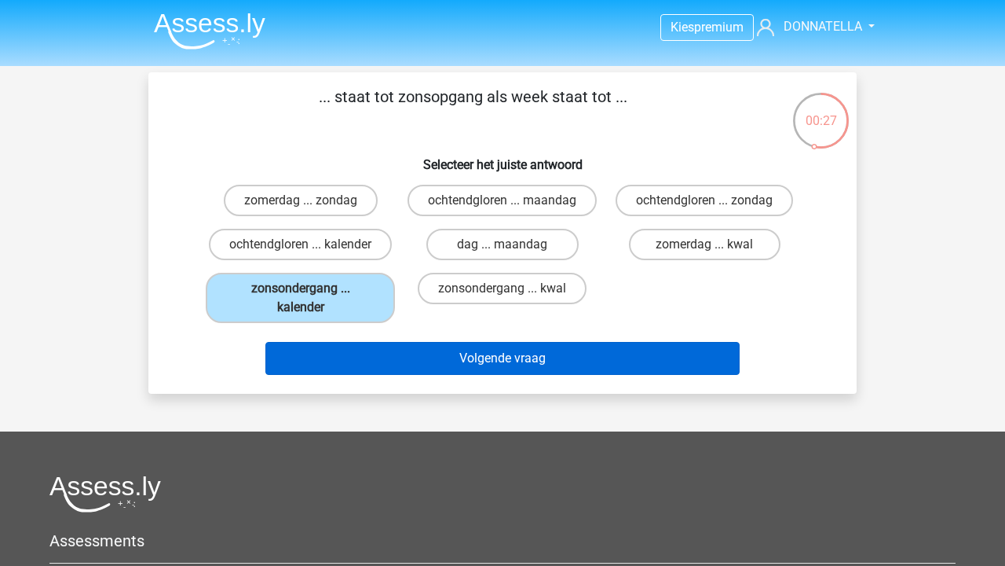
click at [397, 375] on button "Volgende vraag" at bounding box center [503, 358] width 475 height 33
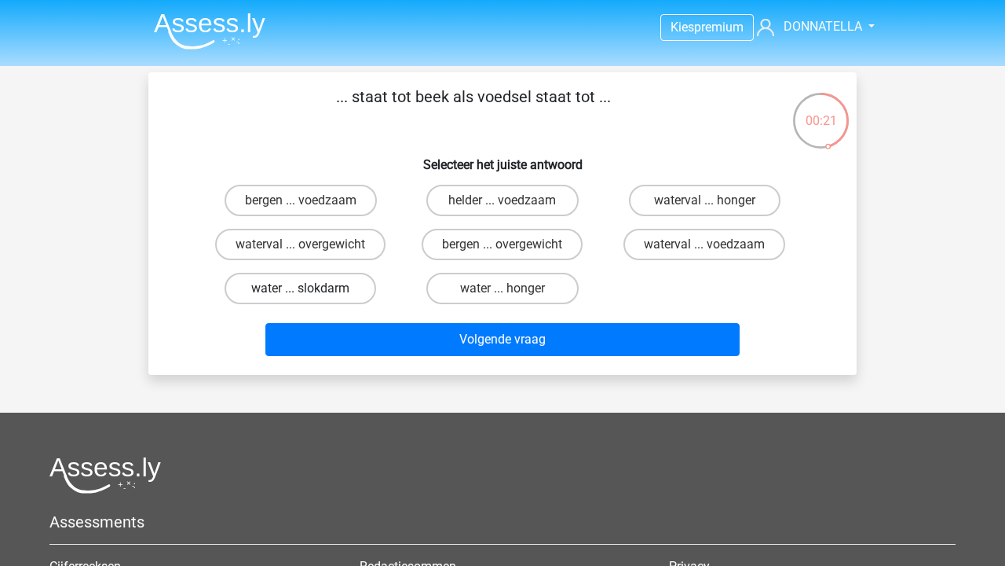
click at [325, 287] on label "water ... slokdarm" at bounding box center [301, 288] width 152 height 31
click at [311, 288] on input "water ... slokdarm" at bounding box center [306, 293] width 10 height 10
radio input "true"
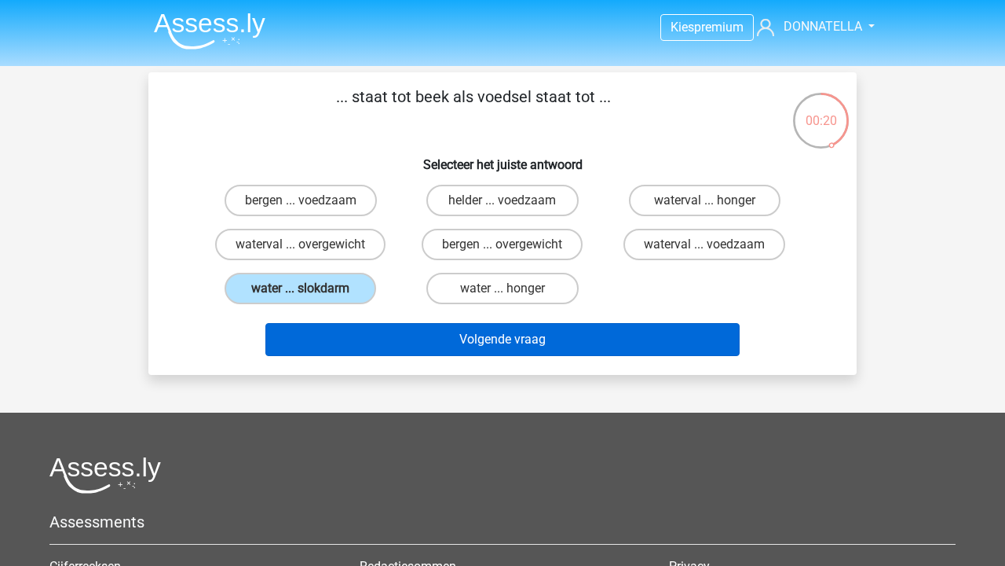
click at [359, 354] on button "Volgende vraag" at bounding box center [503, 339] width 475 height 33
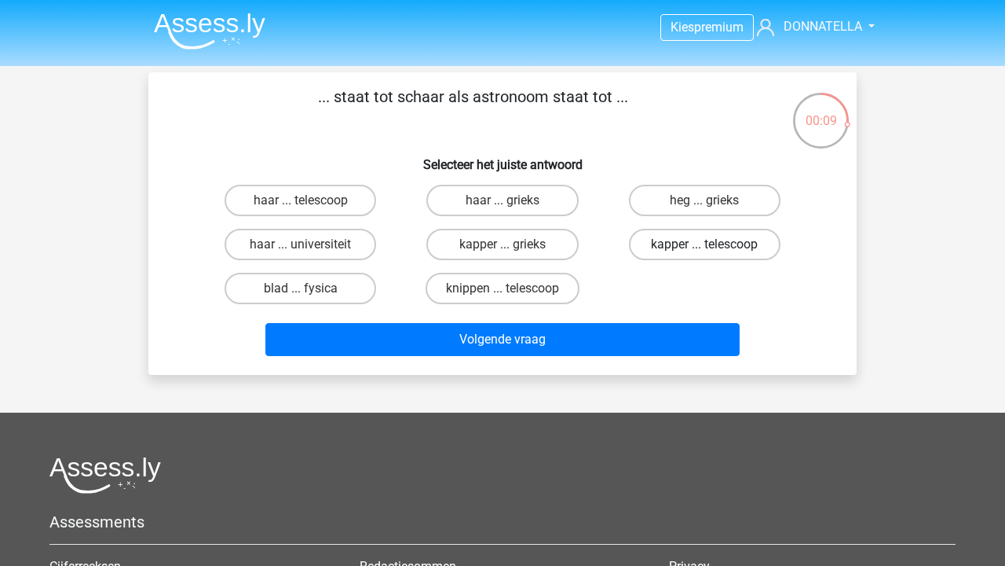
click at [723, 252] on label "kapper ... telescoop" at bounding box center [705, 244] width 152 height 31
click at [715, 252] on input "kapper ... telescoop" at bounding box center [710, 249] width 10 height 10
radio input "true"
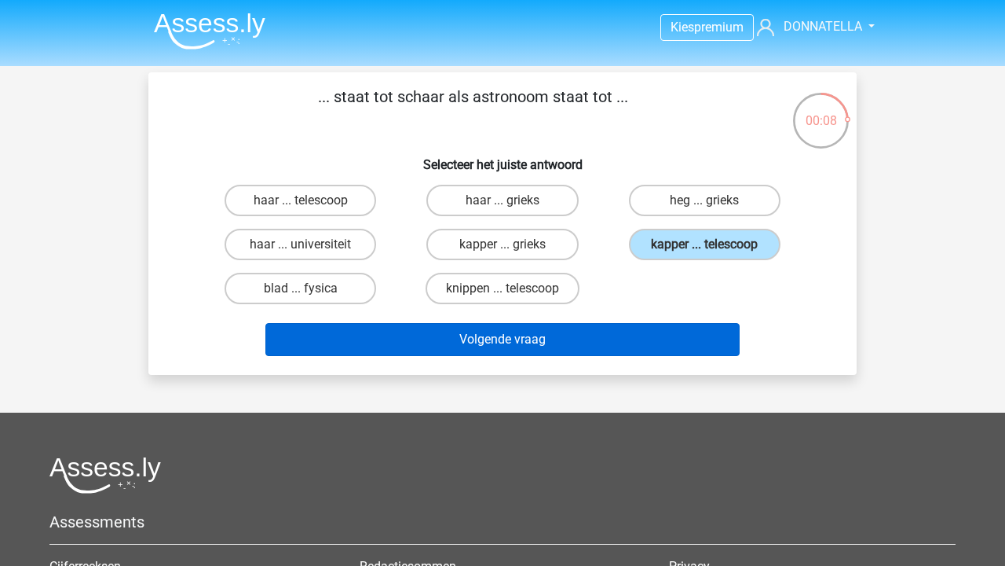
click at [609, 353] on button "Volgende vraag" at bounding box center [503, 339] width 475 height 33
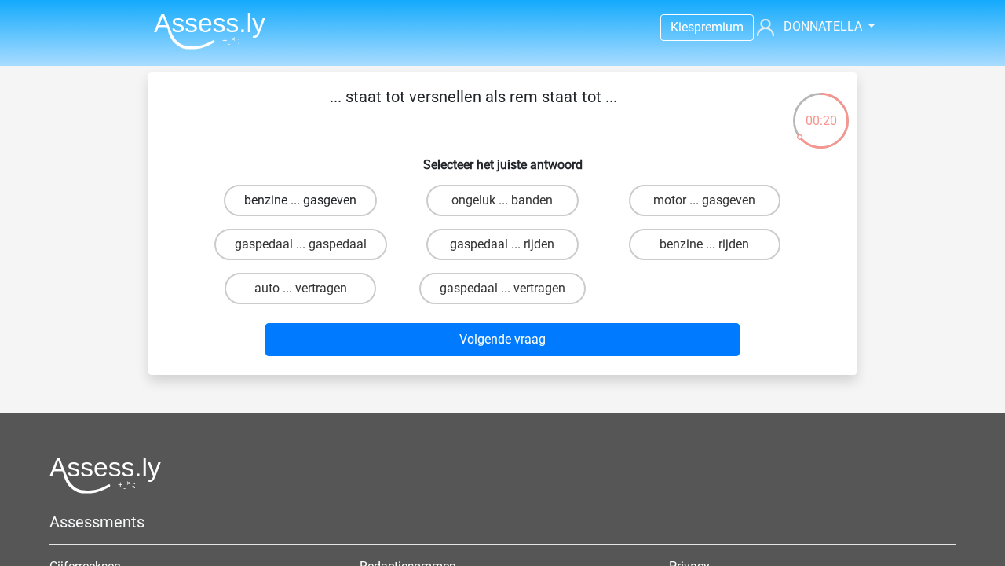
click at [298, 205] on label "benzine ... gasgeven" at bounding box center [300, 200] width 153 height 31
click at [301, 205] on input "benzine ... gasgeven" at bounding box center [306, 205] width 10 height 10
radio input "true"
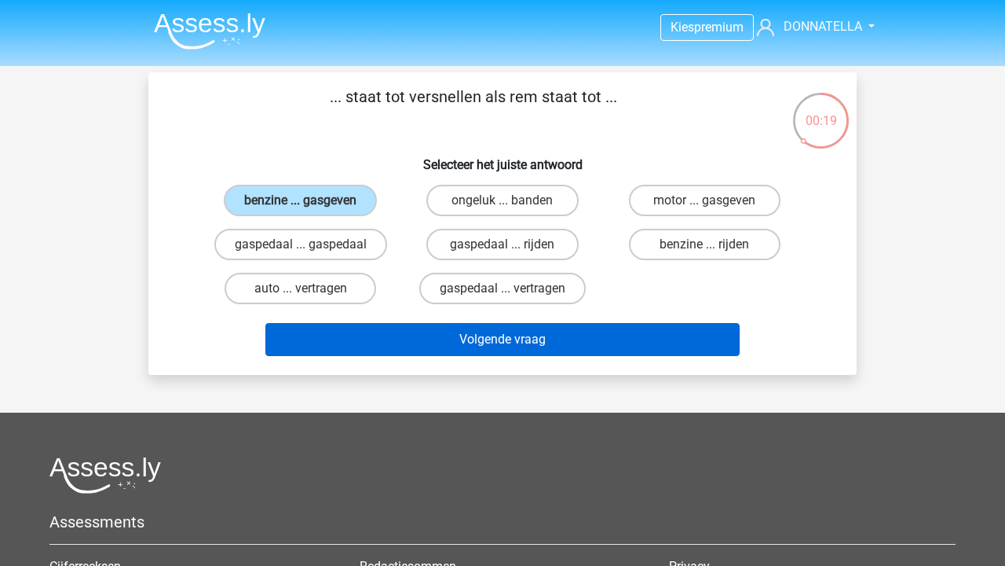
click at [412, 347] on button "Volgende vraag" at bounding box center [503, 339] width 475 height 33
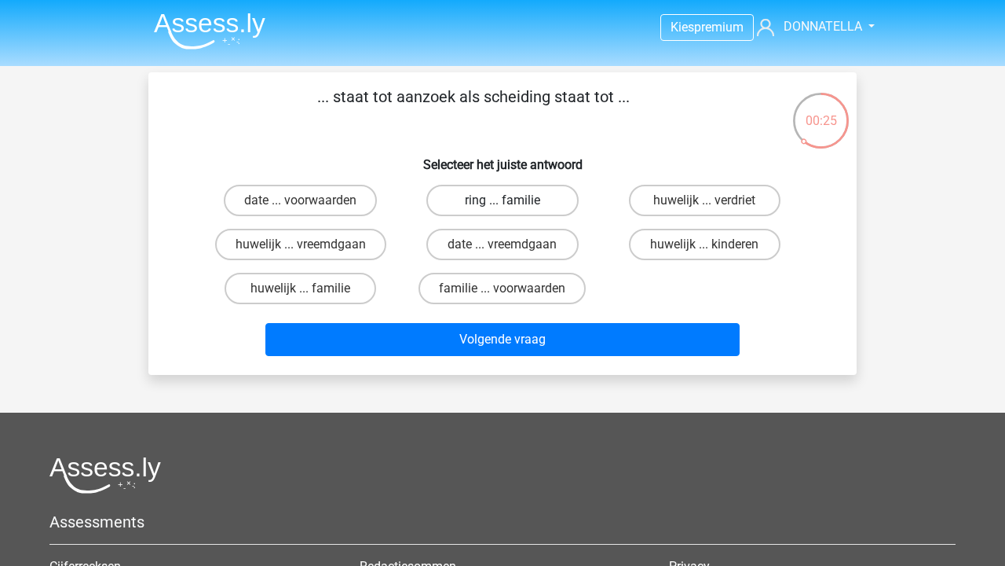
click at [496, 198] on label "ring ... familie" at bounding box center [503, 200] width 152 height 31
click at [503, 200] on input "ring ... familie" at bounding box center [508, 205] width 10 height 10
radio input "true"
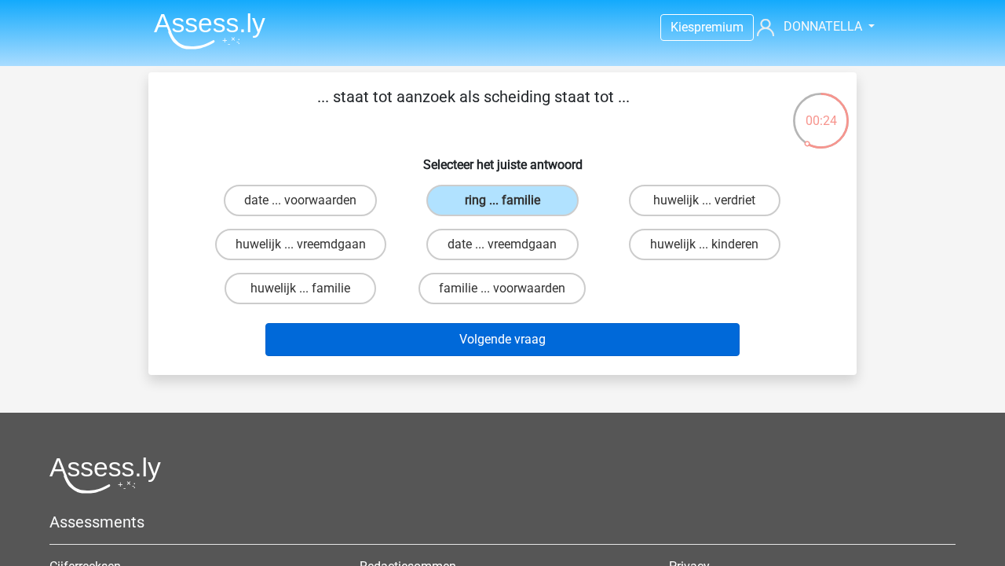
click at [532, 339] on button "Volgende vraag" at bounding box center [503, 339] width 475 height 33
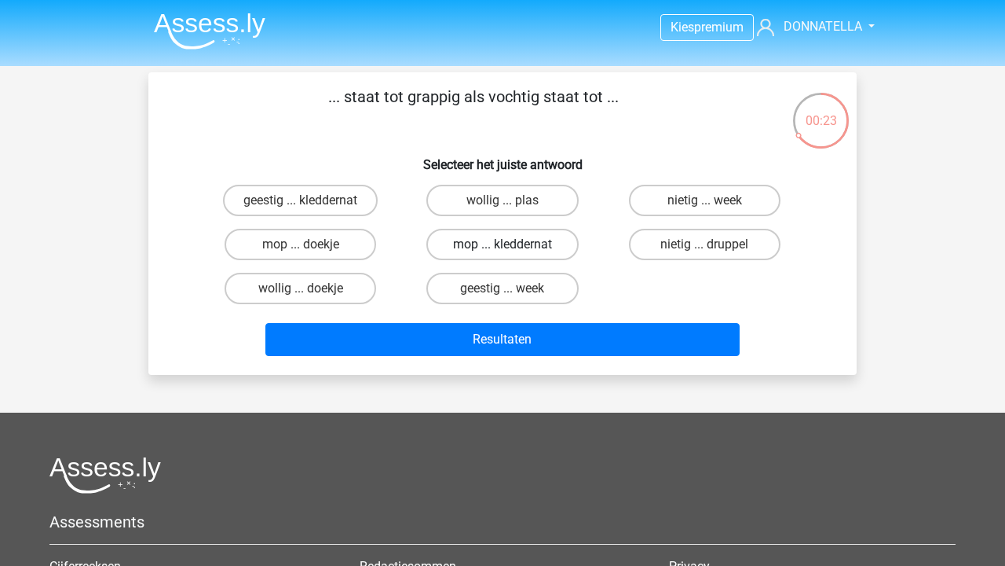
click at [533, 249] on label "mop ... kleddernat" at bounding box center [503, 244] width 152 height 31
click at [513, 249] on input "mop ... kleddernat" at bounding box center [508, 249] width 10 height 10
radio input "true"
click at [343, 245] on label "mop ... doekje" at bounding box center [301, 244] width 152 height 31
click at [311, 245] on input "mop ... doekje" at bounding box center [306, 249] width 10 height 10
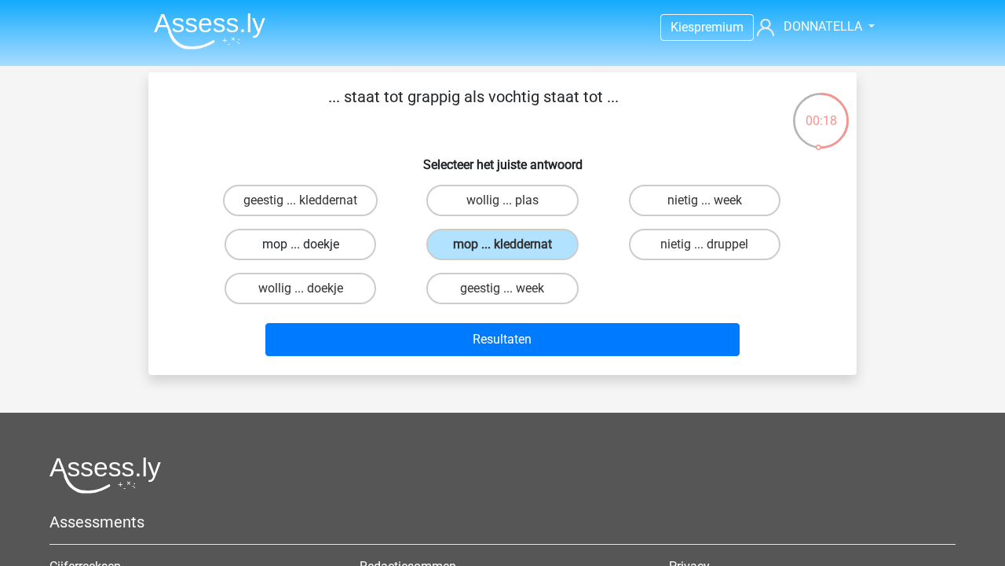
radio input "true"
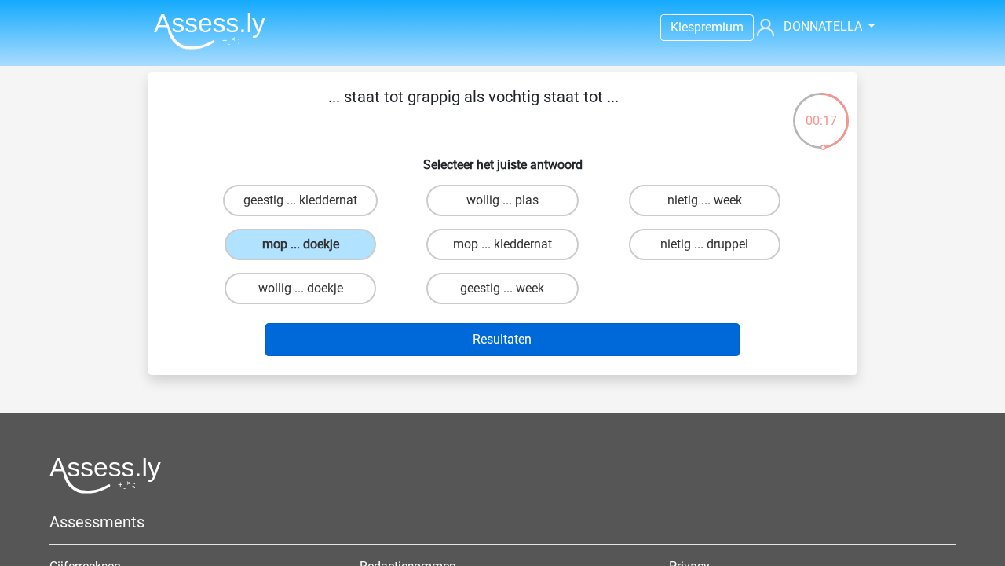
click at [431, 339] on button "Resultaten" at bounding box center [503, 339] width 475 height 33
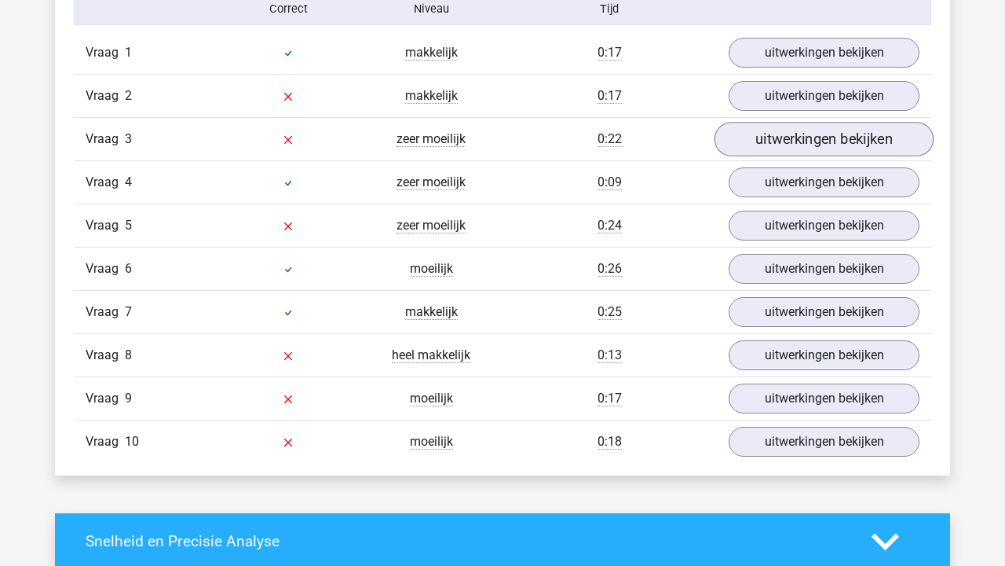
scroll to position [1323, 0]
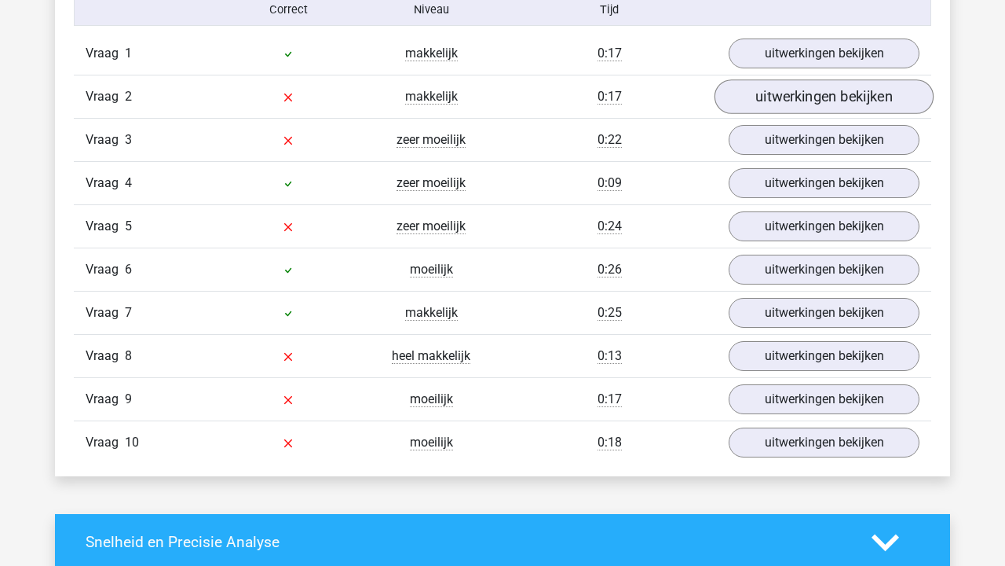
click at [809, 99] on link "uitwerkingen bekijken" at bounding box center [824, 96] width 219 height 35
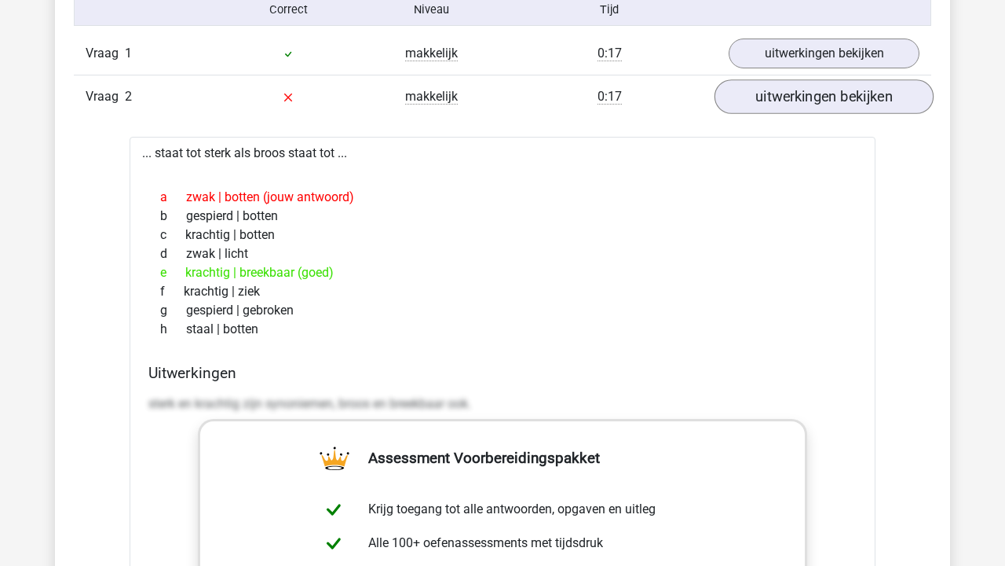
click at [809, 100] on link "uitwerkingen bekijken" at bounding box center [824, 96] width 219 height 35
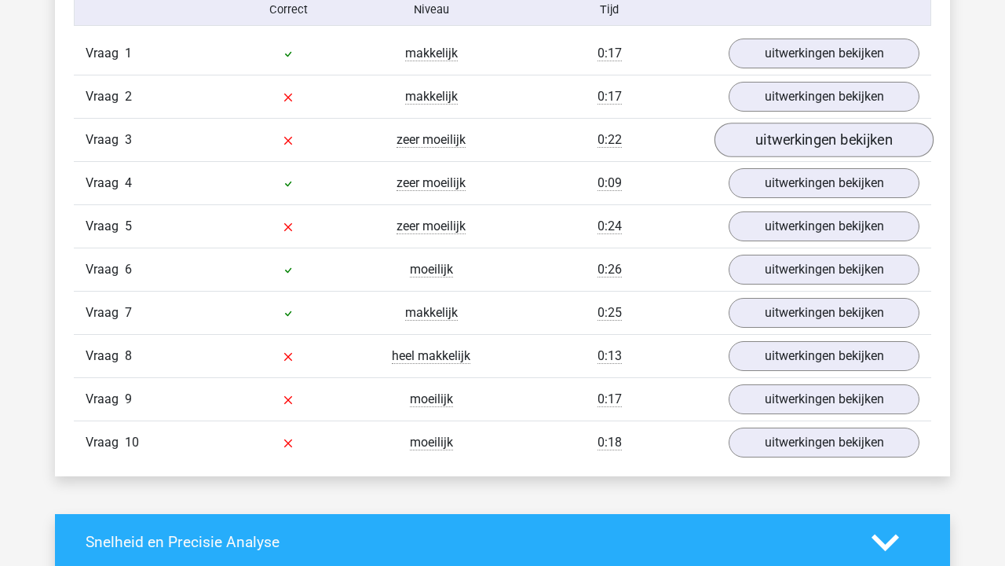
click at [811, 151] on link "uitwerkingen bekijken" at bounding box center [824, 140] width 219 height 35
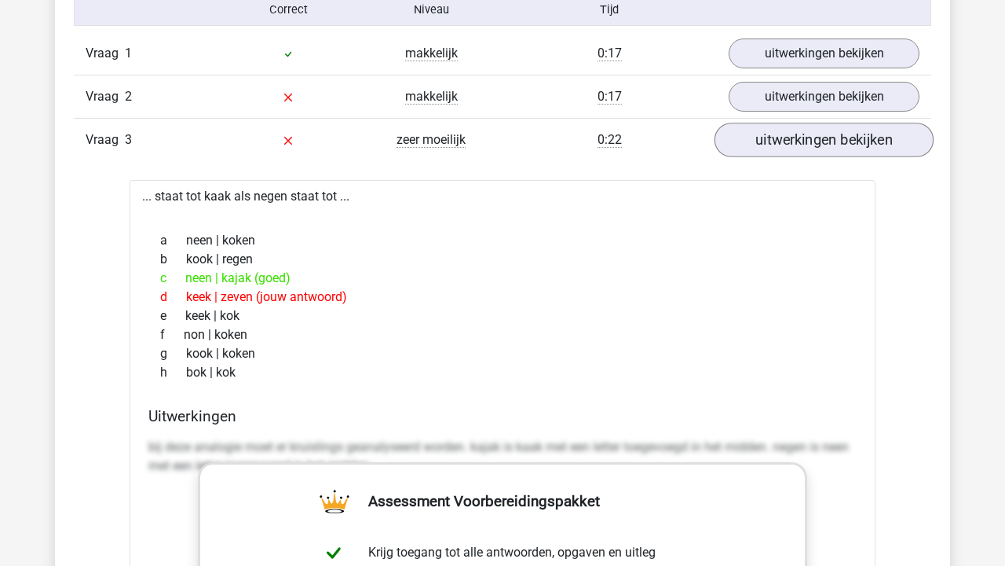
click at [811, 151] on link "uitwerkingen bekijken" at bounding box center [824, 140] width 219 height 35
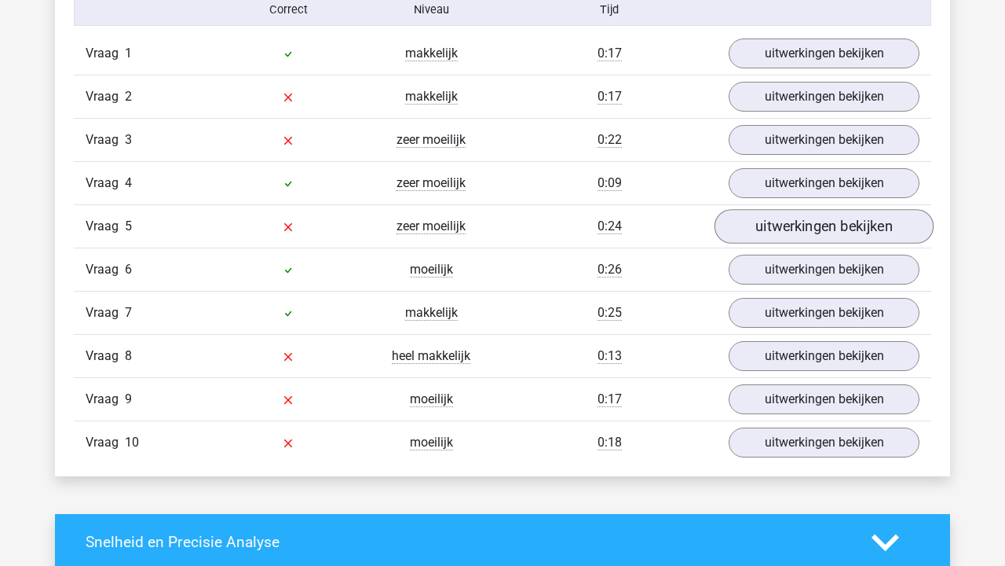
click at [819, 227] on link "uitwerkingen bekijken" at bounding box center [824, 226] width 219 height 35
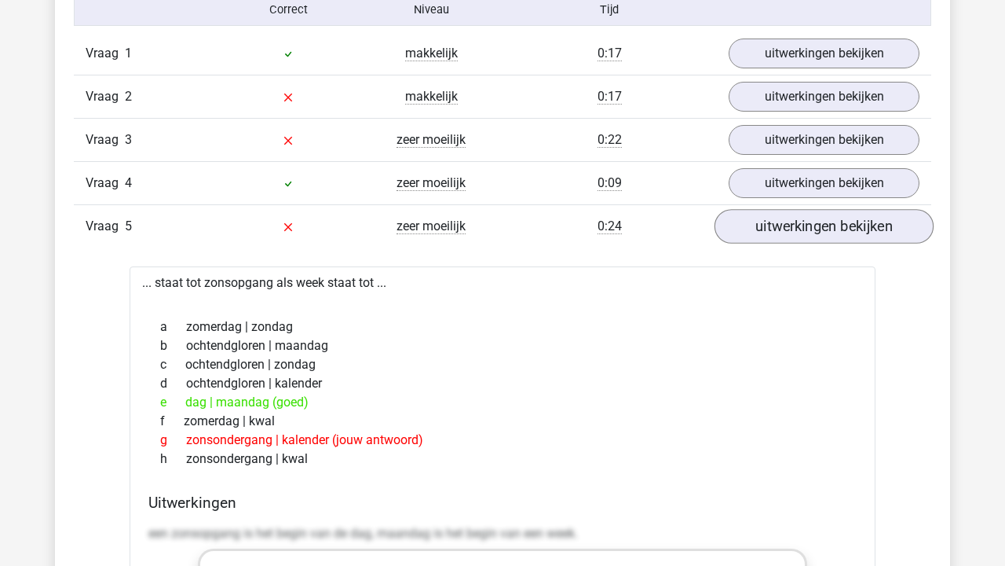
click at [819, 224] on link "uitwerkingen bekijken" at bounding box center [824, 226] width 219 height 35
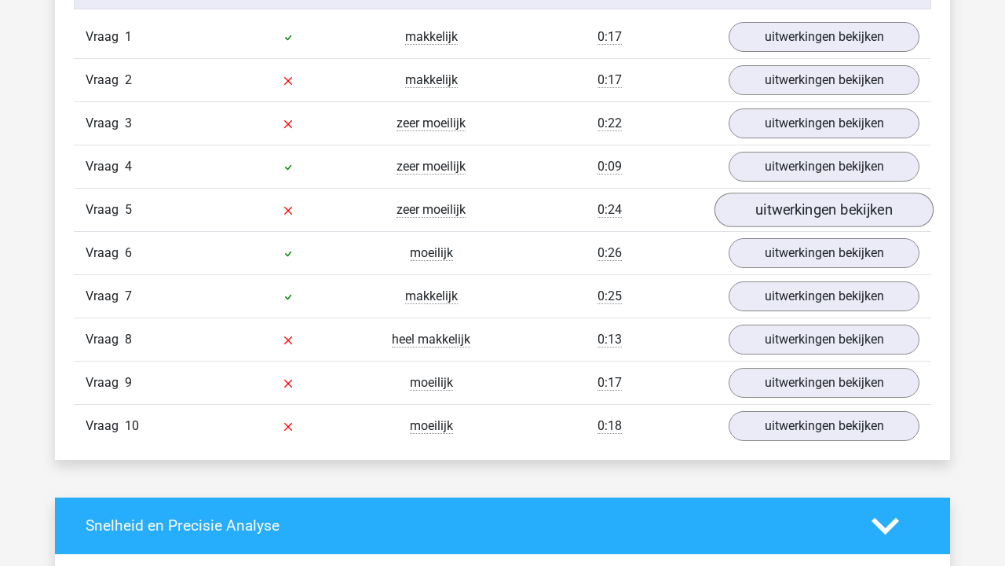
scroll to position [1340, 0]
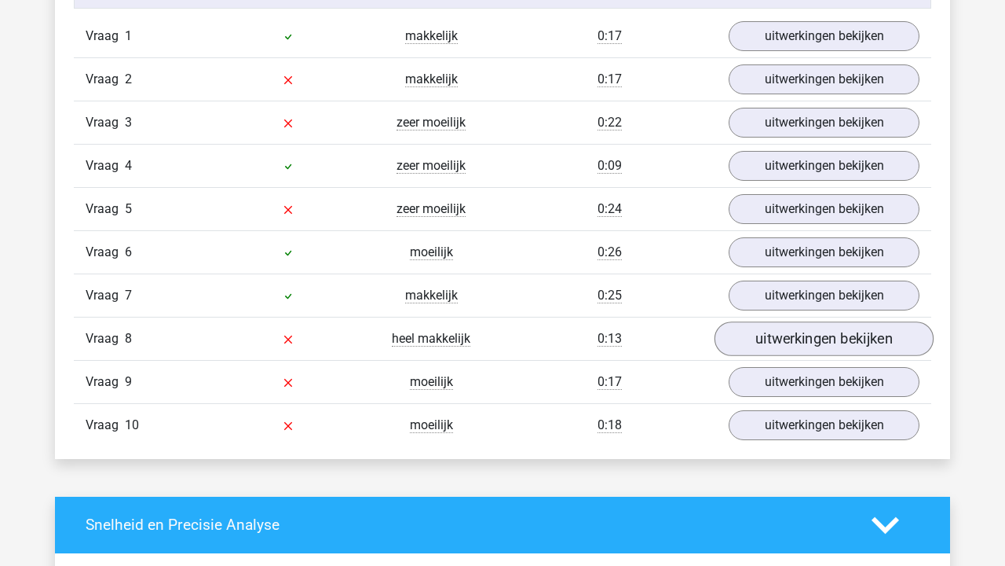
click at [819, 336] on link "uitwerkingen bekijken" at bounding box center [824, 338] width 219 height 35
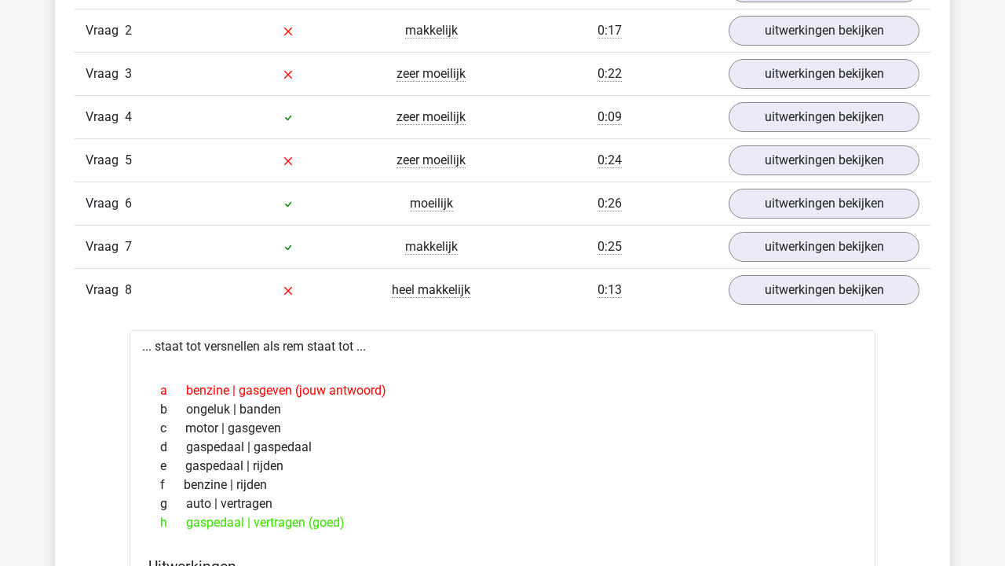
scroll to position [1393, 0]
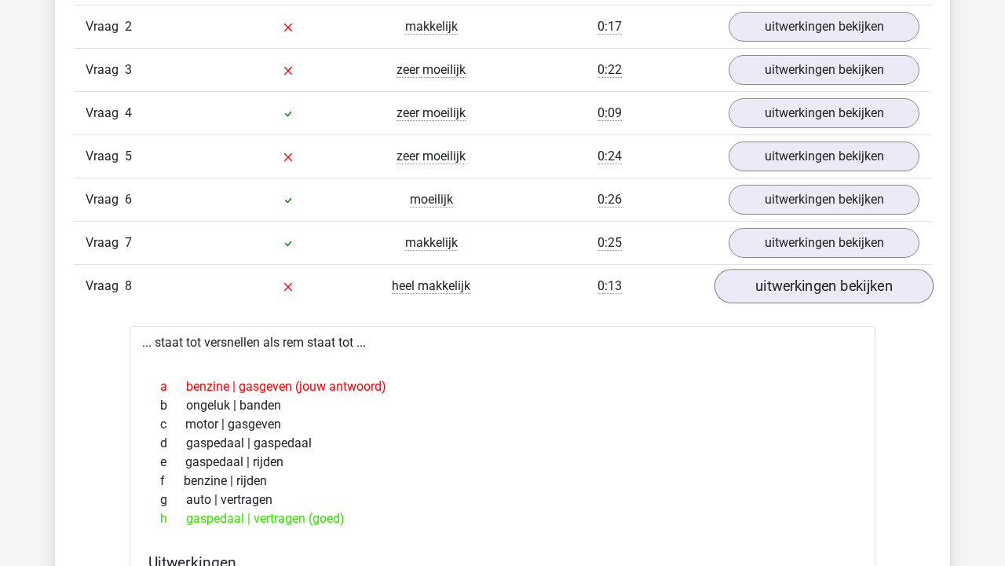
click at [814, 293] on link "uitwerkingen bekijken" at bounding box center [824, 286] width 219 height 35
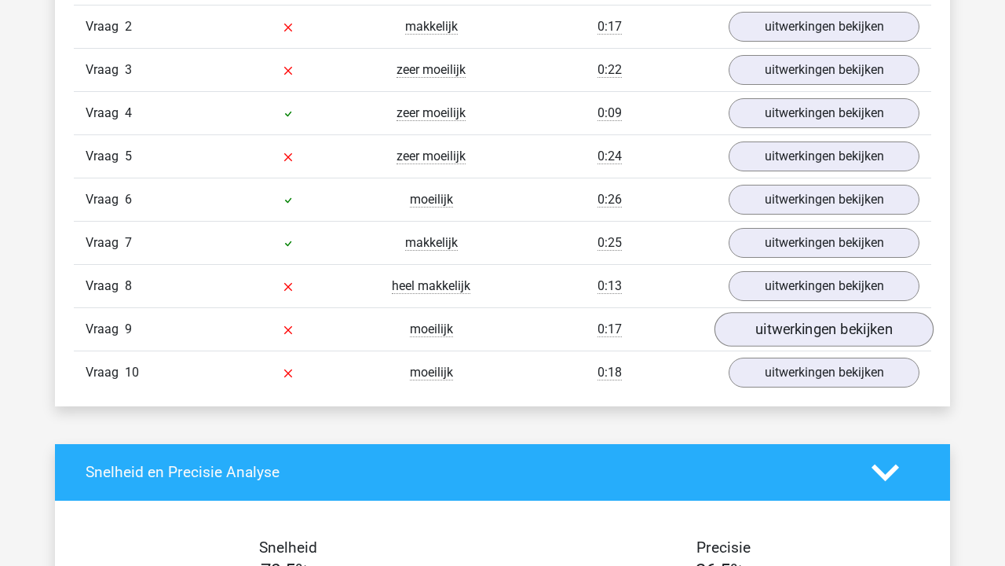
click at [822, 332] on link "uitwerkingen bekijken" at bounding box center [824, 329] width 219 height 35
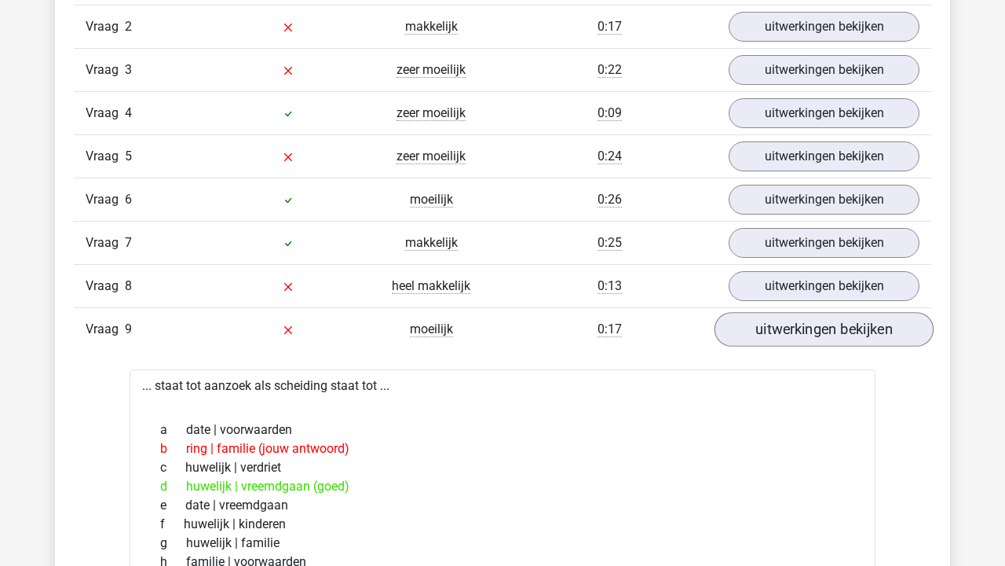
click at [822, 332] on link "uitwerkingen bekijken" at bounding box center [824, 329] width 219 height 35
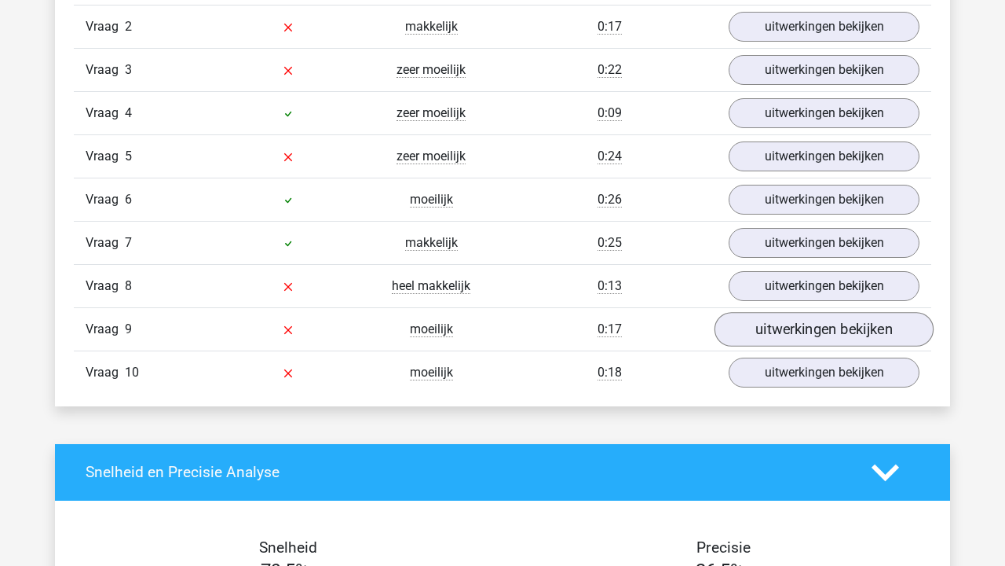
click at [822, 336] on link "uitwerkingen bekijken" at bounding box center [824, 329] width 219 height 35
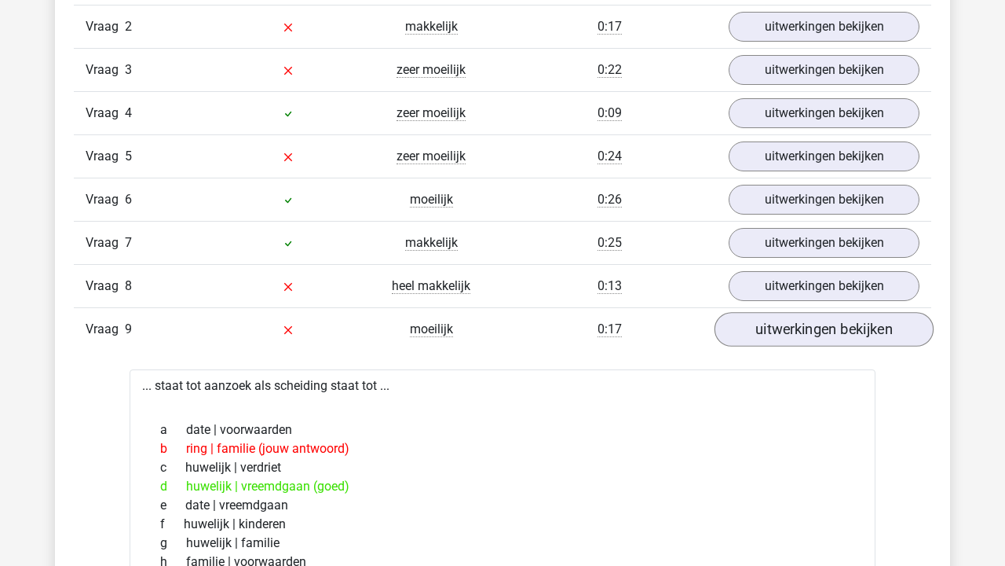
click at [822, 327] on link "uitwerkingen bekijken" at bounding box center [824, 329] width 219 height 35
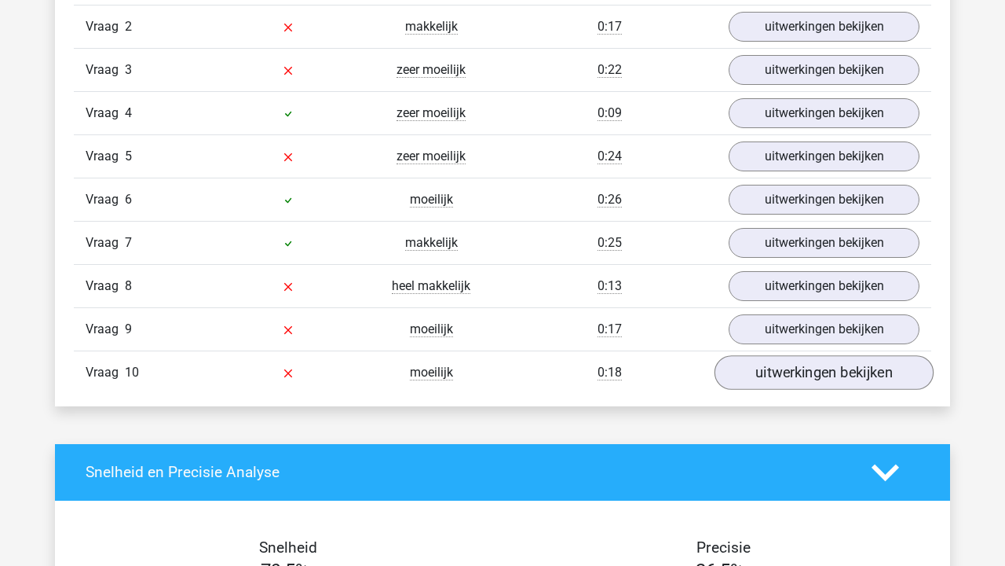
click at [822, 372] on link "uitwerkingen bekijken" at bounding box center [824, 372] width 219 height 35
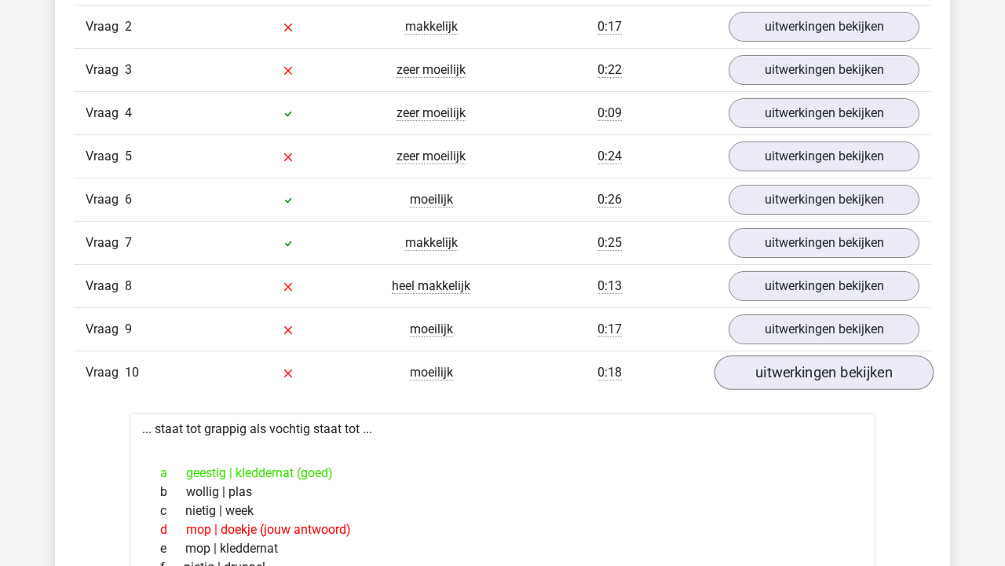
click at [822, 372] on link "uitwerkingen bekijken" at bounding box center [824, 372] width 219 height 35
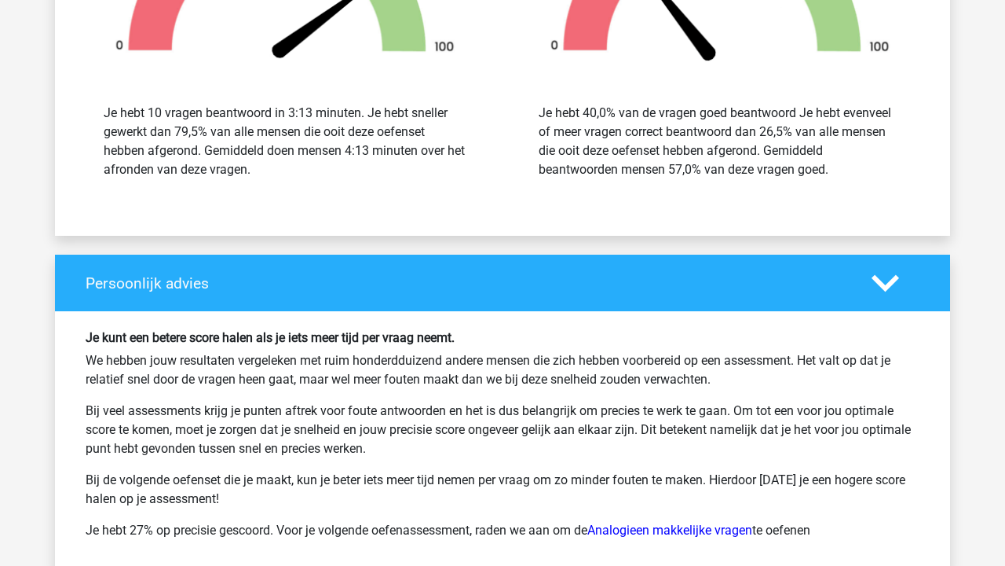
scroll to position [2116, 0]
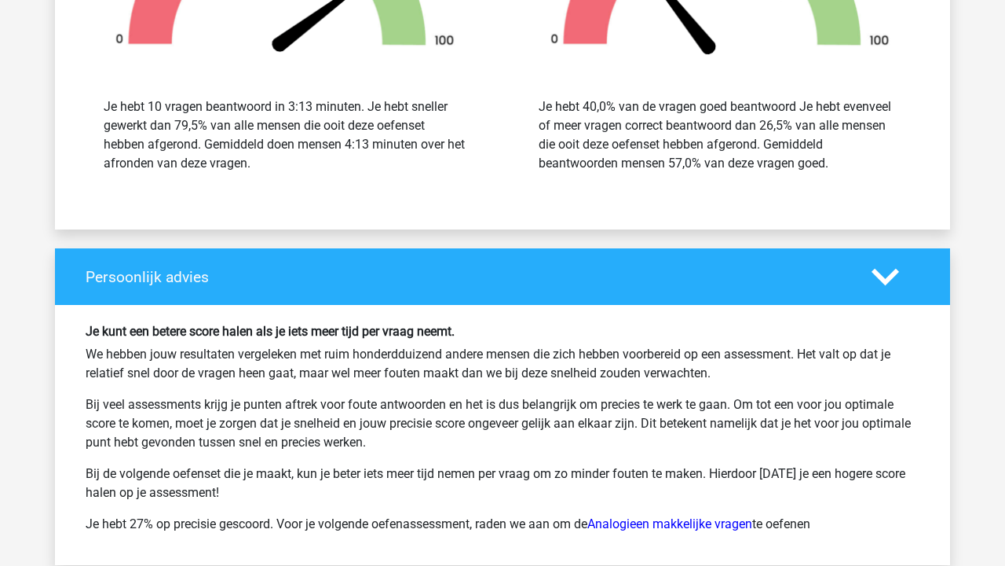
click at [882, 284] on icon at bounding box center [885, 276] width 27 height 27
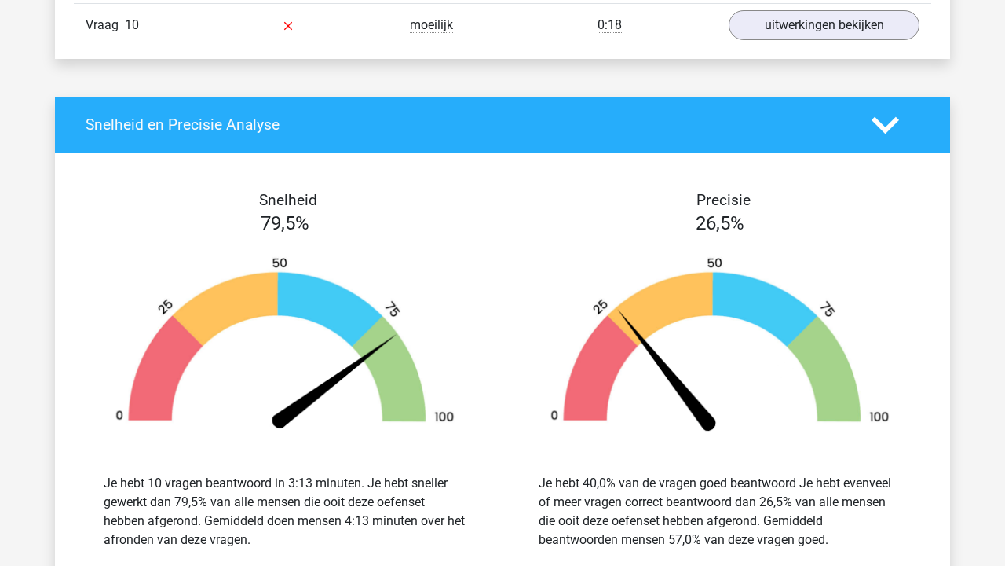
scroll to position [1741, 0]
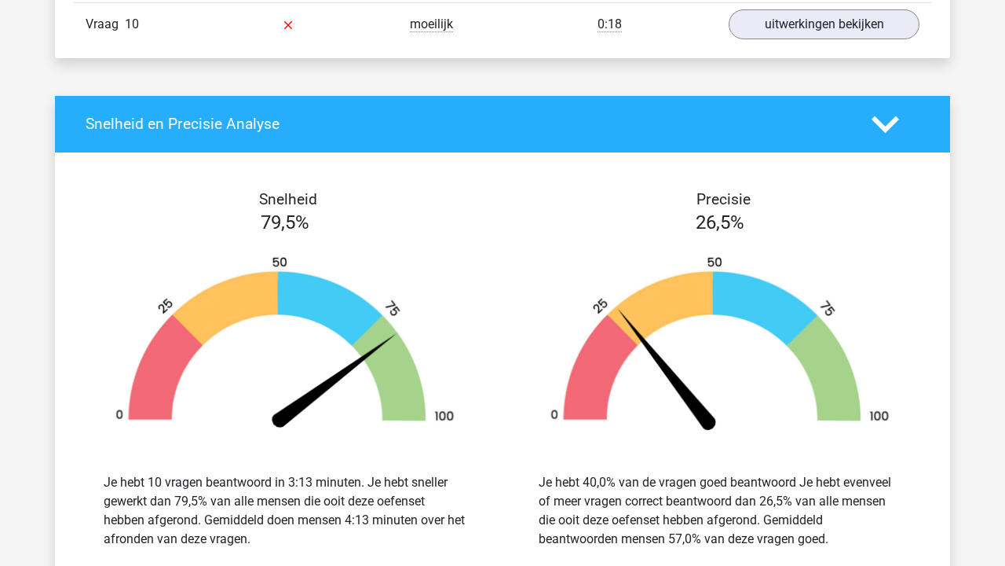
click at [884, 123] on icon at bounding box center [885, 124] width 27 height 27
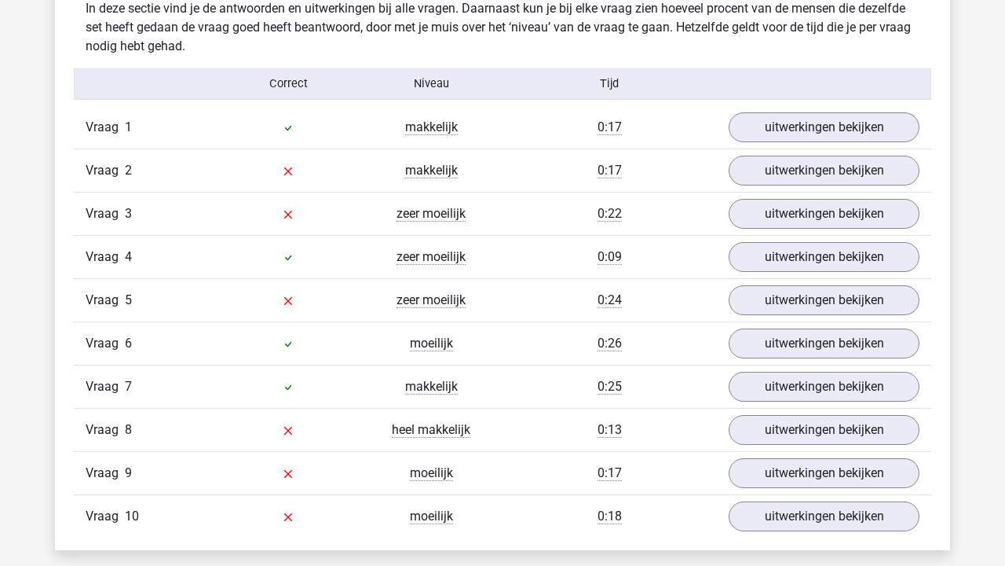
scroll to position [1249, 0]
click at [780, 423] on link "uitwerkingen bekijken" at bounding box center [824, 429] width 219 height 35
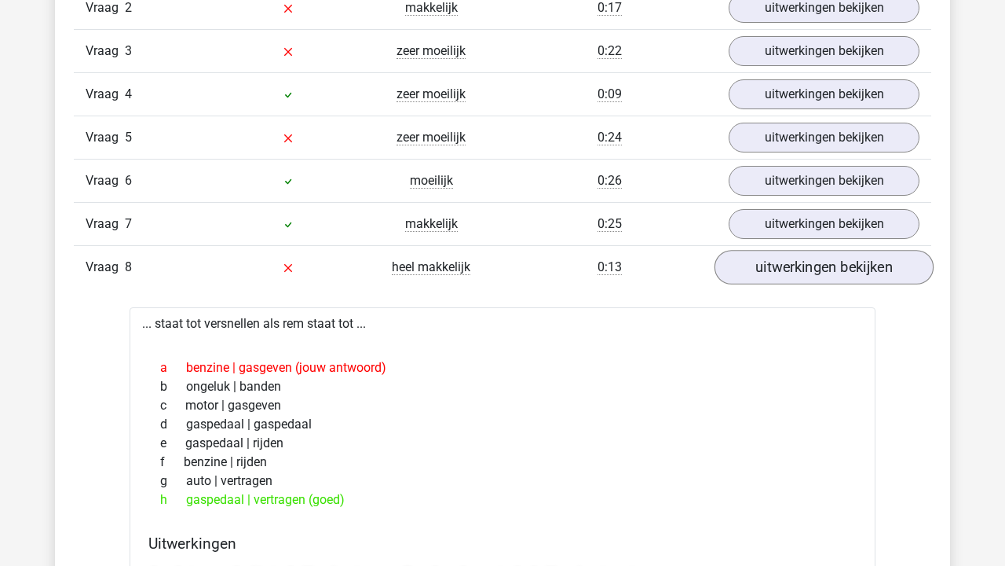
scroll to position [1413, 0]
click at [806, 262] on link "uitwerkingen bekijken" at bounding box center [824, 265] width 219 height 35
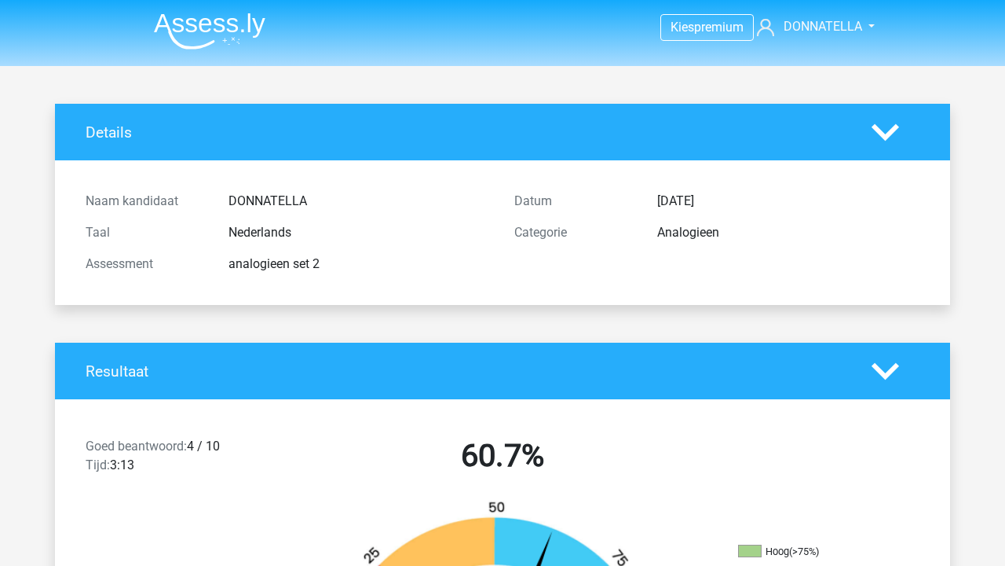
scroll to position [0, 0]
